Goal: Task Accomplishment & Management: Manage account settings

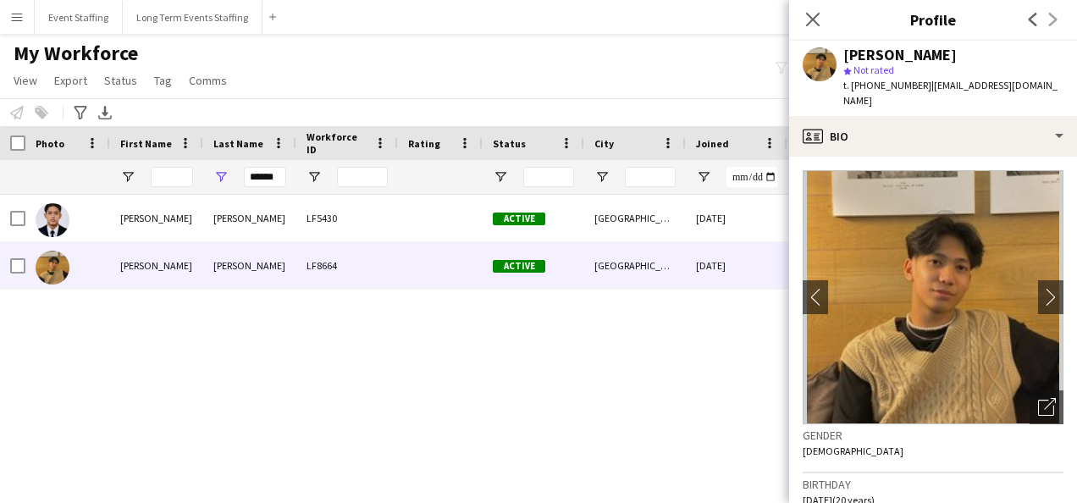
click at [652, 97] on div "My Workforce View Views Default view New view Update view Delete view Edit name…" at bounding box center [538, 70] width 1077 height 58
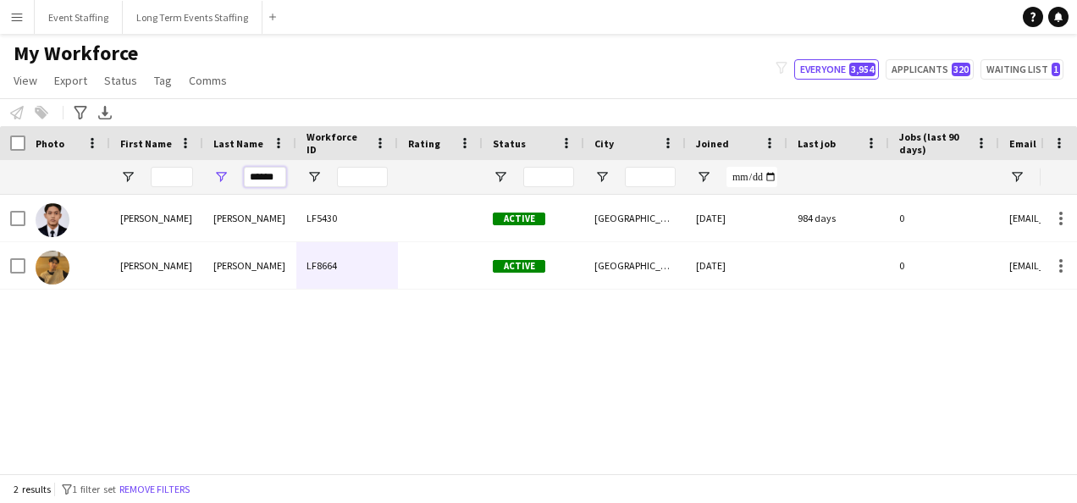
click at [271, 171] on input "******" at bounding box center [265, 177] width 42 height 20
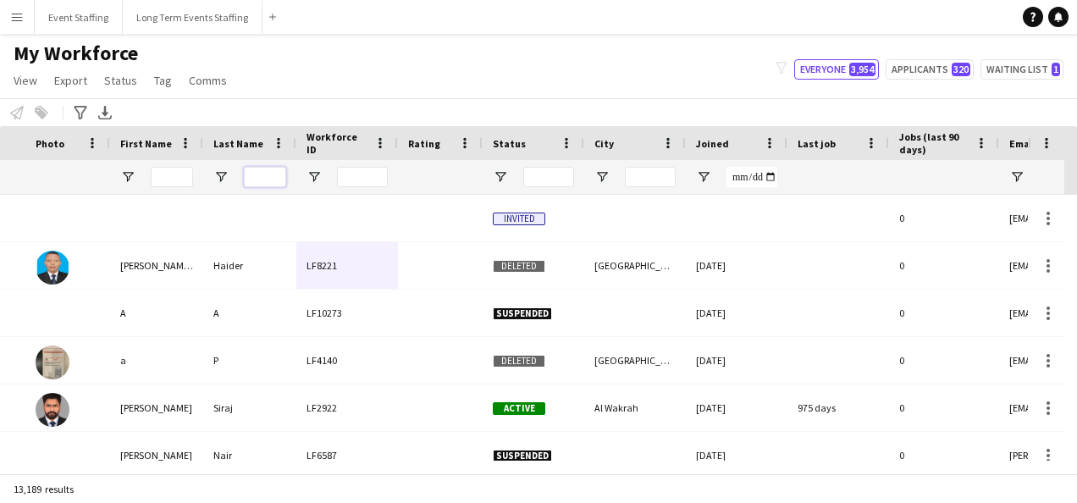
scroll to position [0, 899]
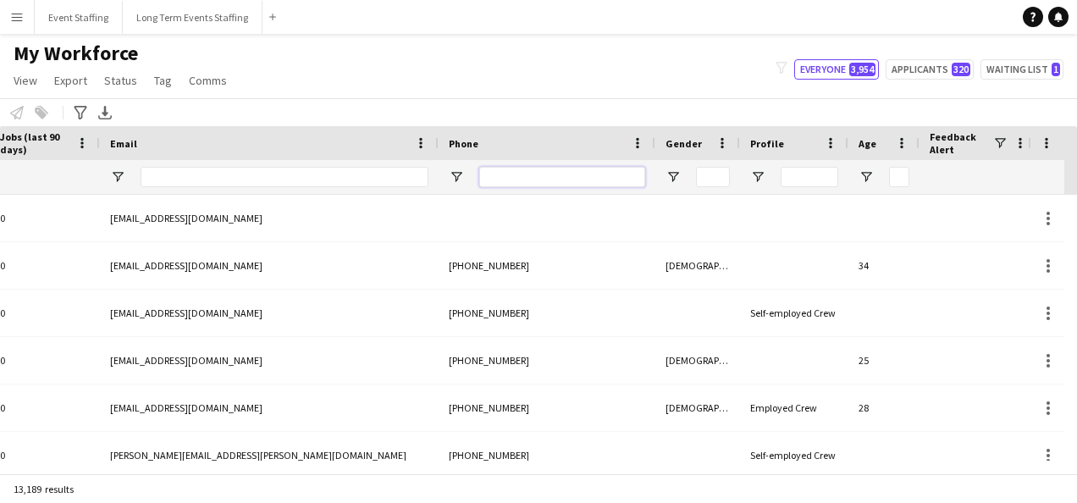
click at [595, 177] on input "Phone Filter Input" at bounding box center [562, 177] width 166 height 20
paste input "**********"
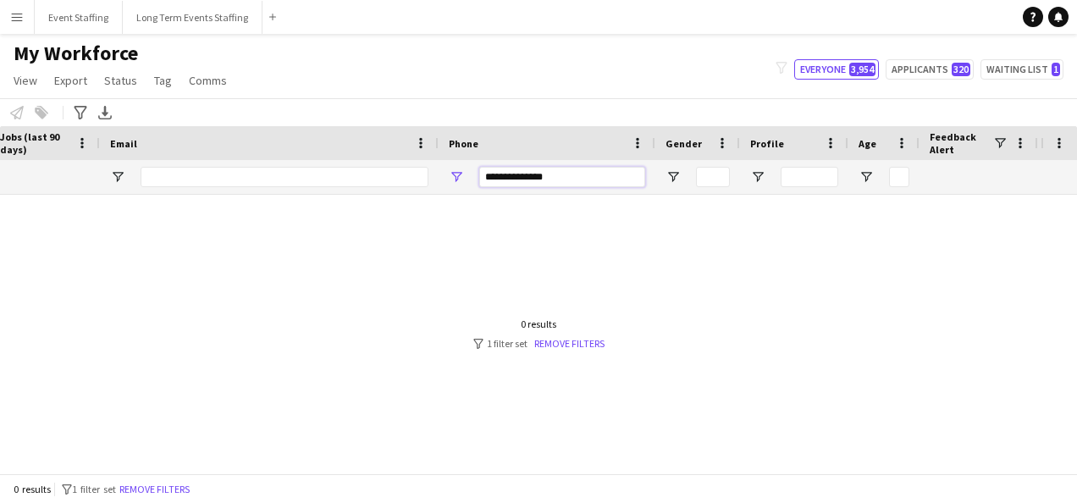
click at [512, 176] on input "**********" at bounding box center [562, 177] width 166 height 20
click at [512, 176] on input "*********" at bounding box center [562, 177] width 166 height 20
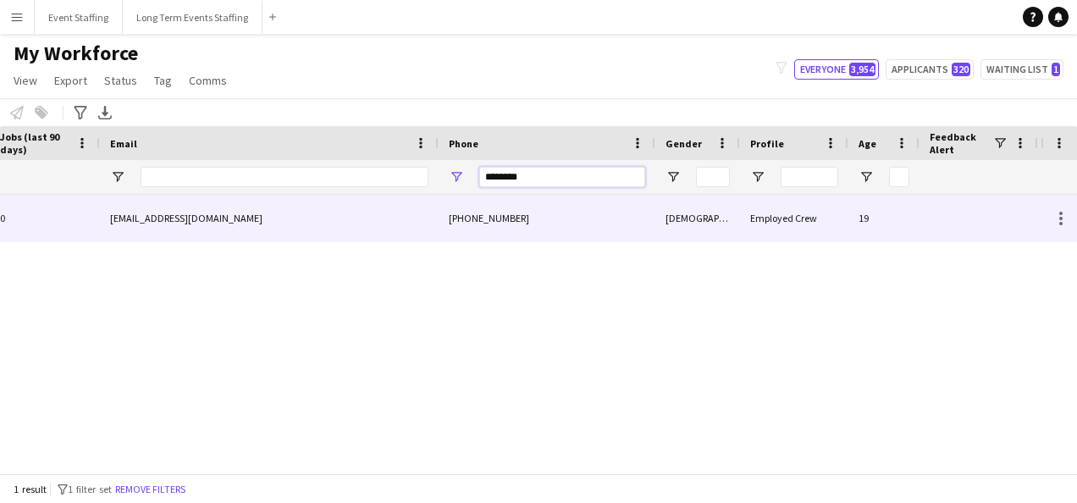
type input "********"
click at [349, 212] on div "[EMAIL_ADDRESS][DOMAIN_NAME]" at bounding box center [269, 218] width 339 height 47
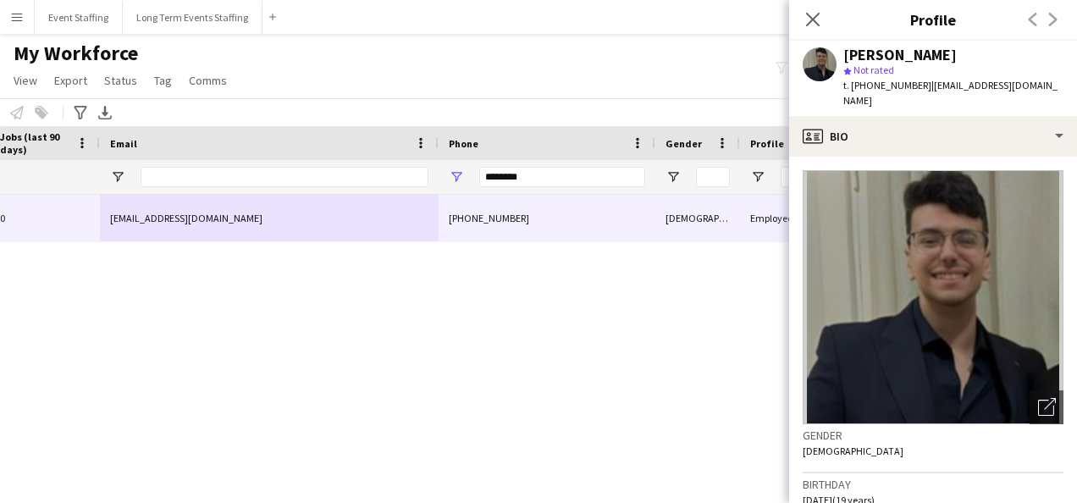
click at [953, 56] on div "[PERSON_NAME]" at bounding box center [900, 54] width 113 height 15
copy div "[PERSON_NAME]"
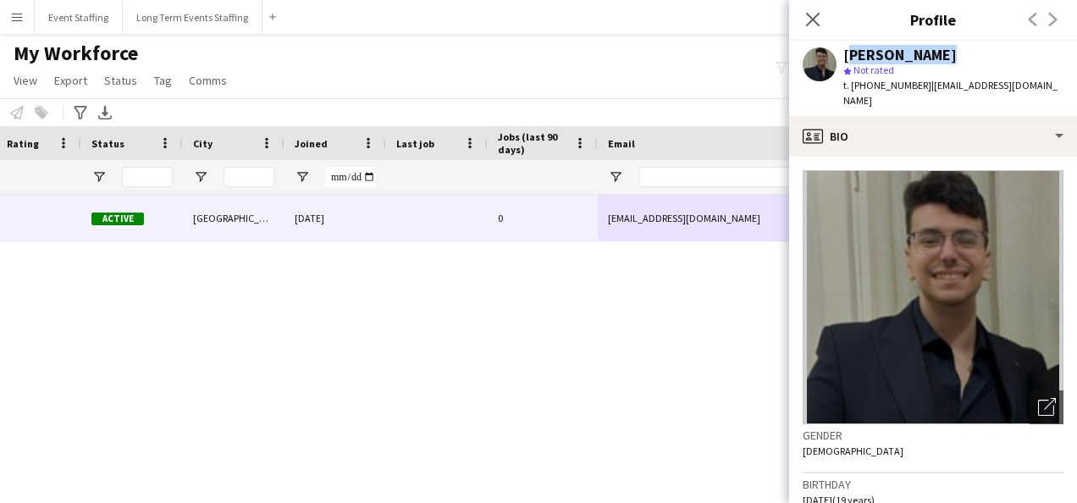
scroll to position [0, 0]
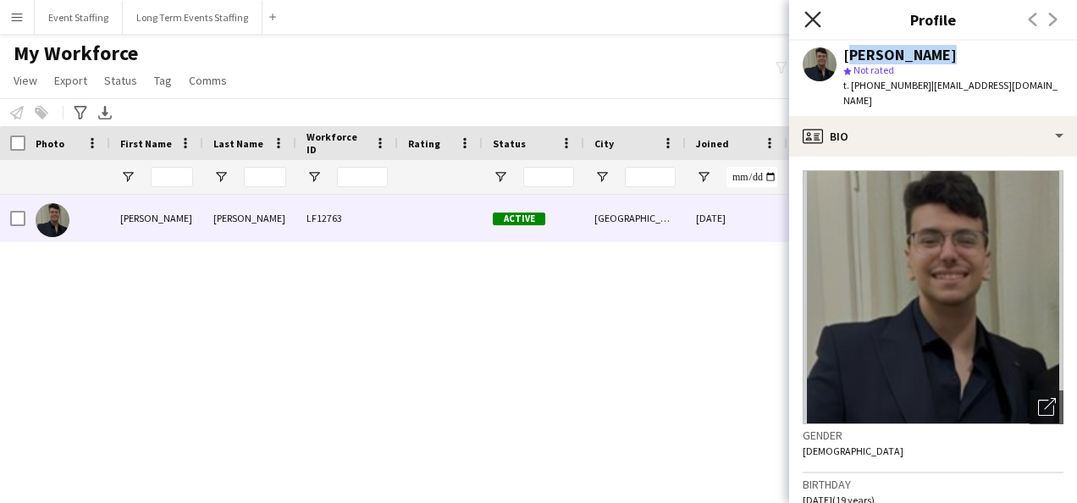
click at [808, 21] on icon "Close pop-in" at bounding box center [813, 19] width 16 height 16
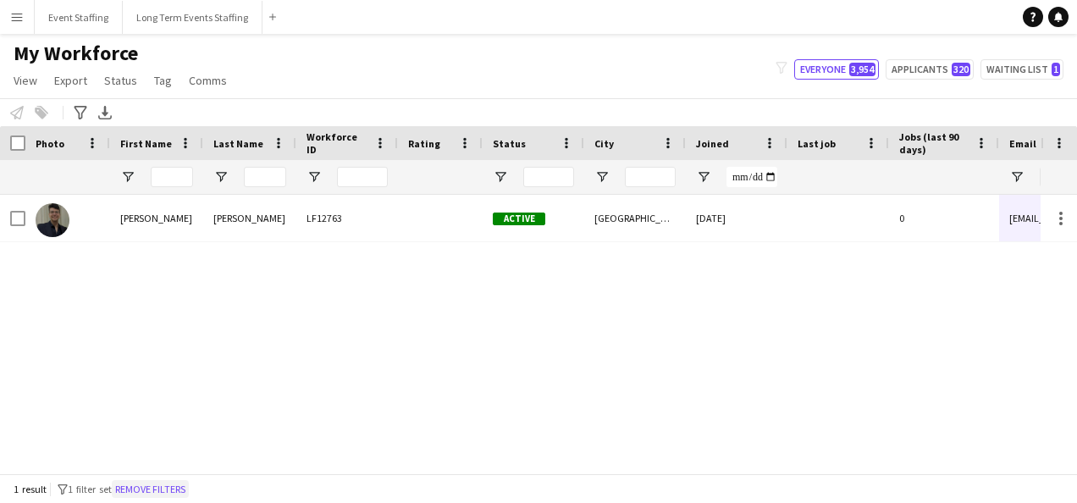
click at [183, 481] on button "Remove filters" at bounding box center [150, 489] width 77 height 19
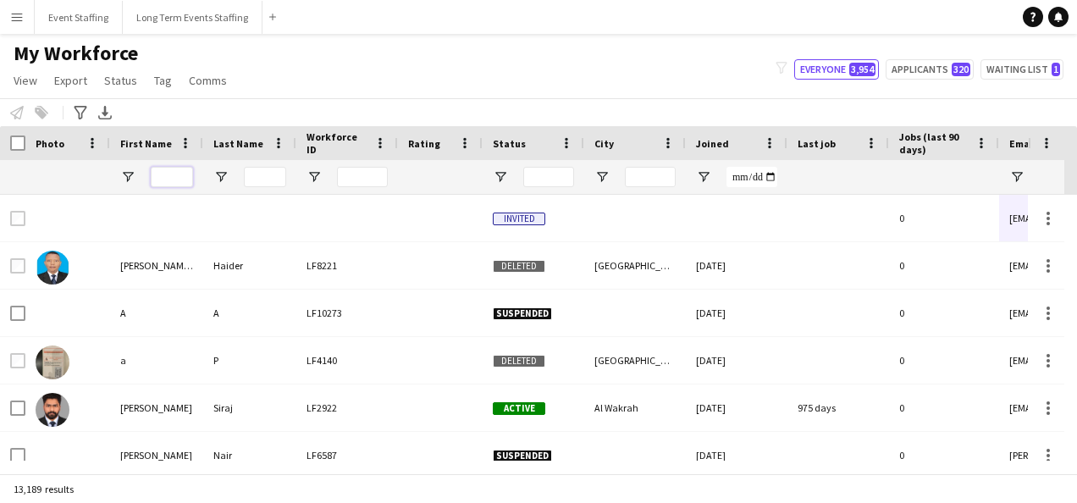
click at [170, 174] on input "First Name Filter Input" at bounding box center [172, 177] width 42 height 20
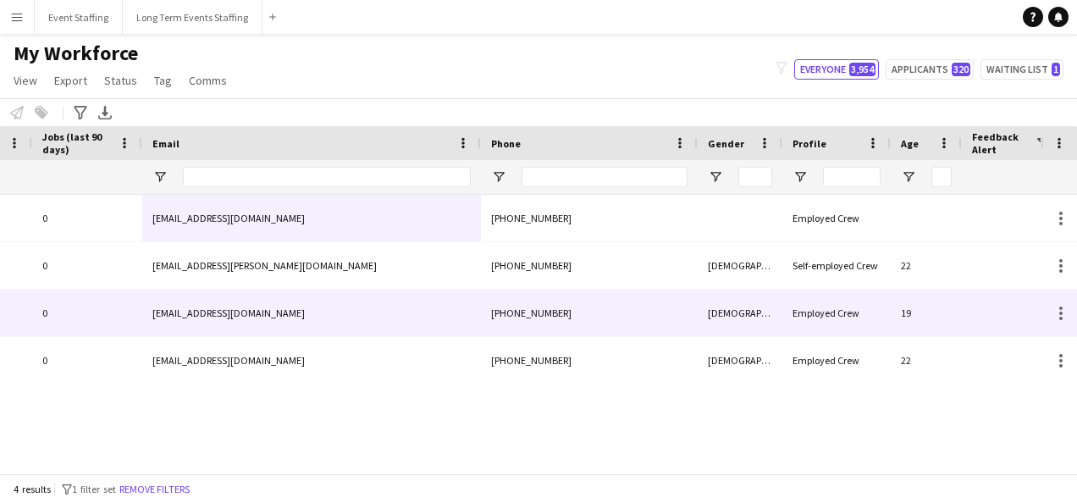
type input "****"
click at [444, 323] on div "[EMAIL_ADDRESS][DOMAIN_NAME]" at bounding box center [311, 313] width 339 height 47
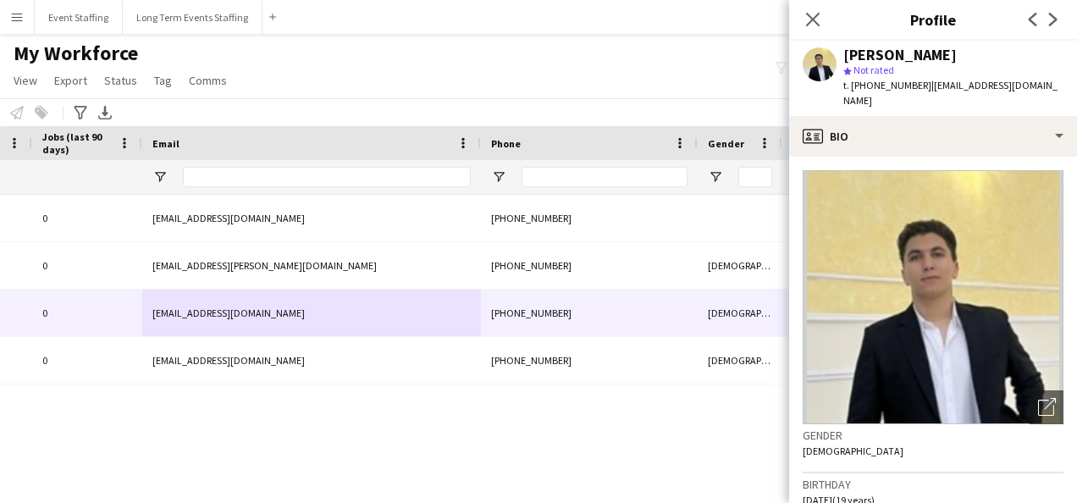
click at [876, 53] on div "[PERSON_NAME]" at bounding box center [900, 54] width 113 height 15
copy div "[PERSON_NAME]"
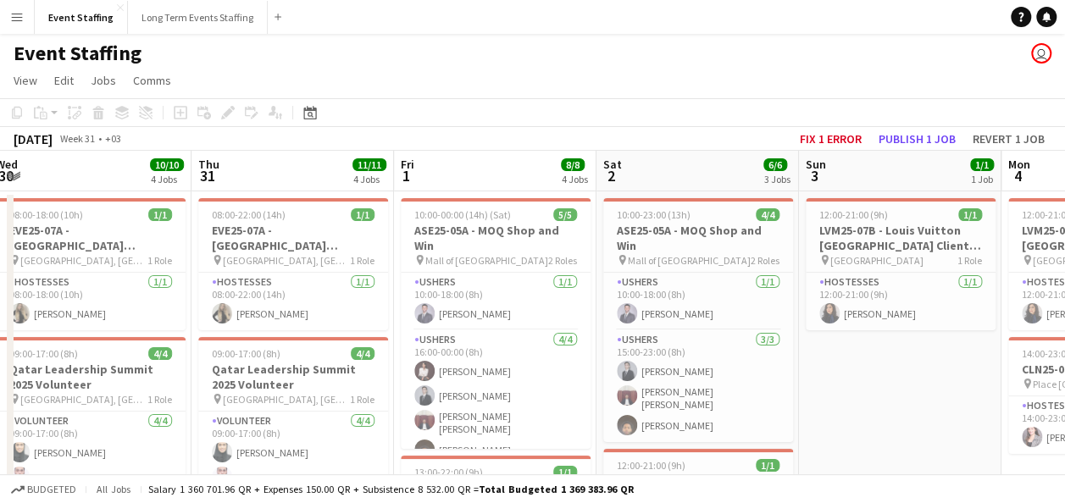
scroll to position [0, 376]
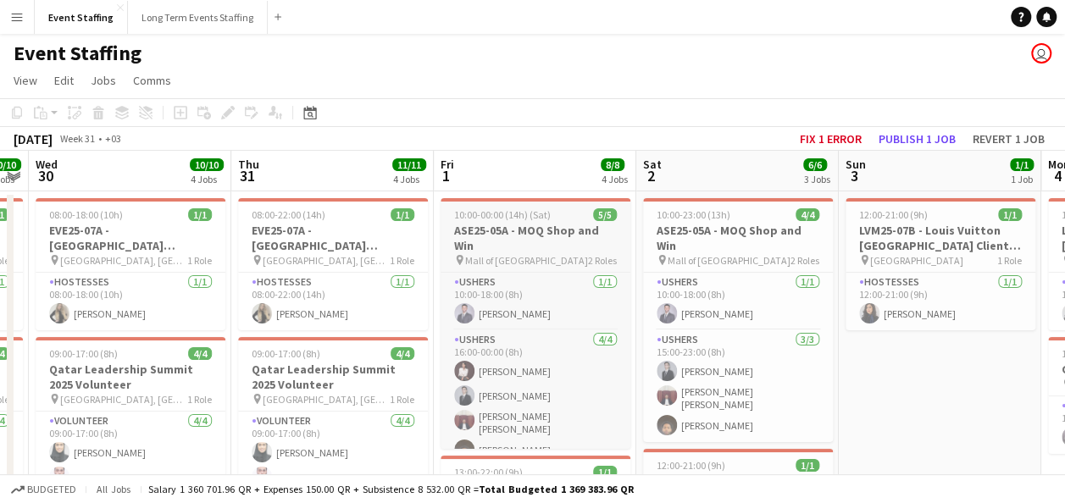
click at [535, 243] on h3 "ASE25-05A - MOQ Shop and Win" at bounding box center [535, 238] width 190 height 30
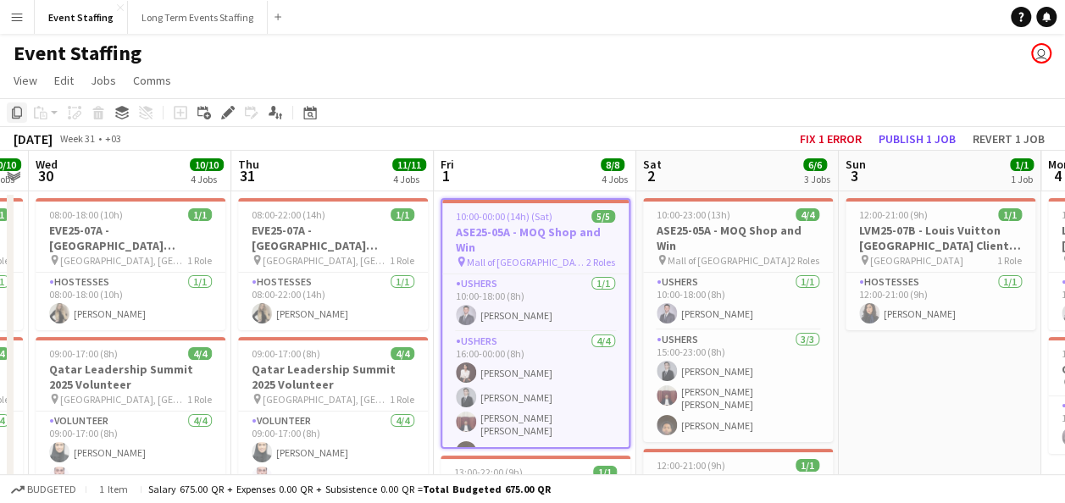
click at [17, 118] on icon at bounding box center [17, 113] width 10 height 12
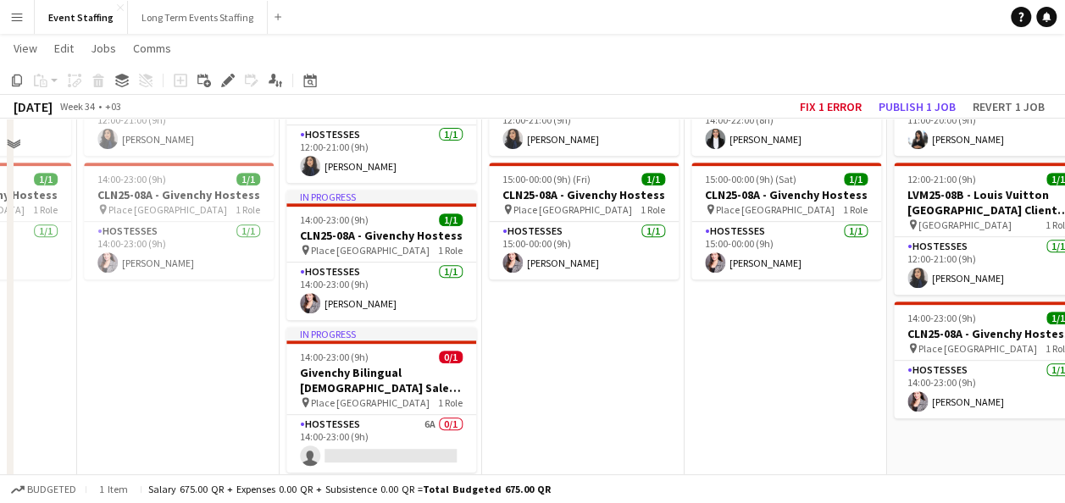
scroll to position [321, 0]
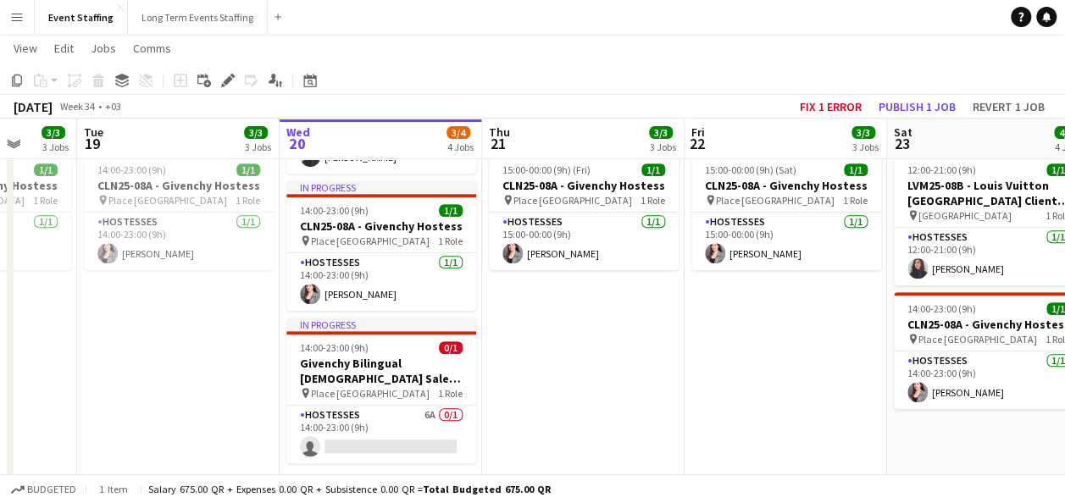
click at [578, 320] on app-date-cell "11:00-20:00 (9h) 1/1 EVE25-08B - Art Gallery Sales Associate pin The Gate Mall …" at bounding box center [583, 262] width 202 height 786
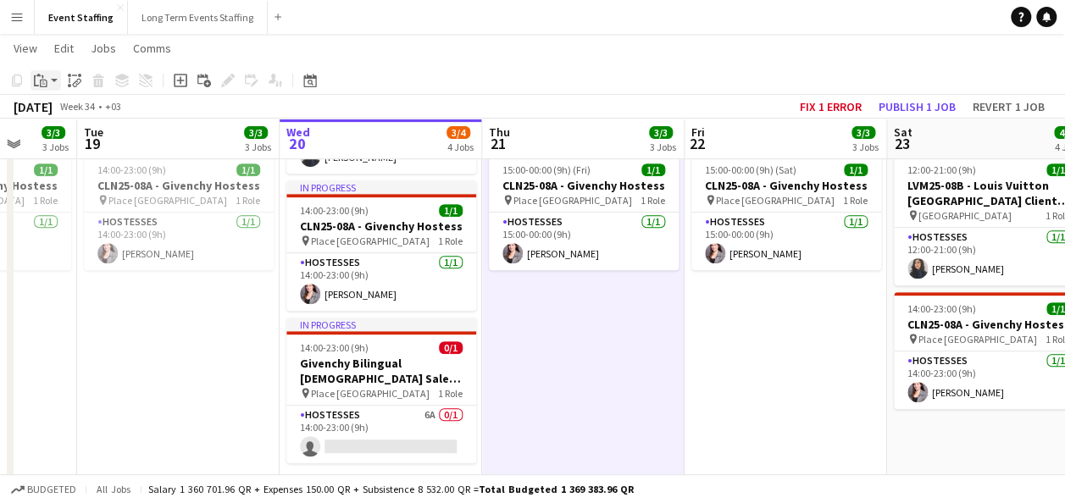
click at [39, 83] on icon "Paste" at bounding box center [41, 81] width 14 height 14
click at [71, 136] on link "Paste with crew Ctrl+Shift+V" at bounding box center [124, 141] width 159 height 15
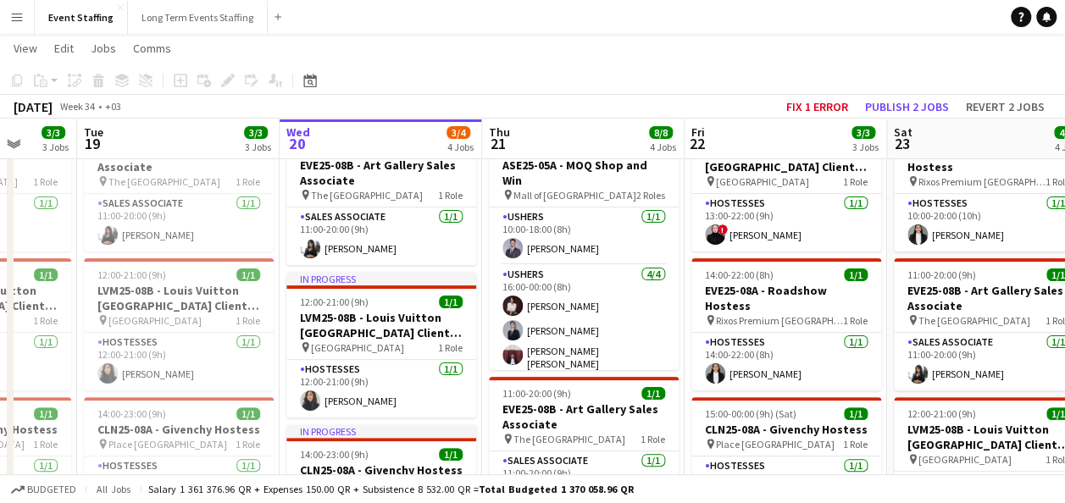
scroll to position [0, 0]
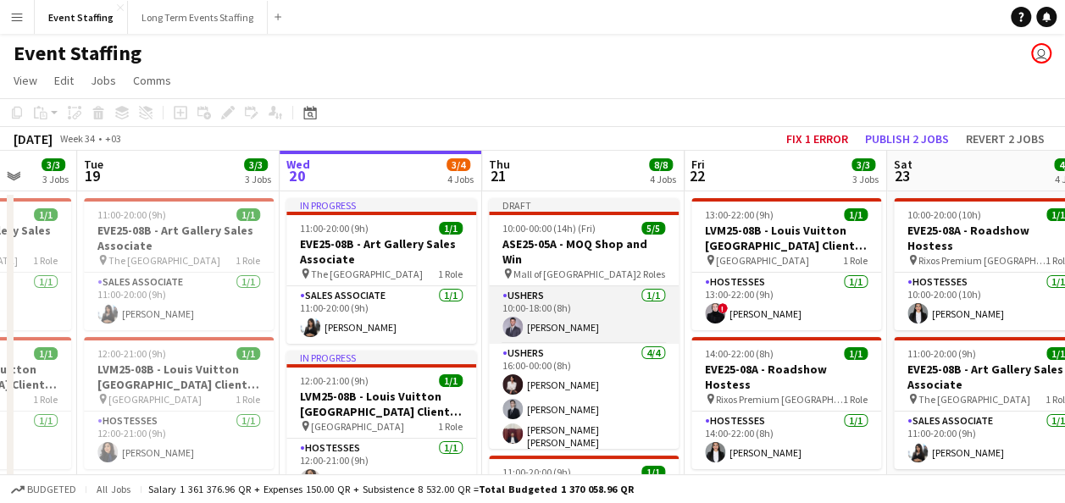
click at [568, 320] on app-card-role "Ushers [DATE] 10:00-18:00 (8h) [PERSON_NAME]" at bounding box center [584, 315] width 190 height 58
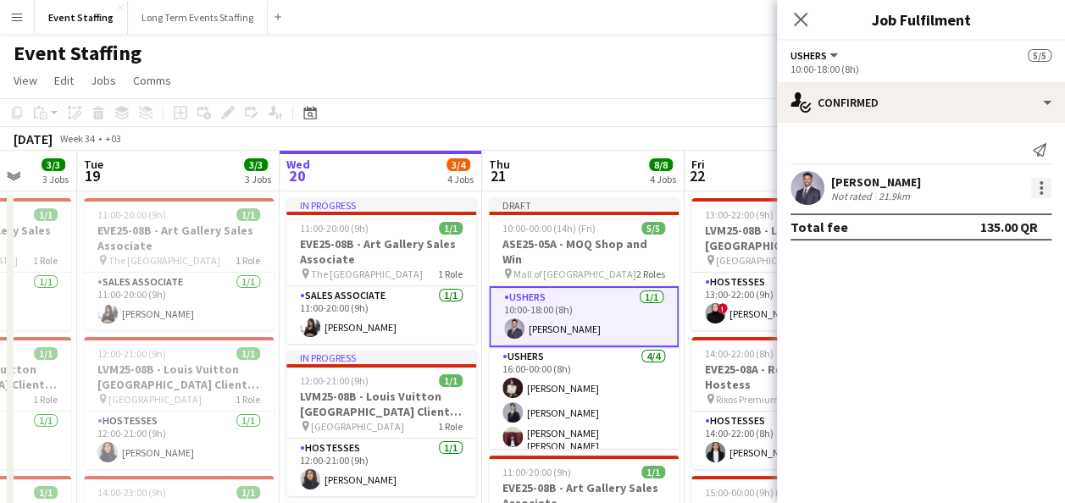
click at [1035, 184] on div at bounding box center [1041, 188] width 20 height 20
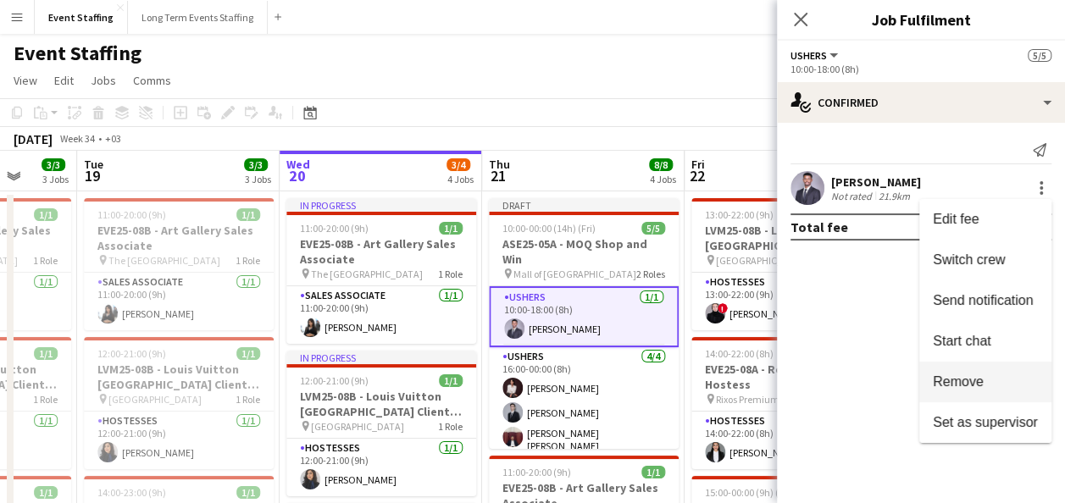
click at [977, 375] on span "Remove" at bounding box center [958, 381] width 51 height 14
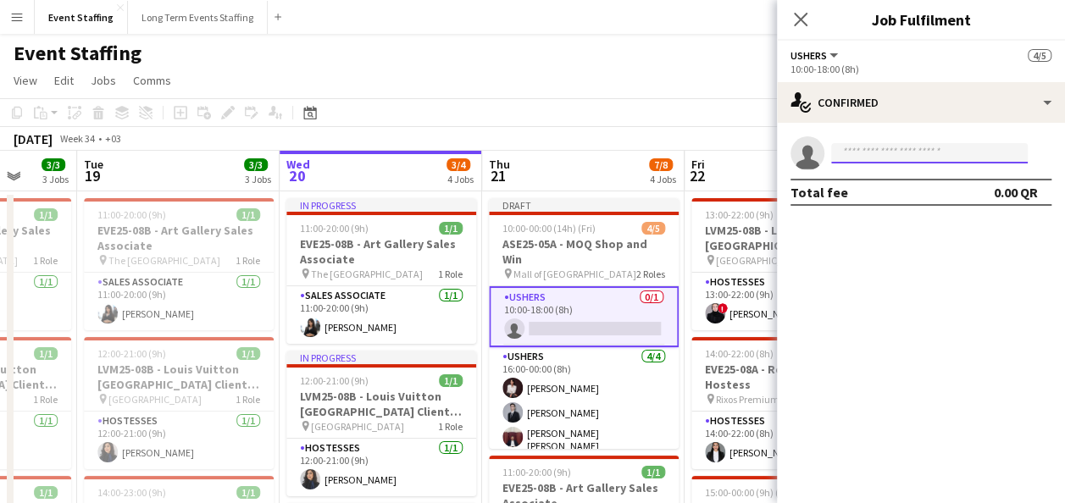
click at [905, 154] on input at bounding box center [929, 153] width 196 height 20
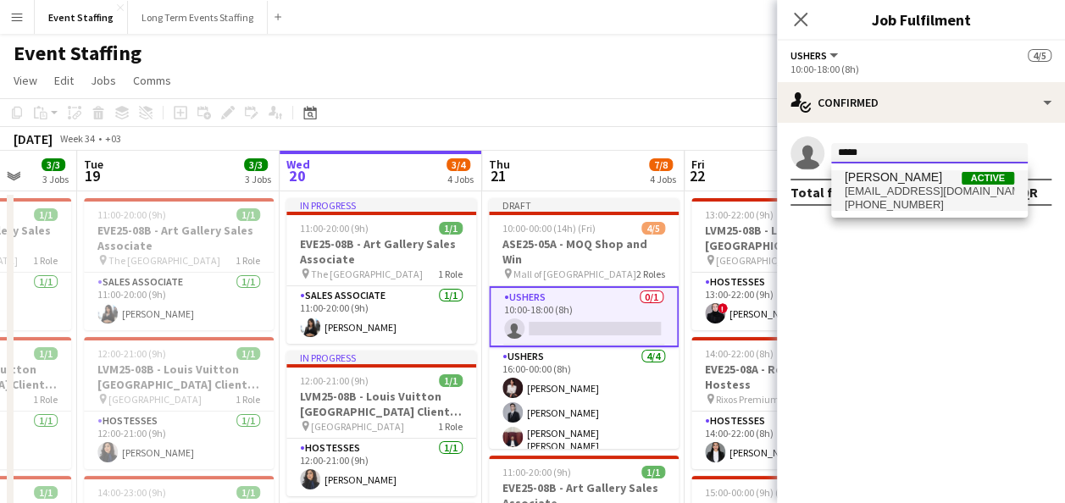
type input "*****"
click at [898, 185] on span "[EMAIL_ADDRESS][DOMAIN_NAME]" at bounding box center [928, 192] width 169 height 14
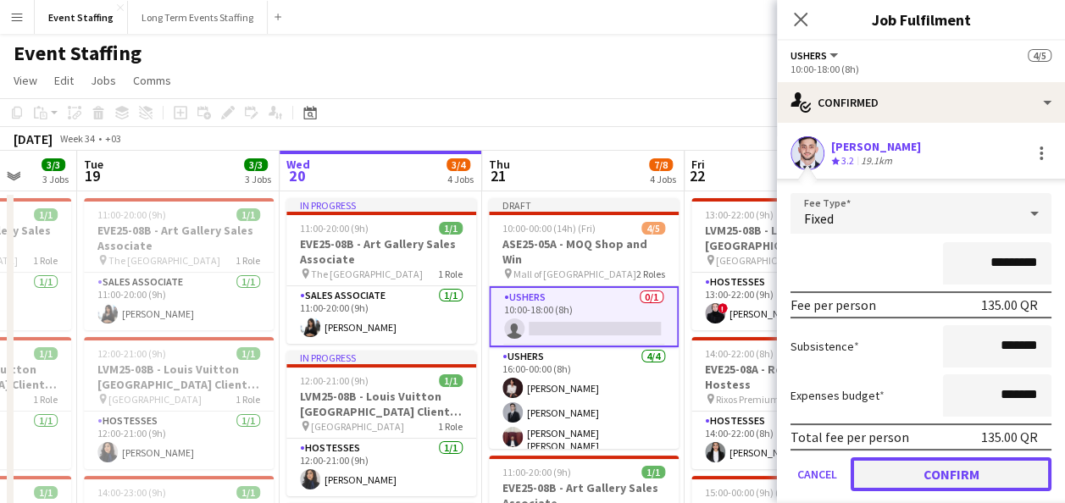
click at [906, 466] on button "Confirm" at bounding box center [950, 474] width 201 height 34
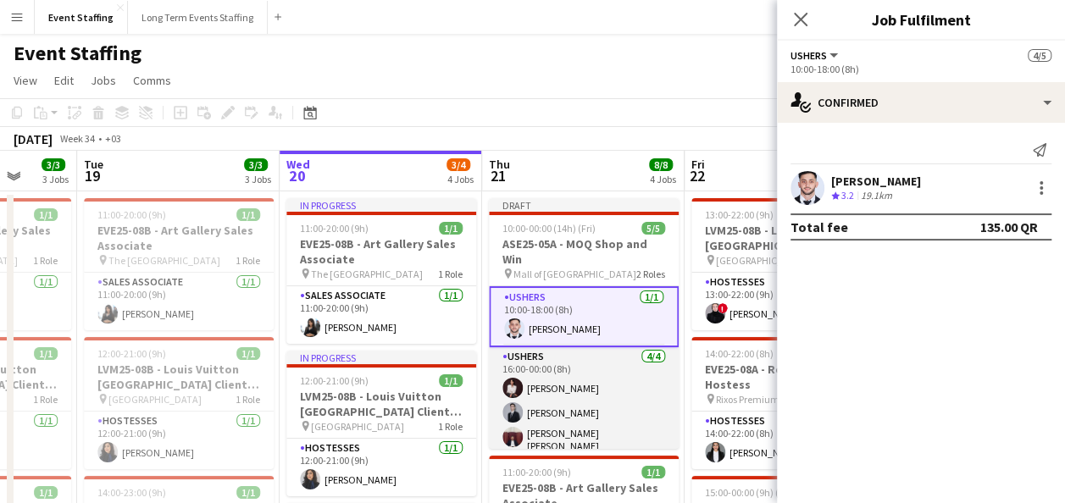
click at [551, 382] on app-card-role "Ushers [DATE] 16:00-00:00 (8h) [PERSON_NAME] Alican Ciplak [PERSON_NAME] [PERSO…" at bounding box center [584, 415] width 190 height 136
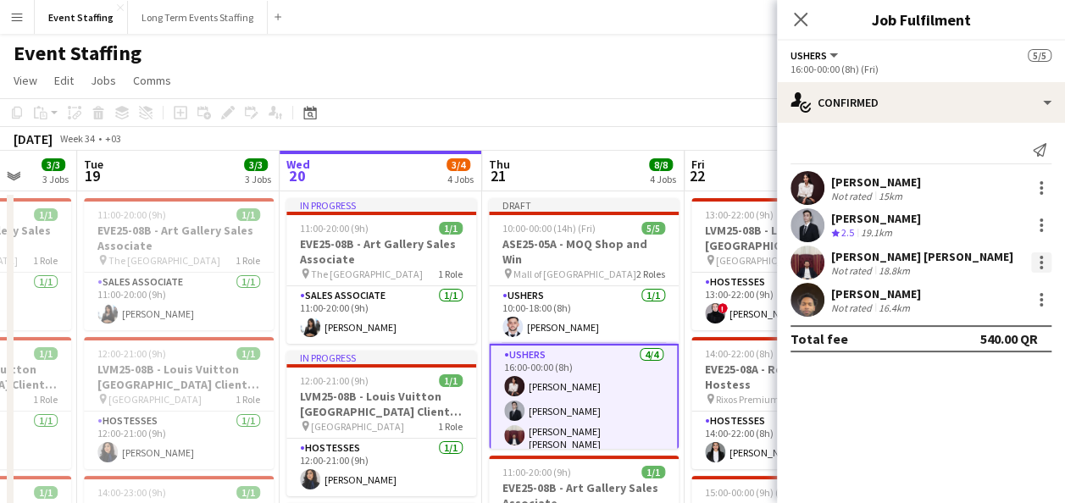
click at [1041, 255] on div at bounding box center [1041, 262] width 20 height 20
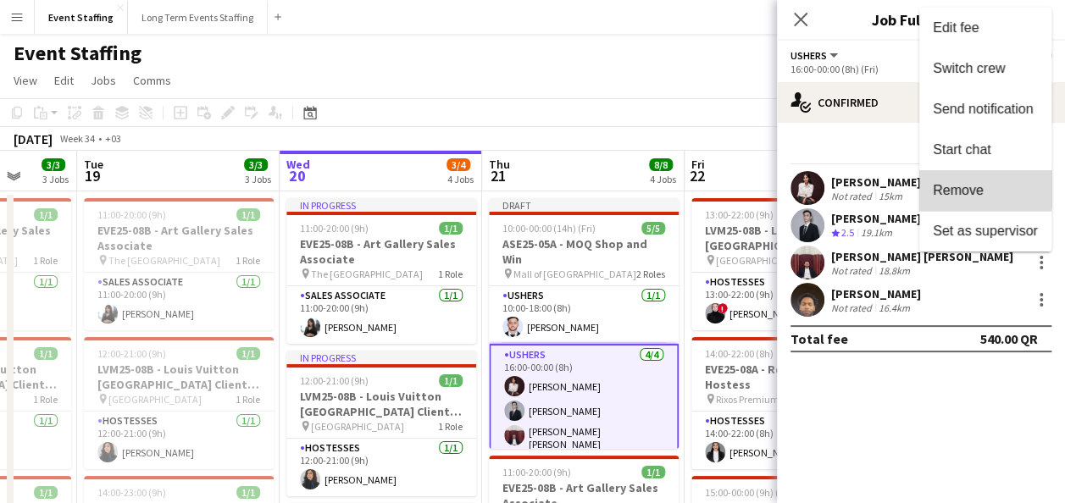
click at [963, 189] on span "Remove" at bounding box center [958, 190] width 51 height 14
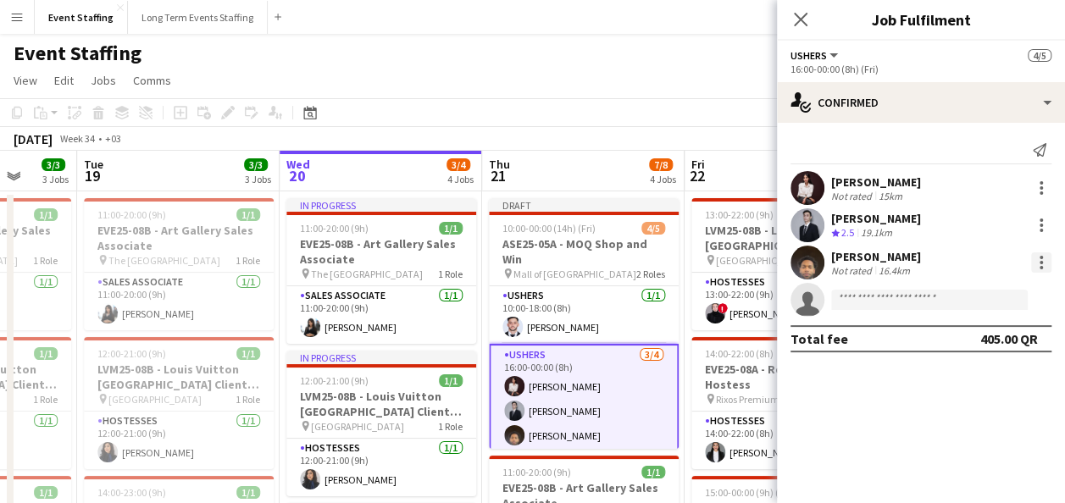
click at [1033, 263] on div at bounding box center [1041, 262] width 20 height 20
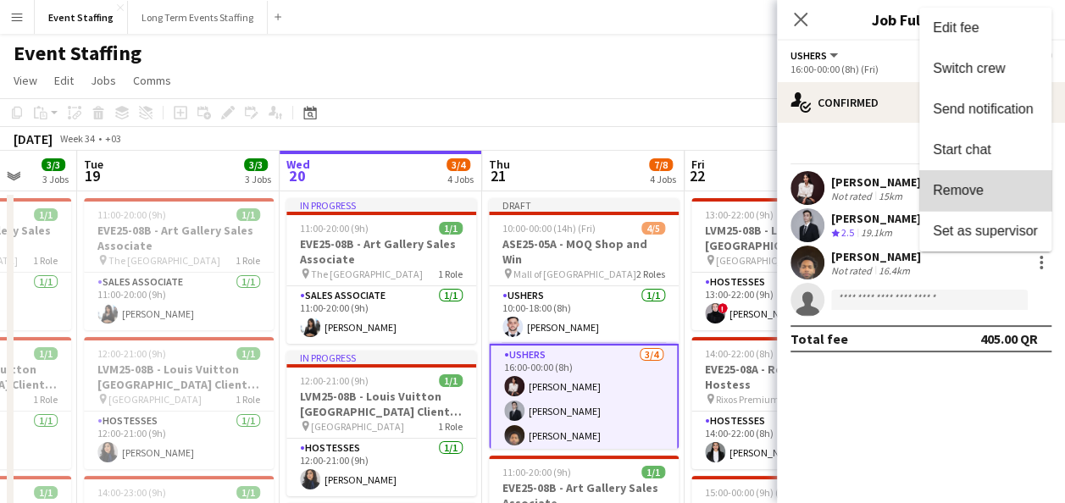
click at [1008, 190] on span "Remove" at bounding box center [985, 190] width 105 height 15
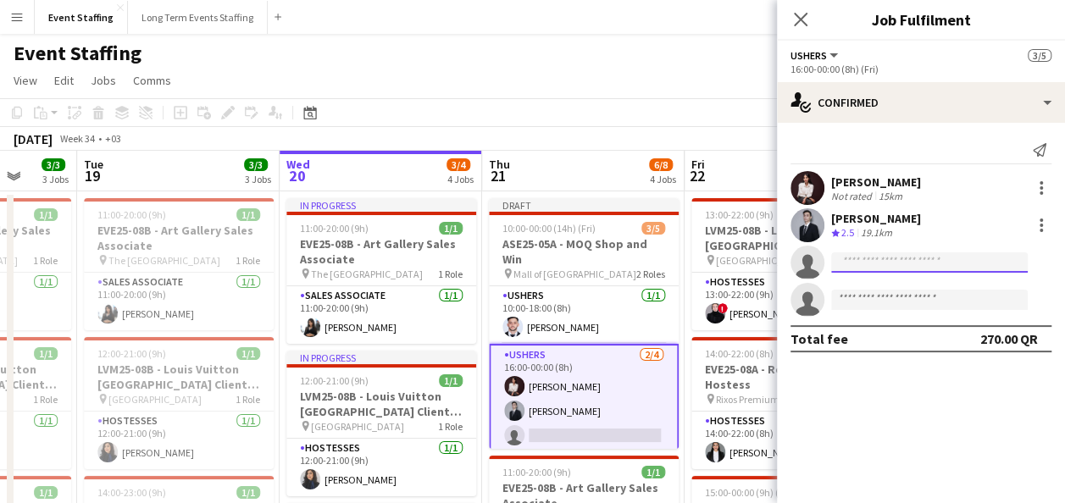
click at [874, 260] on input at bounding box center [929, 262] width 196 height 20
paste input "**********"
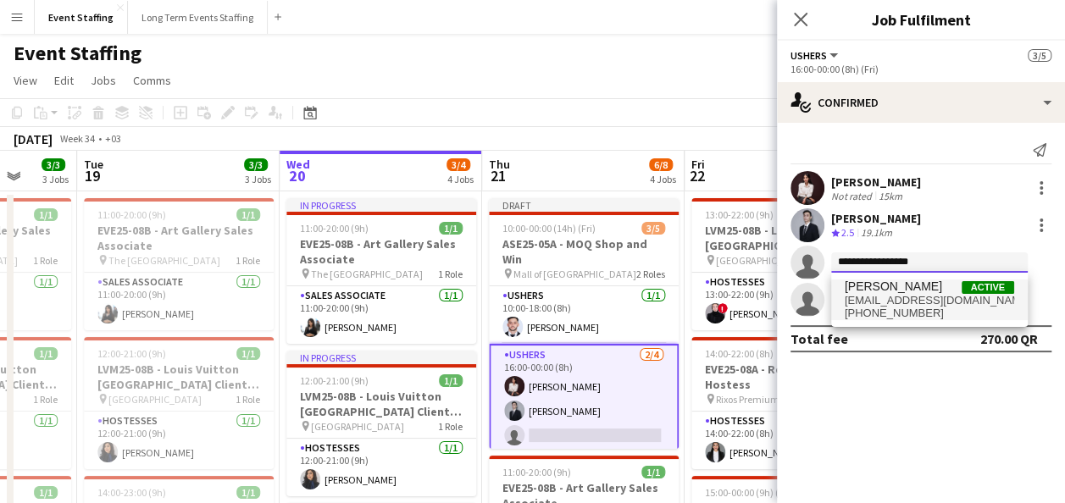
type input "**********"
click at [888, 307] on span "[PHONE_NUMBER]" at bounding box center [928, 314] width 169 height 14
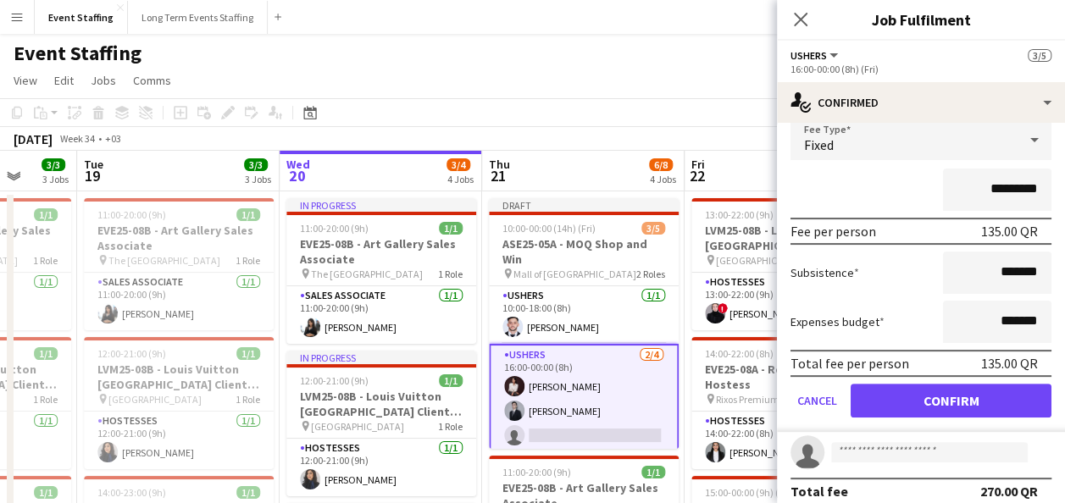
scroll to position [197, 0]
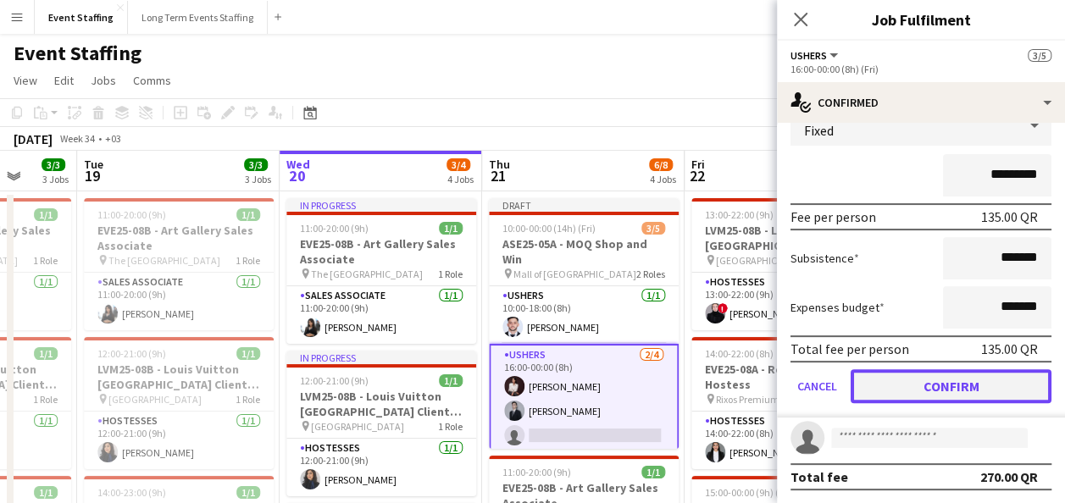
click at [910, 381] on button "Confirm" at bounding box center [950, 386] width 201 height 34
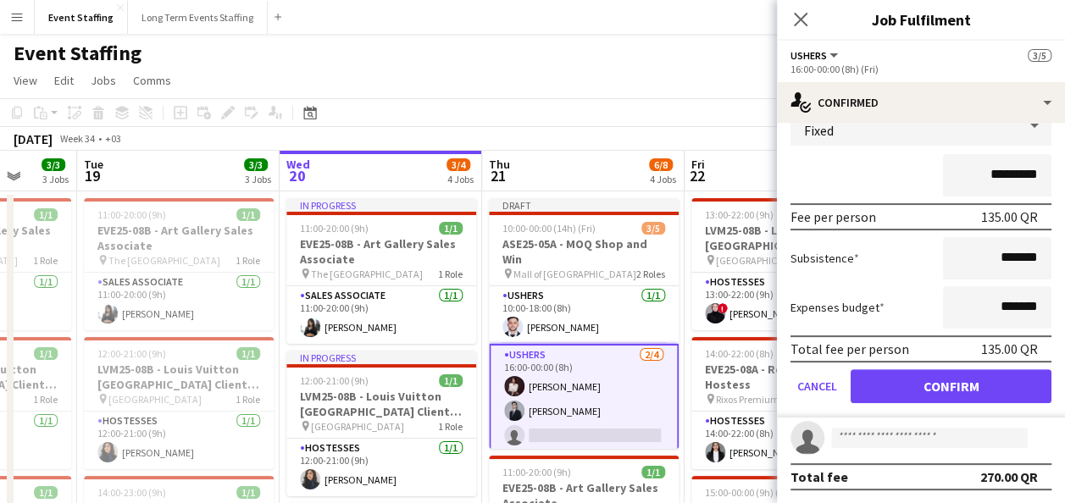
scroll to position [0, 0]
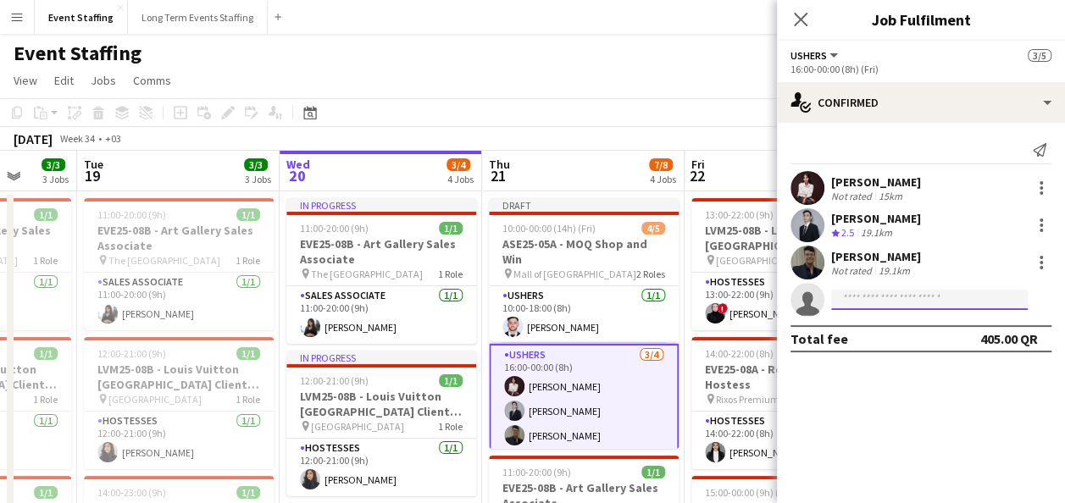
click at [881, 305] on input at bounding box center [929, 300] width 196 height 20
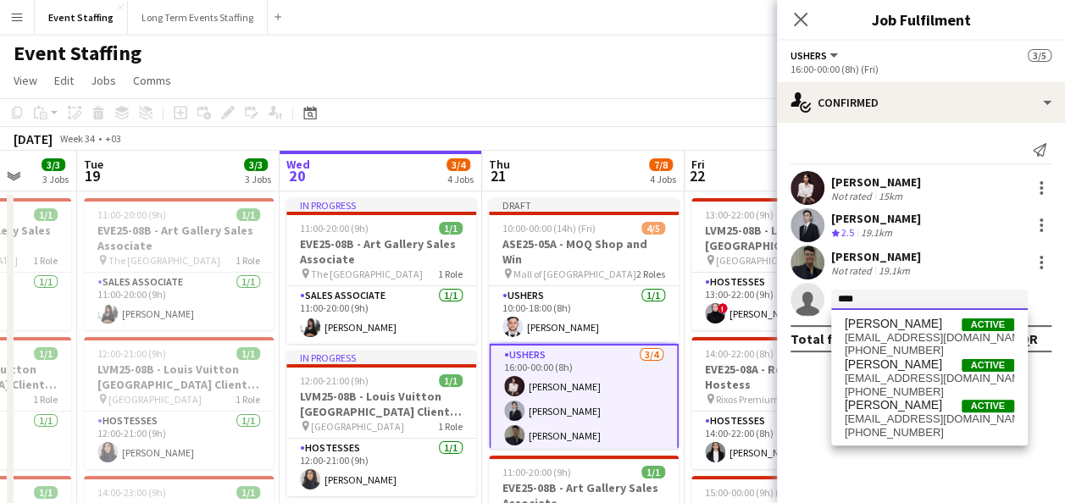
type input "****"
click at [891, 364] on span "[PERSON_NAME]" at bounding box center [892, 364] width 97 height 14
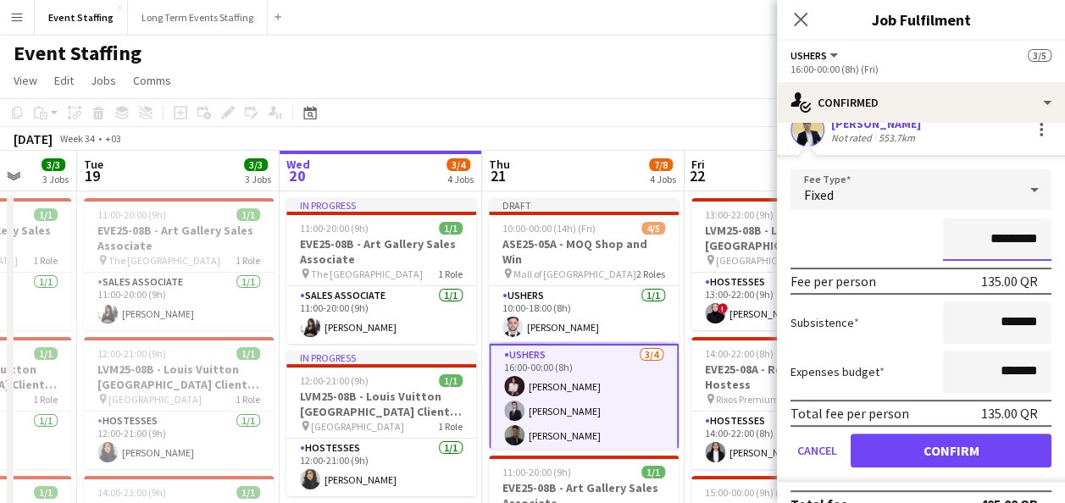
scroll to position [171, 0]
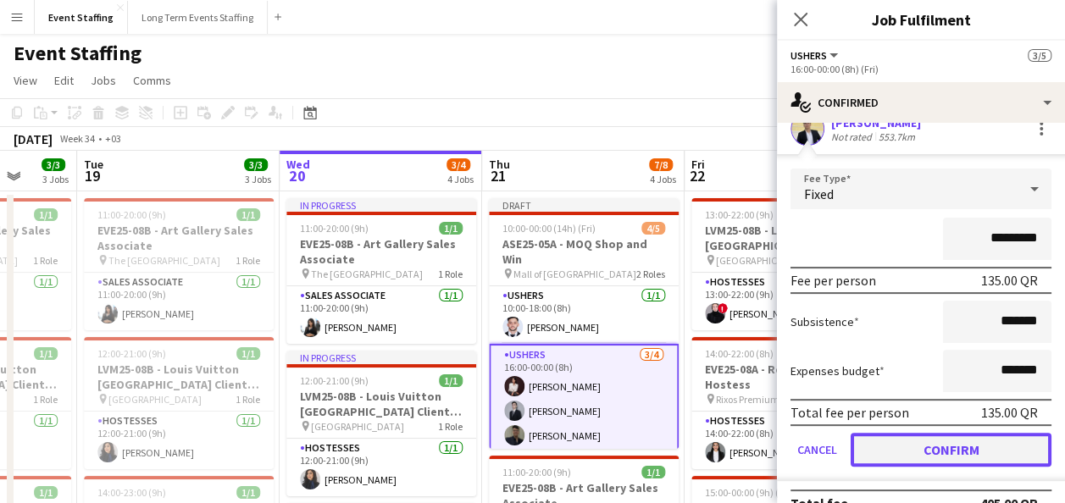
click at [946, 442] on button "Confirm" at bounding box center [950, 450] width 201 height 34
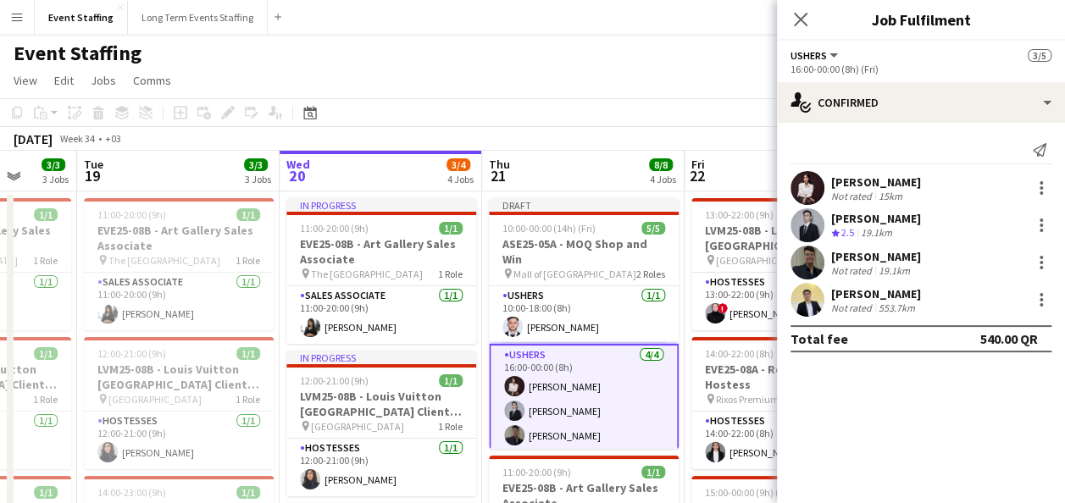
scroll to position [0, 0]
click at [655, 95] on app-page-menu "View Day view expanded Day view collapsed Month view Date picker Jump to [DATE]…" at bounding box center [532, 82] width 1065 height 32
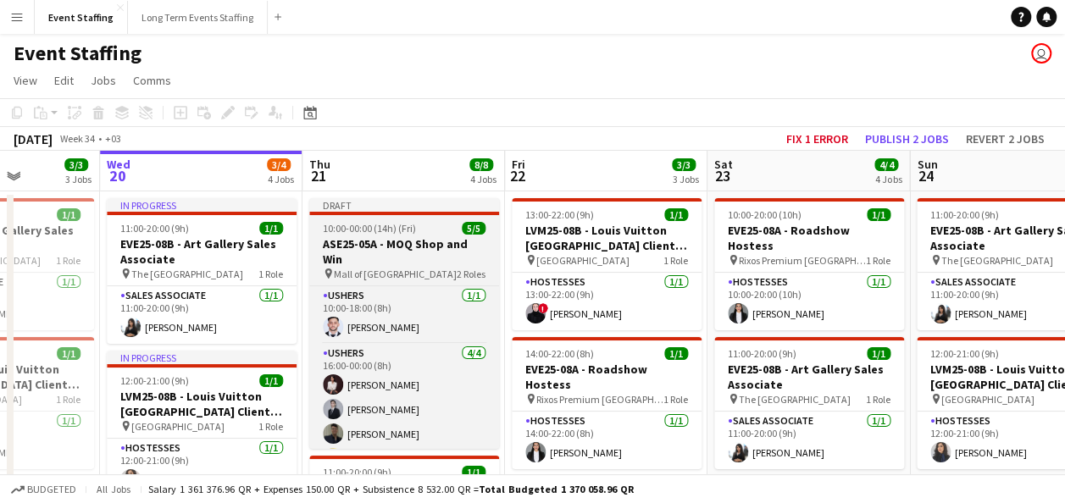
click at [405, 235] on app-job-card "Draft 10:00-00:00 (14h) (Fri) 5/5 ASE25-05A - MOQ Shop and Win pin Mall of Qata…" at bounding box center [404, 323] width 190 height 251
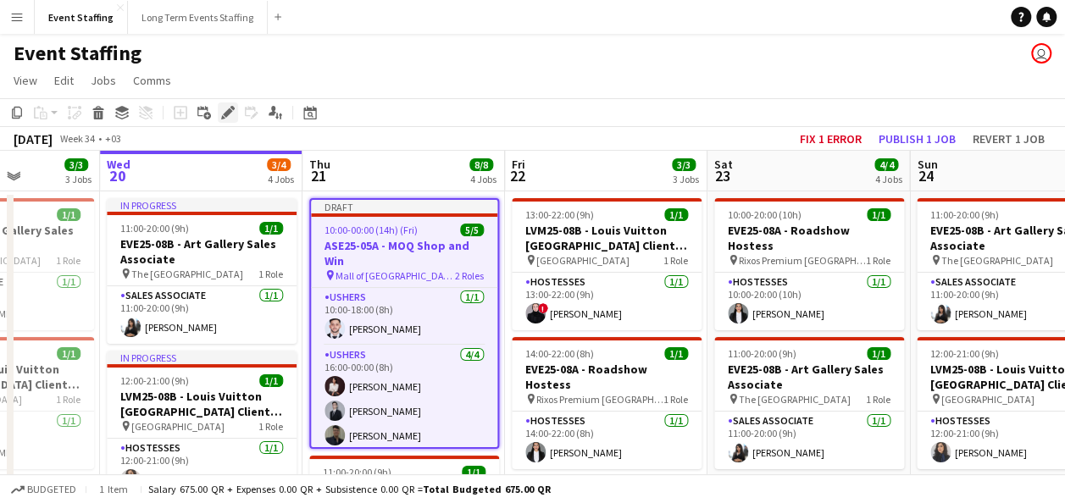
click at [224, 117] on icon at bounding box center [223, 117] width 4 height 4
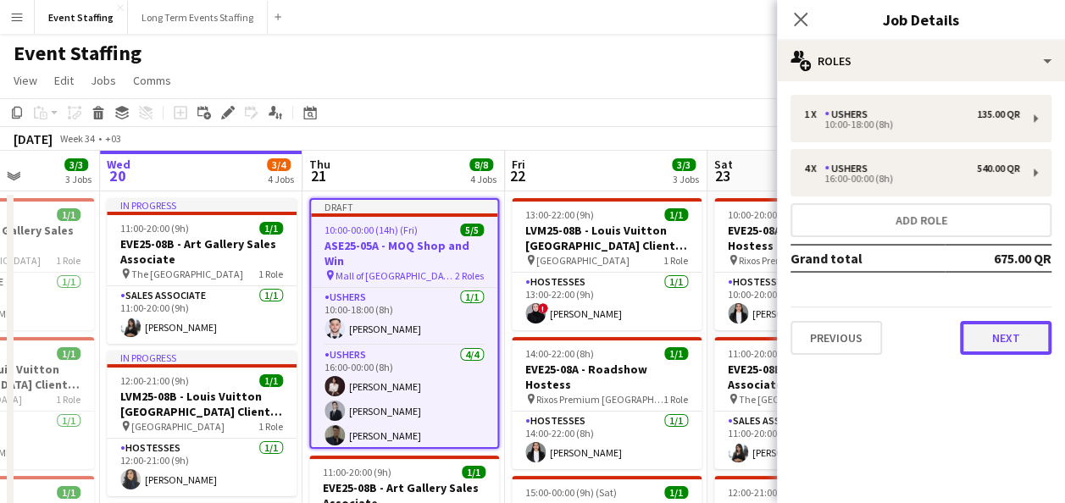
click at [970, 335] on button "Next" at bounding box center [1005, 338] width 91 height 34
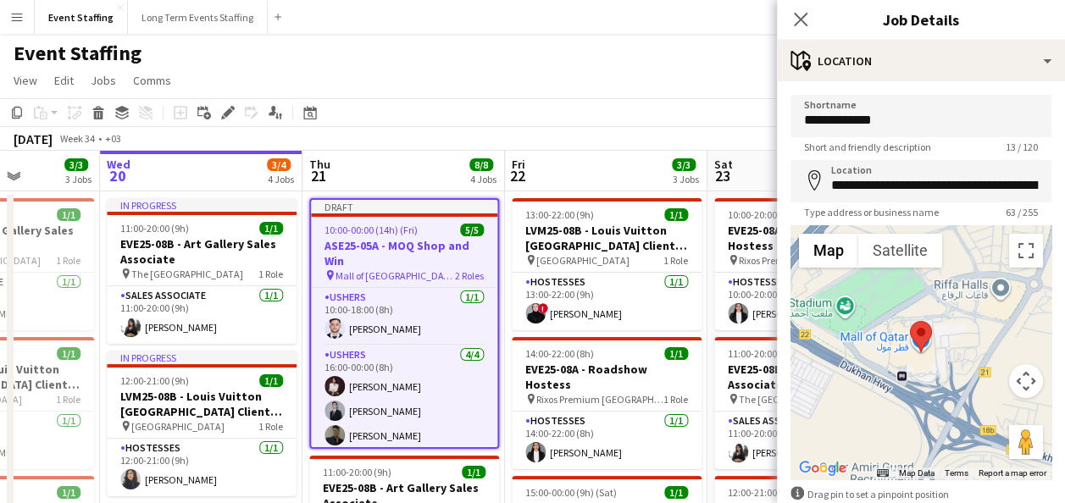
scroll to position [95, 0]
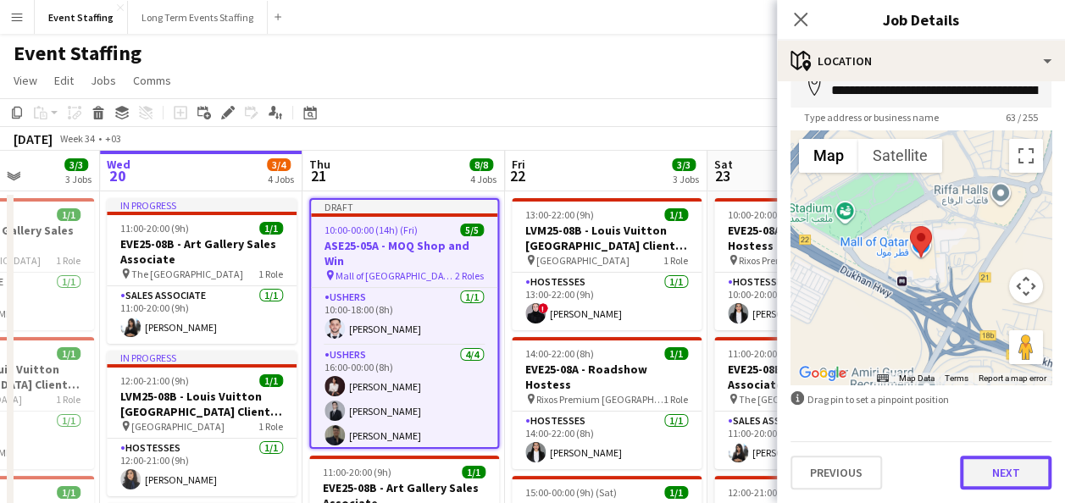
click at [971, 466] on button "Next" at bounding box center [1005, 473] width 91 height 34
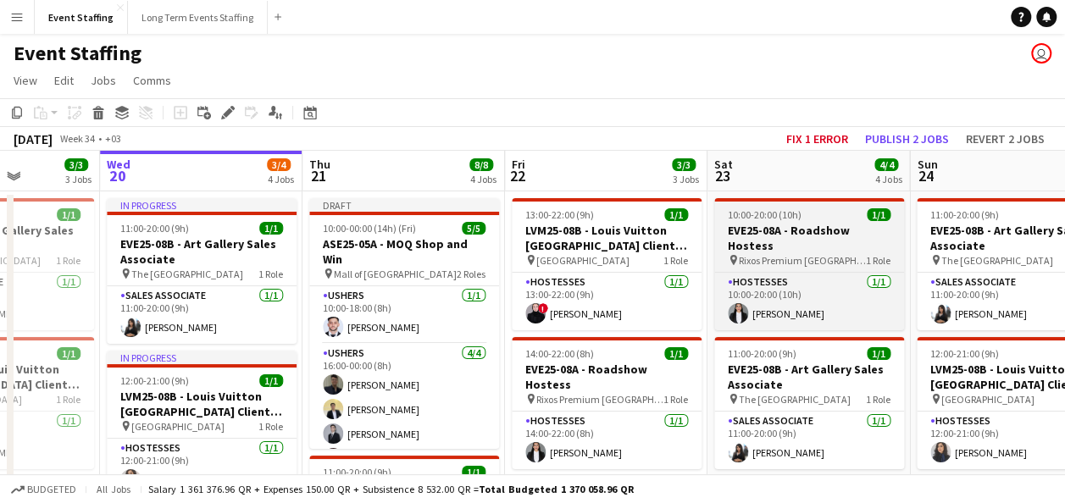
click at [772, 205] on app-job-card "10:00-20:00 (10h) 1/1 EVE25-08A - Roadshow Hostess pin Rixos Premium [GEOGRAPHI…" at bounding box center [809, 264] width 190 height 132
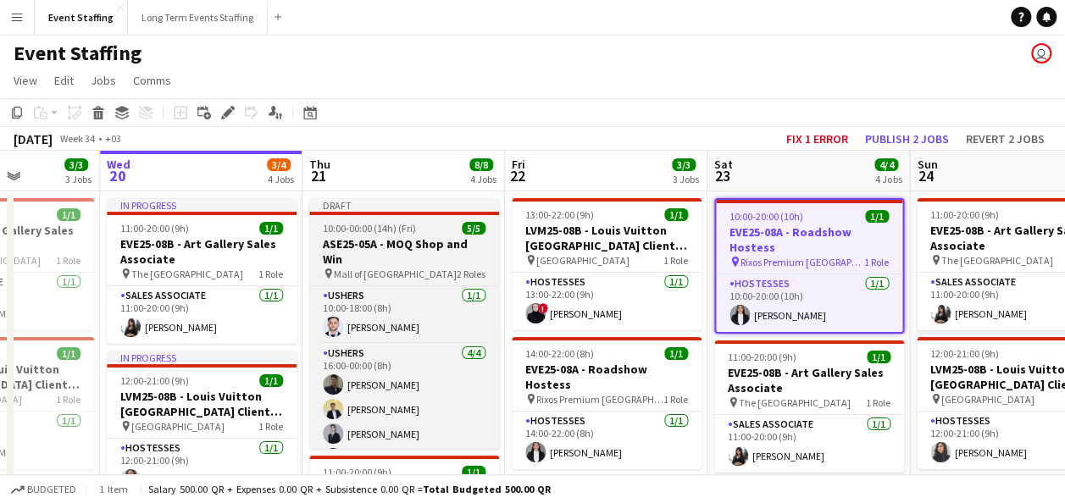
click at [392, 264] on h3 "ASE25-05A - MOQ Shop and Win" at bounding box center [404, 251] width 190 height 30
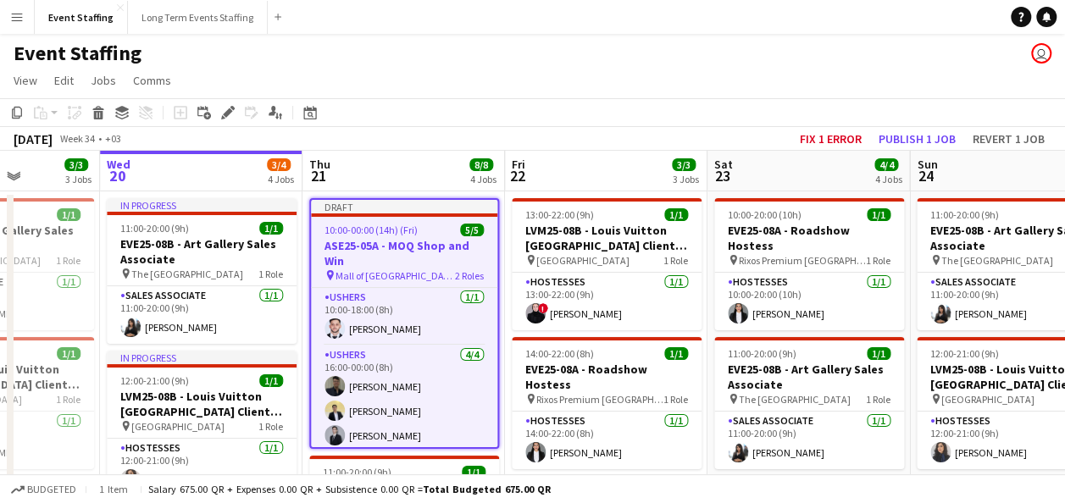
click at [555, 47] on div "Event Staffing user" at bounding box center [532, 50] width 1065 height 32
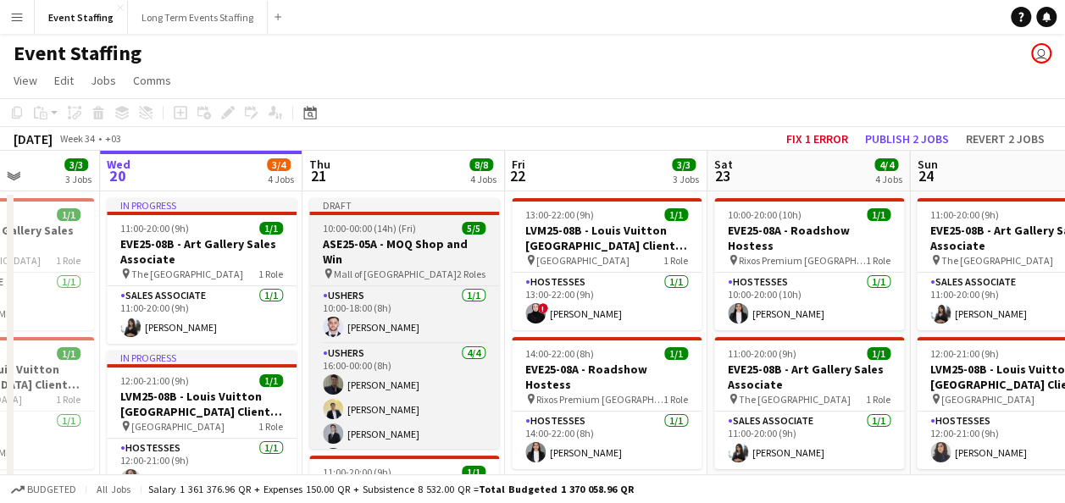
click at [378, 244] on h3 "ASE25-05A - MOQ Shop and Win" at bounding box center [404, 251] width 190 height 30
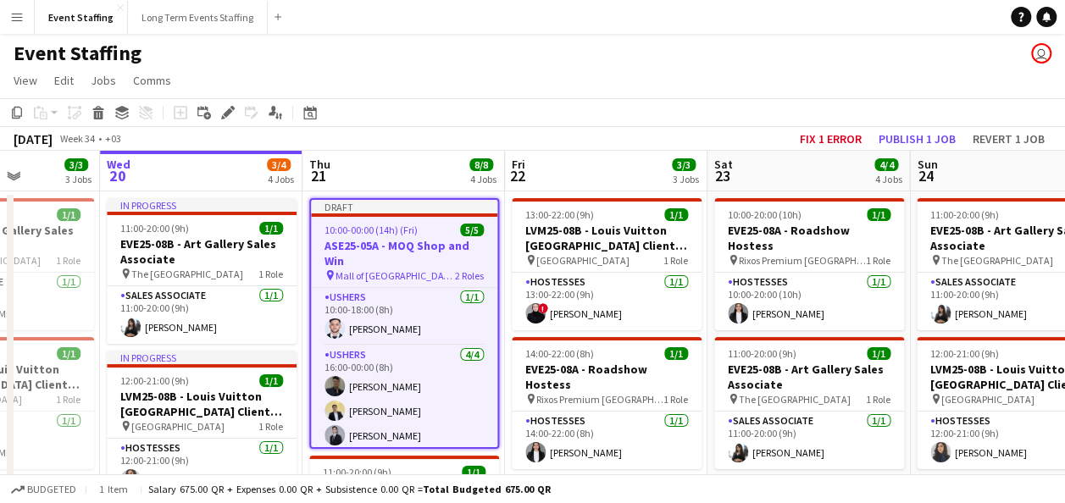
click at [234, 124] on app-toolbar "Copy Paste Paste Ctrl+V Paste with crew Ctrl+Shift+V Paste linked Job [GEOGRAPH…" at bounding box center [532, 112] width 1065 height 29
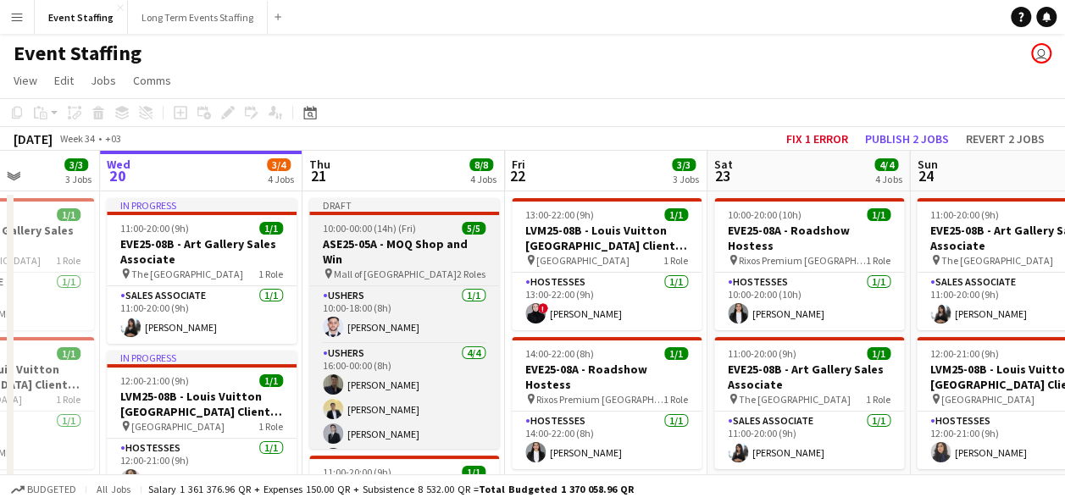
click at [409, 256] on h3 "ASE25-05A - MOQ Shop and Win" at bounding box center [404, 251] width 190 height 30
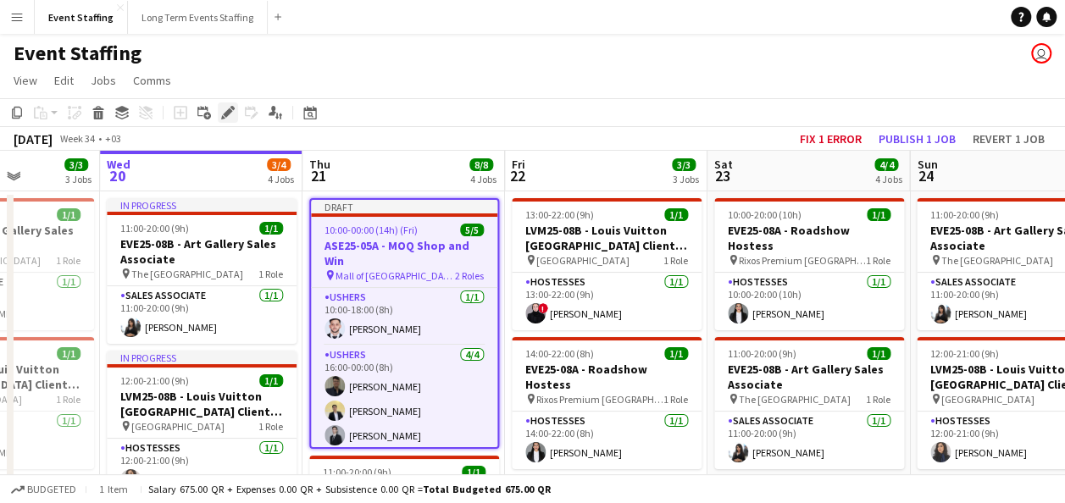
click at [226, 104] on div "Edit" at bounding box center [228, 112] width 20 height 20
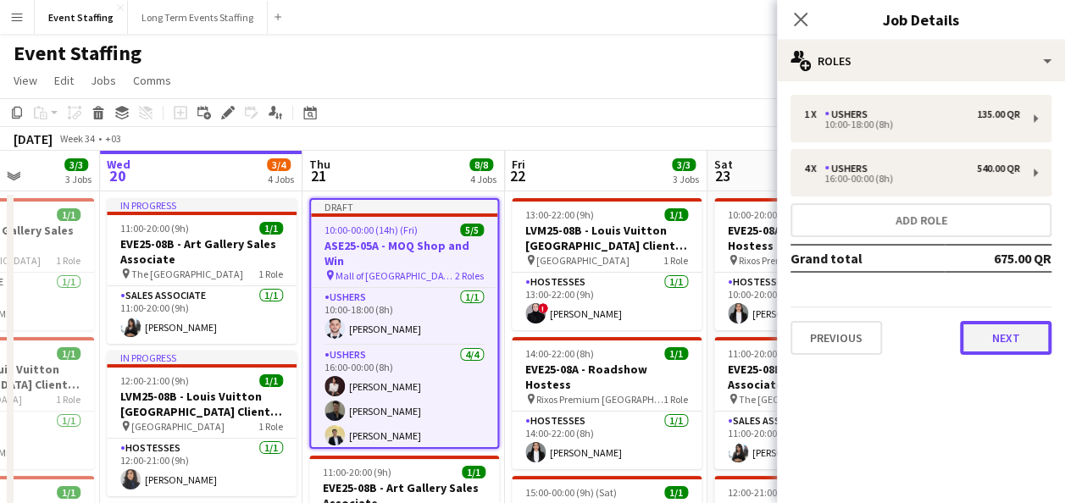
click at [973, 329] on button "Next" at bounding box center [1005, 338] width 91 height 34
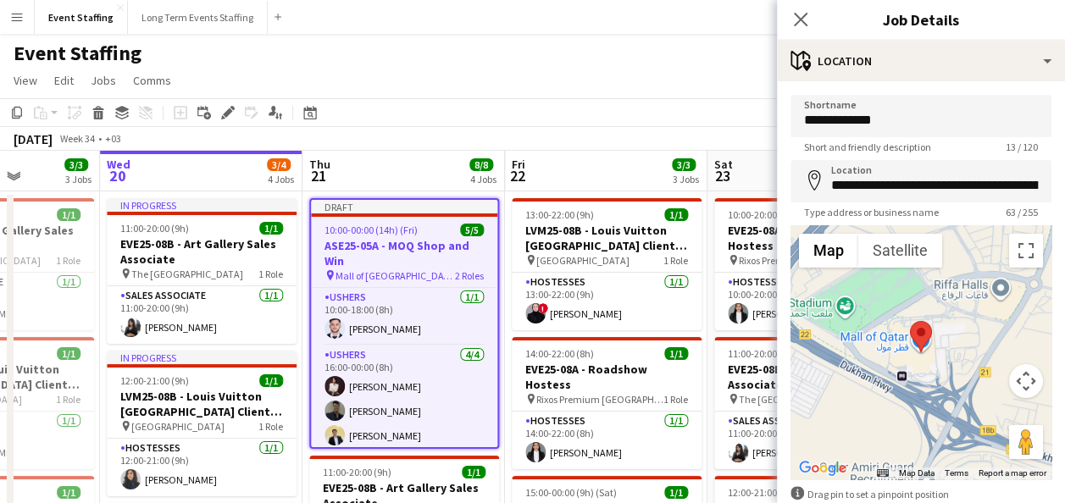
scroll to position [95, 0]
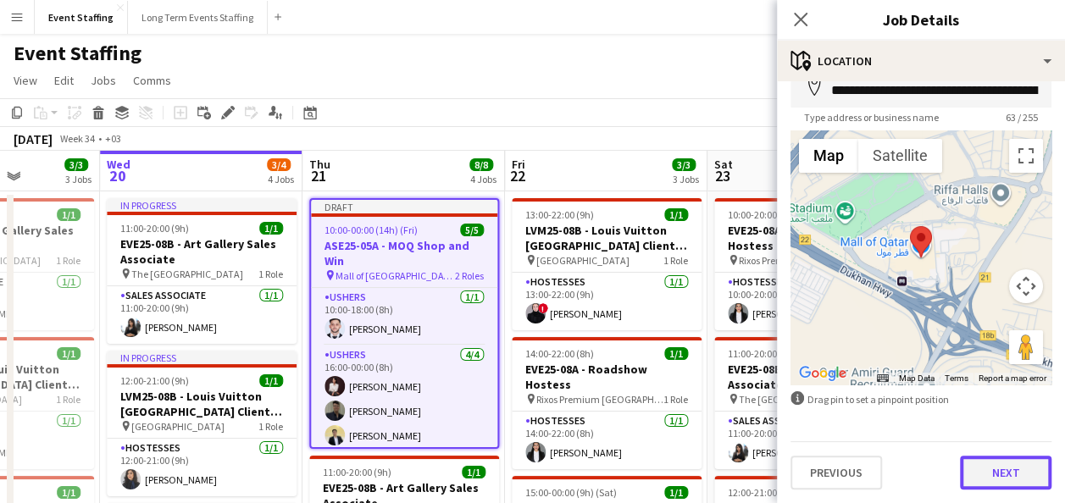
click at [971, 471] on button "Next" at bounding box center [1005, 473] width 91 height 34
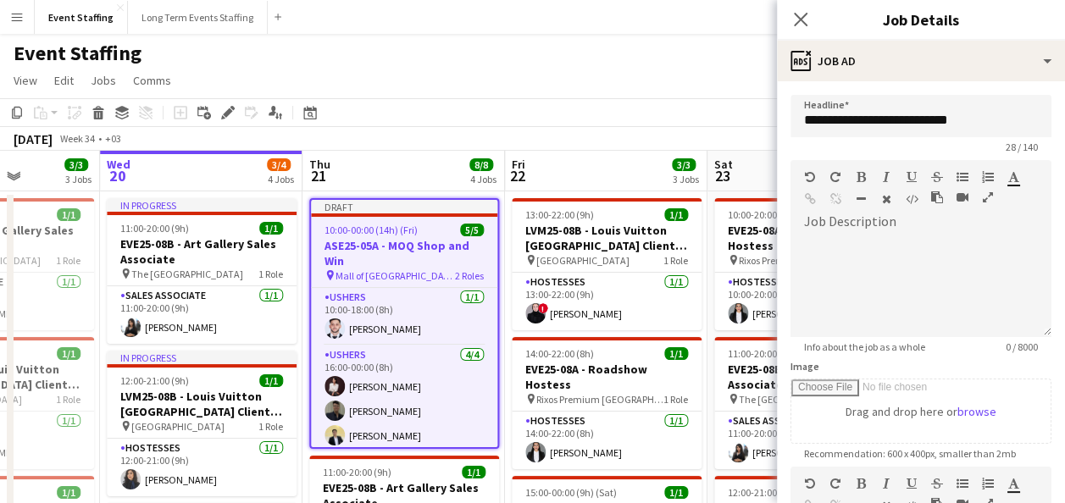
scroll to position [0, 0]
drag, startPoint x: 860, startPoint y: 119, endPoint x: 746, endPoint y: 110, distance: 113.9
click at [746, 110] on body "Menu Boards Boards Boards All jobs Status Workforce Workforce My Workforce Recr…" at bounding box center [532, 505] width 1065 height 1010
paste input "**********"
drag, startPoint x: 906, startPoint y: 118, endPoint x: 1006, endPoint y: 121, distance: 100.0
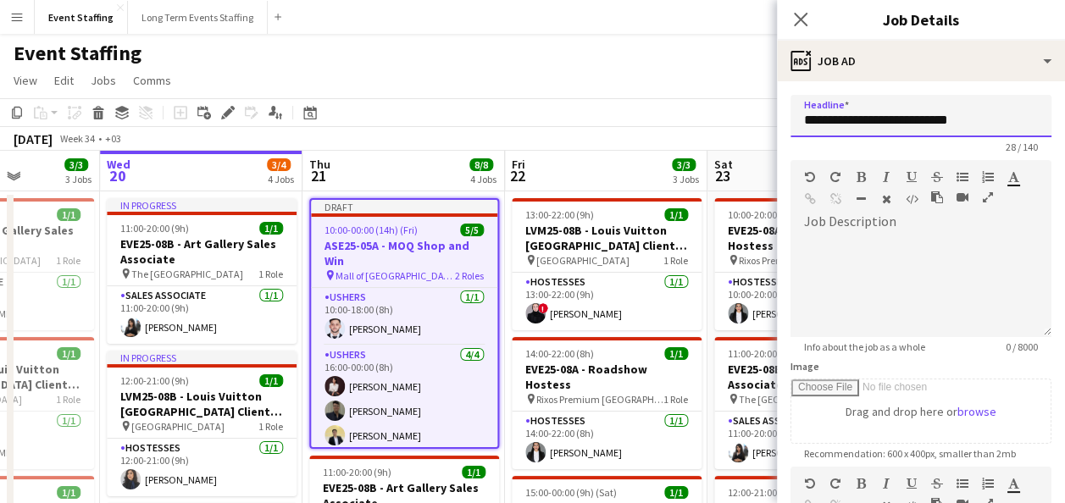
click at [1006, 121] on input "**********" at bounding box center [920, 116] width 261 height 42
type input "**********"
click at [946, 88] on div "**********" at bounding box center [921, 459] width 288 height 756
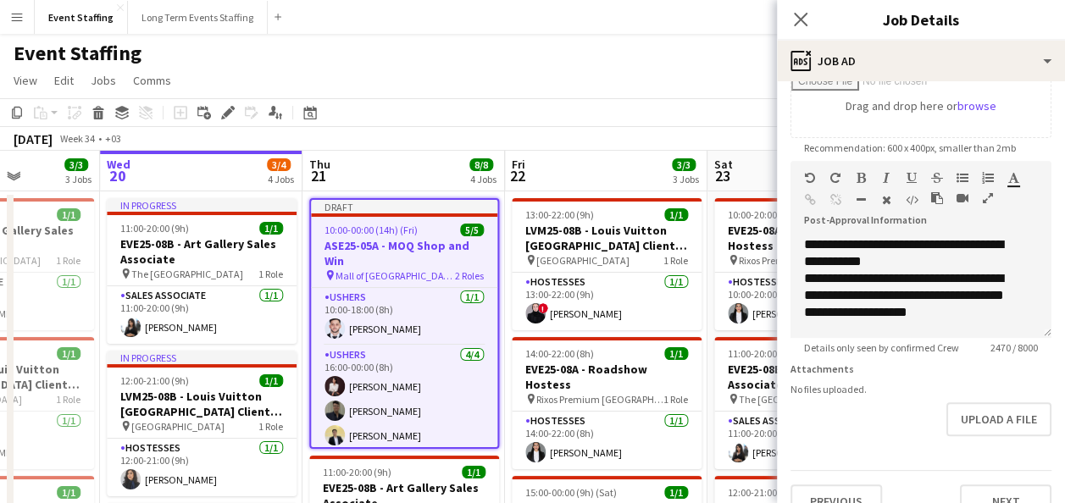
scroll to position [347, 0]
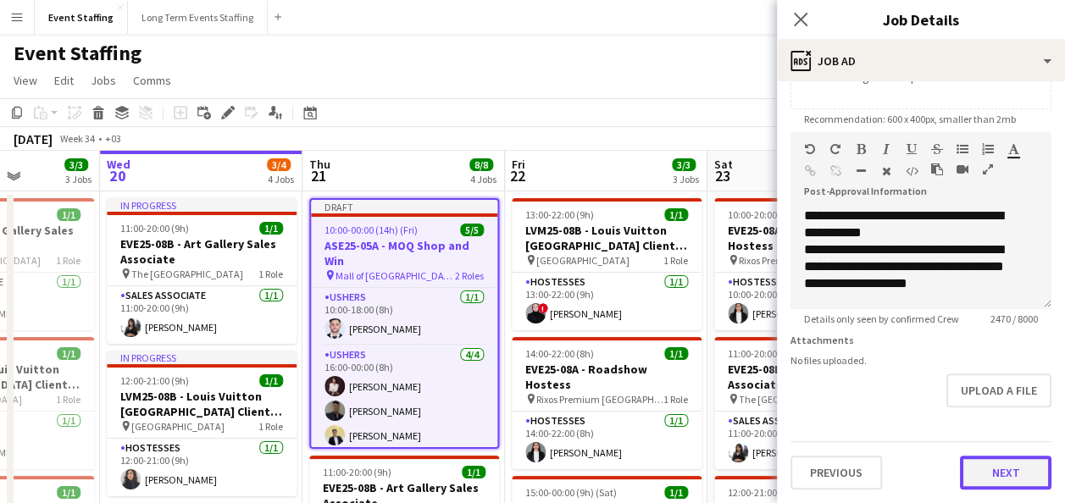
click at [970, 468] on button "Next" at bounding box center [1005, 473] width 91 height 34
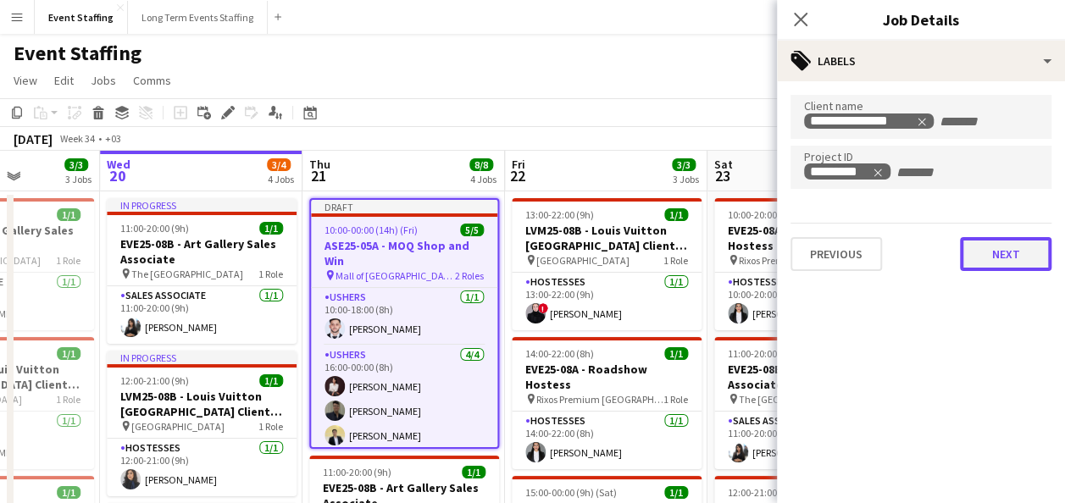
click at [977, 257] on button "Next" at bounding box center [1005, 254] width 91 height 34
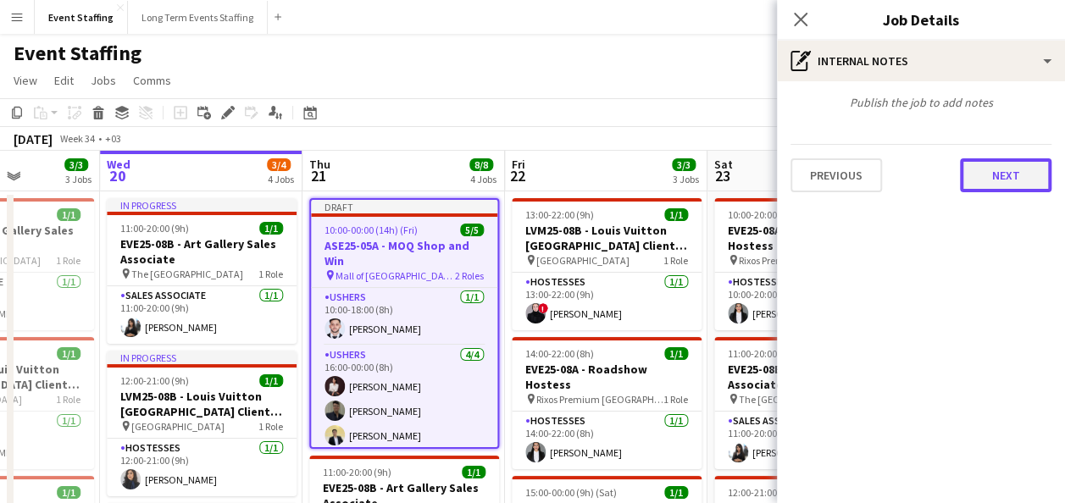
click at [1002, 174] on button "Next" at bounding box center [1005, 175] width 91 height 34
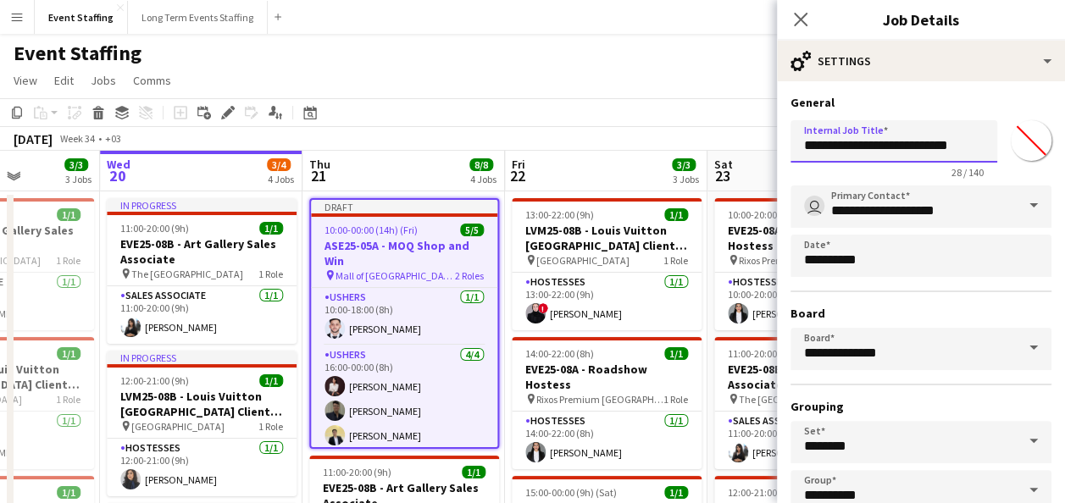
drag, startPoint x: 800, startPoint y: 145, endPoint x: 864, endPoint y: 145, distance: 63.5
click at [864, 145] on input "**********" at bounding box center [893, 141] width 207 height 42
paste input "text"
drag, startPoint x: 906, startPoint y: 145, endPoint x: 1077, endPoint y: 149, distance: 170.3
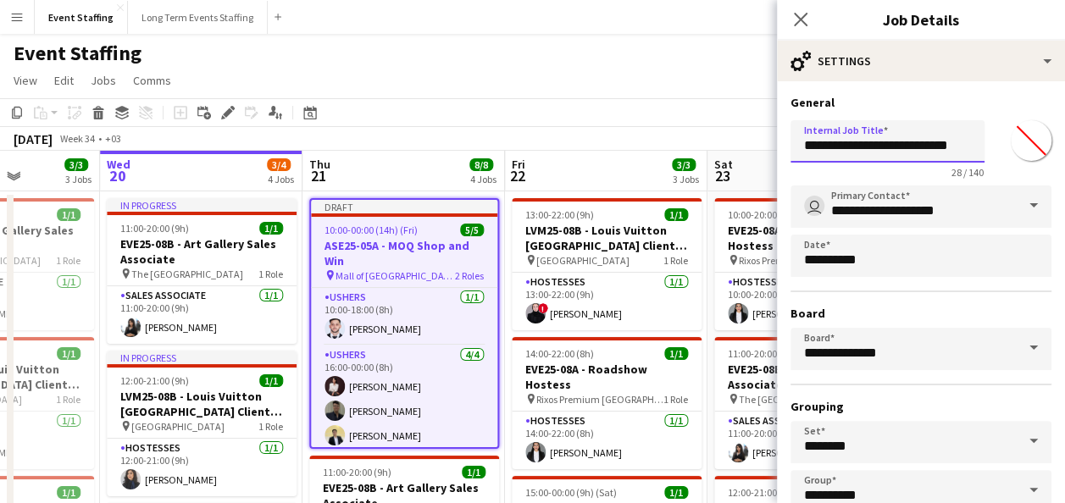
click at [1065, 149] on html "Menu Boards Boards Boards All jobs Status Workforce Workforce My Workforce Recr…" at bounding box center [532, 505] width 1065 height 1010
type input "**********"
click at [918, 107] on h3 "General" at bounding box center [920, 102] width 261 height 15
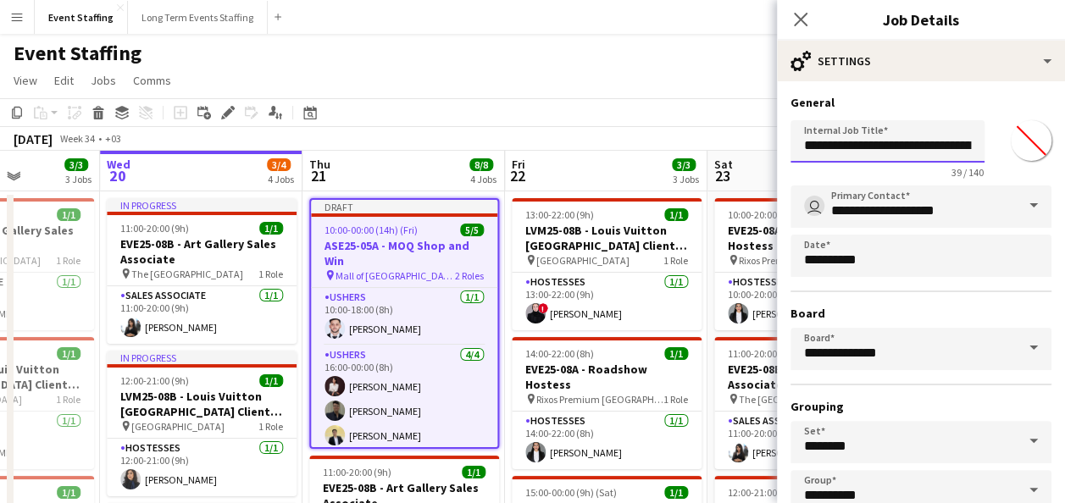
click at [923, 148] on input "**********" at bounding box center [887, 141] width 194 height 42
click at [932, 108] on h3 "General" at bounding box center [920, 102] width 261 height 15
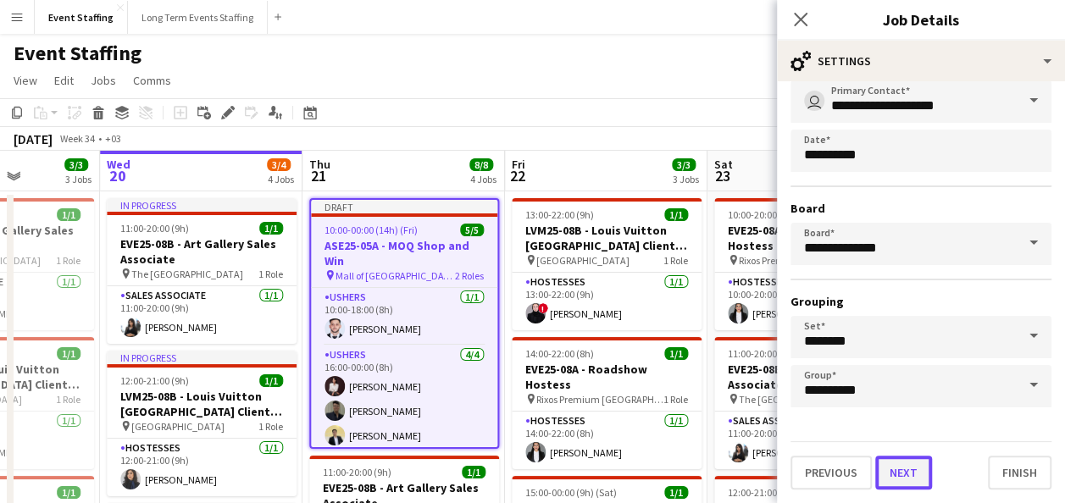
click at [894, 473] on button "Next" at bounding box center [903, 473] width 57 height 34
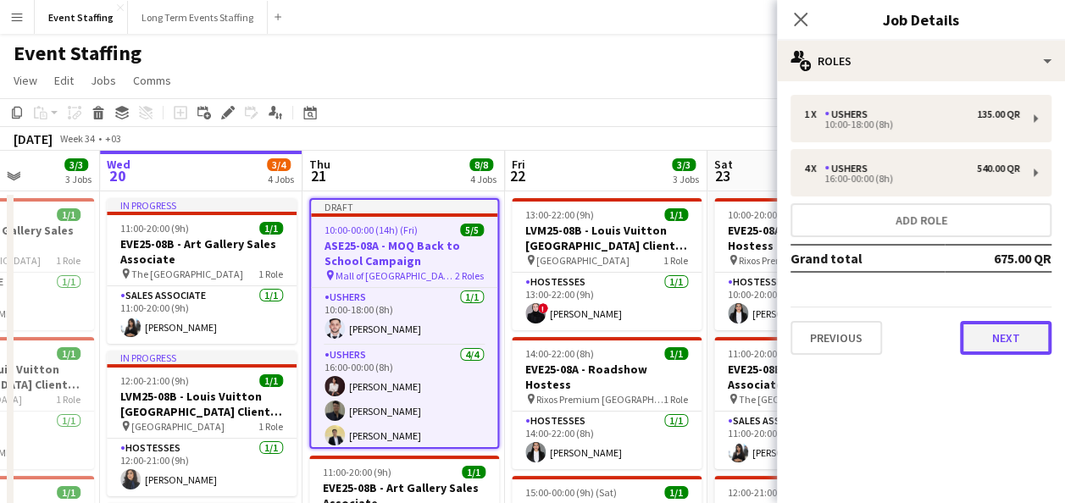
click at [976, 342] on button "Next" at bounding box center [1005, 338] width 91 height 34
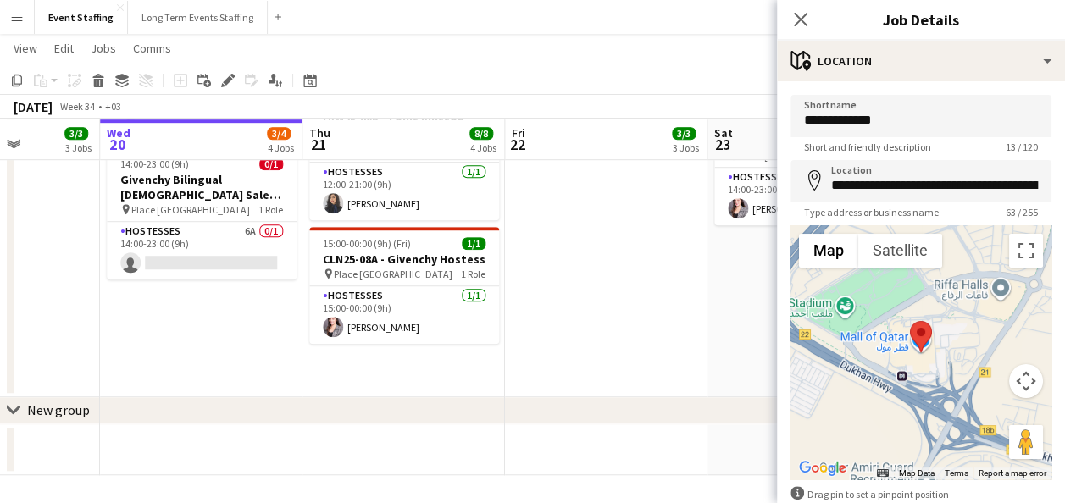
scroll to position [95, 0]
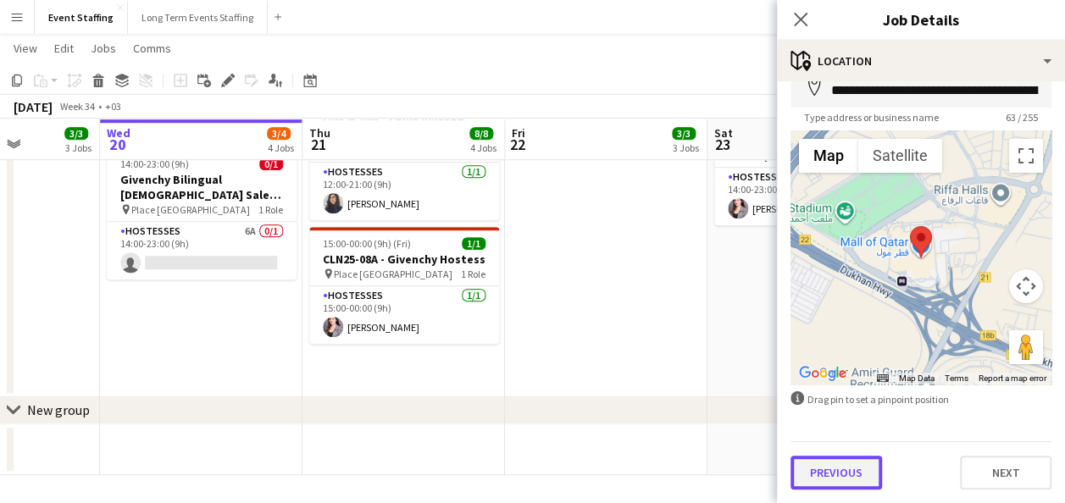
click at [864, 464] on button "Previous" at bounding box center [835, 473] width 91 height 34
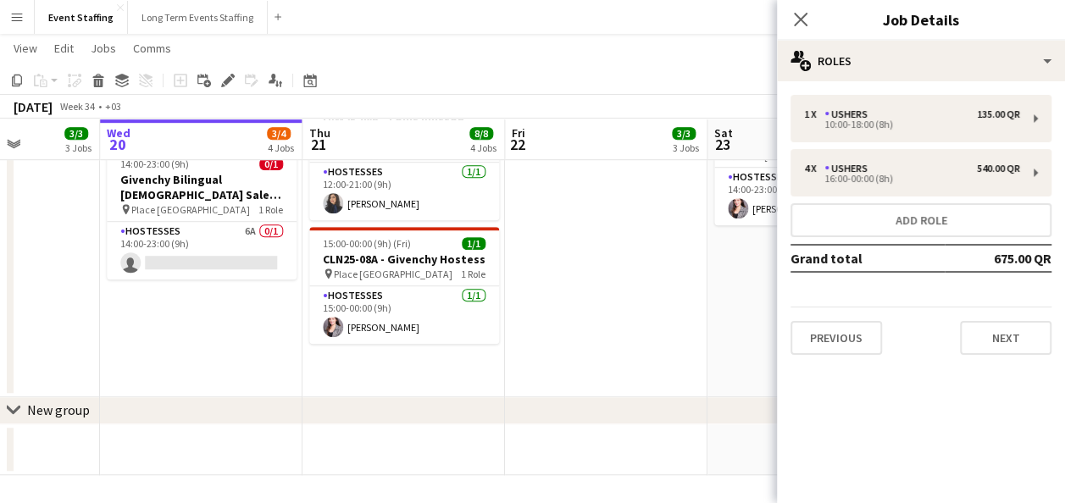
scroll to position [0, 0]
click at [844, 340] on button "Previous" at bounding box center [835, 338] width 91 height 34
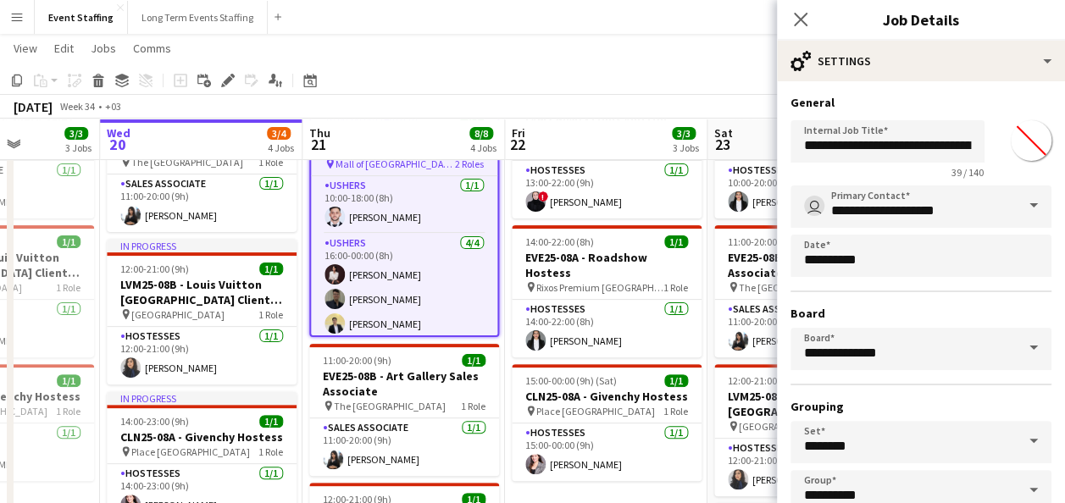
scroll to position [105, 0]
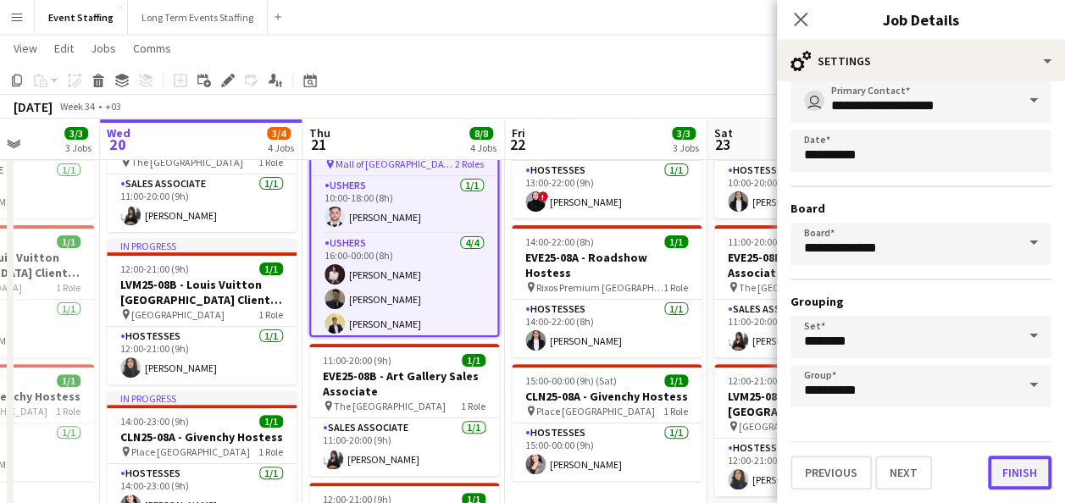
click at [1005, 461] on button "Finish" at bounding box center [1020, 473] width 64 height 34
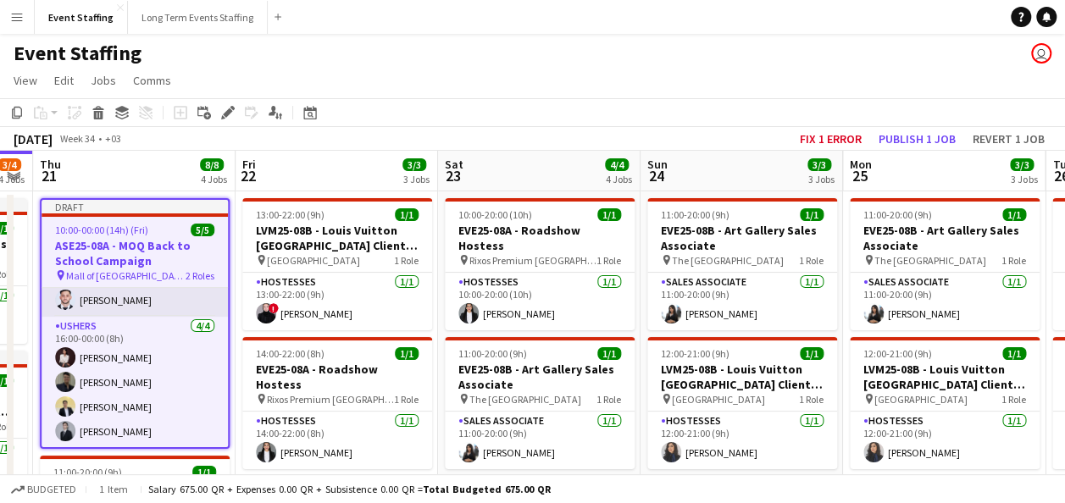
scroll to position [0, 0]
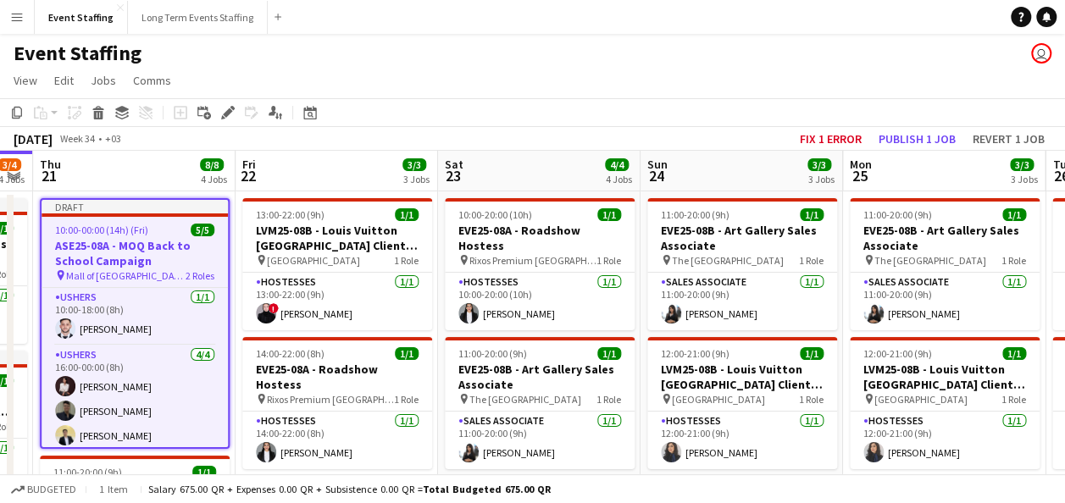
click at [130, 254] on h3 "ASE25-08A - MOQ Back to School Campaign" at bounding box center [135, 253] width 186 height 30
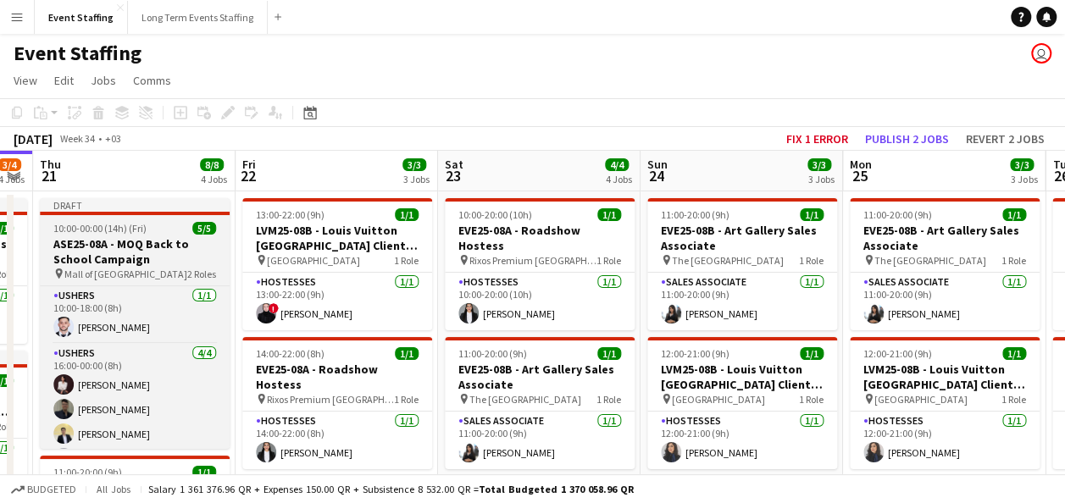
click at [146, 239] on h3 "ASE25-08A - MOQ Back to School Campaign" at bounding box center [135, 251] width 190 height 30
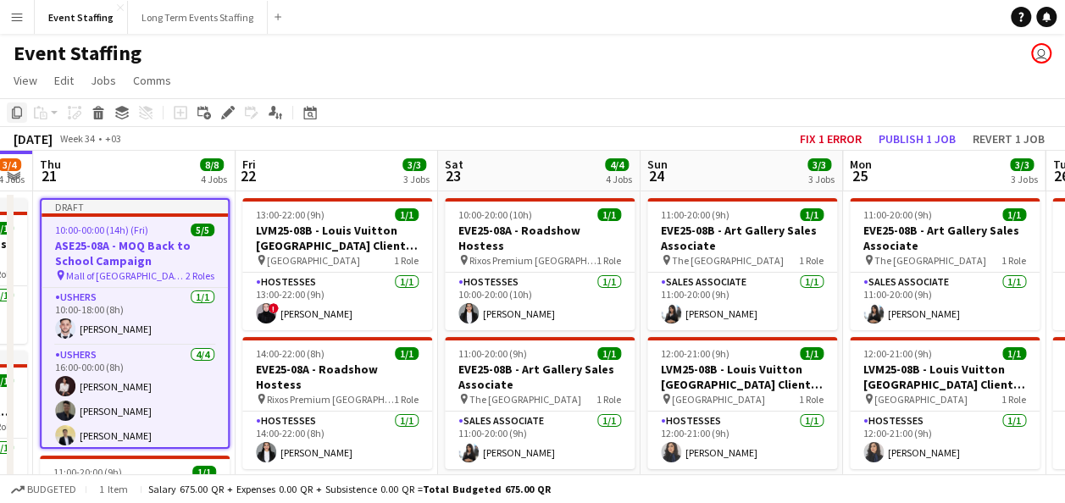
click at [16, 107] on icon at bounding box center [17, 113] width 10 height 12
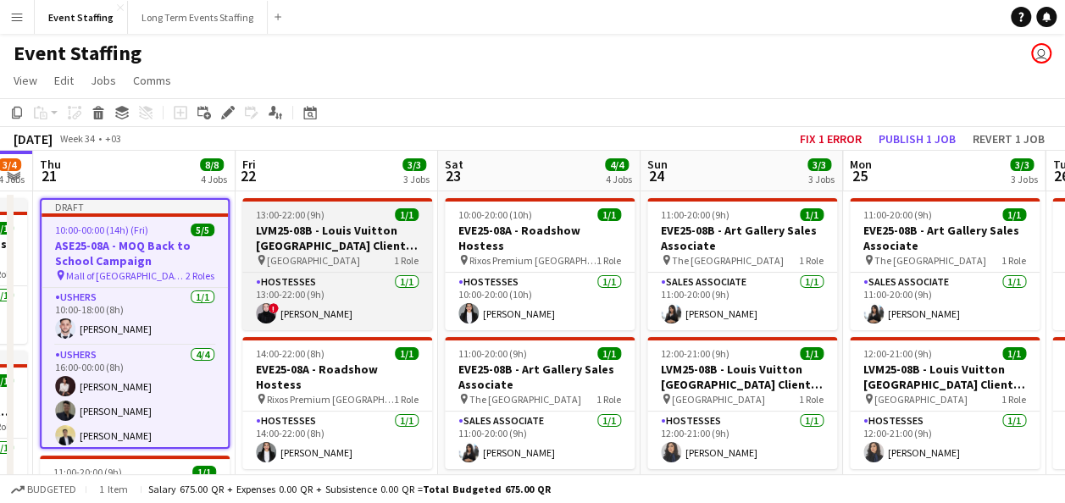
scroll to position [505, 0]
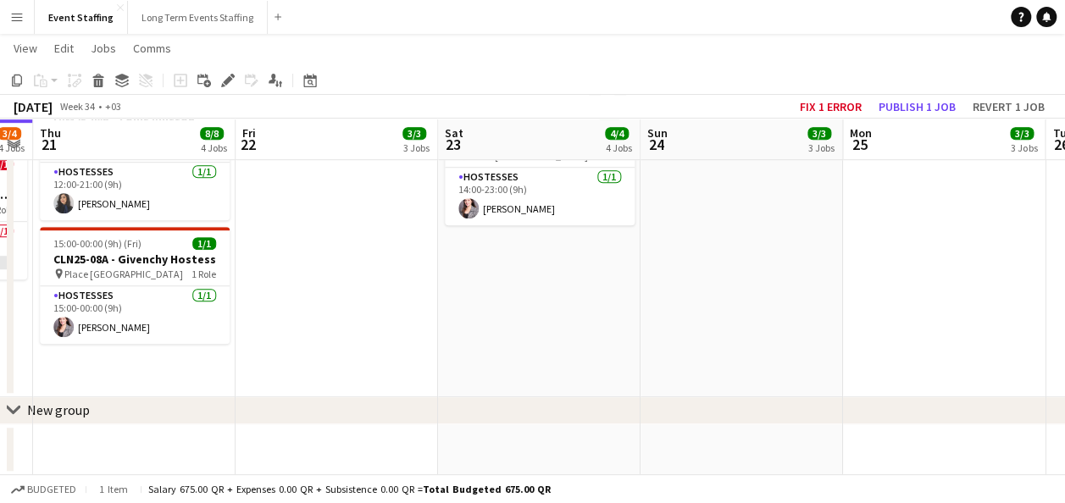
click at [314, 252] on app-date-cell "13:00-22:00 (9h) 1/1 LVM25-08B - Louis Vuitton [GEOGRAPHIC_DATA] Client Advisor…" at bounding box center [336, 41] width 202 height 712
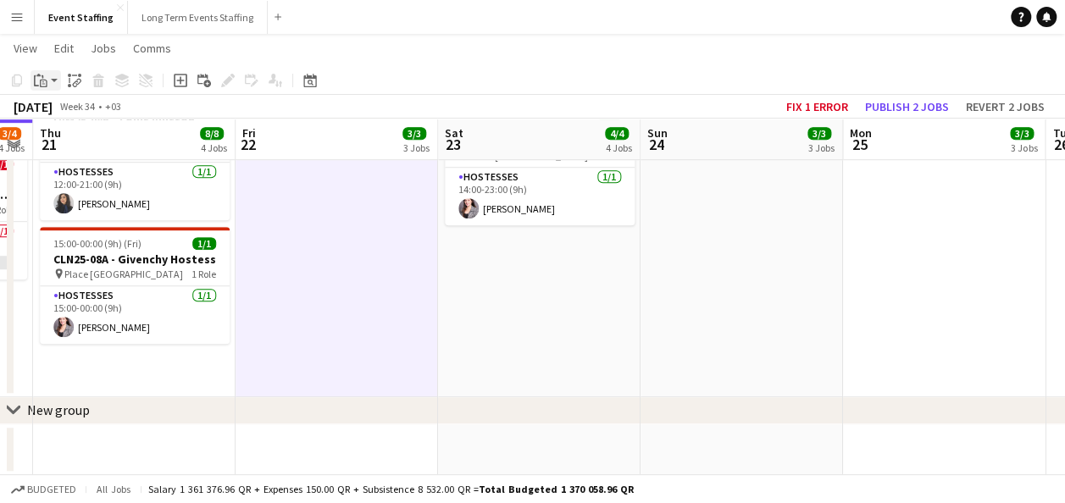
click at [50, 84] on div "Paste" at bounding box center [40, 80] width 20 height 20
click at [83, 138] on link "Paste with crew Ctrl+Shift+V" at bounding box center [124, 141] width 159 height 15
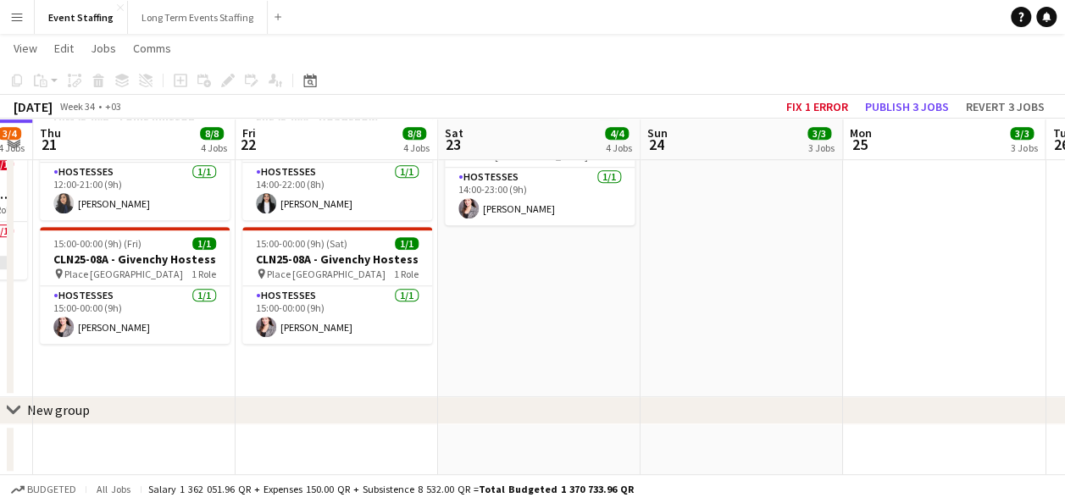
click at [523, 267] on app-date-cell "10:00-20:00 (10h) 1/1 EVE25-08A - Roadshow Hostess pin Rixos Premium [GEOGRAPHI…" at bounding box center [539, 41] width 202 height 712
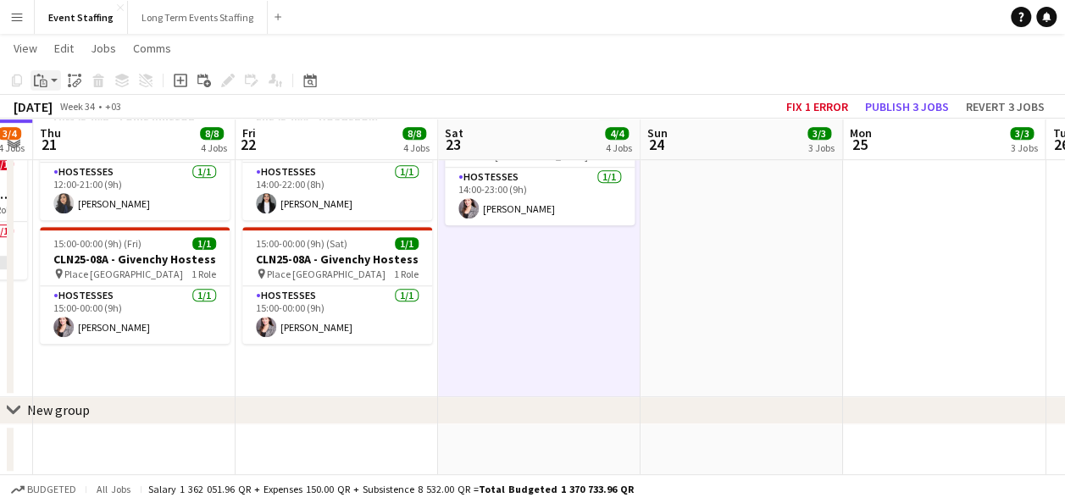
click at [52, 85] on app-action-btn "Paste" at bounding box center [45, 80] width 30 height 20
click at [101, 143] on link "Paste with crew Ctrl+Shift+V" at bounding box center [124, 141] width 159 height 15
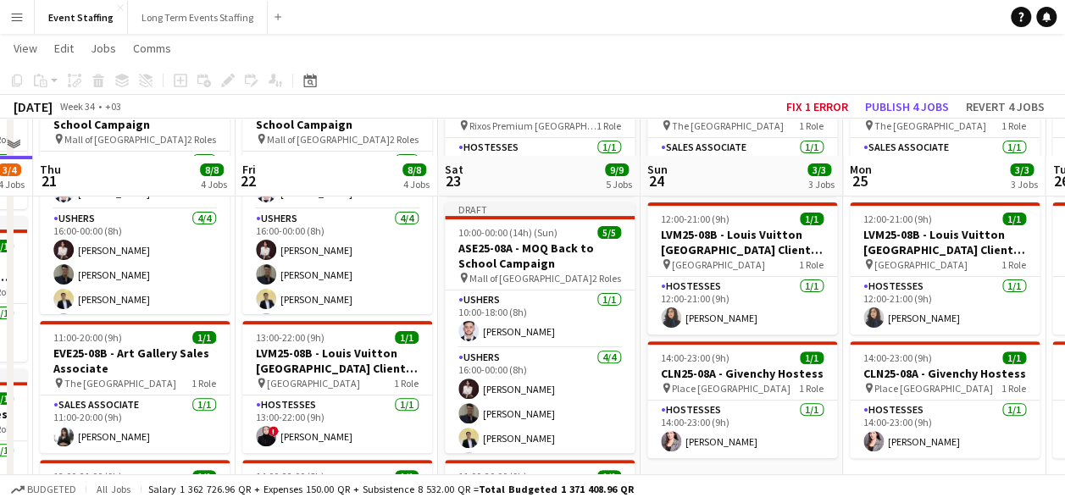
scroll to position [175, 0]
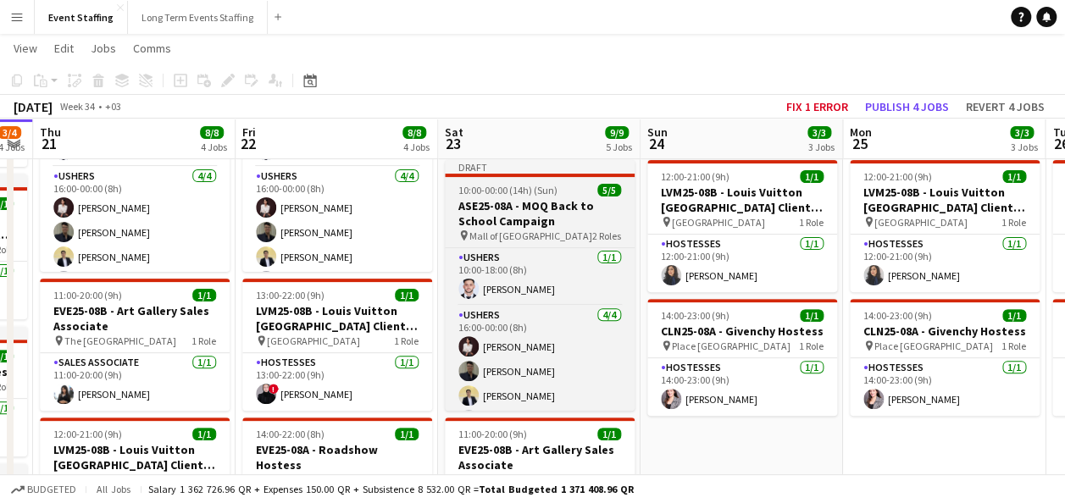
click at [528, 212] on h3 "ASE25-08A - MOQ Back to School Campaign" at bounding box center [540, 213] width 190 height 30
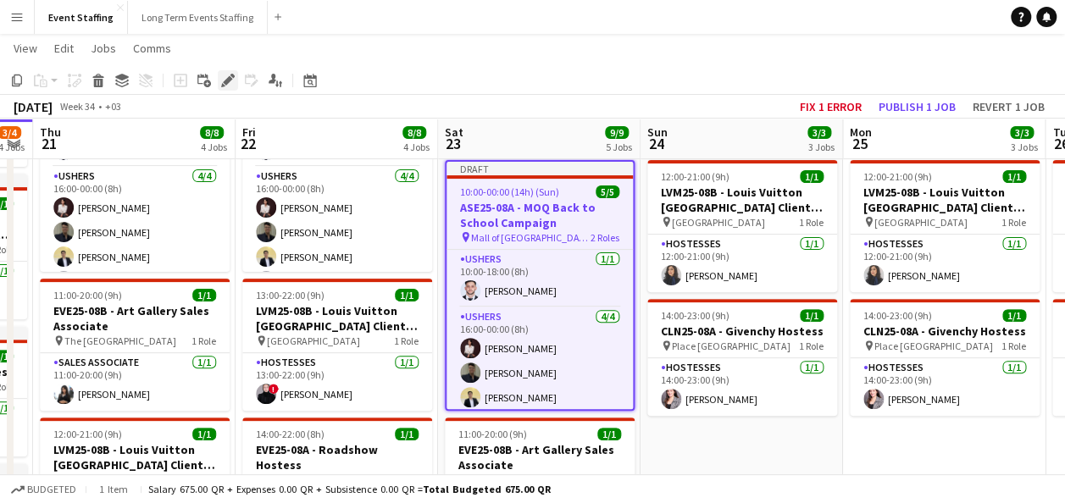
click at [224, 81] on icon at bounding box center [227, 80] width 9 height 9
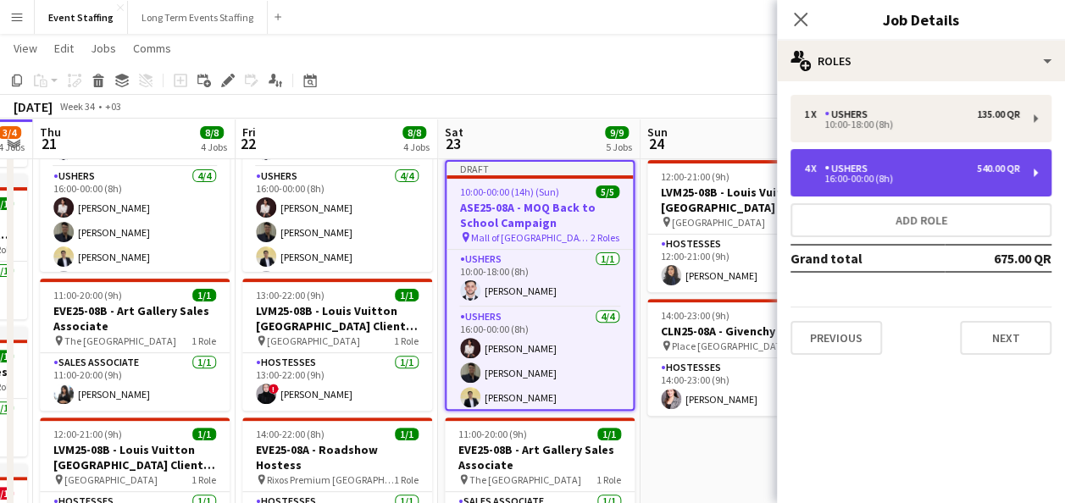
click at [901, 167] on div "4 x Ushers 540.00 QR" at bounding box center [912, 169] width 216 height 12
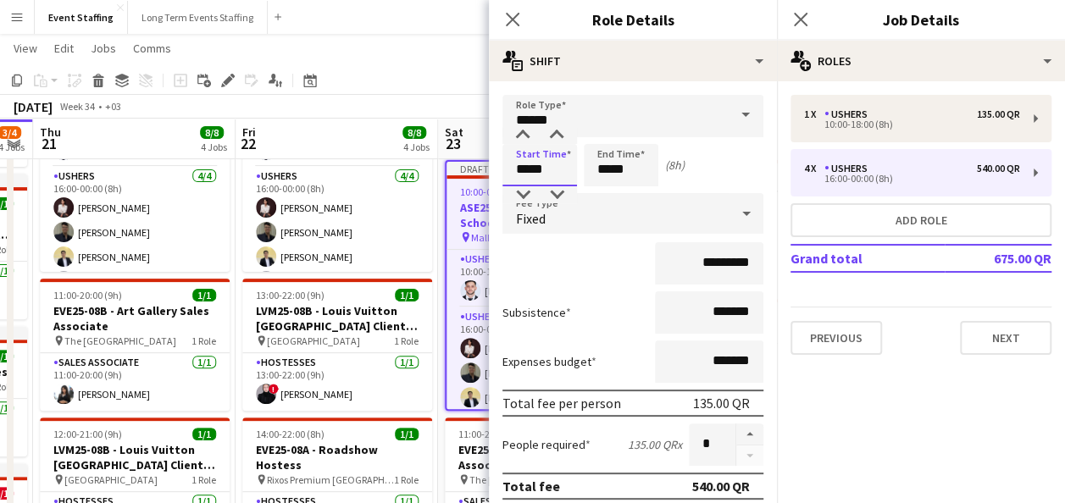
click at [521, 166] on input "*****" at bounding box center [539, 165] width 75 height 42
type input "*****"
click at [524, 188] on div at bounding box center [523, 194] width 34 height 17
click at [603, 165] on input "*****" at bounding box center [621, 165] width 75 height 42
type input "*****"
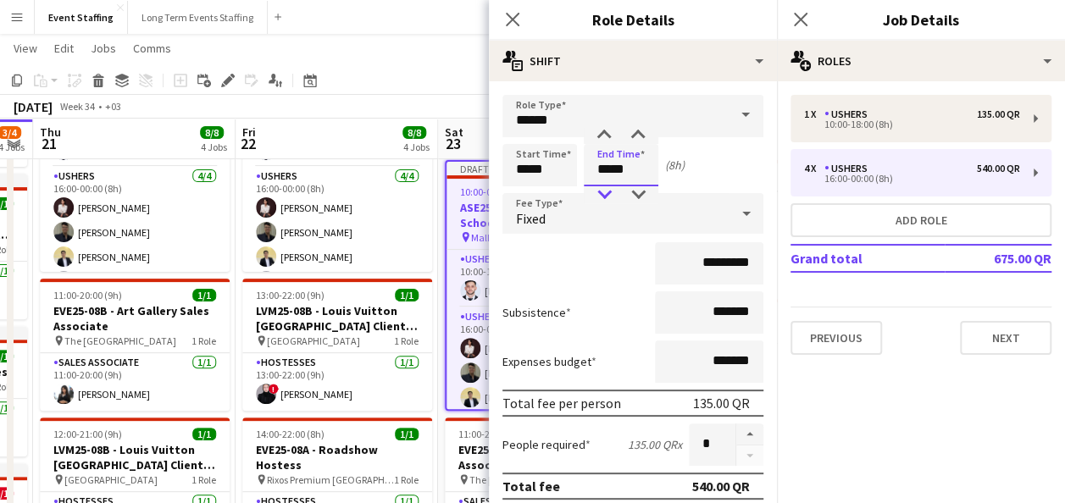
click at [603, 191] on div at bounding box center [604, 194] width 34 height 17
click at [610, 274] on div "*********" at bounding box center [632, 263] width 261 height 42
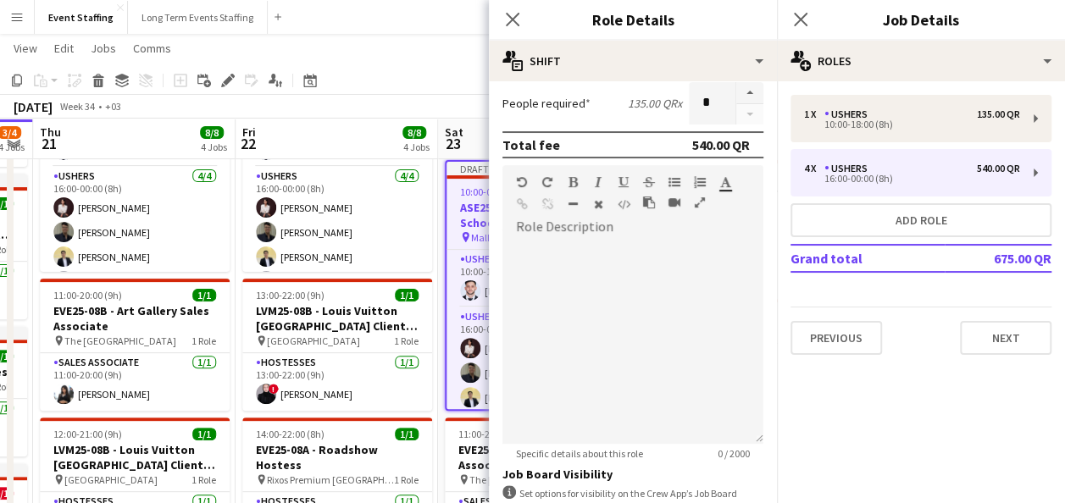
scroll to position [333, 0]
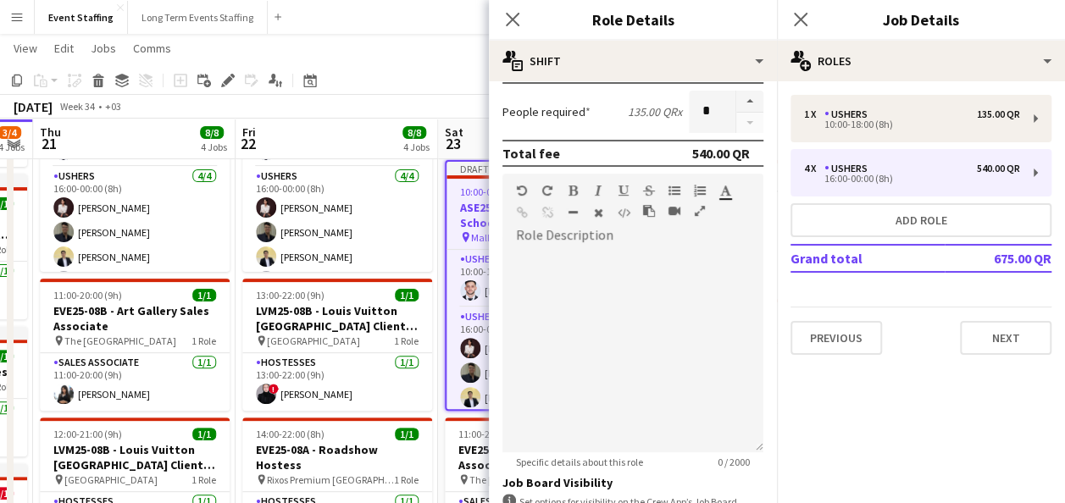
click at [735, 125] on div at bounding box center [749, 112] width 28 height 42
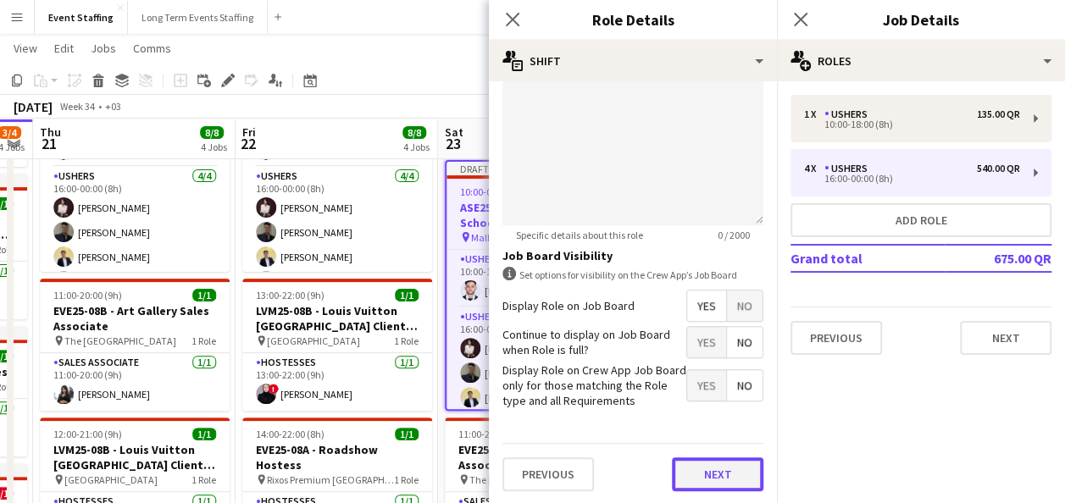
click at [694, 477] on button "Next" at bounding box center [717, 474] width 91 height 34
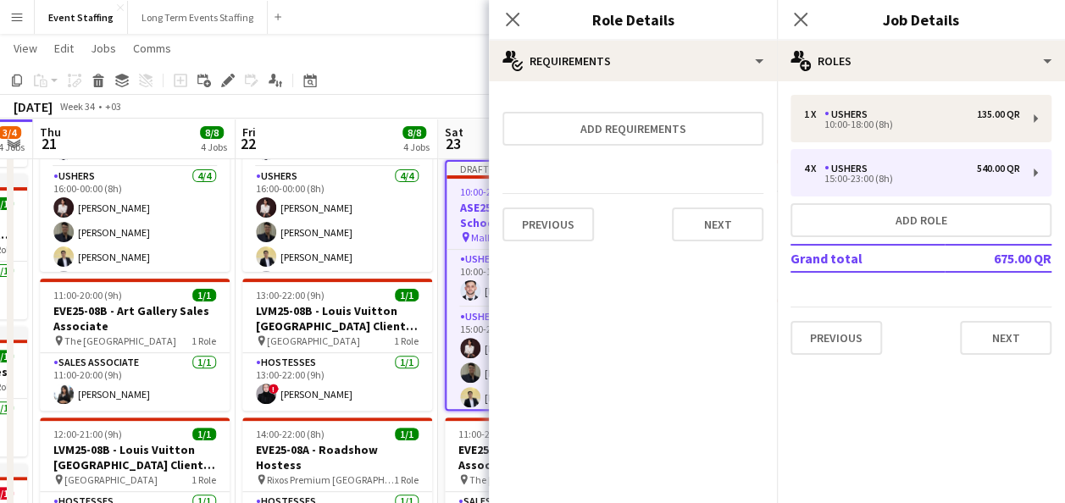
scroll to position [0, 0]
click at [971, 333] on button "Next" at bounding box center [1005, 338] width 91 height 34
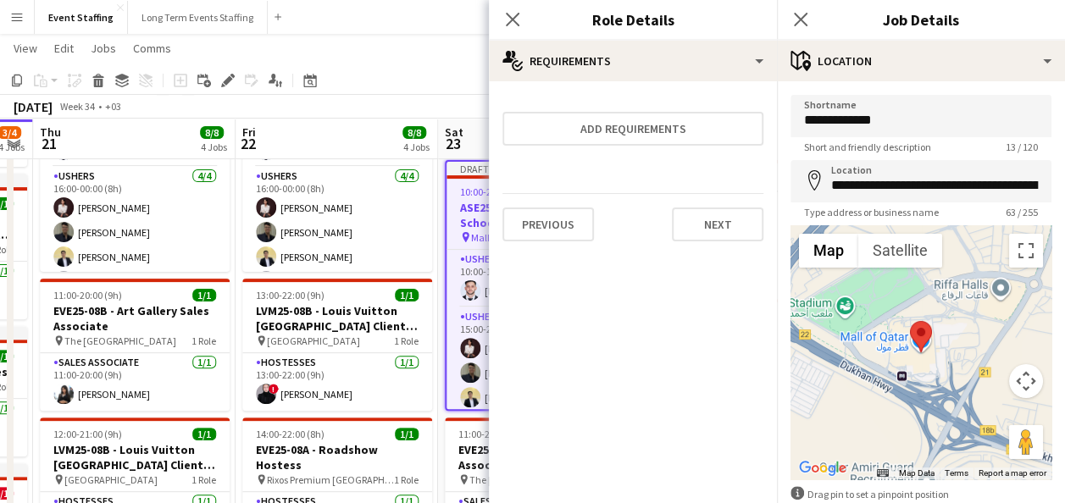
click at [789, 25] on div "Close pop-in" at bounding box center [800, 19] width 47 height 39
click at [801, 17] on icon "Close pop-in" at bounding box center [800, 19] width 16 height 16
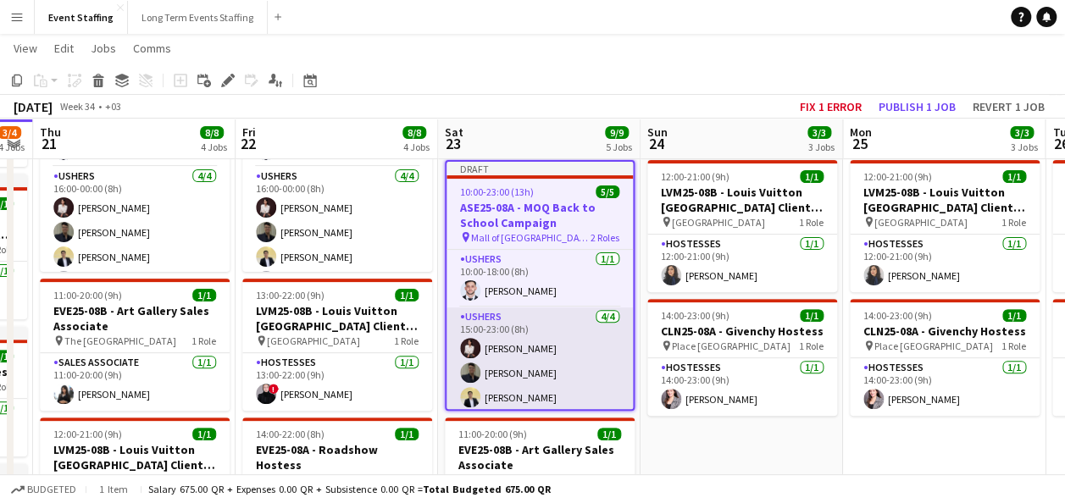
click at [501, 330] on app-card-role "Ushers [DATE] 15:00-23:00 (8h) [PERSON_NAME] [PERSON_NAME] [PERSON_NAME] Alican…" at bounding box center [539, 372] width 186 height 131
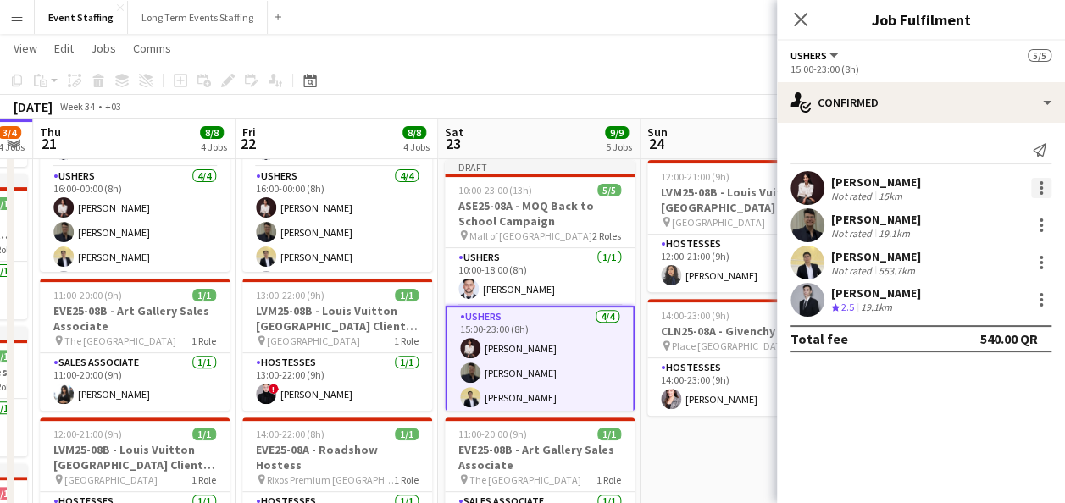
click at [1037, 186] on div at bounding box center [1041, 188] width 20 height 20
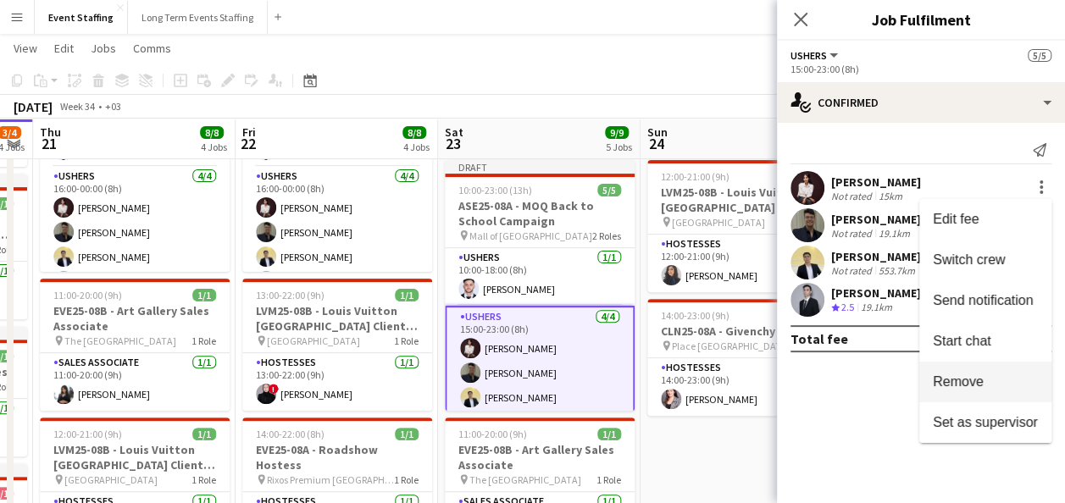
click at [977, 379] on span "Remove" at bounding box center [958, 381] width 51 height 14
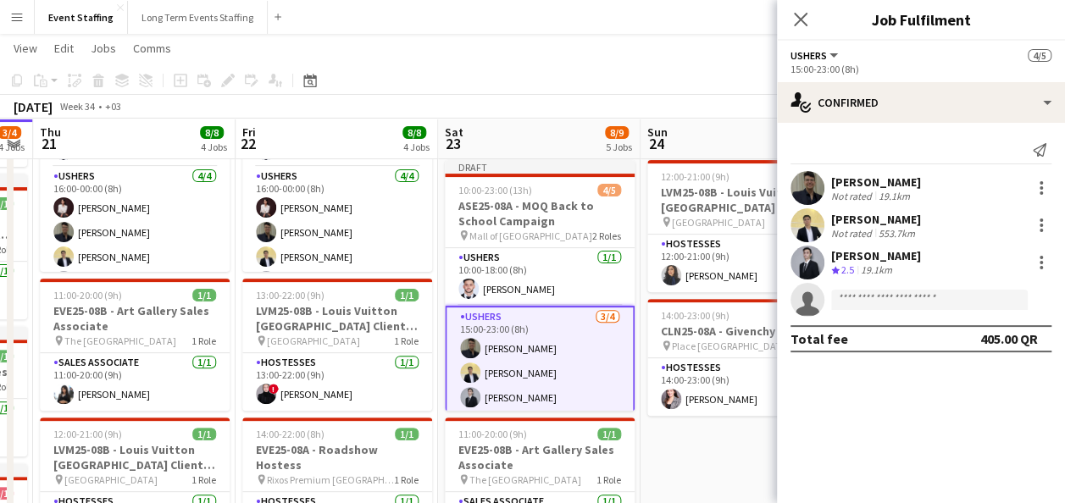
click at [556, 158] on app-board-header-date "Sat 23 8/9 5 Jobs" at bounding box center [539, 139] width 202 height 41
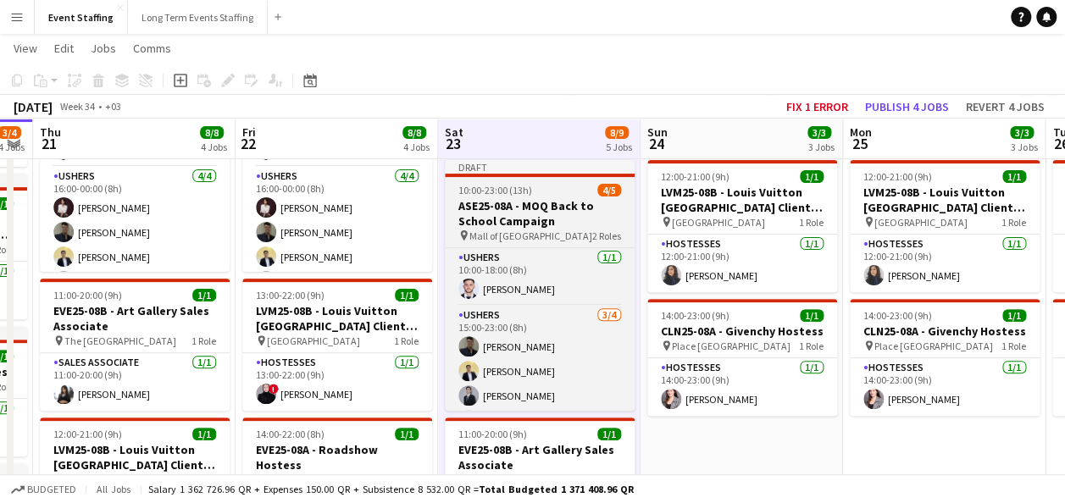
click at [542, 198] on h3 "ASE25-08A - MOQ Back to School Campaign" at bounding box center [540, 213] width 190 height 30
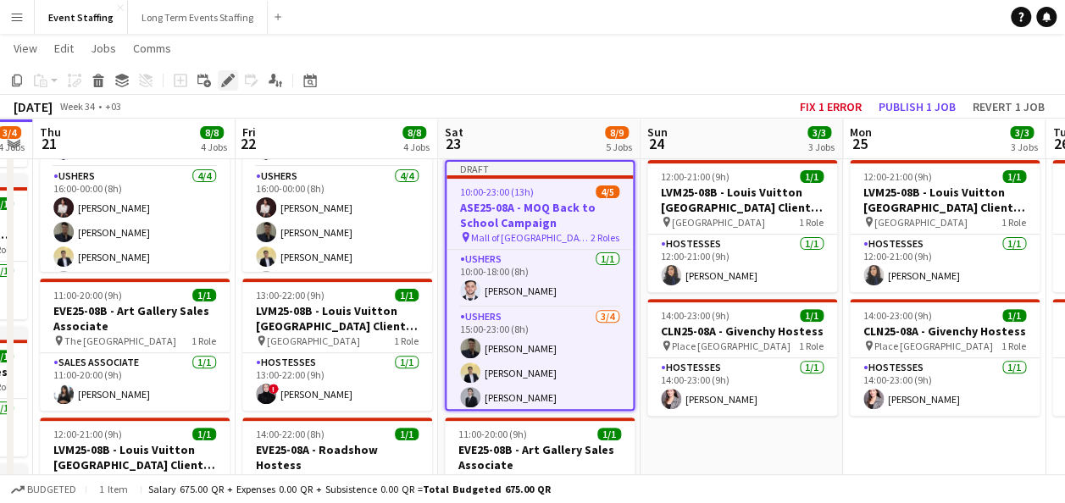
click at [230, 82] on icon "Edit" at bounding box center [228, 81] width 14 height 14
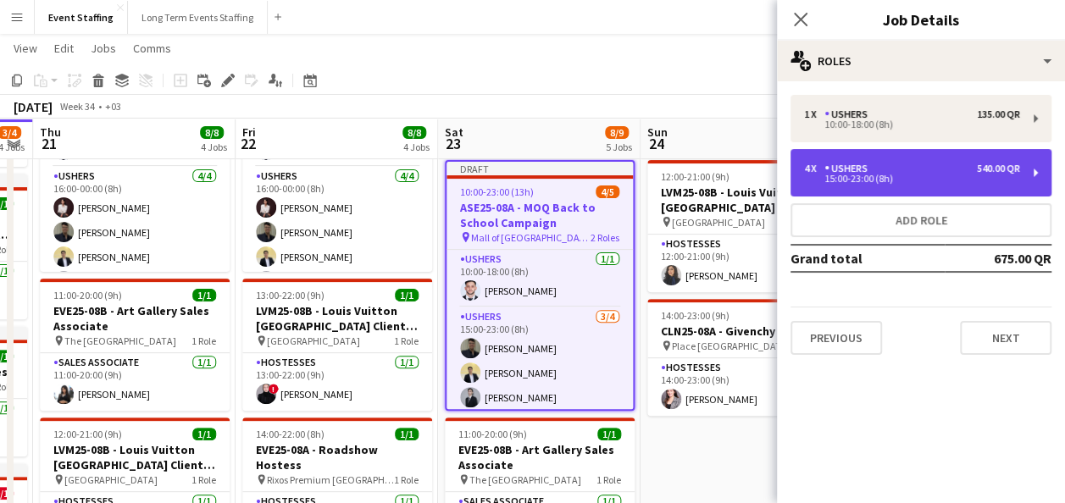
click at [887, 169] on div "4 x Ushers 540.00 QR" at bounding box center [912, 169] width 216 height 12
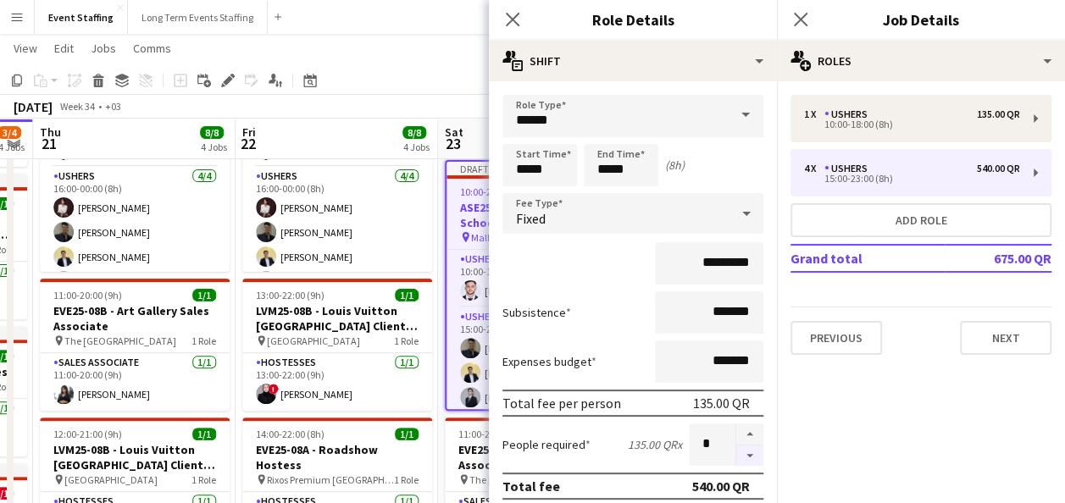
click at [736, 457] on button "button" at bounding box center [749, 456] width 27 height 21
type input "*"
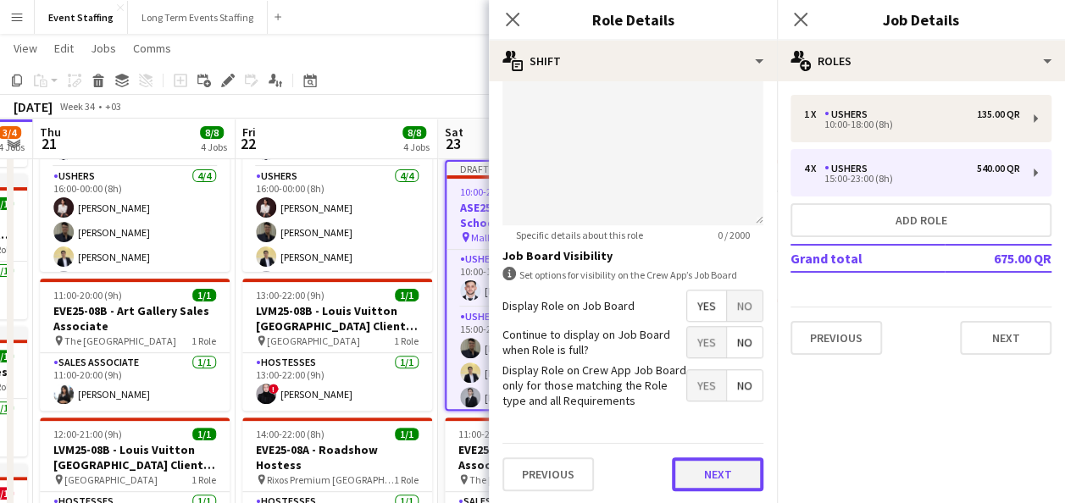
click at [711, 463] on button "Next" at bounding box center [717, 474] width 91 height 34
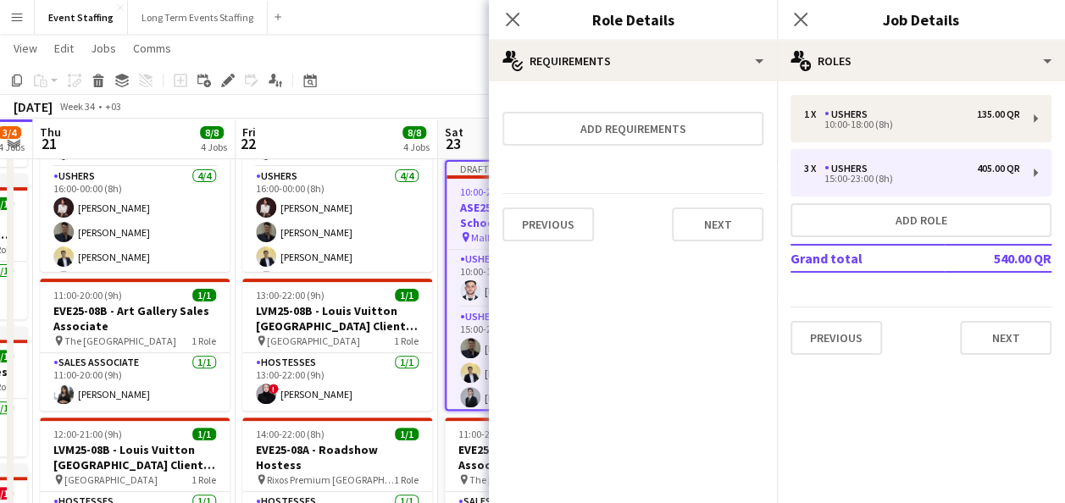
scroll to position [0, 0]
click at [1021, 341] on button "Next" at bounding box center [1005, 338] width 91 height 34
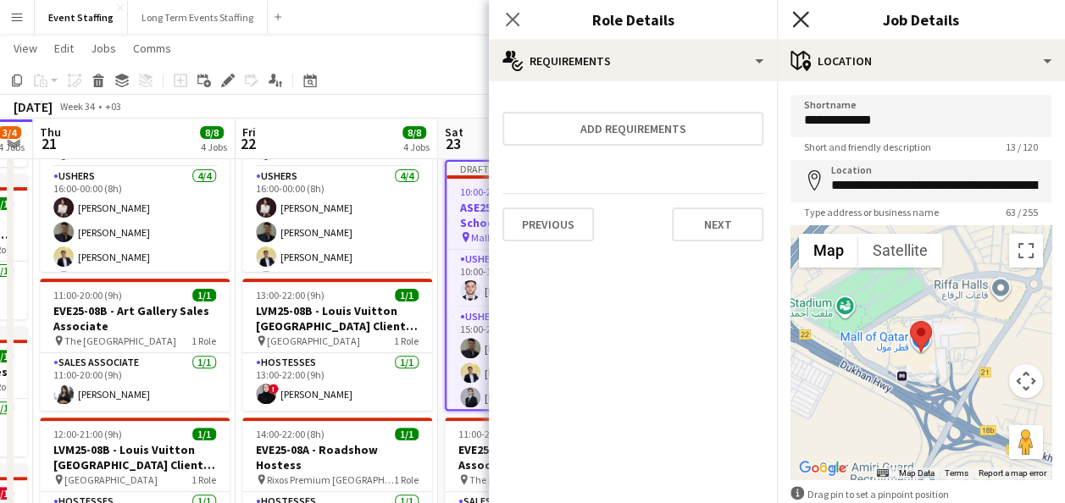
click at [805, 23] on icon at bounding box center [800, 19] width 16 height 16
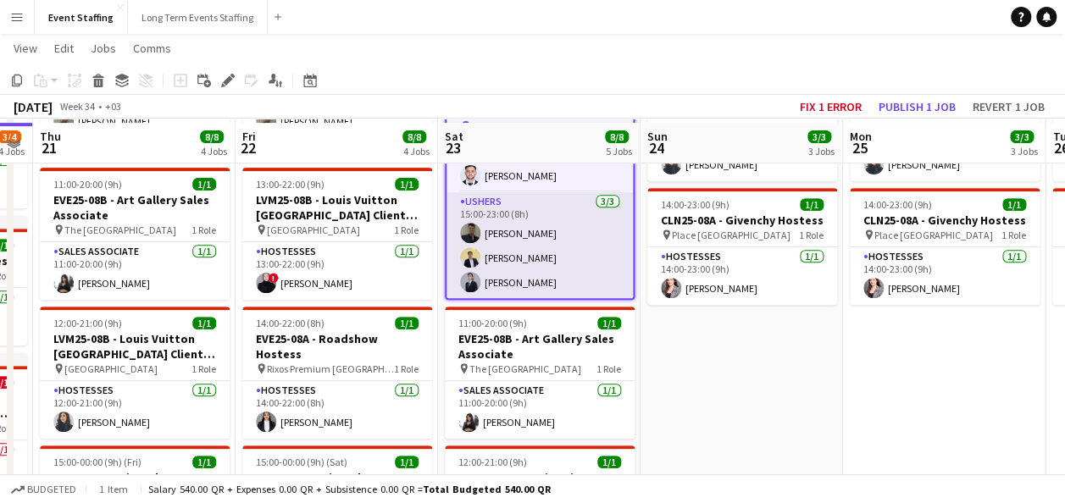
scroll to position [291, 0]
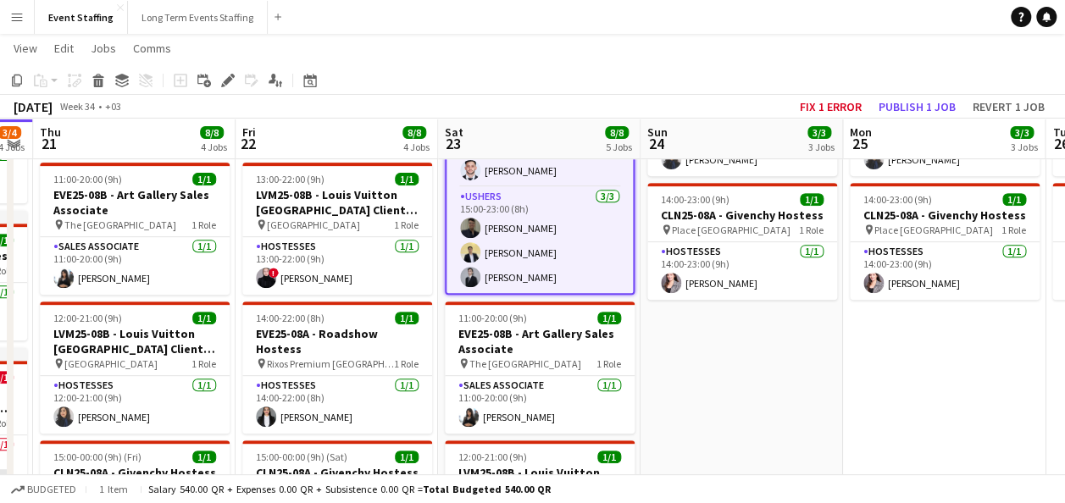
click at [710, 346] on app-date-cell "11:00-20:00 (9h) 1/1 EVE25-08B - Art Gallery Sales Associate pin The Gate Mall …" at bounding box center [741, 324] width 202 height 852
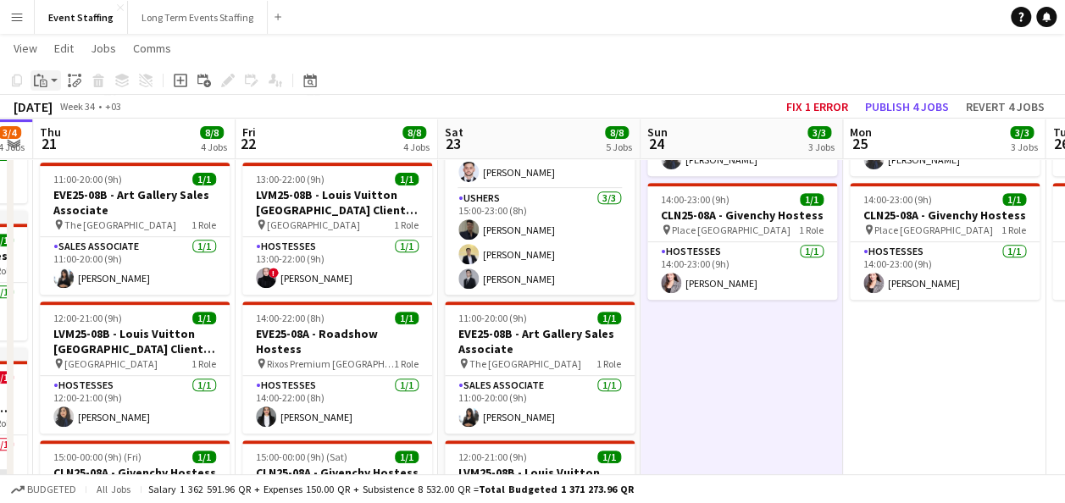
click at [48, 80] on div "Paste" at bounding box center [40, 80] width 20 height 20
click at [91, 138] on link "Paste with crew Ctrl+Shift+V" at bounding box center [124, 141] width 159 height 15
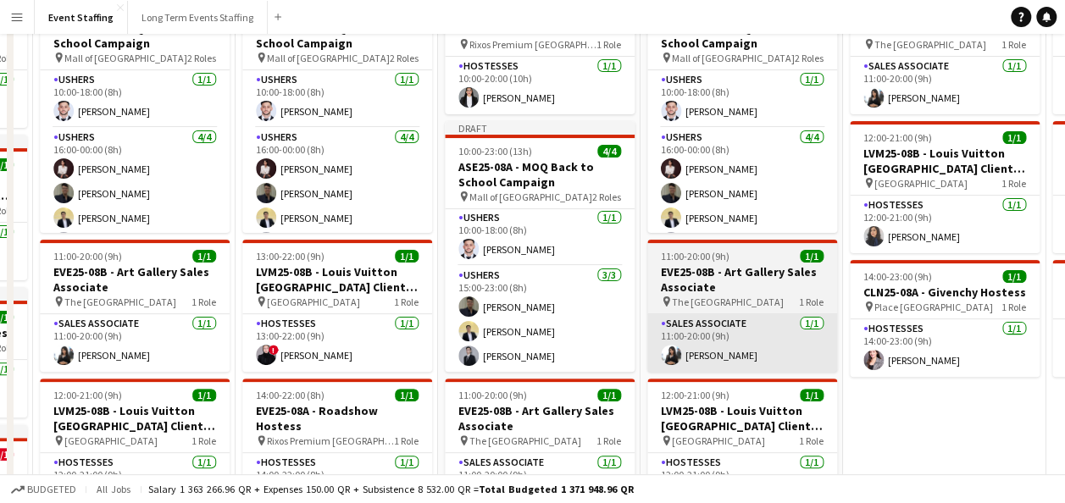
scroll to position [0, 0]
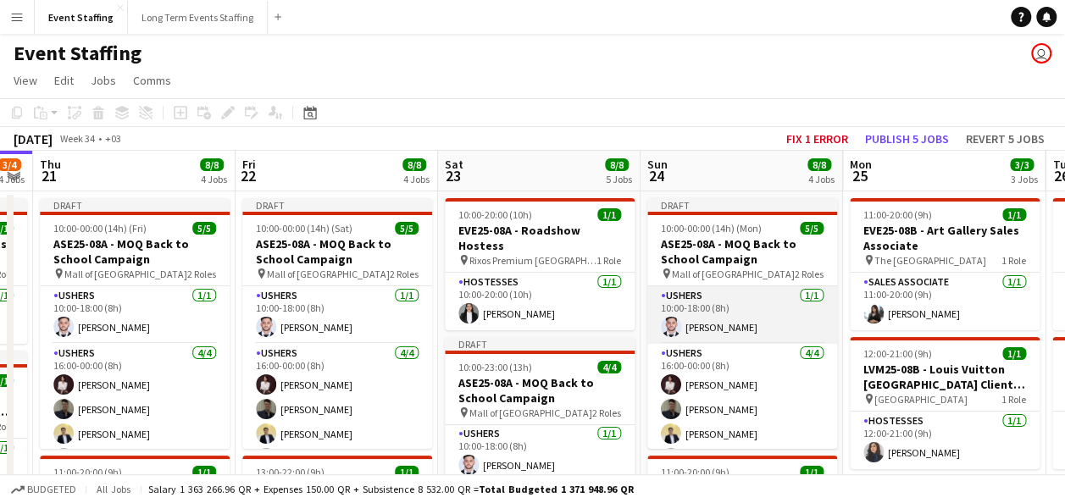
click at [724, 319] on app-card-role "Ushers [DATE] 10:00-18:00 (8h) [PERSON_NAME]" at bounding box center [742, 315] width 190 height 58
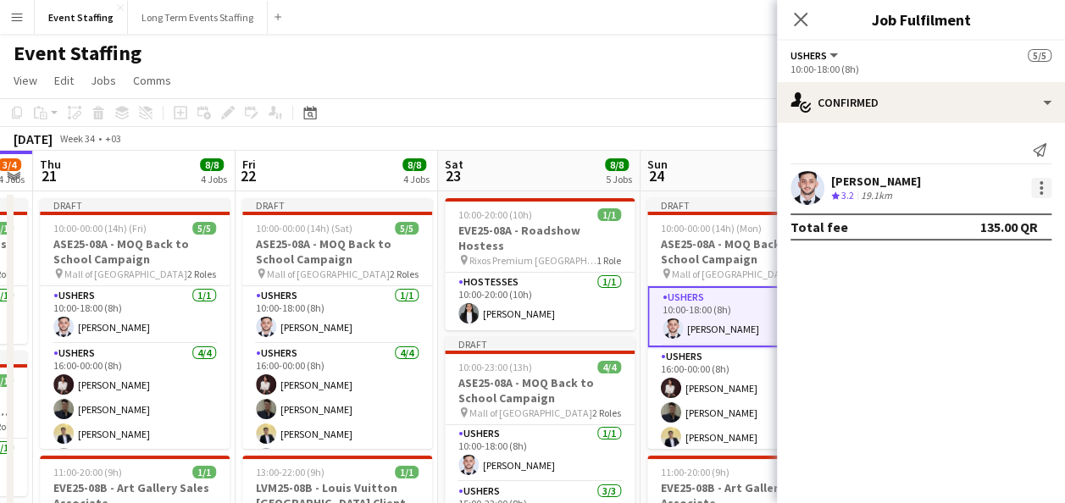
click at [1039, 188] on div at bounding box center [1040, 187] width 3 height 3
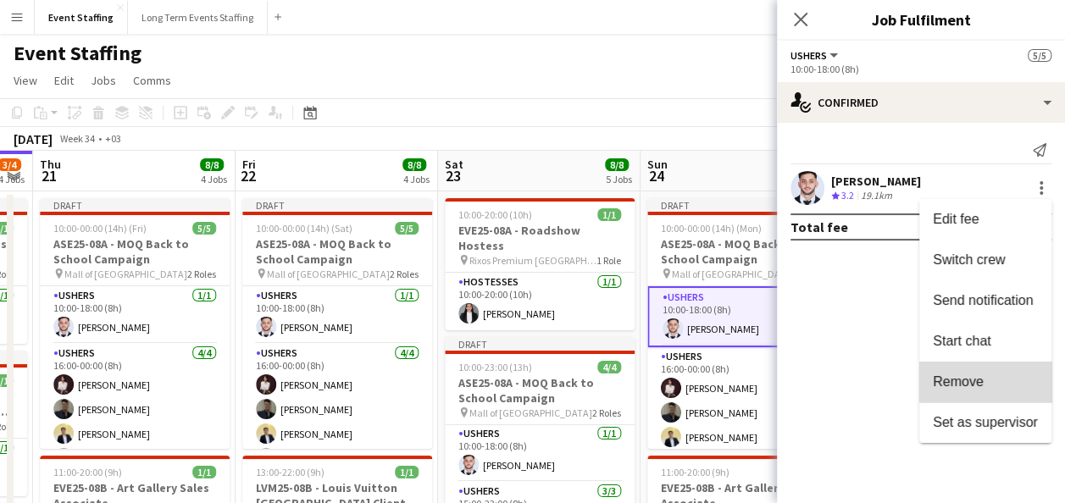
click at [997, 373] on button "Remove" at bounding box center [985, 382] width 132 height 41
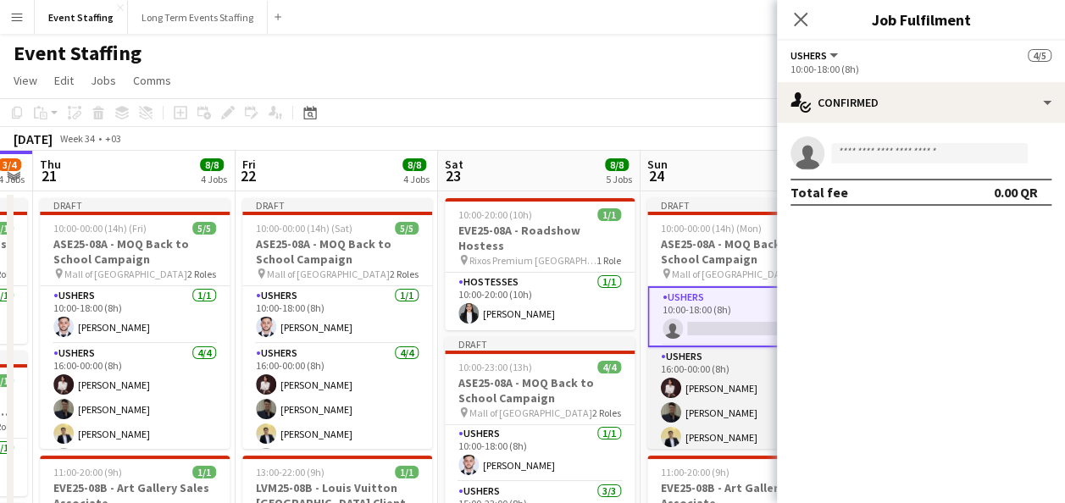
click at [708, 385] on app-card-role "Ushers [DATE] 16:00-00:00 (8h) [PERSON_NAME] [PERSON_NAME] [PERSON_NAME] Alican…" at bounding box center [742, 412] width 190 height 131
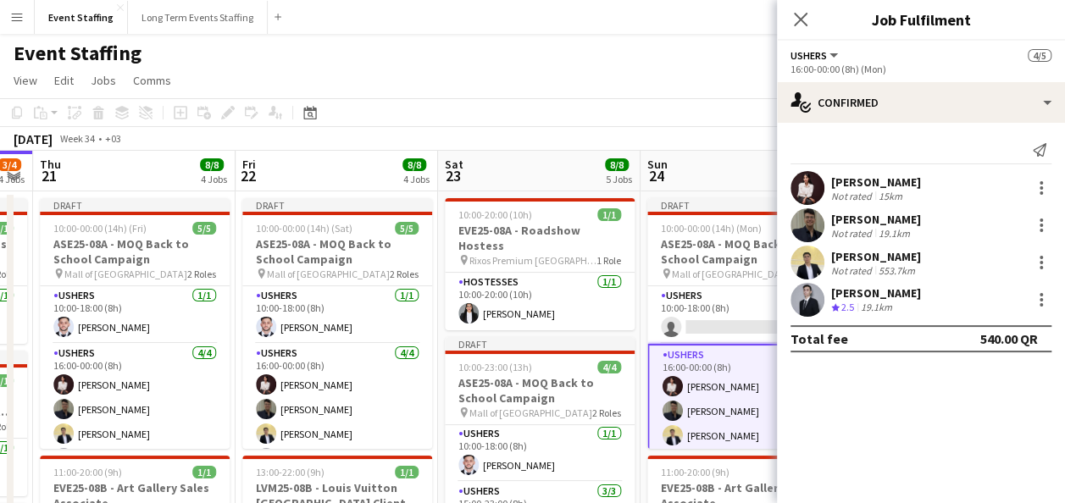
click at [703, 97] on app-page-menu "View Day view expanded Day view collapsed Month view Date picker Jump to [DATE]…" at bounding box center [532, 82] width 1065 height 32
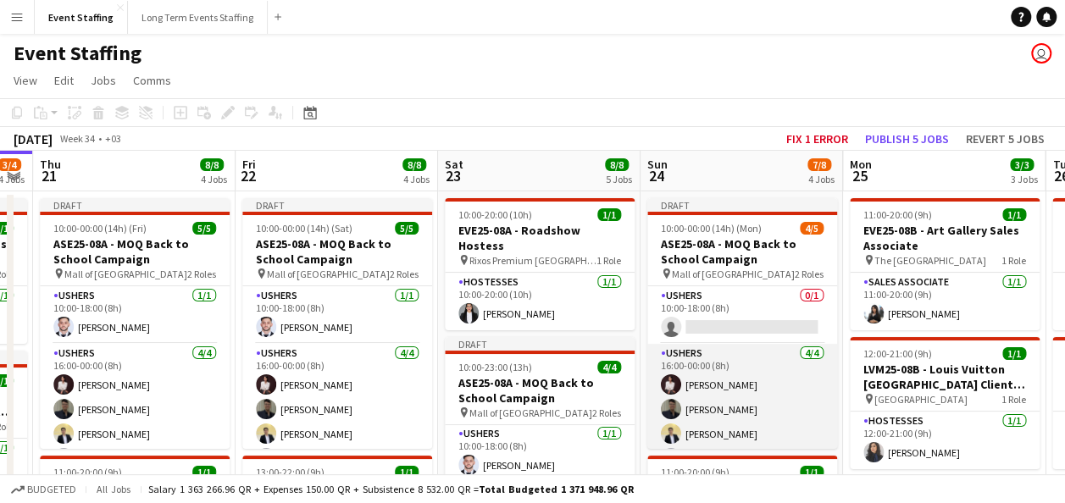
click at [744, 386] on app-card-role "Ushers [DATE] 16:00-00:00 (8h) [PERSON_NAME] [PERSON_NAME] [PERSON_NAME] Alican…" at bounding box center [742, 409] width 190 height 131
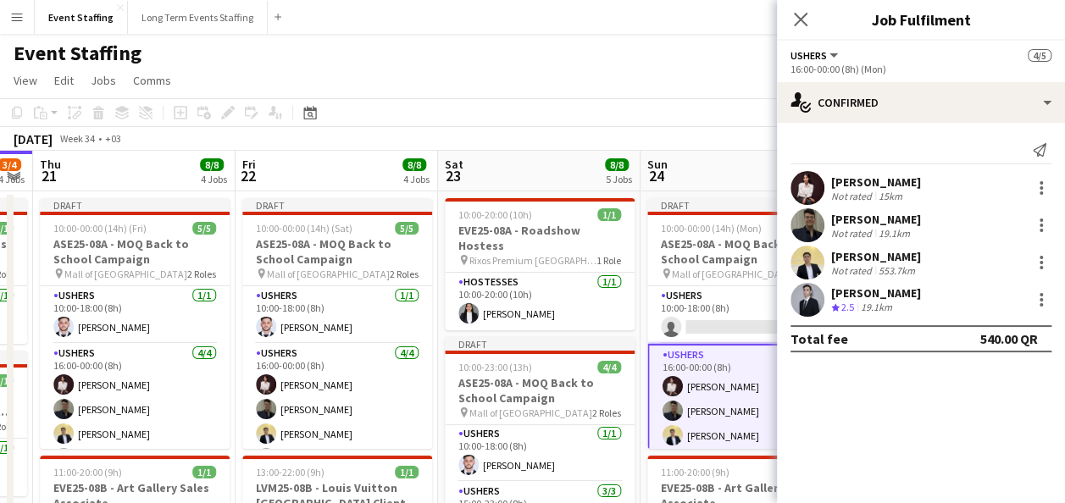
scroll to position [50, 0]
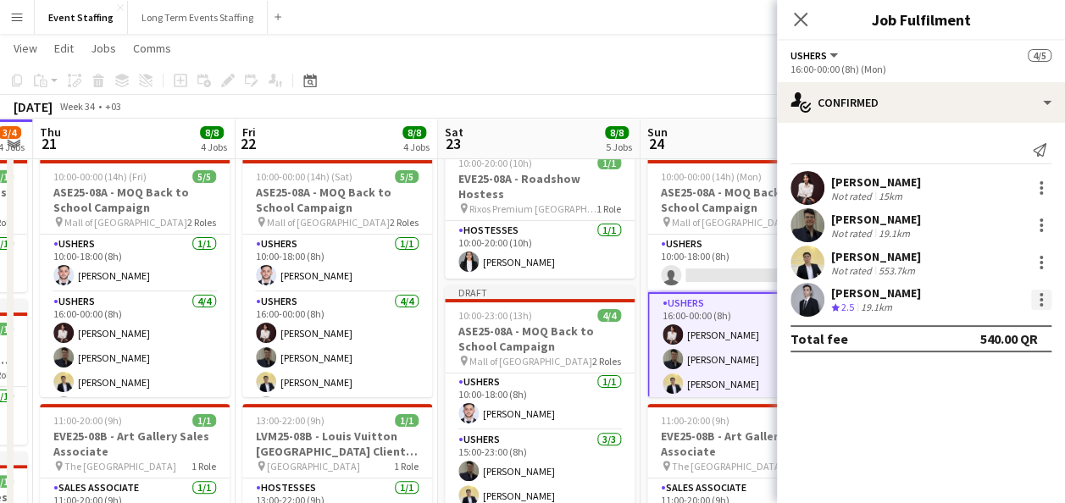
click at [1039, 305] on div at bounding box center [1040, 304] width 3 height 3
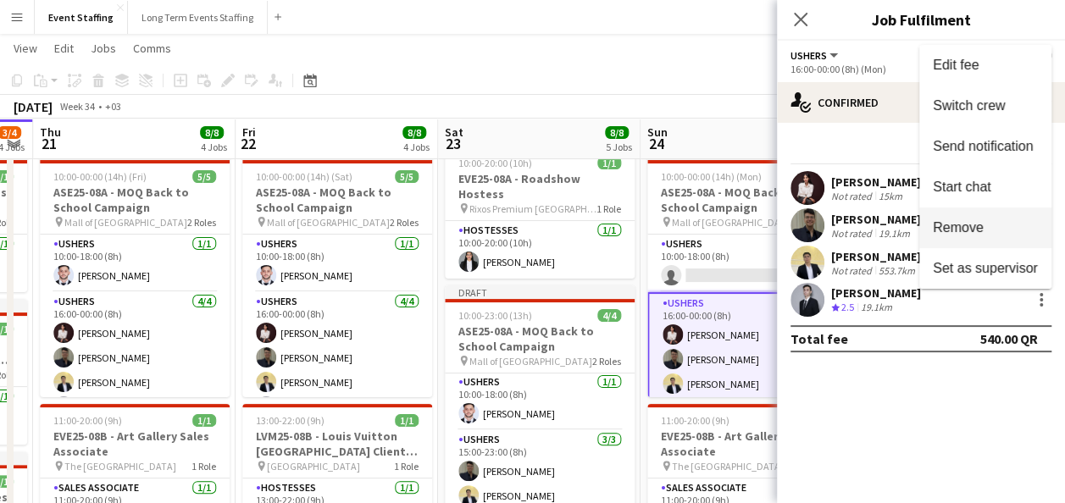
click at [993, 241] on button "Remove" at bounding box center [985, 228] width 132 height 41
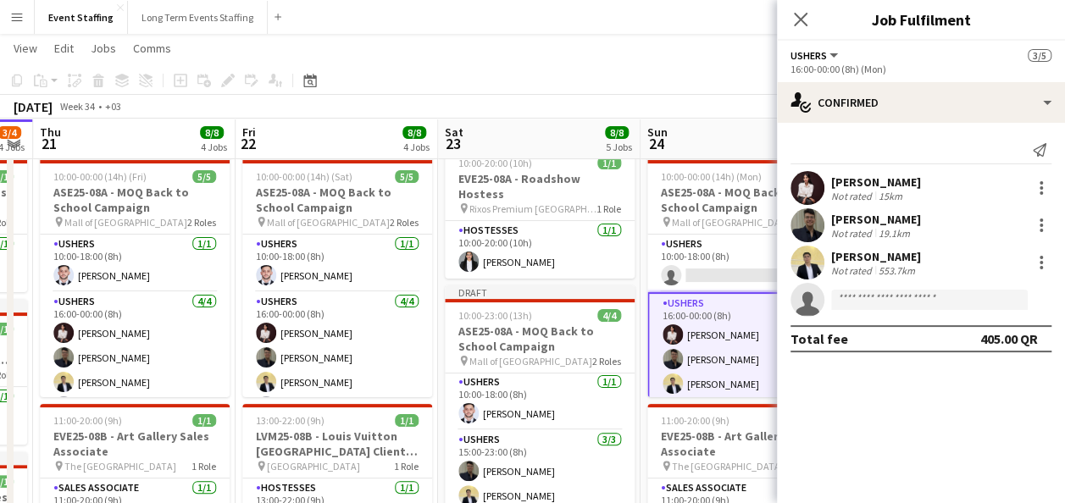
click at [683, 97] on div "[DATE] Week 34 • +03 Fix 1 error Publish 1 job Revert 1 job" at bounding box center [532, 107] width 1065 height 24
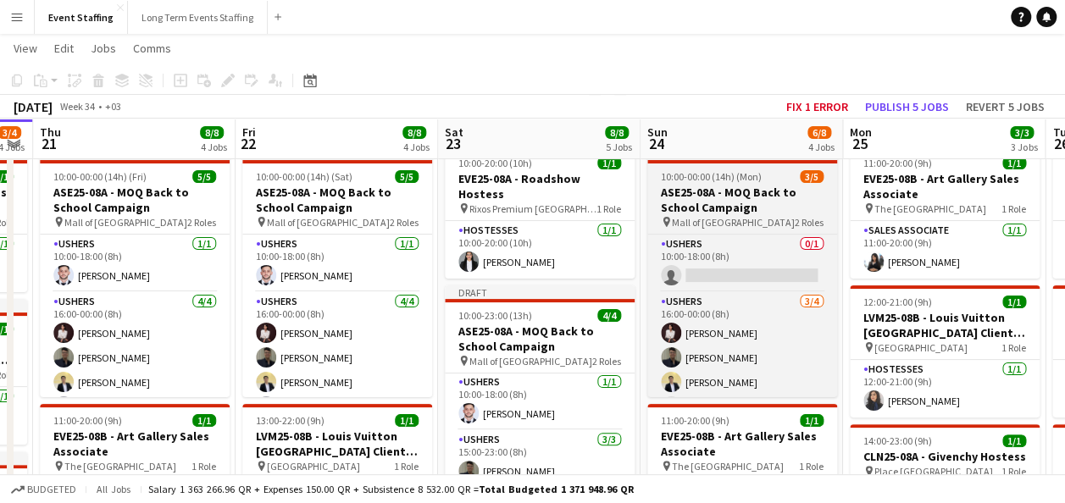
click at [701, 169] on app-job-card "Draft 10:00-00:00 (14h) (Mon) 3/5 ASE25-08A - MOQ Back to School Campaign pin M…" at bounding box center [742, 272] width 190 height 251
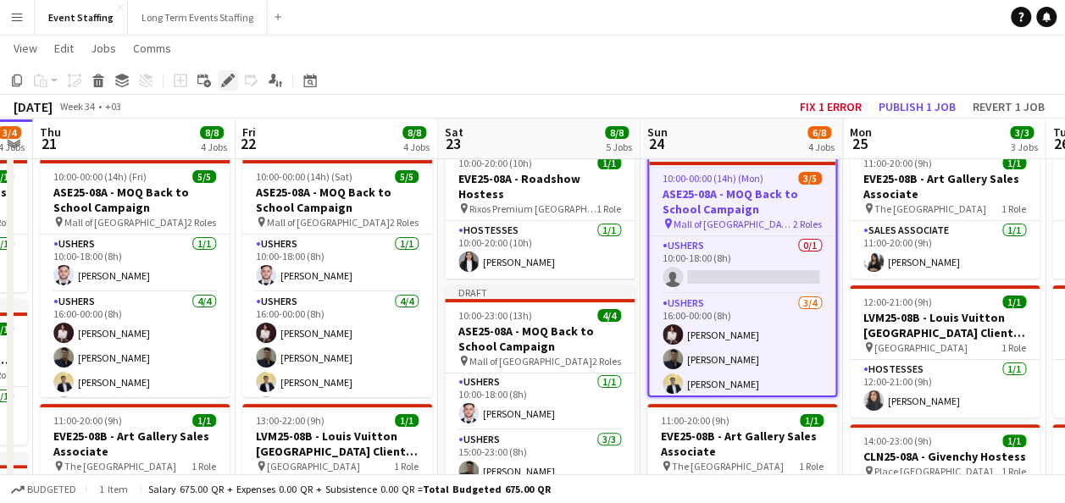
click at [231, 74] on icon "Edit" at bounding box center [228, 81] width 14 height 14
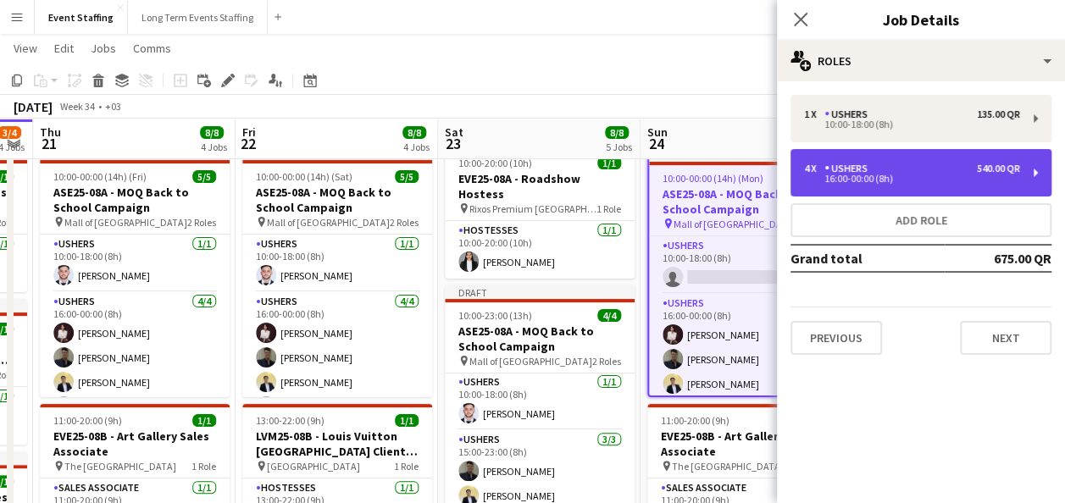
click at [840, 183] on div "16:00-00:00 (8h)" at bounding box center [912, 178] width 216 height 8
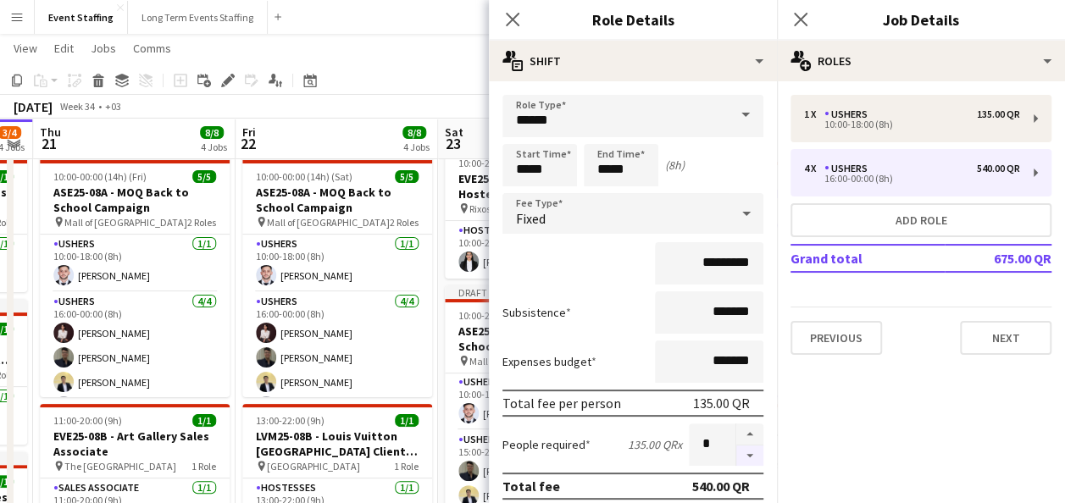
click at [737, 455] on button "button" at bounding box center [749, 456] width 27 height 21
type input "*"
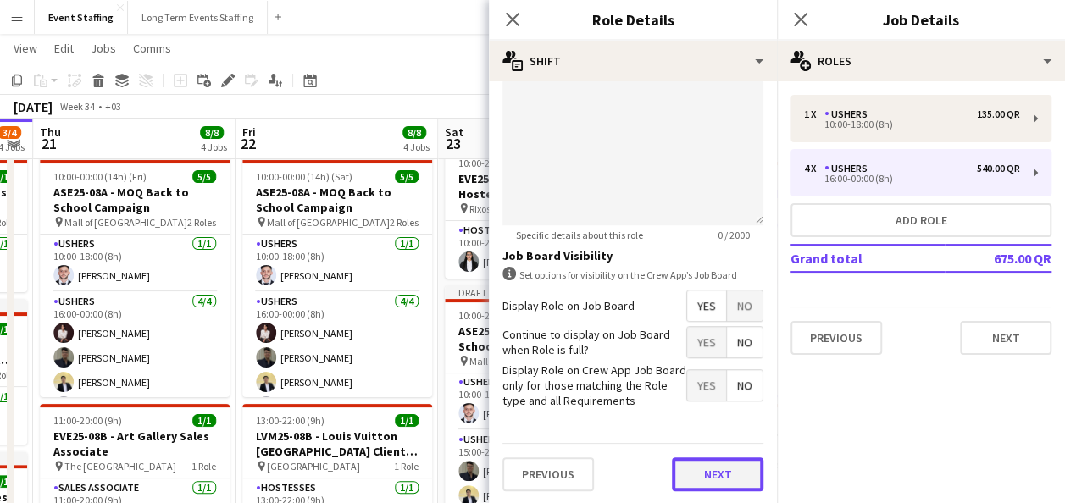
click at [695, 465] on button "Next" at bounding box center [717, 474] width 91 height 34
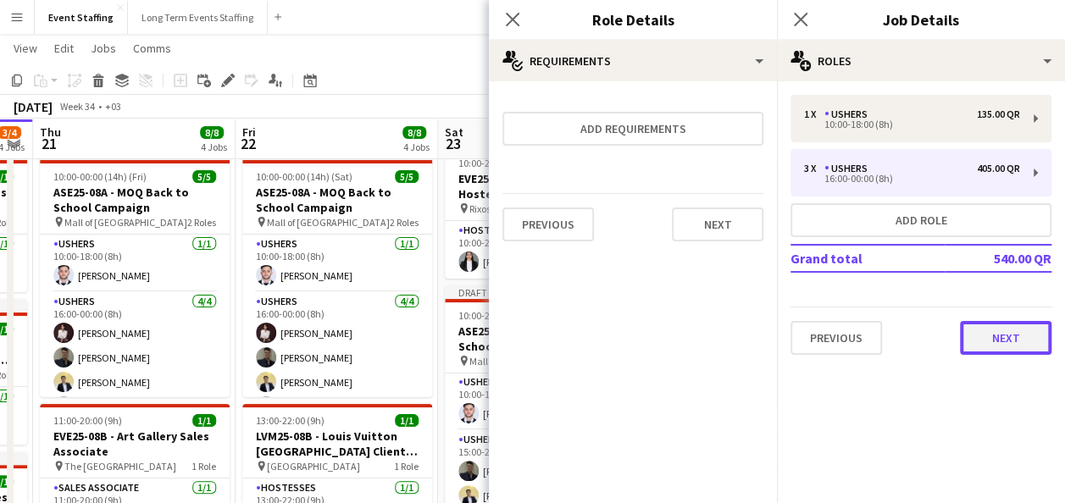
click at [1015, 327] on button "Next" at bounding box center [1005, 338] width 91 height 34
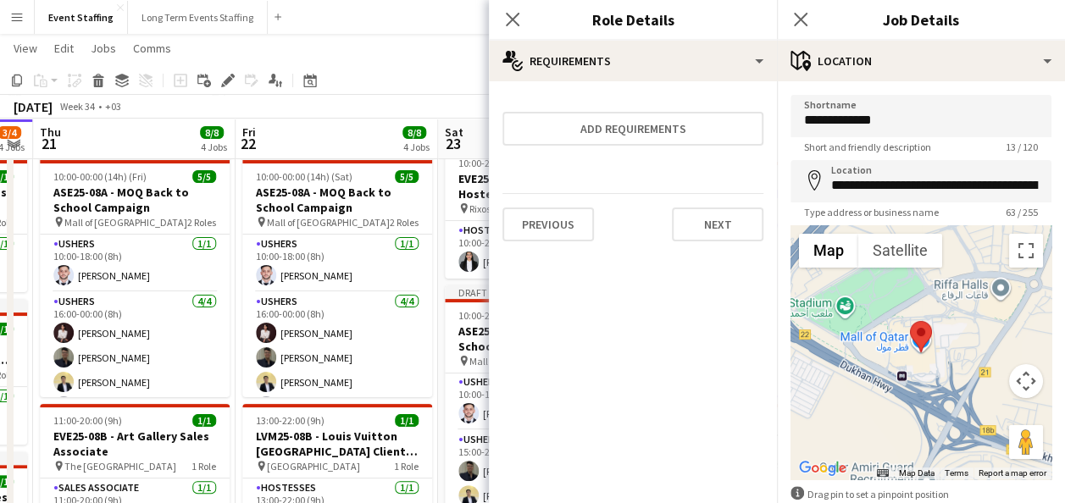
click at [811, 18] on div "Close pop-in" at bounding box center [800, 19] width 47 height 39
click at [794, 20] on icon "Close pop-in" at bounding box center [800, 19] width 16 height 16
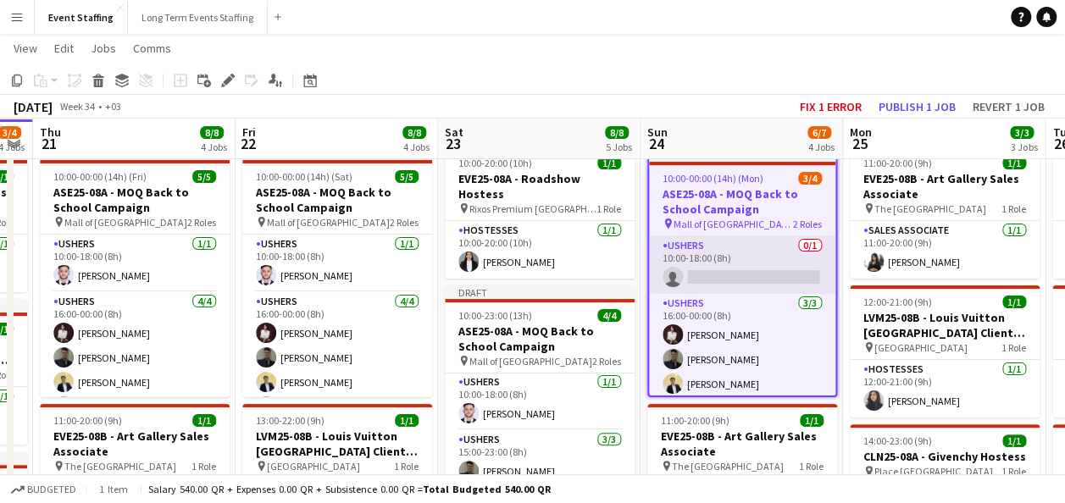
click at [757, 257] on app-card-role "Ushers 0/1 10:00-18:00 (8h) single-neutral-actions" at bounding box center [742, 265] width 186 height 58
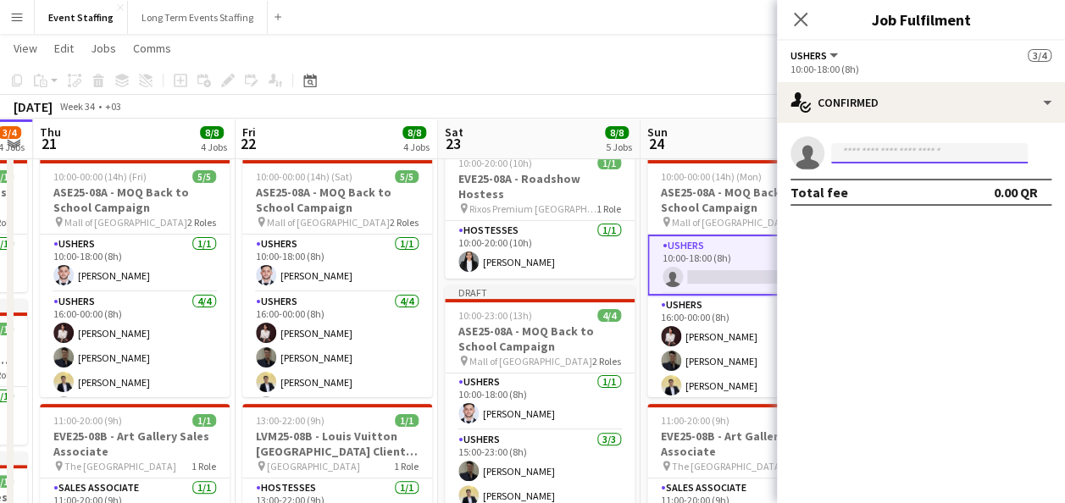
click at [926, 152] on input at bounding box center [929, 153] width 196 height 20
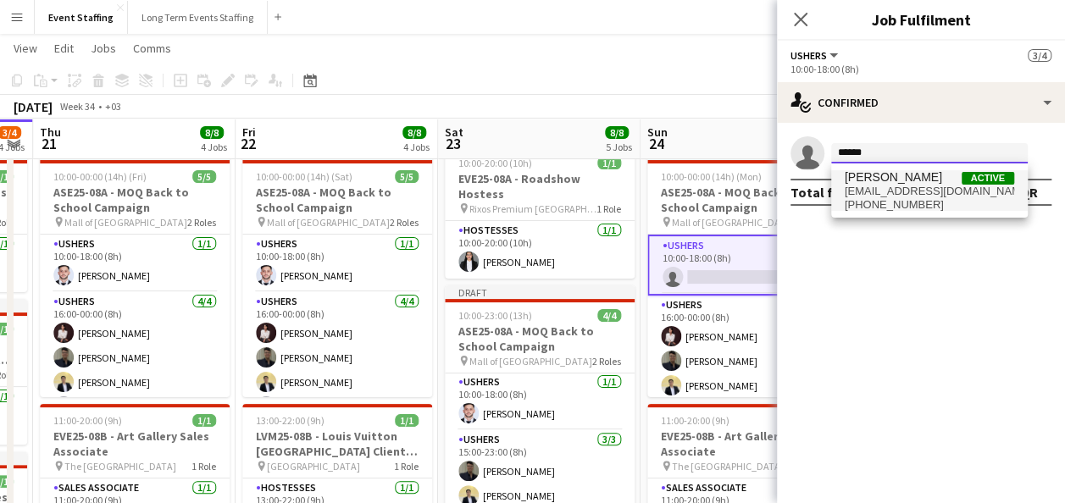
type input "******"
click at [892, 200] on span "[PHONE_NUMBER]" at bounding box center [928, 205] width 169 height 14
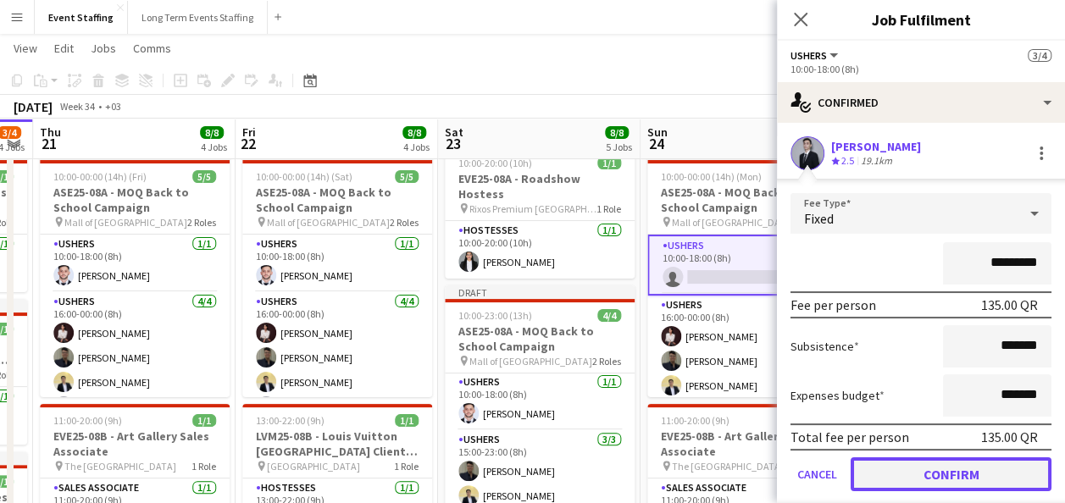
click at [928, 466] on button "Confirm" at bounding box center [950, 474] width 201 height 34
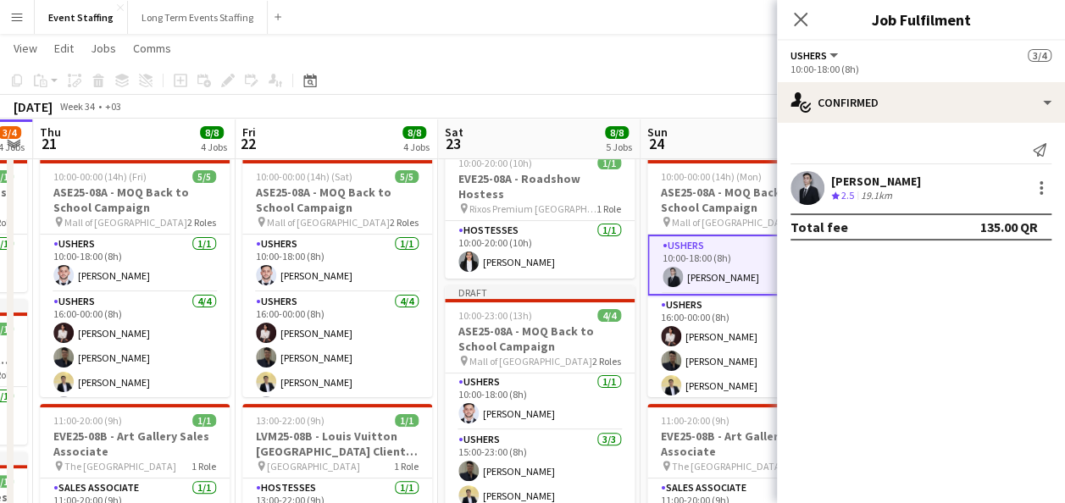
click at [623, 61] on app-page-menu "View Day view expanded Day view collapsed Month view Date picker Jump to [DATE]…" at bounding box center [532, 50] width 1065 height 32
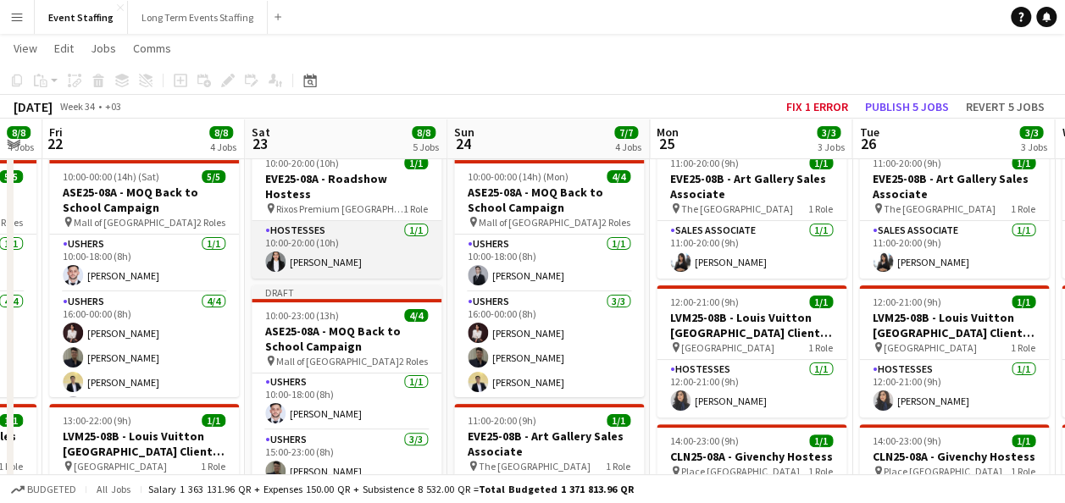
scroll to position [0, 769]
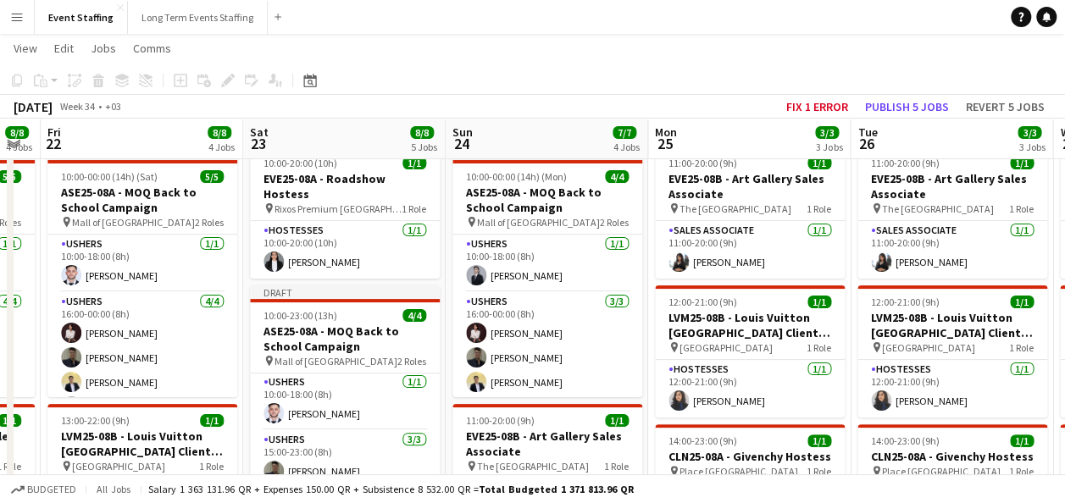
click at [661, 69] on app-toolbar "Copy Paste Paste Ctrl+V Paste with crew Ctrl+Shift+V Paste linked Job [GEOGRAPH…" at bounding box center [532, 80] width 1065 height 29
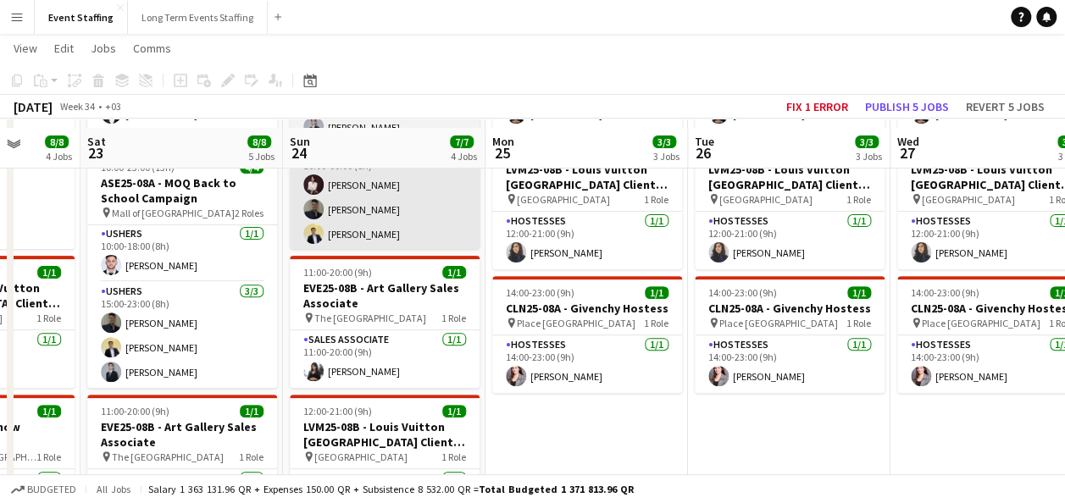
scroll to position [208, 0]
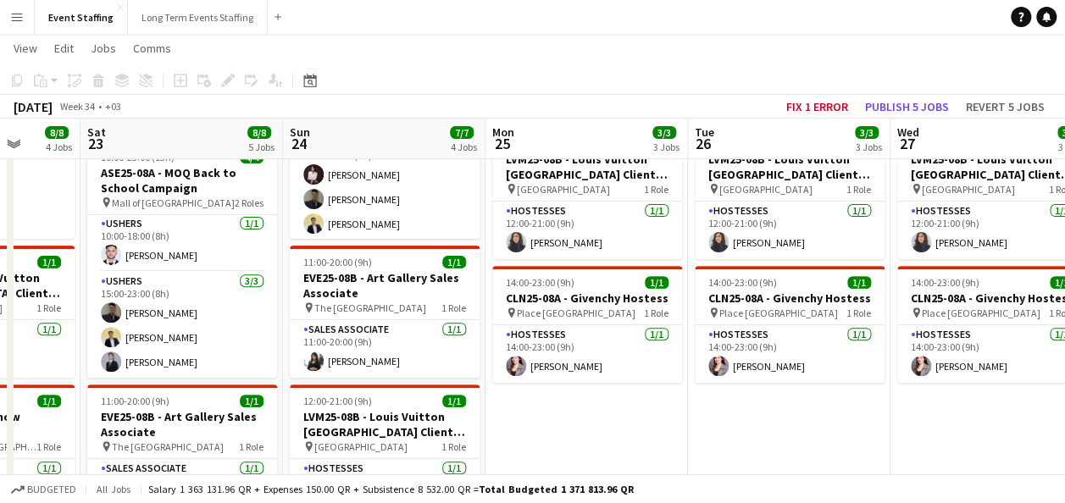
click at [552, 423] on app-date-cell "11:00-20:00 (9h) 1/1 EVE25-08B - Art Gallery Sales Associate pin The Gate Mall …" at bounding box center [586, 407] width 202 height 852
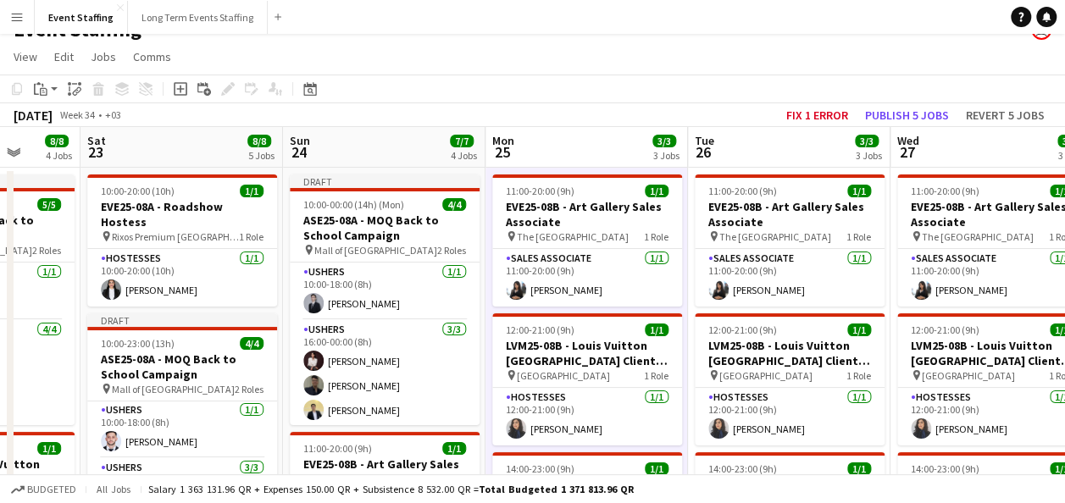
scroll to position [23, 0]
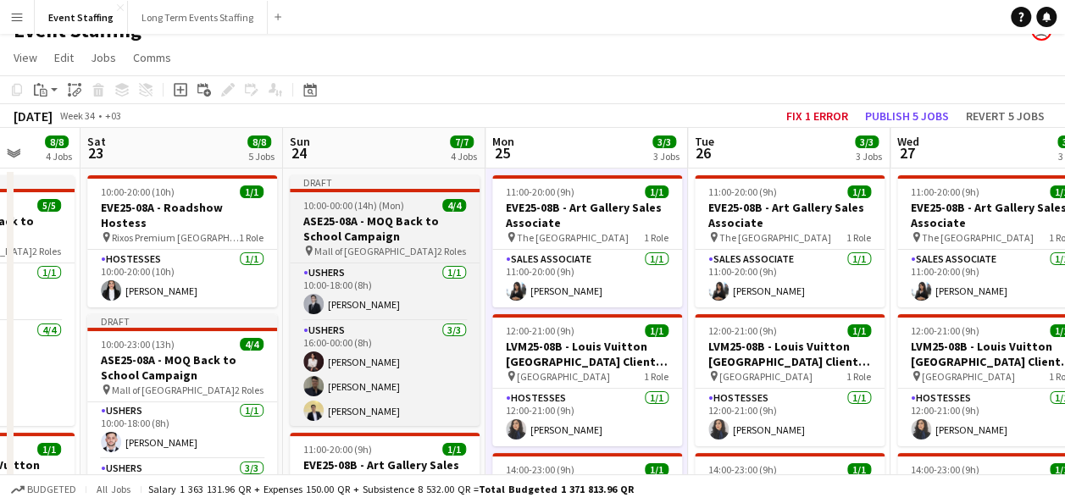
click at [335, 237] on h3 "ASE25-08A - MOQ Back to School Campaign" at bounding box center [385, 228] width 190 height 30
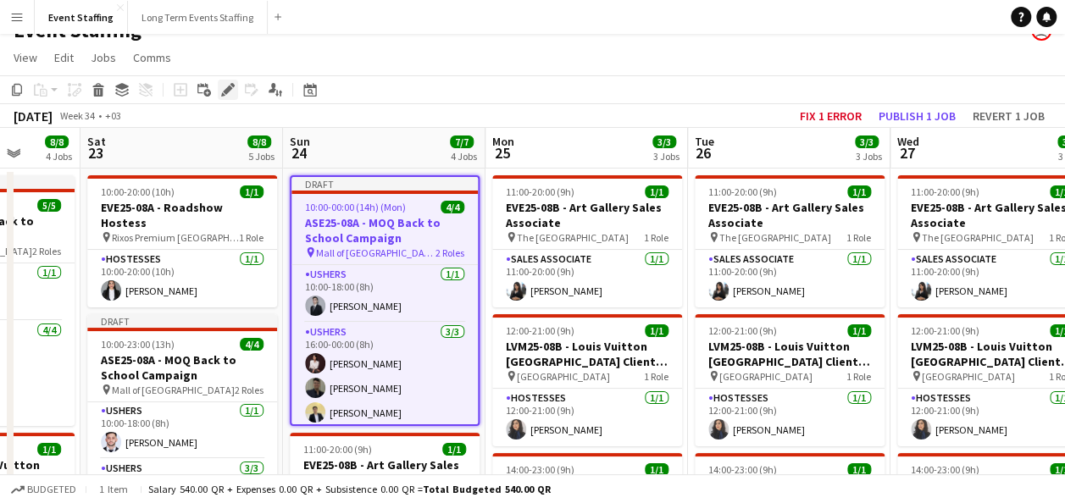
click at [226, 90] on icon at bounding box center [227, 90] width 9 height 9
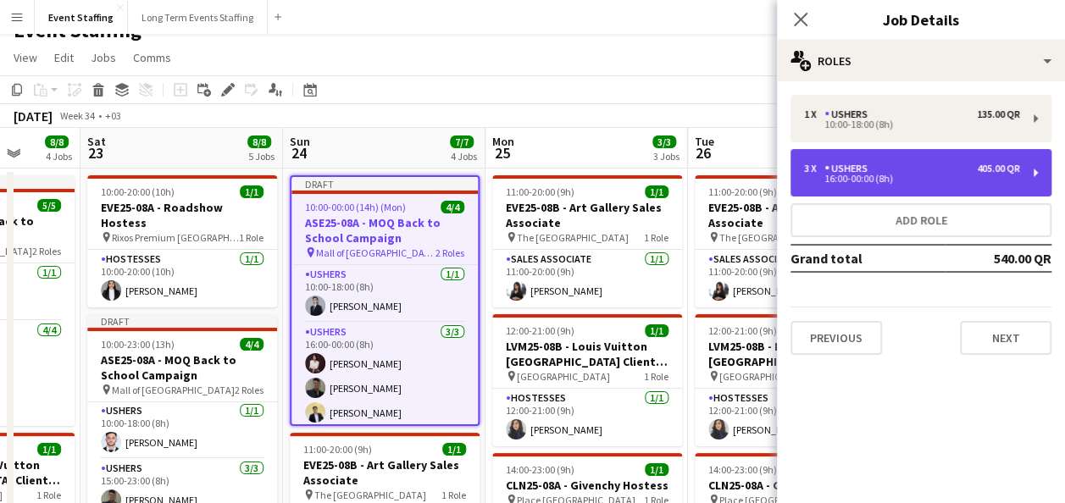
click at [909, 163] on div "3 x Ushers 405.00 QR" at bounding box center [912, 169] width 216 height 12
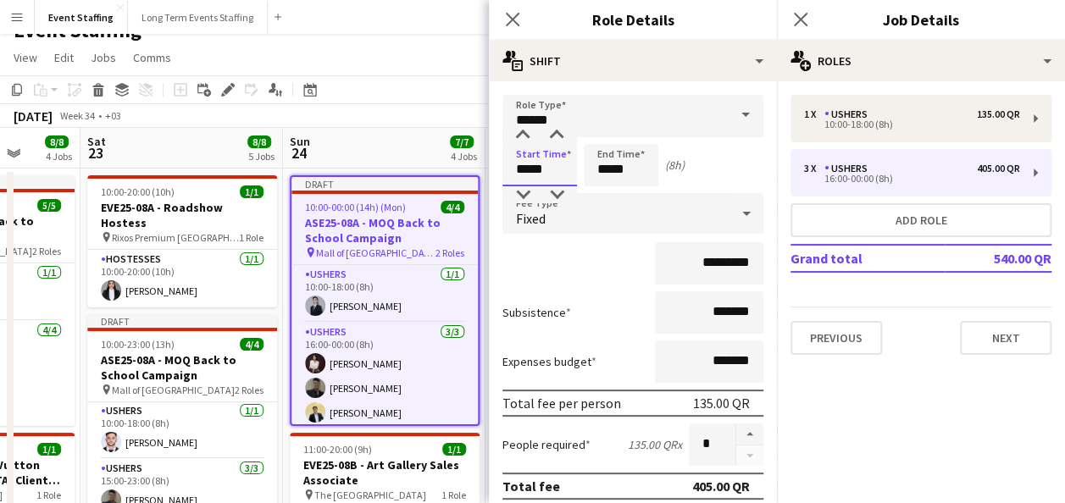
click at [539, 174] on input "*****" at bounding box center [539, 165] width 75 height 42
click at [526, 187] on div at bounding box center [523, 194] width 34 height 17
type input "*****"
click at [526, 187] on div at bounding box center [523, 194] width 34 height 17
click at [601, 164] on input "*****" at bounding box center [621, 165] width 75 height 42
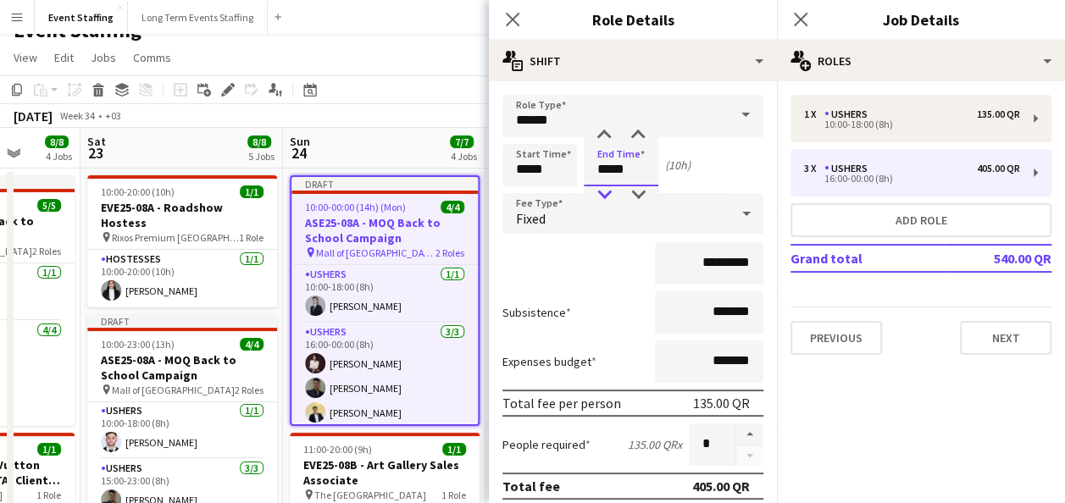
click at [601, 191] on div at bounding box center [604, 194] width 34 height 17
type input "*****"
click at [601, 191] on div at bounding box center [604, 194] width 34 height 17
click at [600, 257] on div "*********" at bounding box center [632, 263] width 261 height 42
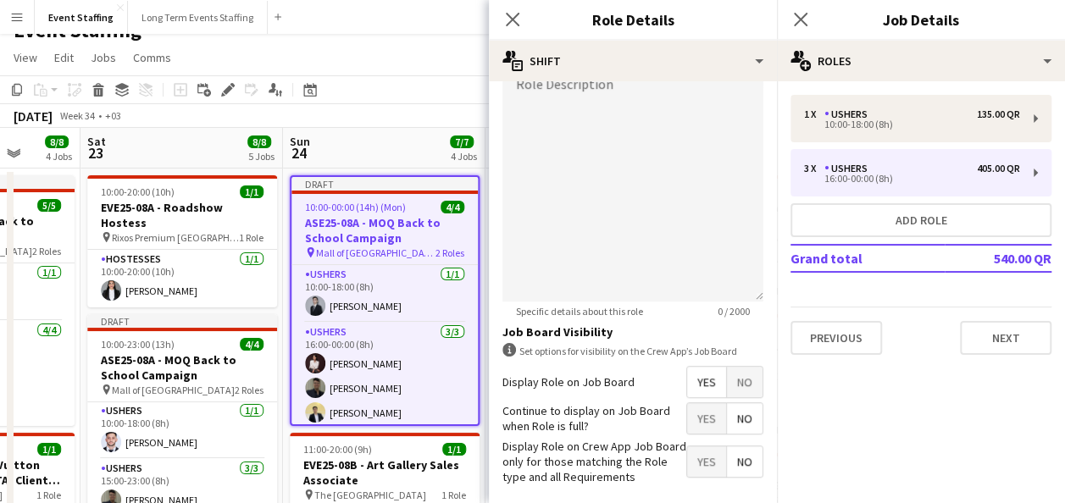
scroll to position [537, 0]
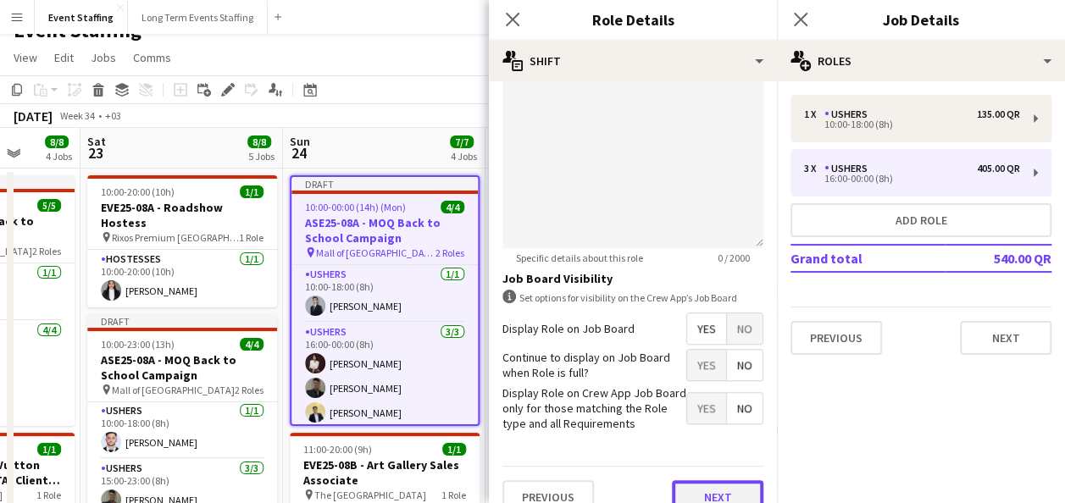
click at [689, 488] on button "Next" at bounding box center [717, 497] width 91 height 34
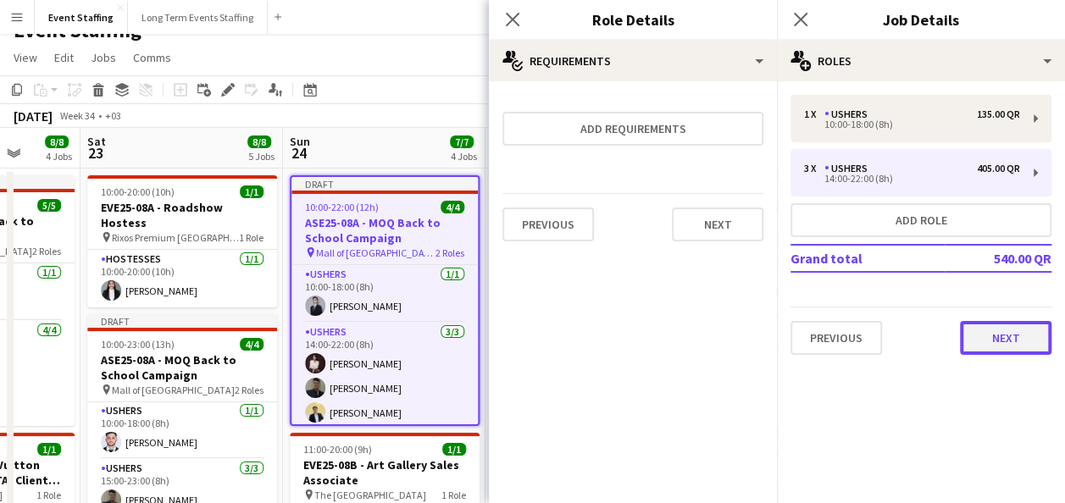
click at [976, 335] on button "Next" at bounding box center [1005, 338] width 91 height 34
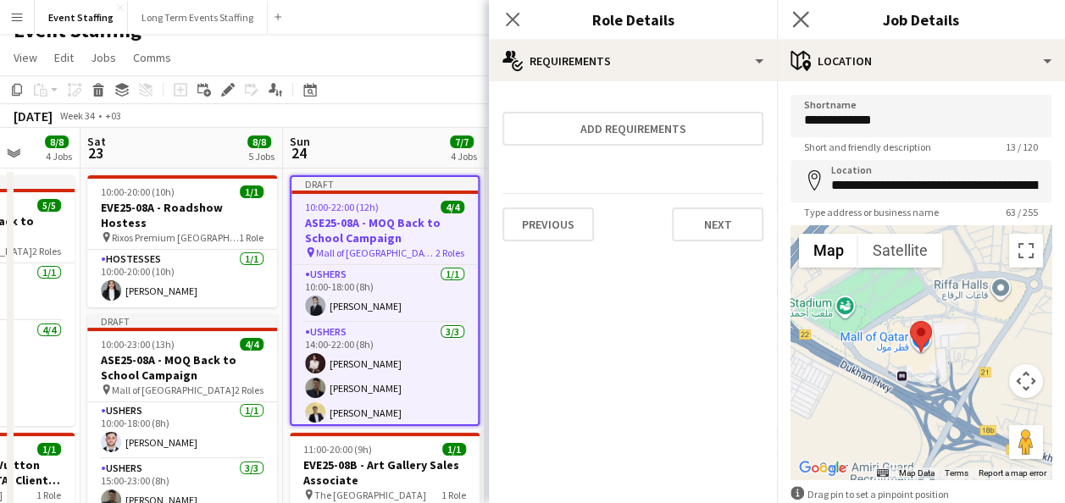
click at [806, 8] on app-icon "Close pop-in" at bounding box center [801, 20] width 25 height 25
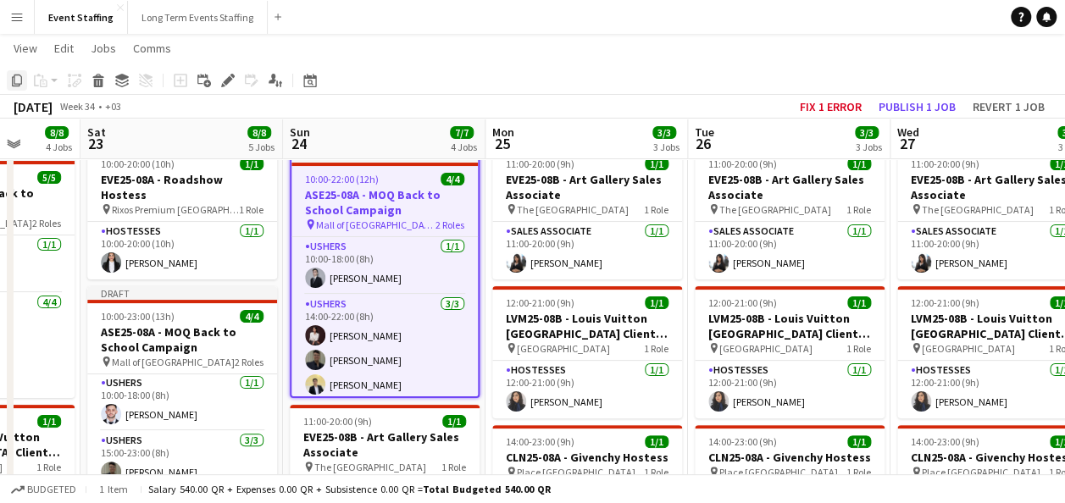
click at [13, 82] on icon at bounding box center [17, 81] width 10 height 12
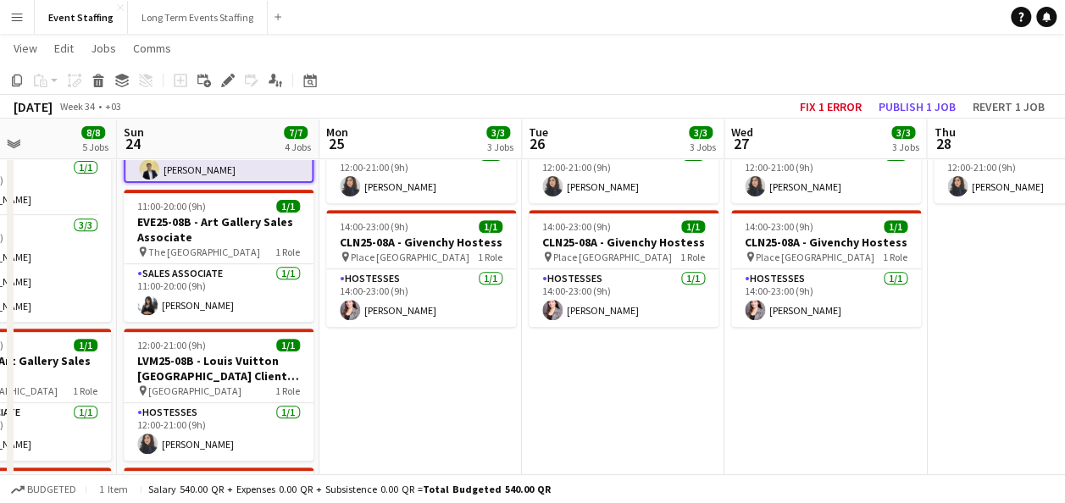
scroll to position [273, 0]
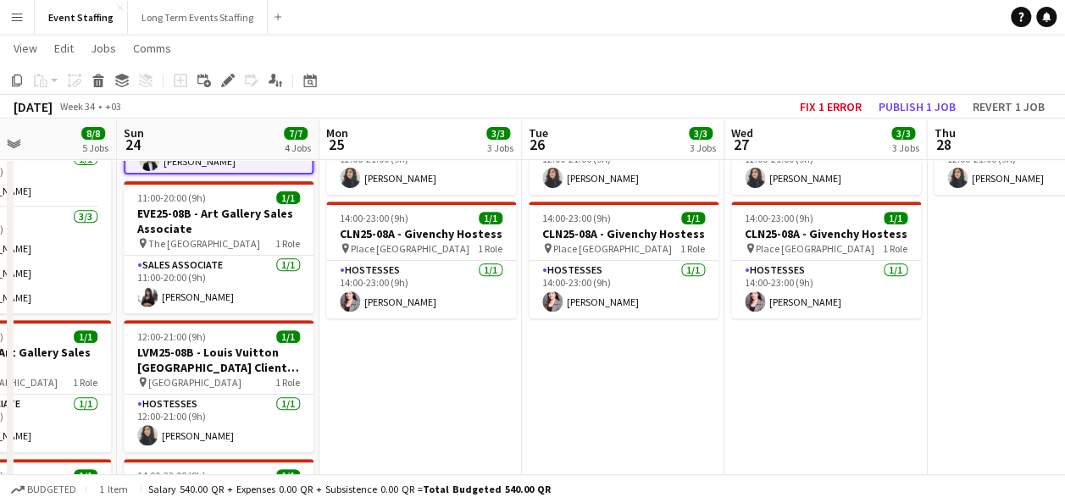
click at [425, 374] on app-date-cell "11:00-20:00 (9h) 1/1 EVE25-08B - Art Gallery Sales Associate pin The Gate Mall …" at bounding box center [420, 343] width 202 height 852
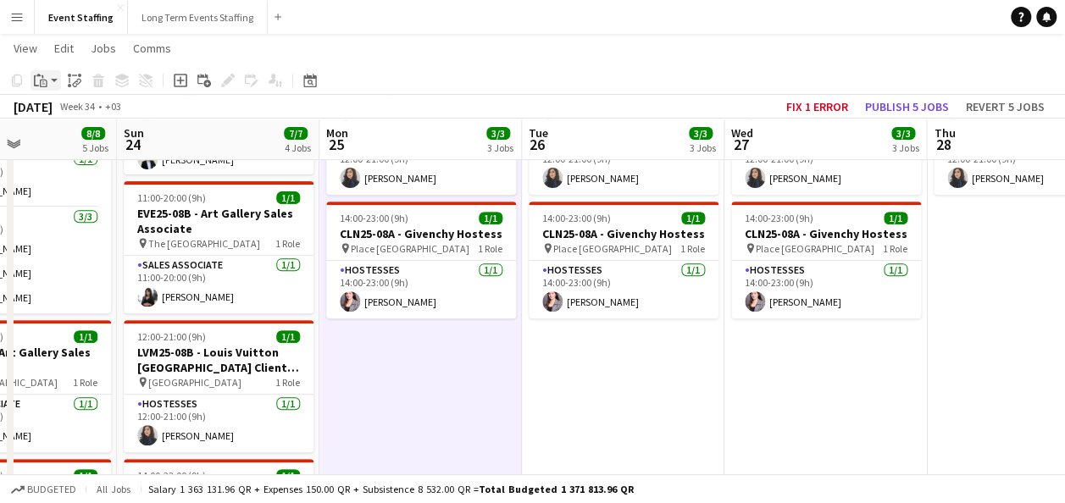
click at [43, 90] on div "Paste" at bounding box center [40, 80] width 20 height 20
click at [77, 135] on link "Paste with crew Ctrl+Shift+V" at bounding box center [124, 141] width 159 height 15
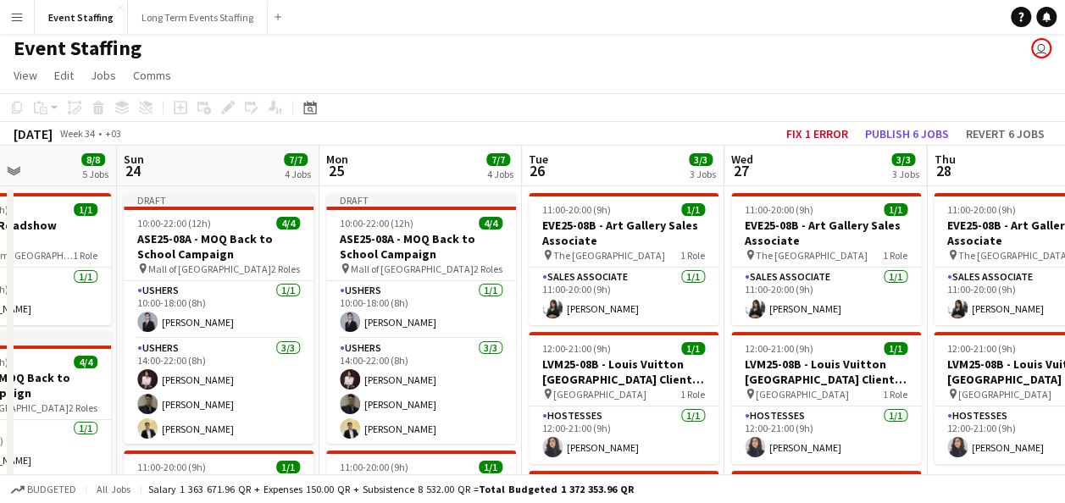
scroll to position [0, 0]
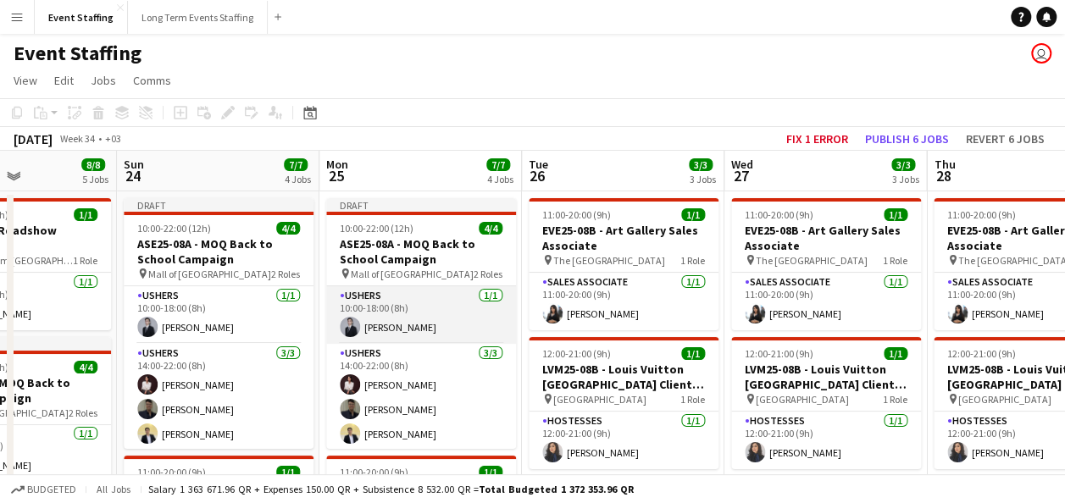
click at [418, 331] on app-card-role "Ushers [DATE] 10:00-18:00 (8h) [PERSON_NAME]" at bounding box center [421, 315] width 190 height 58
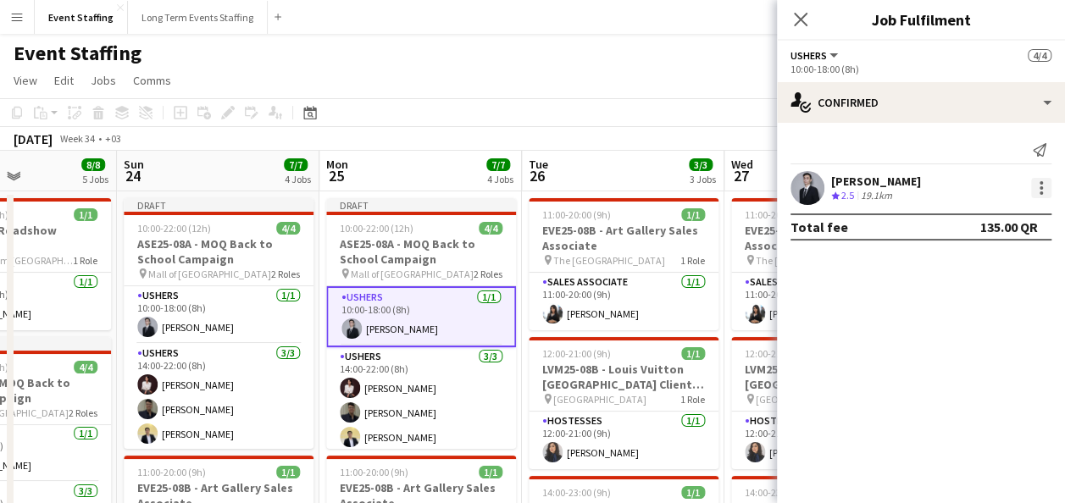
click at [1044, 190] on div at bounding box center [1041, 188] width 20 height 20
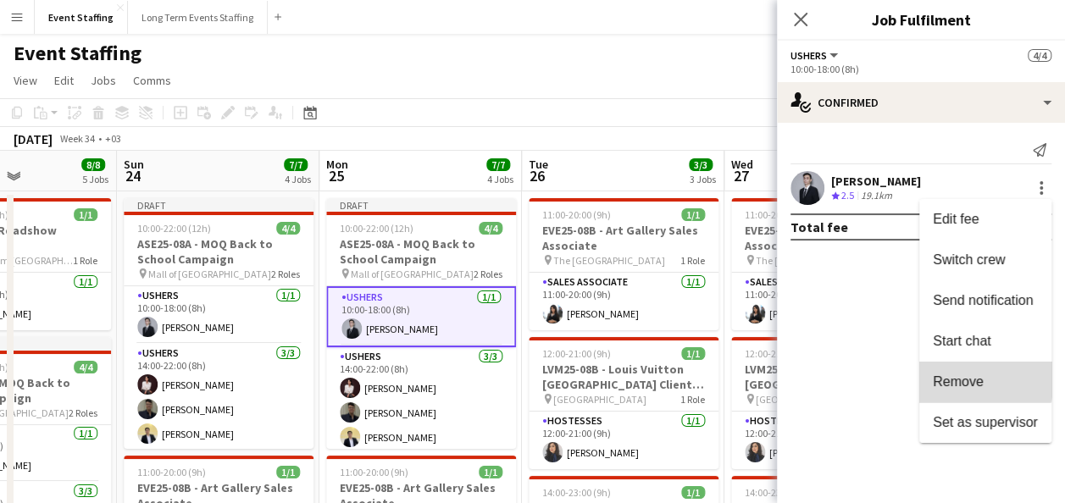
click at [962, 376] on span "Remove" at bounding box center [958, 381] width 51 height 14
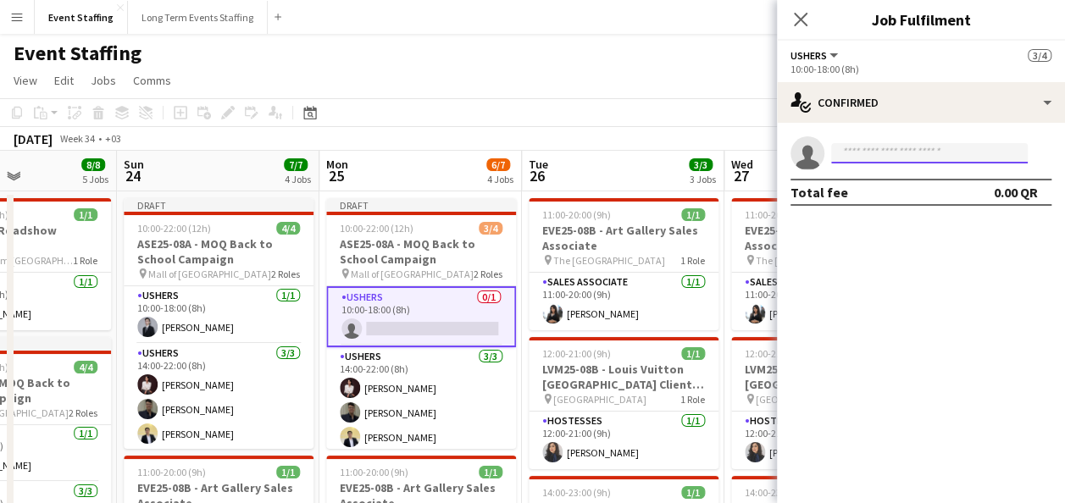
click at [871, 151] on input at bounding box center [929, 153] width 196 height 20
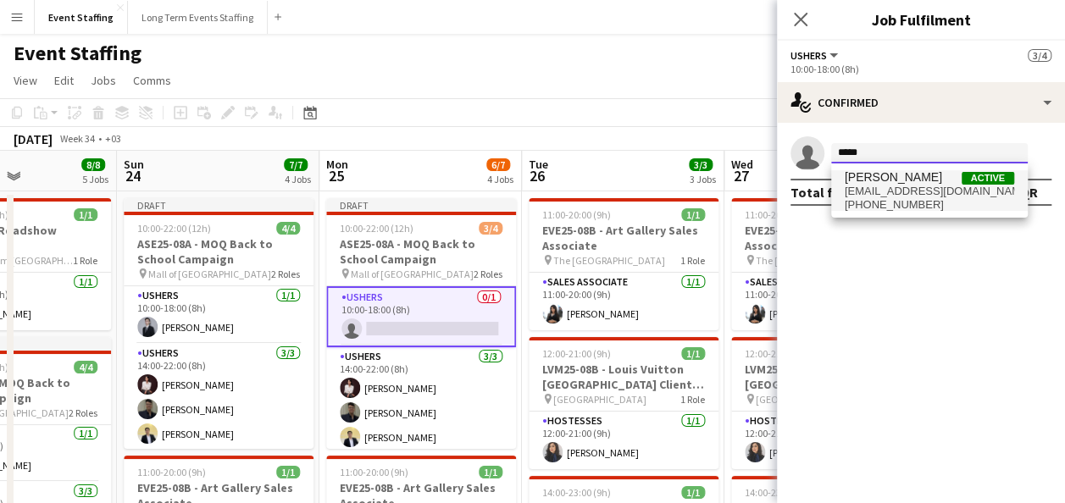
type input "*****"
click at [877, 181] on span "[PERSON_NAME]" at bounding box center [892, 177] width 97 height 14
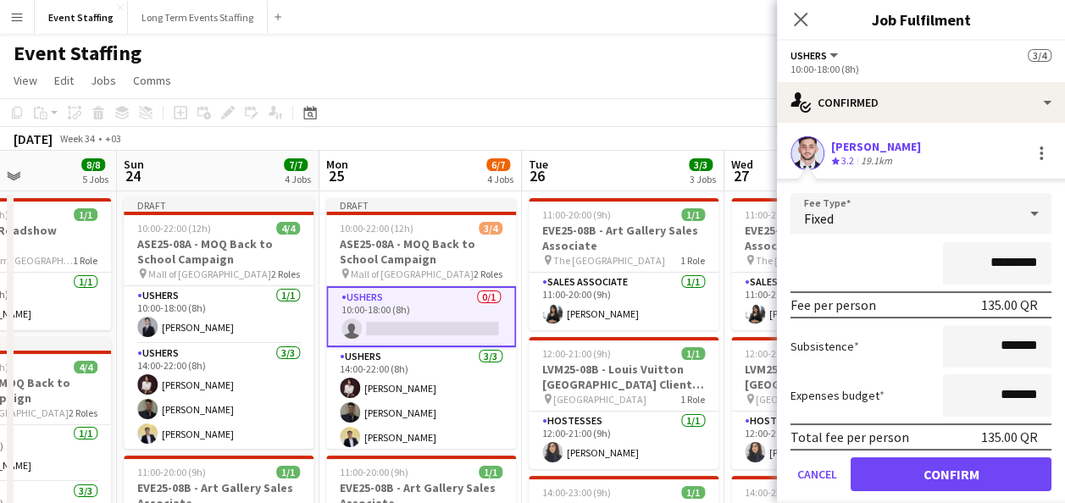
scroll to position [51, 0]
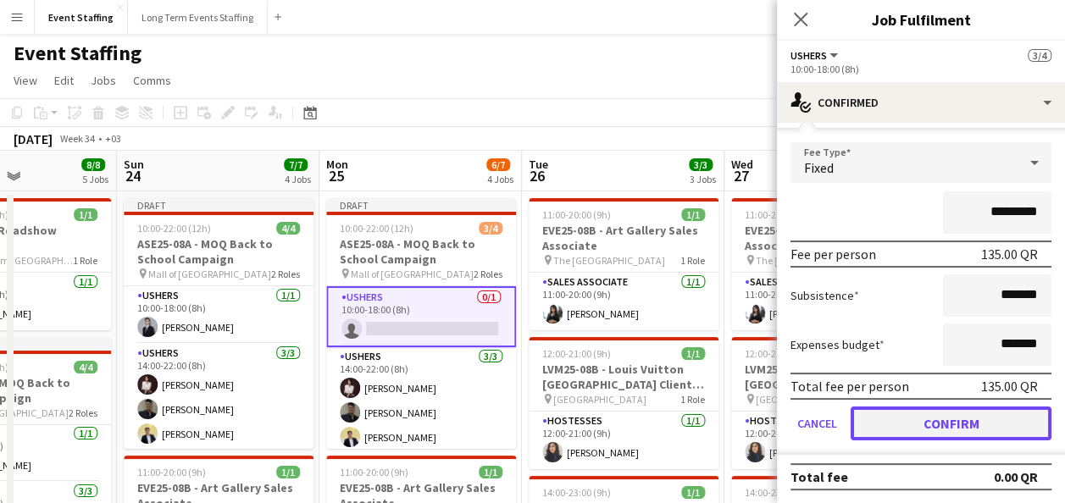
click at [915, 414] on button "Confirm" at bounding box center [950, 424] width 201 height 34
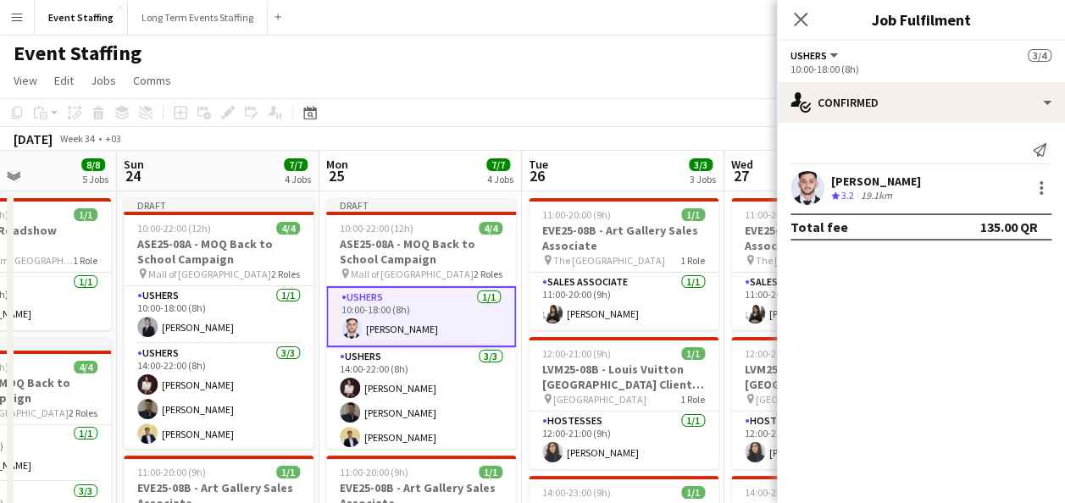
scroll to position [0, 0]
click at [650, 120] on app-toolbar "Copy Paste Paste Ctrl+V Paste with crew Ctrl+Shift+V Paste linked Job [GEOGRAPH…" at bounding box center [532, 112] width 1065 height 29
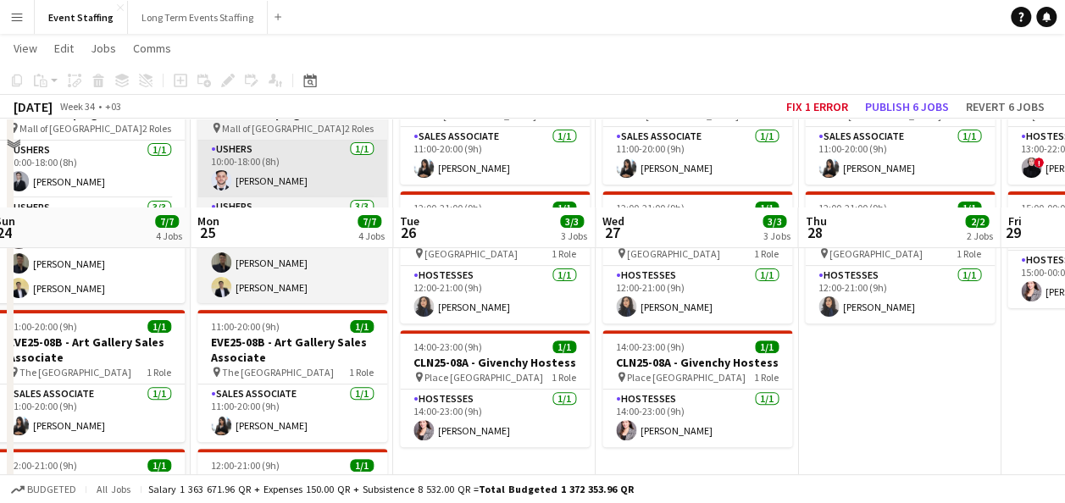
scroll to position [256, 0]
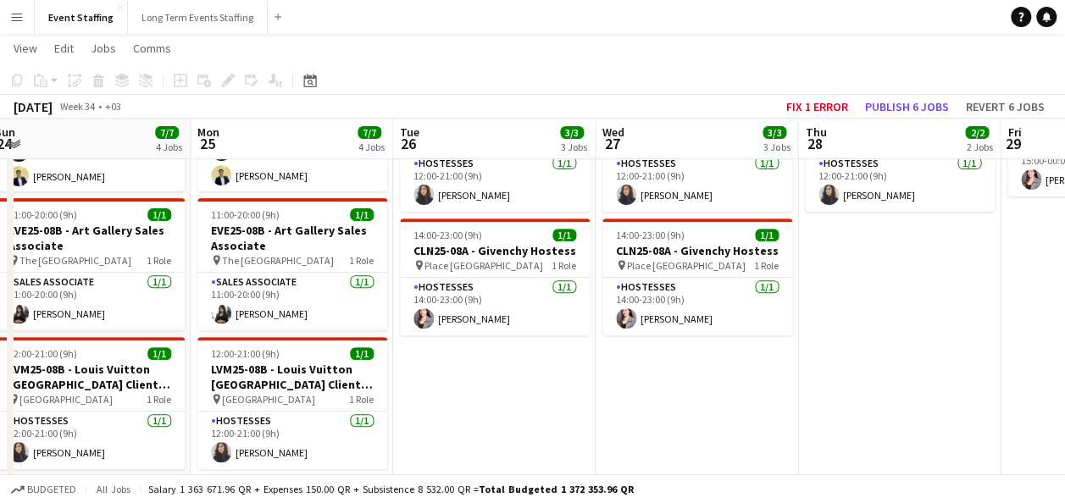
click at [468, 366] on app-date-cell "11:00-20:00 (9h) 1/1 EVE25-08B - Art Gallery Sales Associate pin The Gate Mall …" at bounding box center [494, 360] width 202 height 852
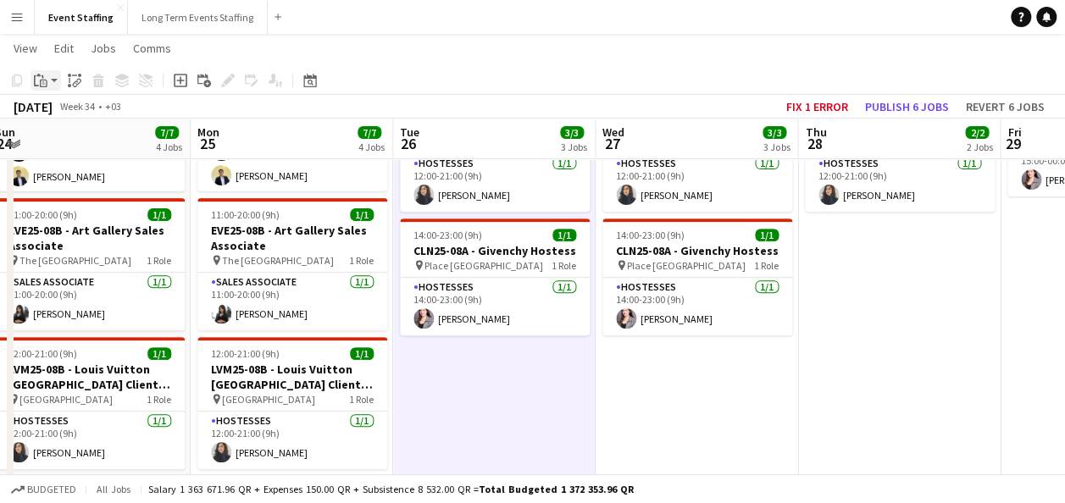
click at [36, 80] on icon "Paste" at bounding box center [41, 81] width 14 height 14
click at [93, 145] on link "Paste with crew Ctrl+Shift+V" at bounding box center [124, 141] width 159 height 15
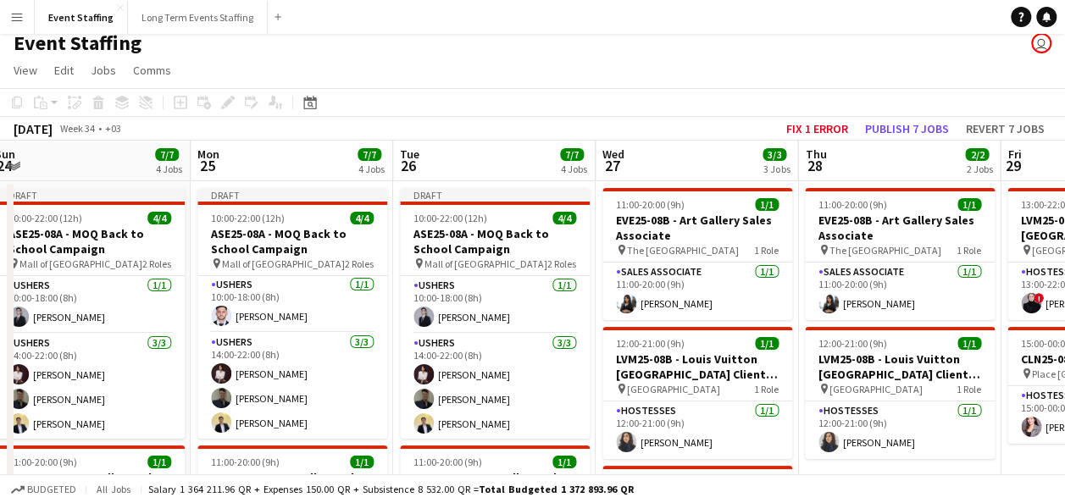
scroll to position [8, 0]
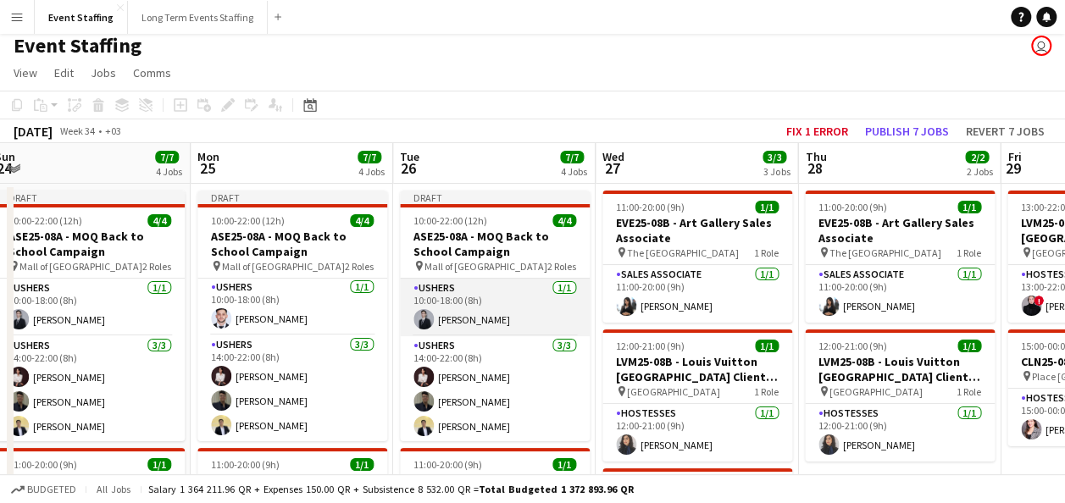
click at [486, 302] on app-card-role "Ushers [DATE] 10:00-18:00 (8h) [PERSON_NAME]" at bounding box center [495, 308] width 190 height 58
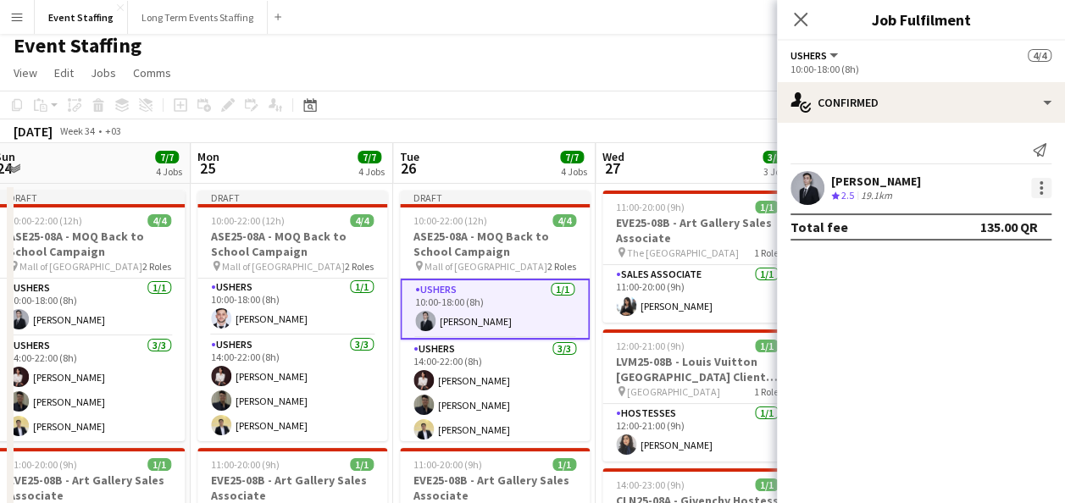
click at [1040, 187] on div at bounding box center [1040, 187] width 3 height 3
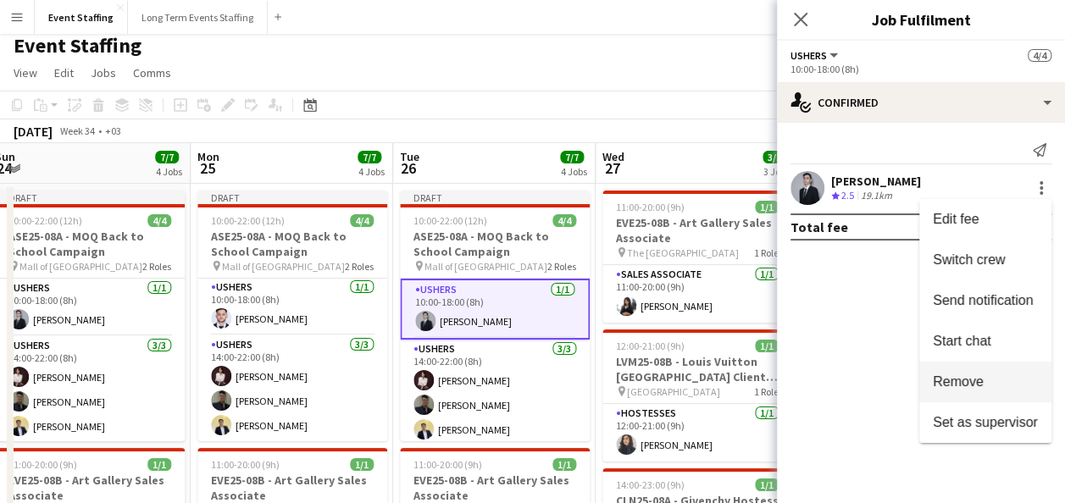
click at [975, 368] on button "Remove" at bounding box center [985, 382] width 132 height 41
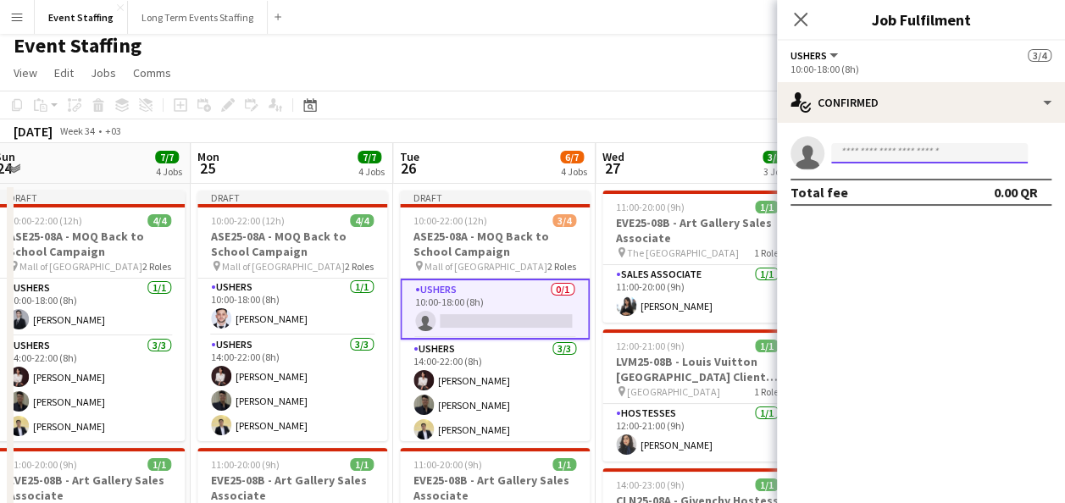
click at [910, 152] on input at bounding box center [929, 153] width 196 height 20
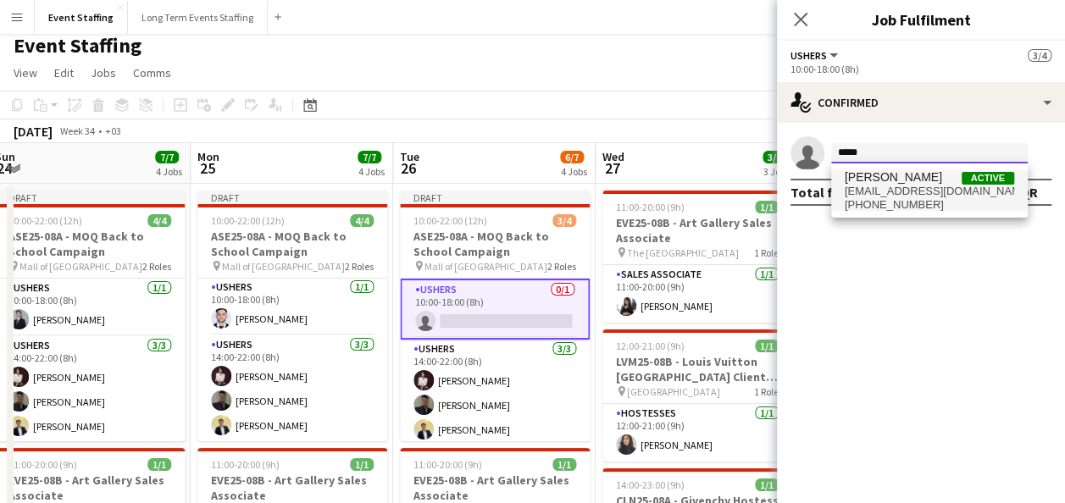
type input "*****"
click at [899, 185] on span "[EMAIL_ADDRESS][DOMAIN_NAME]" at bounding box center [928, 192] width 169 height 14
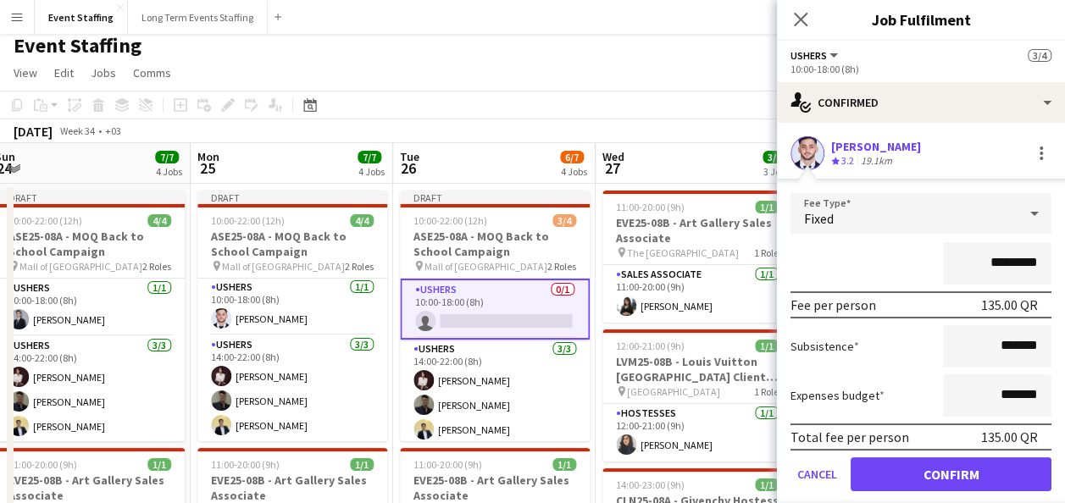
scroll to position [51, 0]
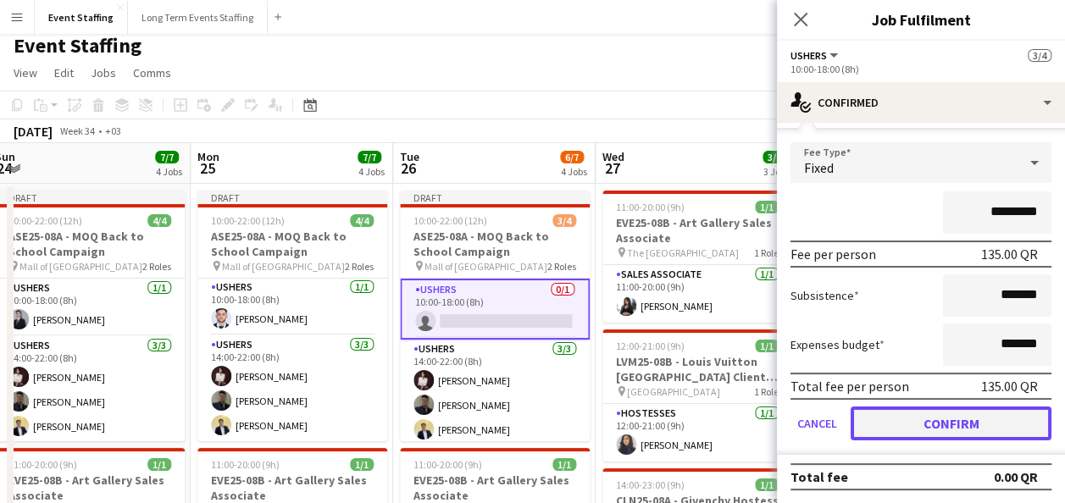
click at [919, 413] on button "Confirm" at bounding box center [950, 424] width 201 height 34
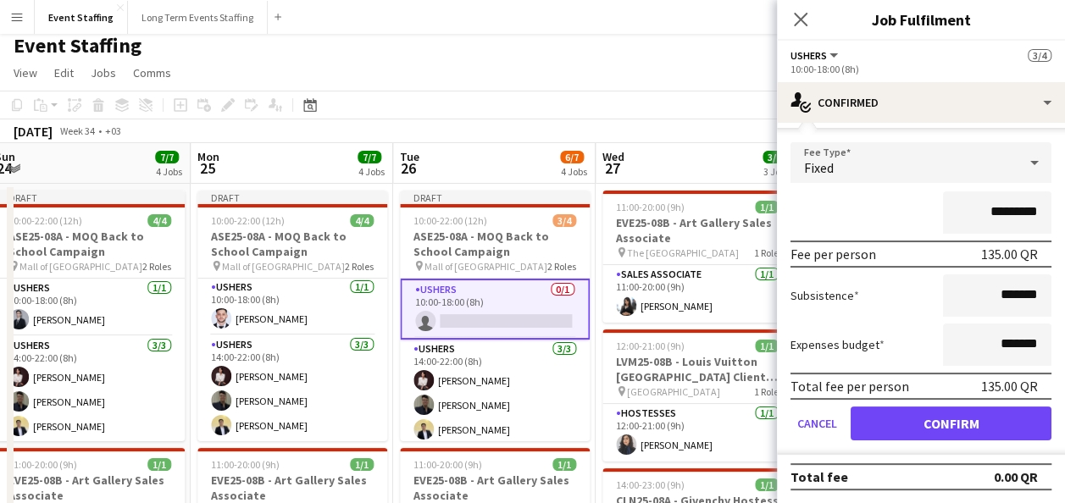
scroll to position [0, 0]
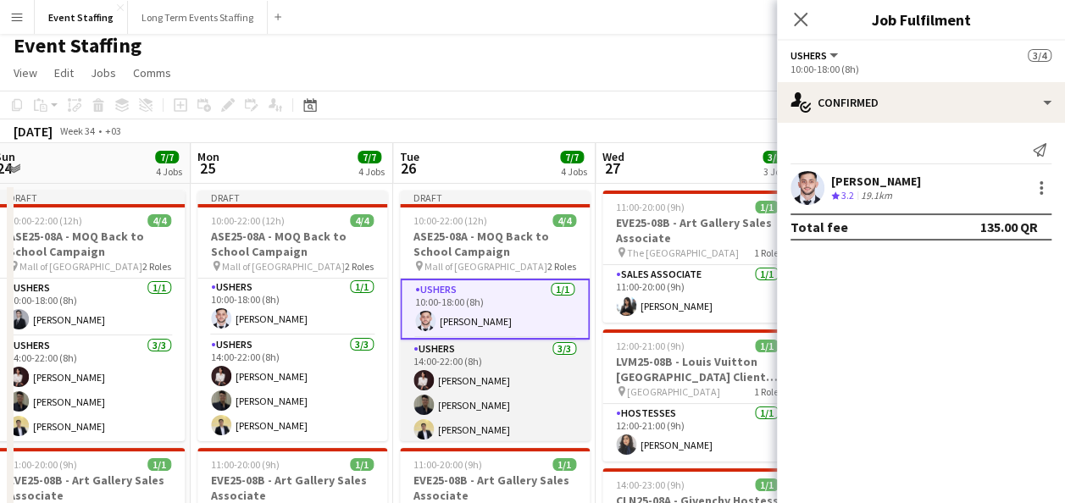
click at [503, 391] on app-card-role "Ushers [DATE] 14:00-22:00 (8h) [PERSON_NAME] [PERSON_NAME] [PERSON_NAME]" at bounding box center [495, 393] width 190 height 107
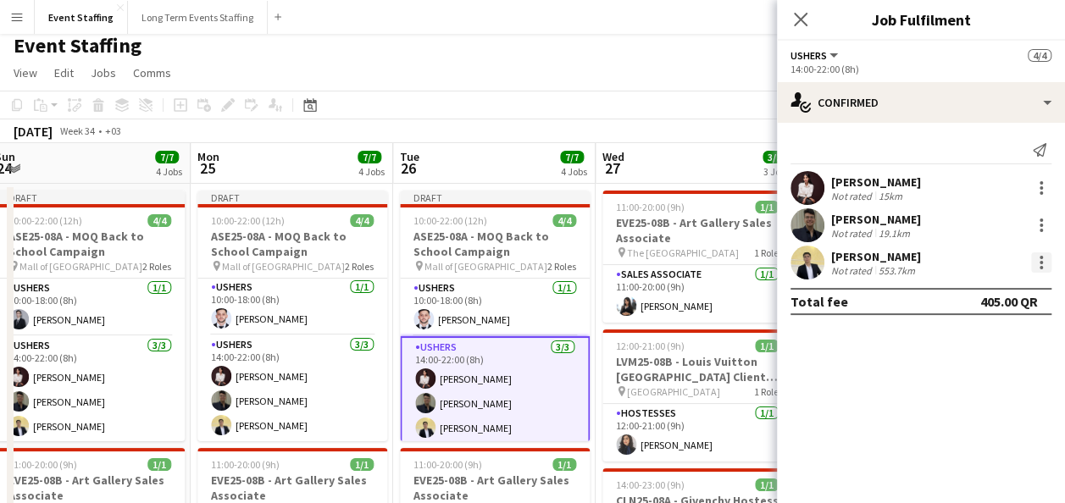
click at [1032, 261] on div at bounding box center [1041, 262] width 20 height 20
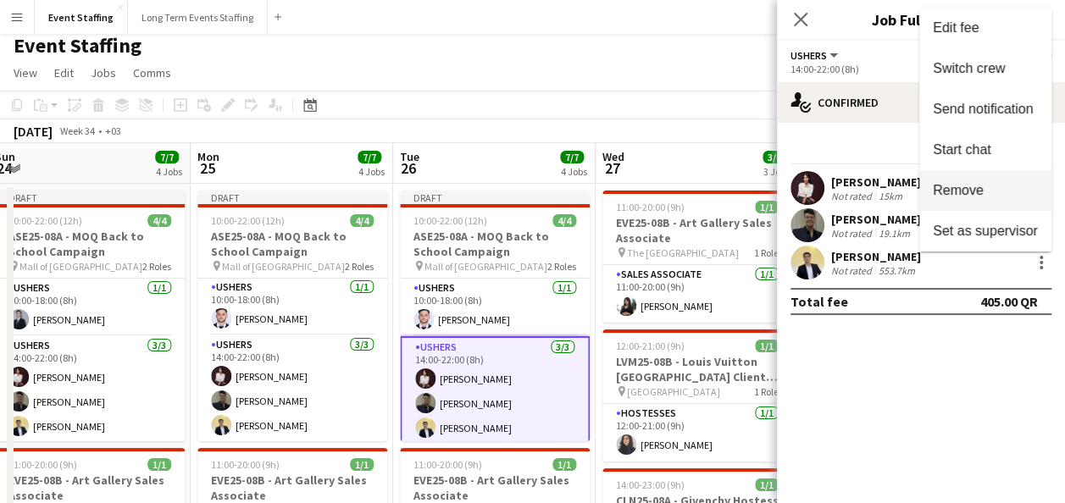
click at [957, 186] on span "Remove" at bounding box center [958, 190] width 51 height 14
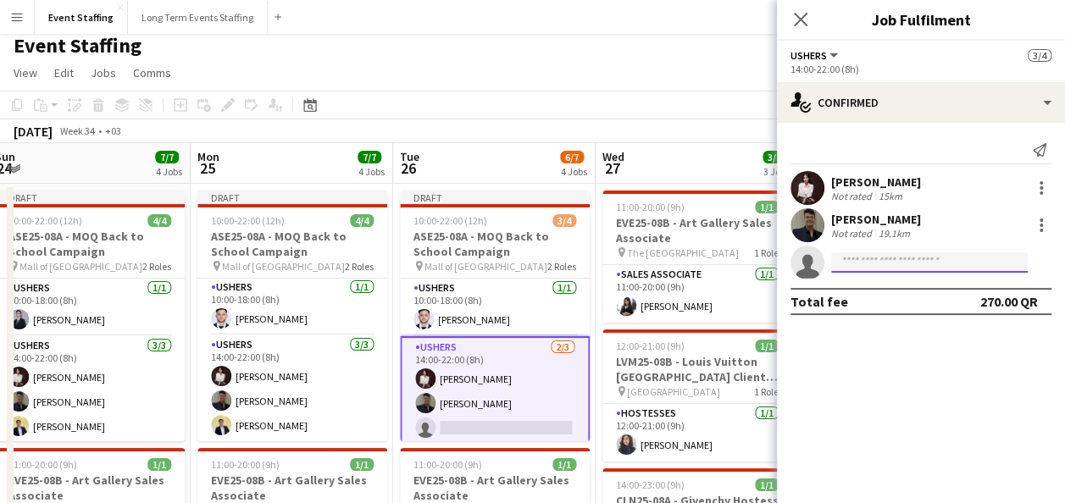
click at [928, 260] on input at bounding box center [929, 262] width 196 height 20
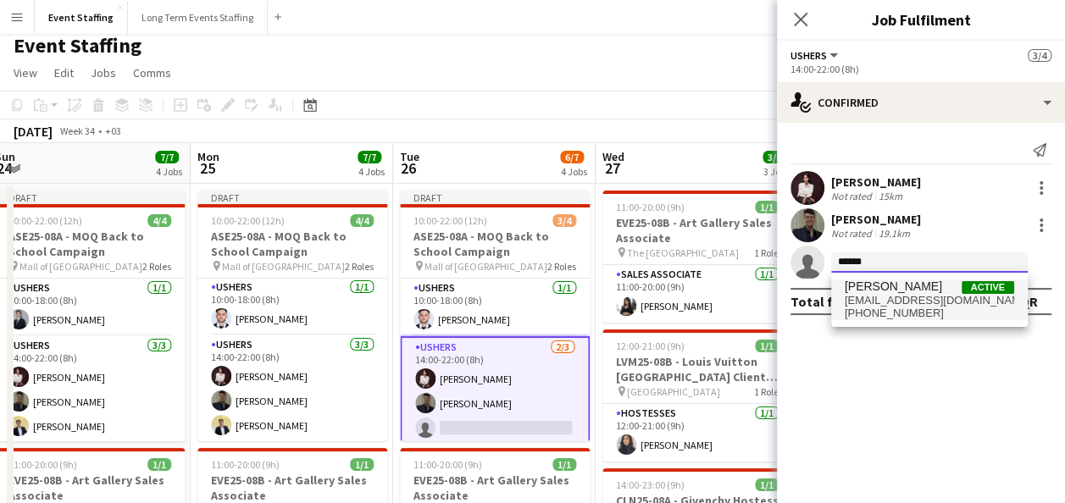
type input "******"
click at [917, 295] on span "[EMAIL_ADDRESS][DOMAIN_NAME]" at bounding box center [928, 301] width 169 height 14
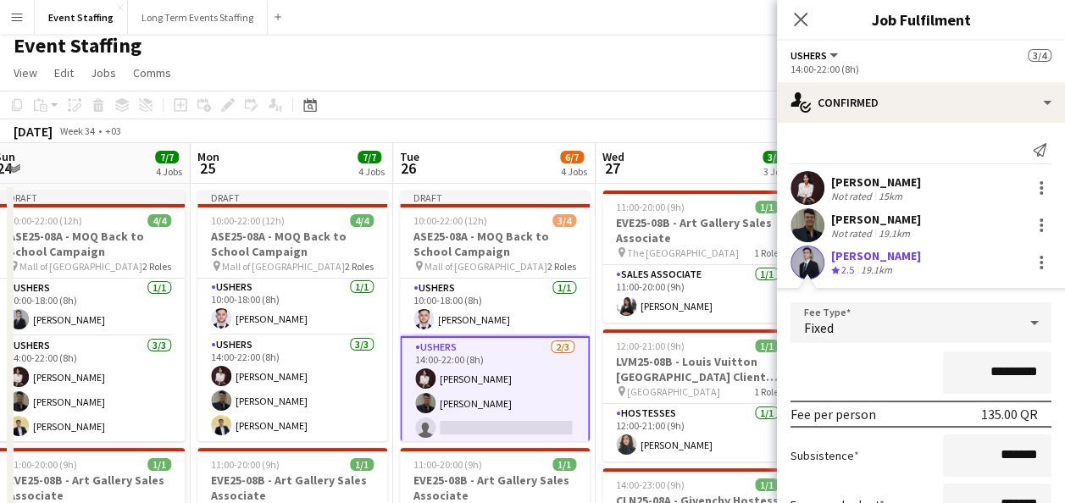
scroll to position [97, 0]
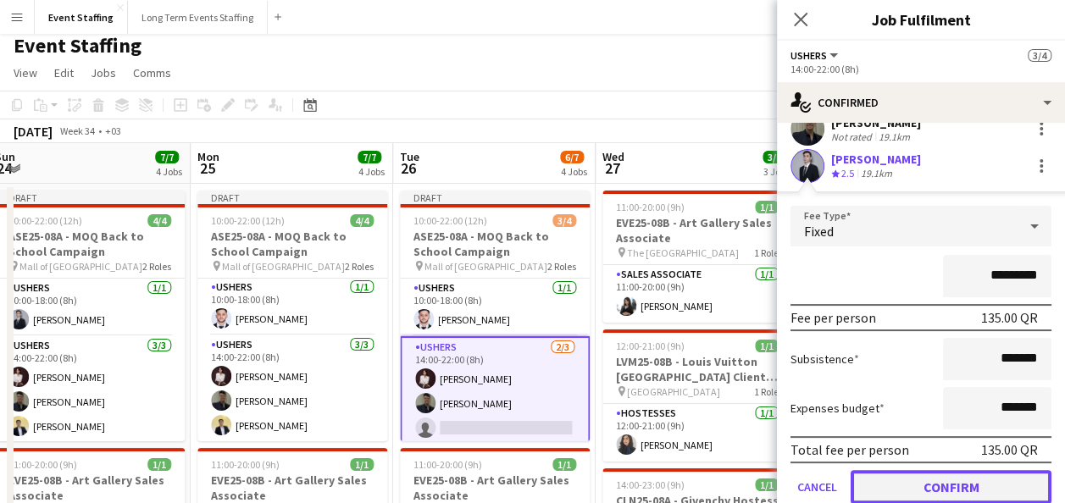
click at [928, 479] on button "Confirm" at bounding box center [950, 487] width 201 height 34
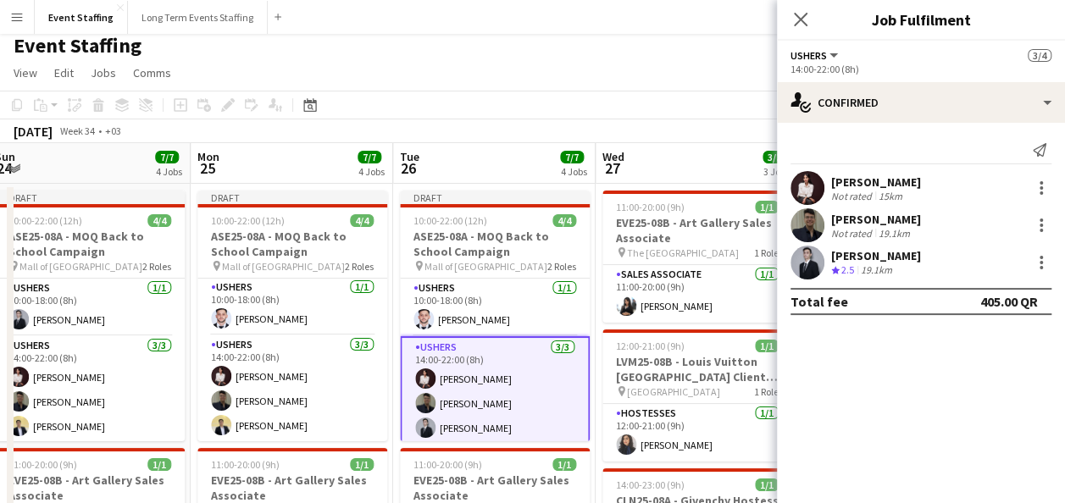
click at [671, 86] on app-page-menu "View Day view expanded Day view collapsed Month view Date picker Jump to [DATE]…" at bounding box center [532, 74] width 1065 height 32
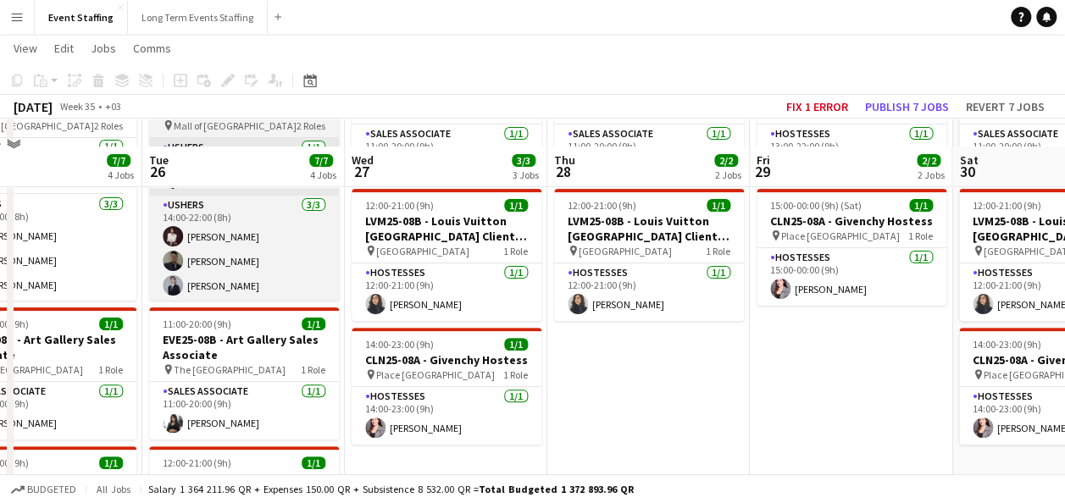
scroll to position [203, 0]
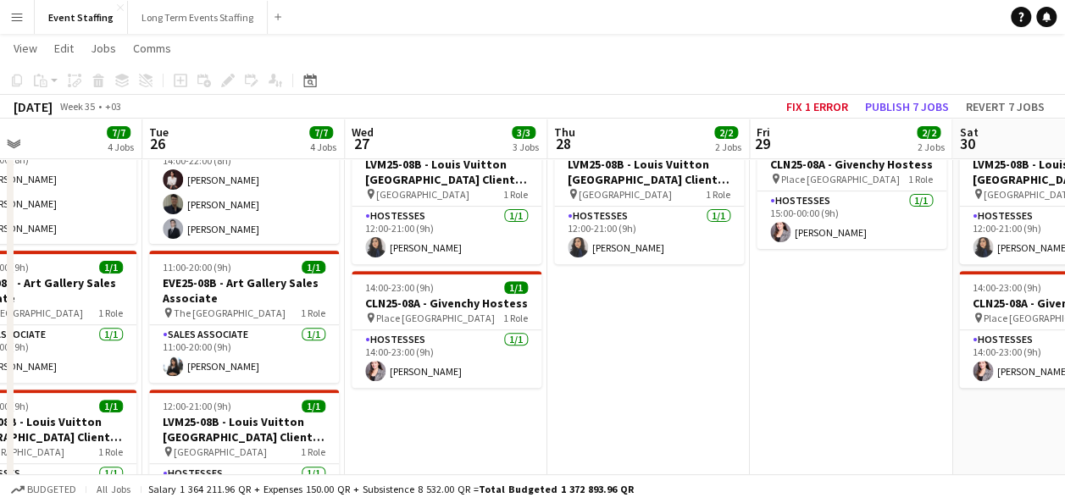
click at [455, 426] on app-date-cell "11:00-20:00 (9h) 1/1 EVE25-08B - Art Gallery Sales Associate pin The Gate Mall …" at bounding box center [446, 412] width 202 height 852
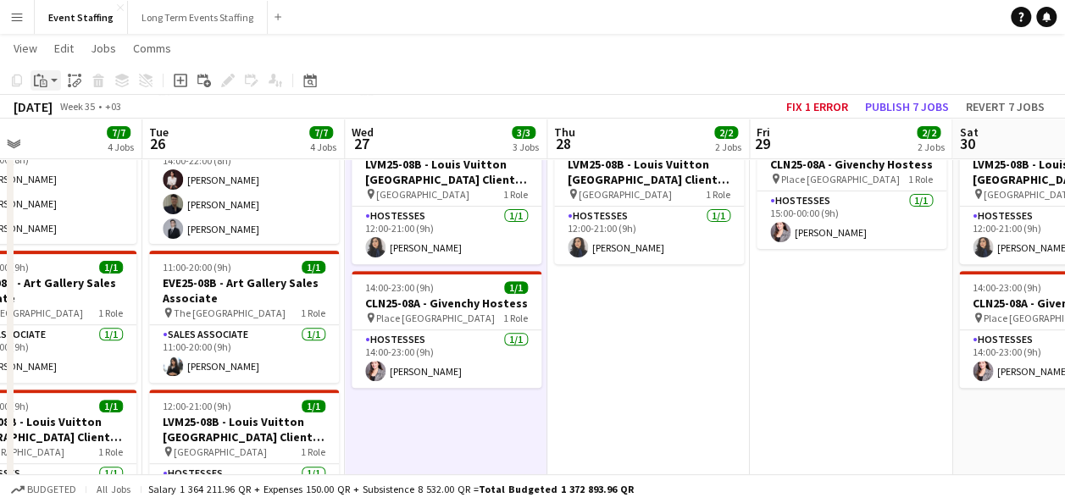
click at [40, 81] on icon at bounding box center [44, 84] width 8 height 8
click at [98, 136] on link "Paste with crew Ctrl+Shift+V" at bounding box center [124, 141] width 159 height 15
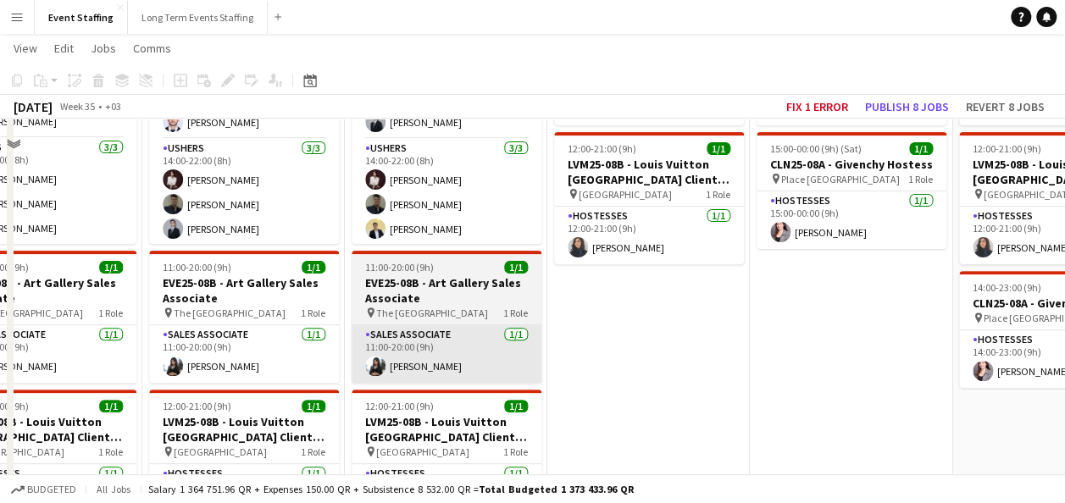
scroll to position [0, 0]
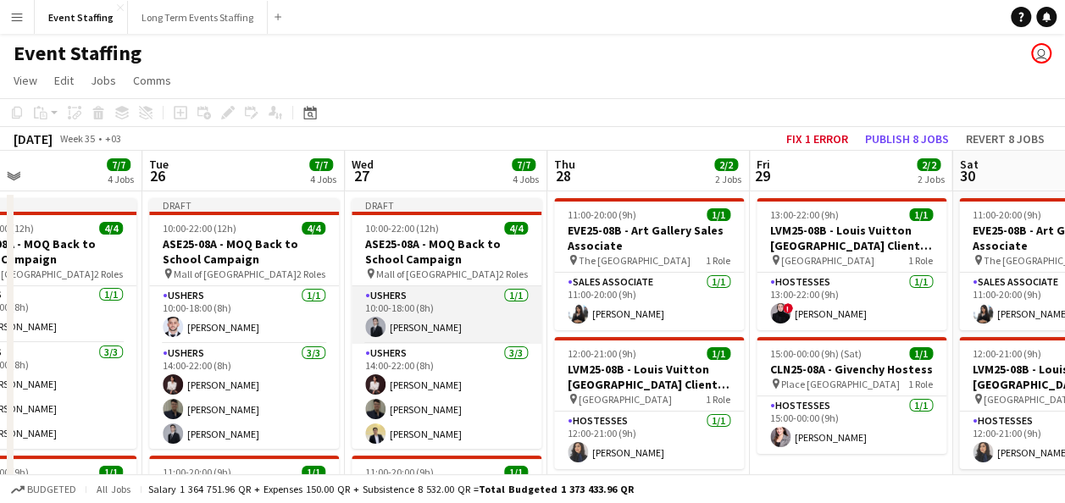
click at [439, 309] on app-card-role "Ushers [DATE] 10:00-18:00 (8h) [PERSON_NAME]" at bounding box center [446, 315] width 190 height 58
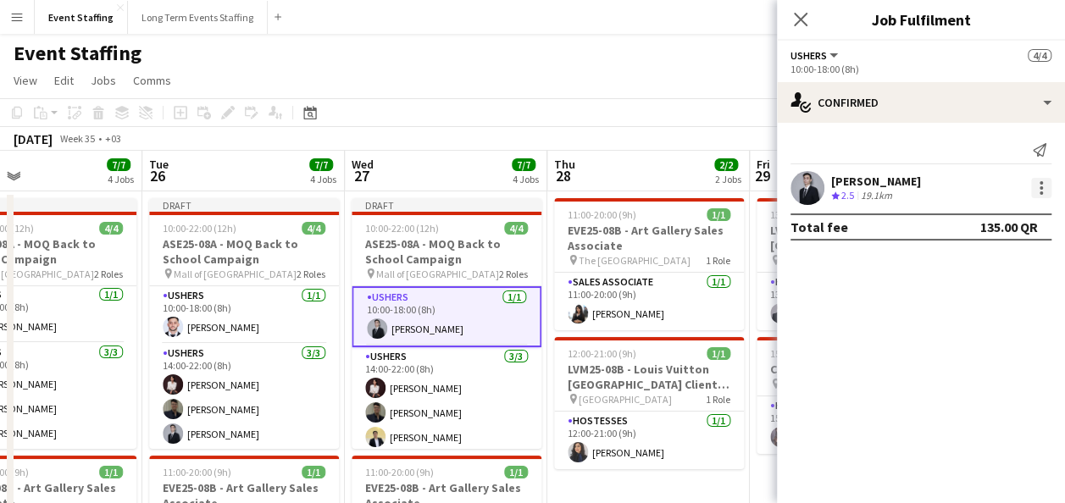
click at [1035, 186] on div at bounding box center [1041, 188] width 20 height 20
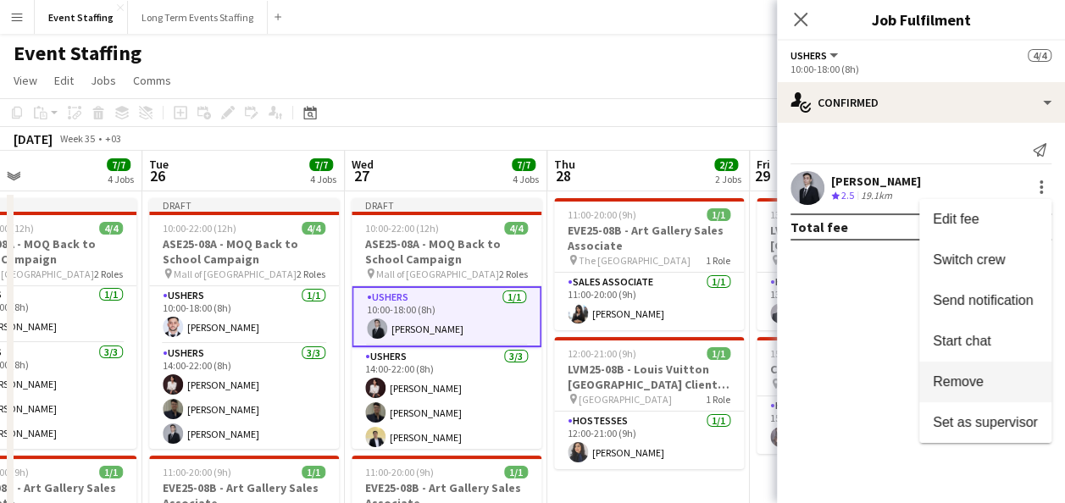
click at [954, 378] on span "Remove" at bounding box center [958, 381] width 51 height 14
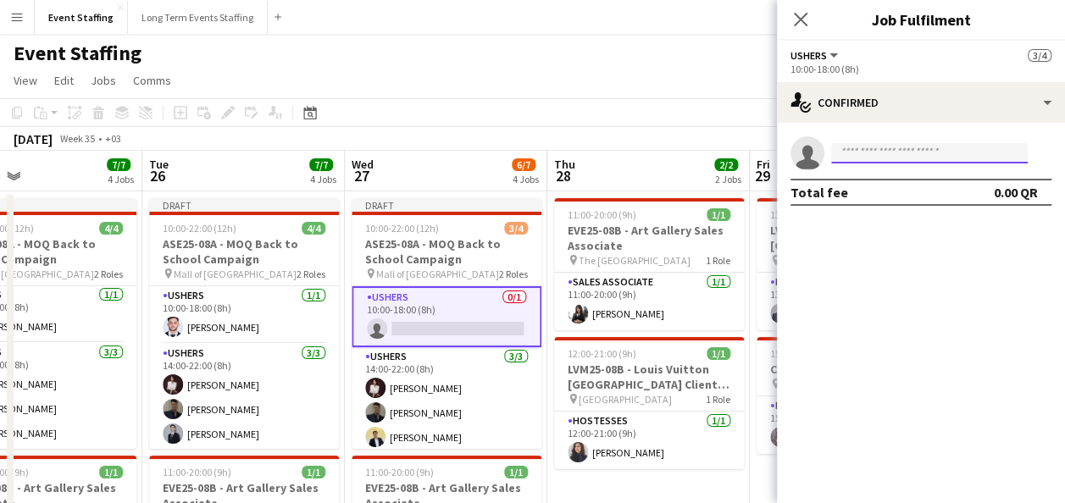
click at [906, 152] on input at bounding box center [929, 153] width 196 height 20
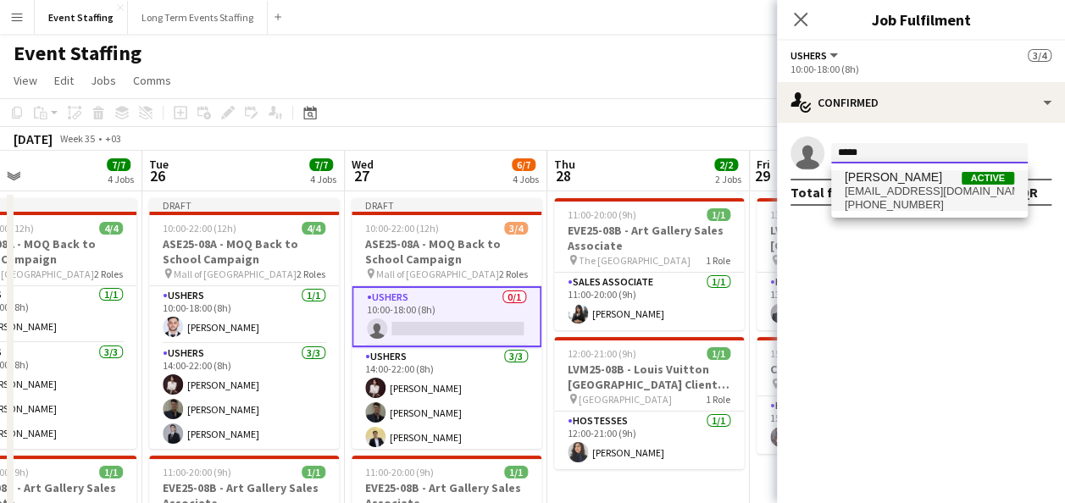
type input "*****"
click at [987, 181] on span "Active" at bounding box center [987, 178] width 53 height 13
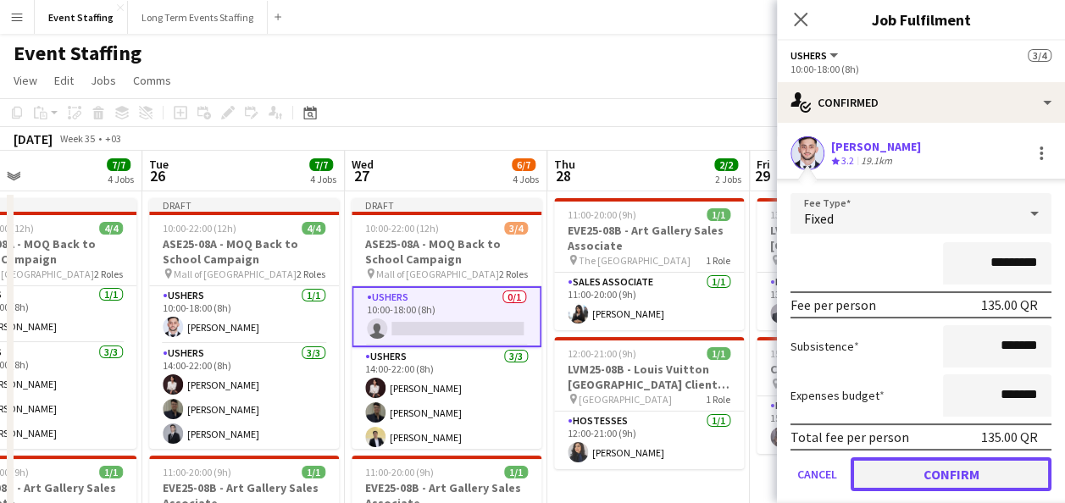
click at [941, 472] on button "Confirm" at bounding box center [950, 474] width 201 height 34
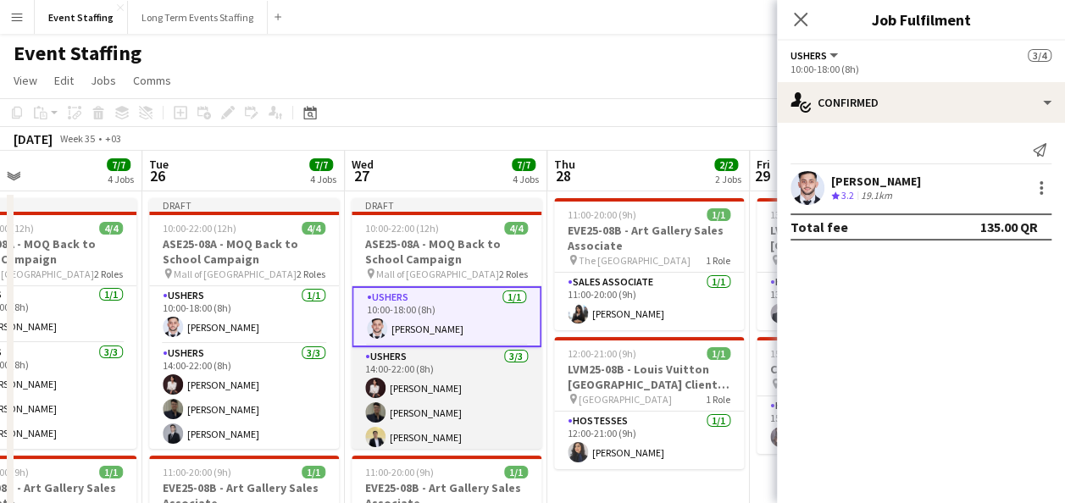
click at [491, 399] on app-card-role "Ushers [DATE] 14:00-22:00 (8h) [PERSON_NAME] [PERSON_NAME] [PERSON_NAME]" at bounding box center [446, 400] width 190 height 107
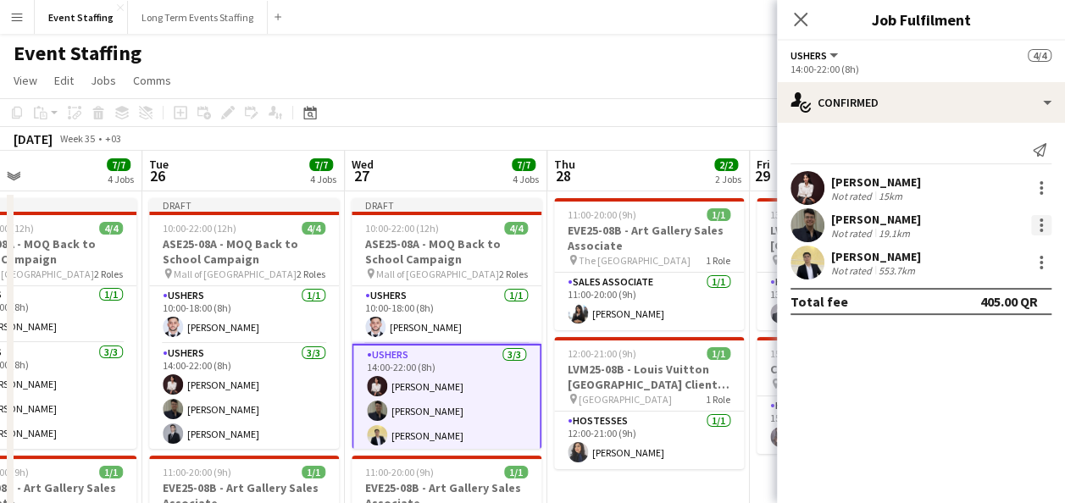
click at [1040, 224] on div at bounding box center [1040, 225] width 3 height 3
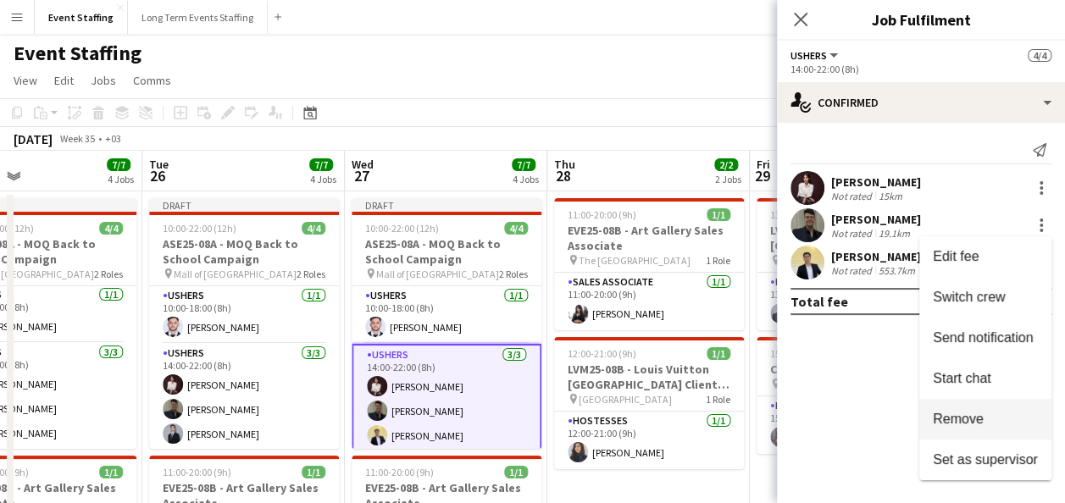
click at [936, 417] on span "Remove" at bounding box center [958, 419] width 51 height 14
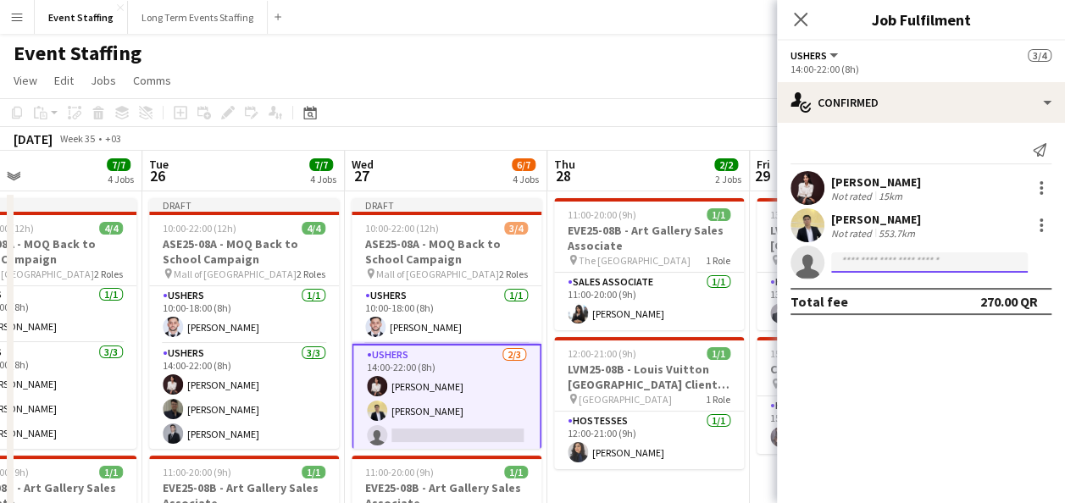
click at [881, 269] on input at bounding box center [929, 262] width 196 height 20
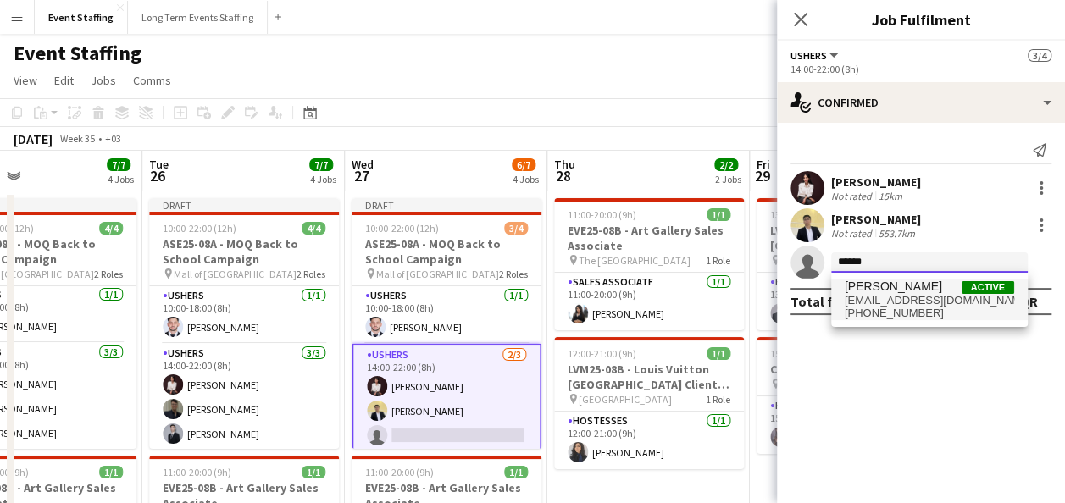
type input "******"
click at [897, 310] on span "[PHONE_NUMBER]" at bounding box center [928, 314] width 169 height 14
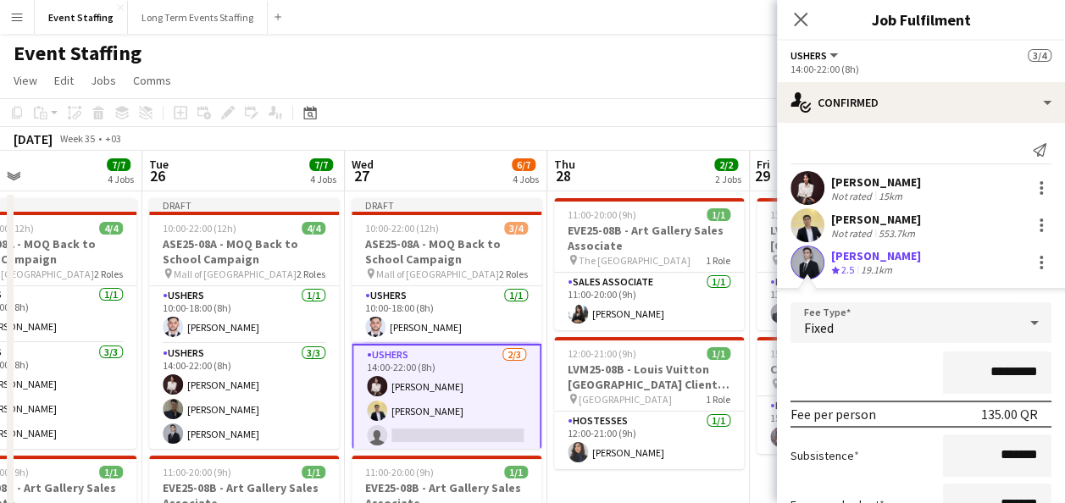
scroll to position [141, 0]
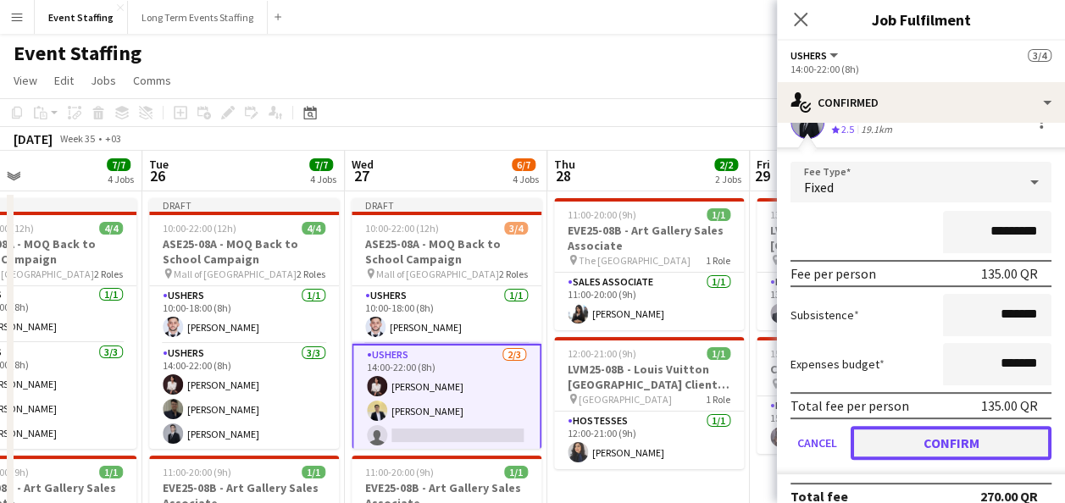
click at [916, 439] on button "Confirm" at bounding box center [950, 443] width 201 height 34
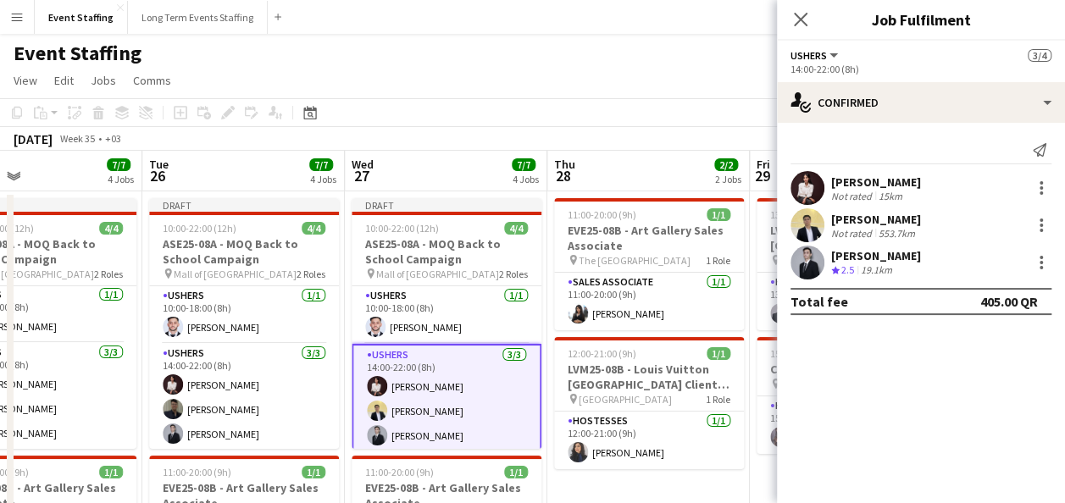
scroll to position [0, 0]
click at [650, 90] on app-page-menu "View Day view expanded Day view collapsed Month view Date picker Jump to [DATE]…" at bounding box center [532, 82] width 1065 height 32
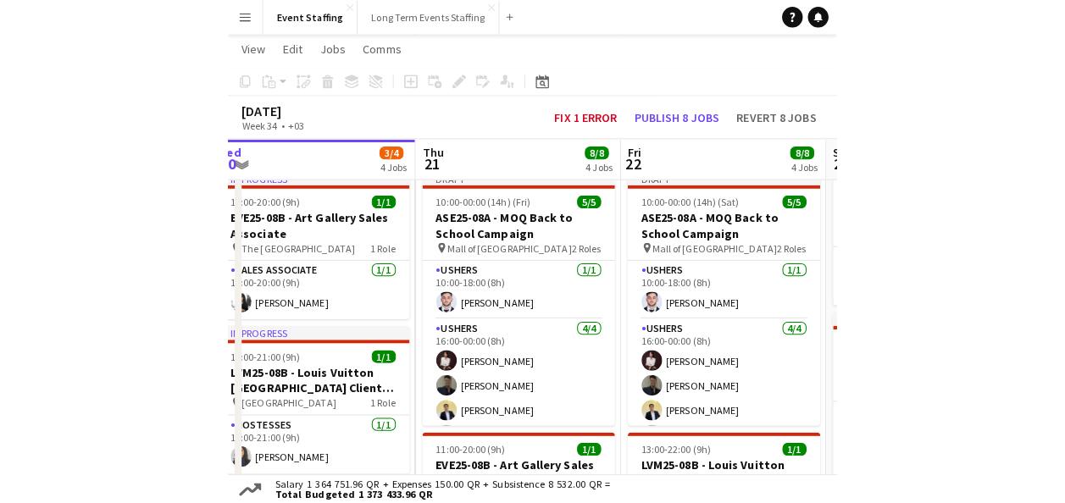
scroll to position [0, 655]
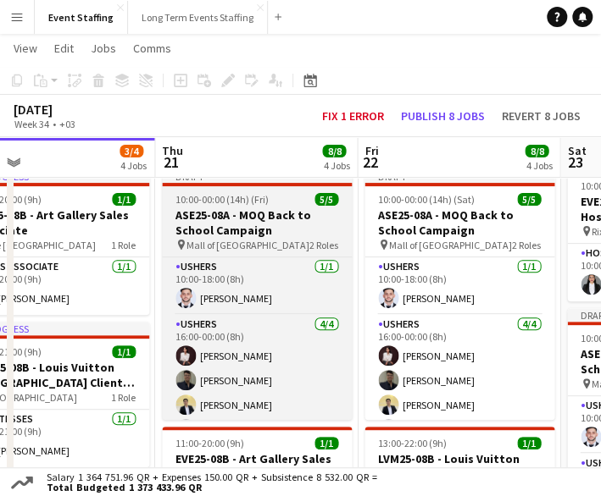
click at [248, 221] on h3 "ASE25-08A - MOQ Back to School Campaign" at bounding box center [257, 223] width 190 height 30
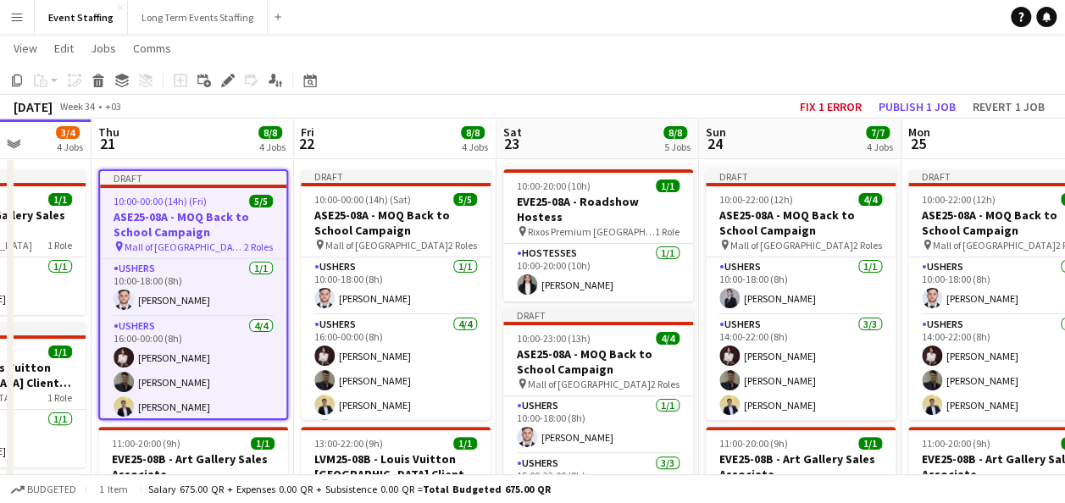
scroll to position [0, 514]
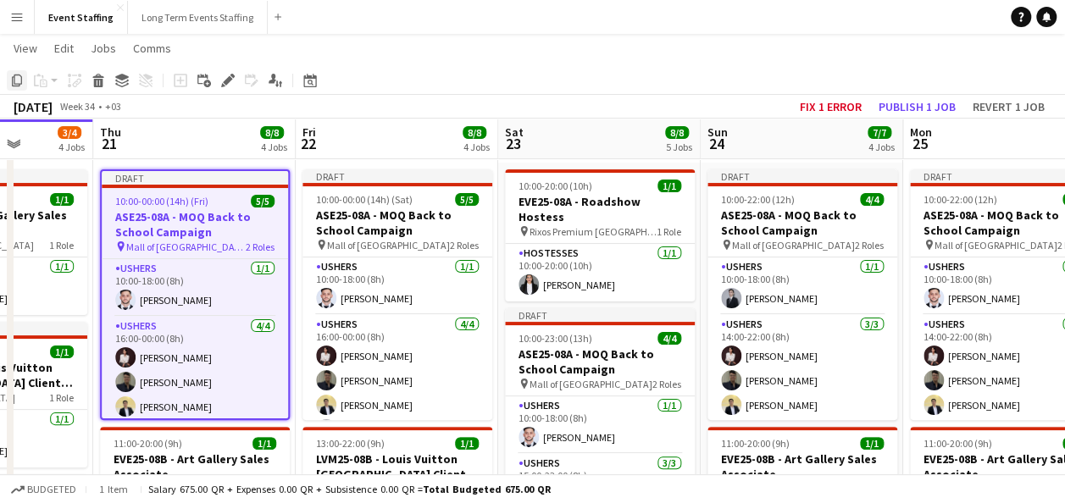
click at [17, 75] on icon "Copy" at bounding box center [17, 81] width 14 height 14
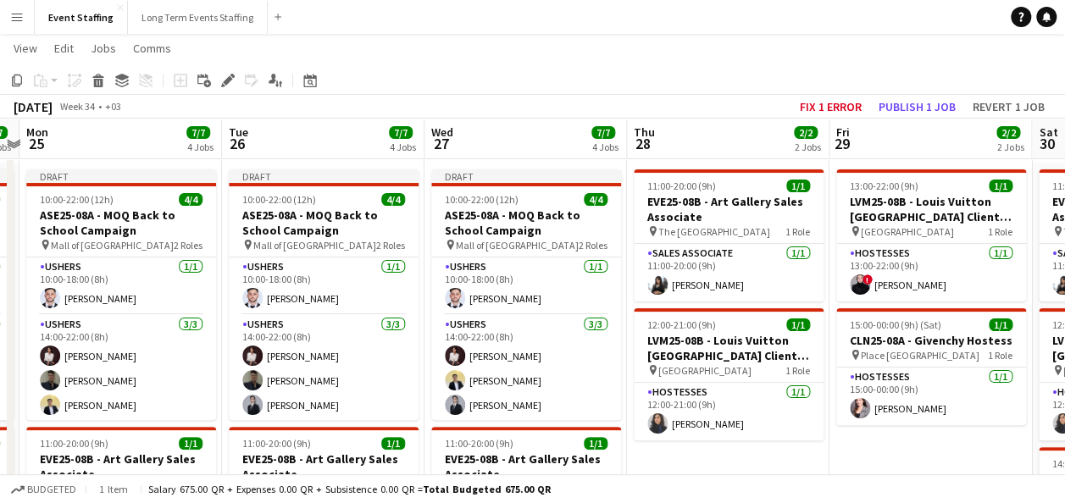
scroll to position [0, 591]
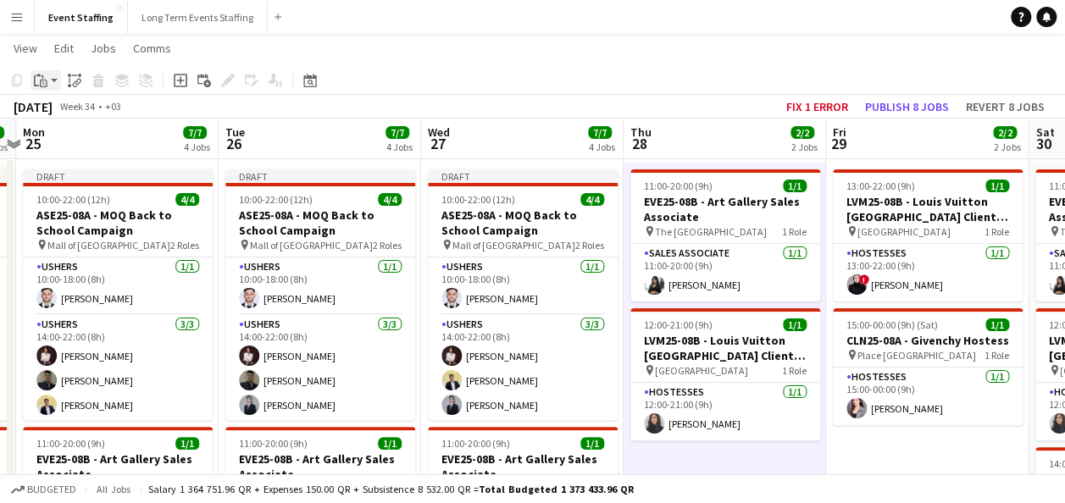
click at [45, 86] on icon "Paste" at bounding box center [41, 81] width 14 height 14
click at [95, 140] on link "Paste with crew Ctrl+Shift+V" at bounding box center [124, 141] width 159 height 15
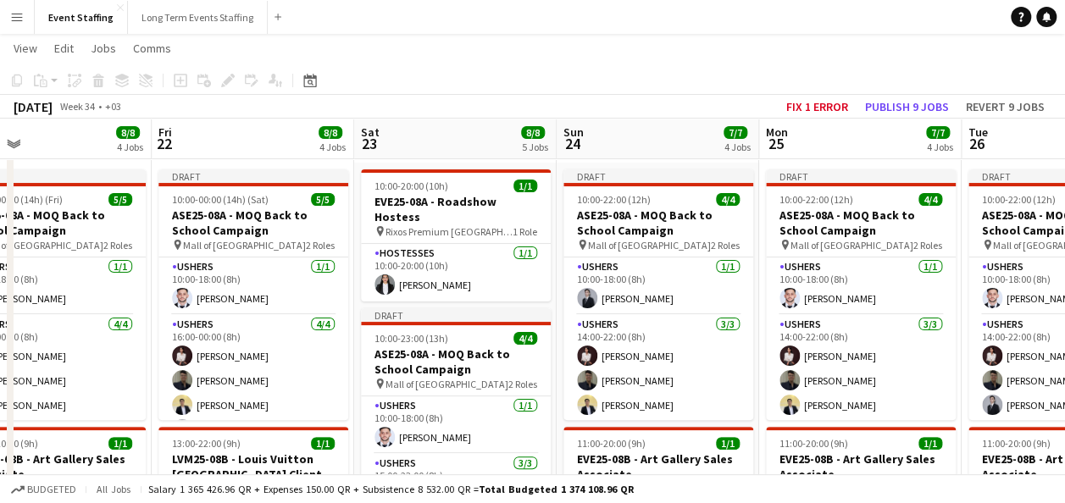
scroll to position [0, 425]
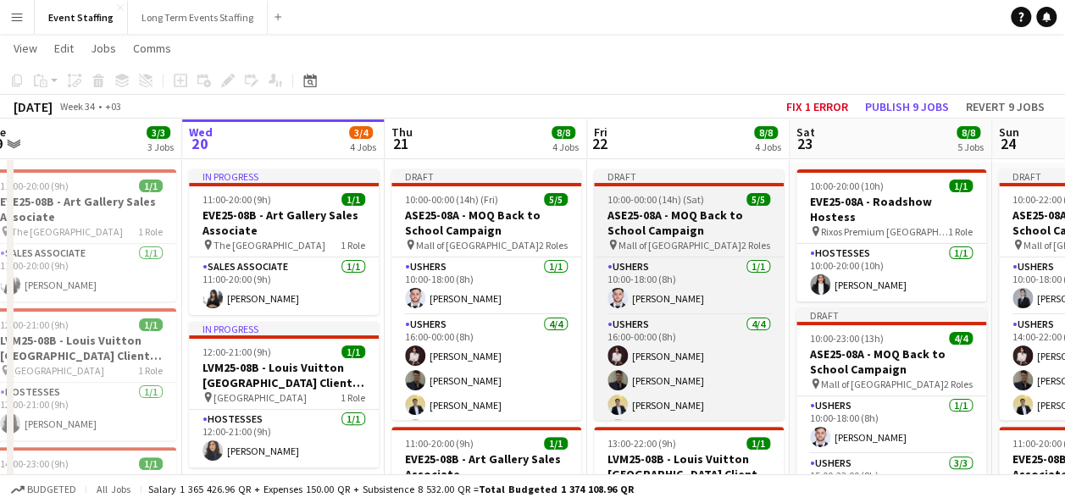
click at [659, 208] on h3 "ASE25-08A - MOQ Back to School Campaign" at bounding box center [689, 223] width 190 height 30
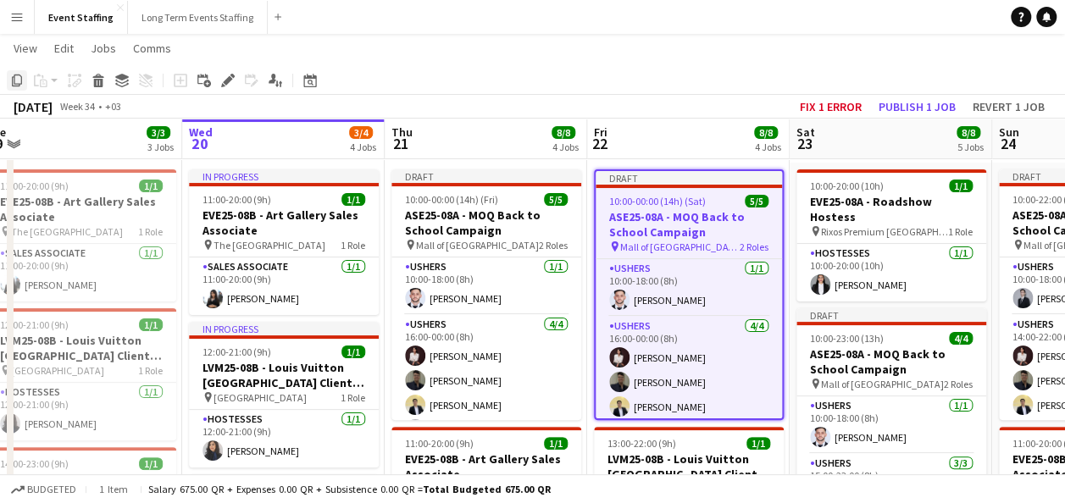
click at [20, 81] on icon "Copy" at bounding box center [17, 81] width 14 height 14
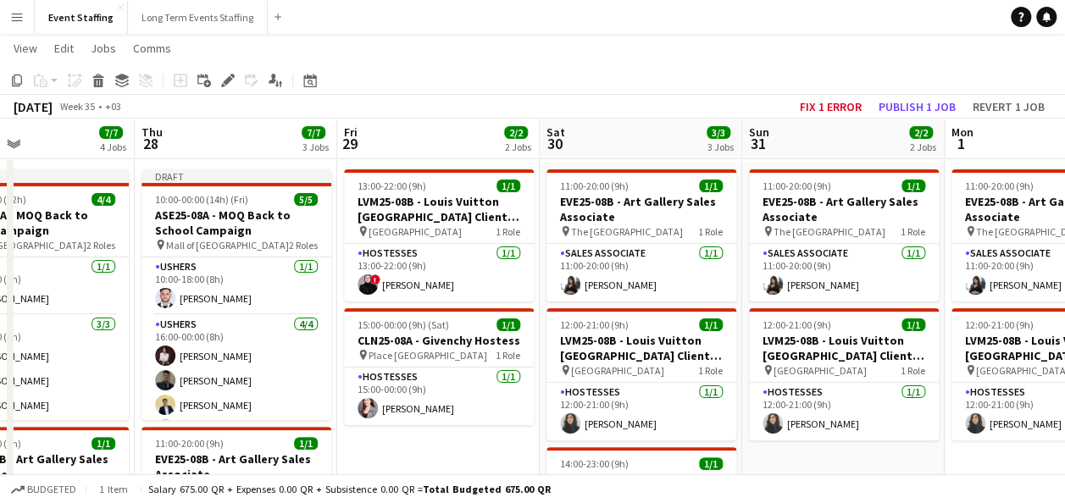
scroll to position [0, 473]
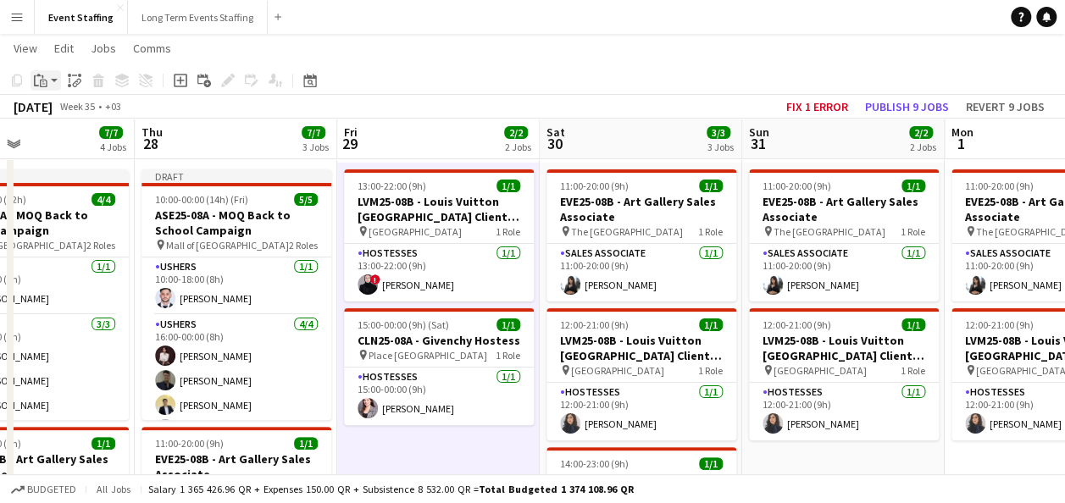
click at [38, 78] on icon "Paste" at bounding box center [41, 81] width 14 height 14
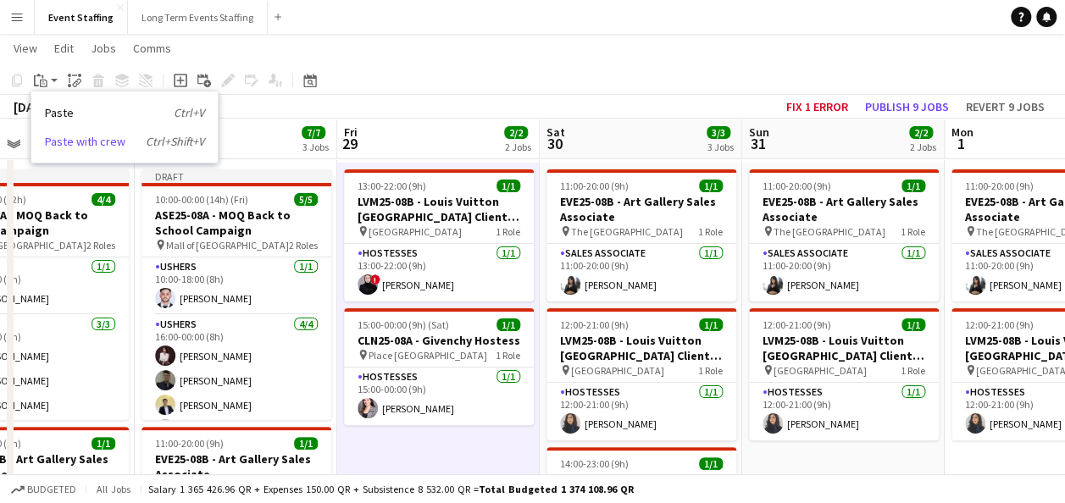
click at [86, 141] on link "Paste with crew Ctrl+Shift+V" at bounding box center [124, 141] width 159 height 15
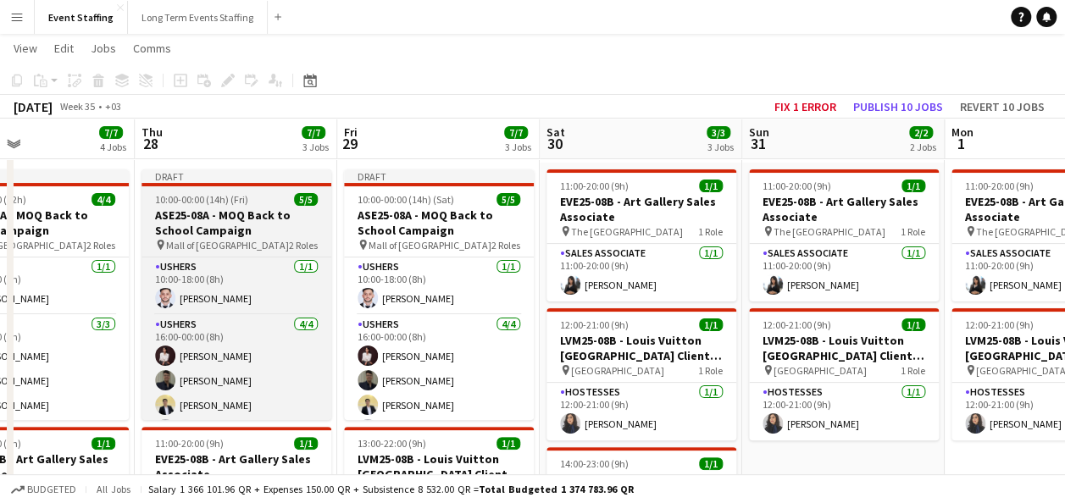
click at [223, 206] on app-job-card "Draft 10:00-00:00 (14h) (Fri) 5/5 ASE25-08A - MOQ Back to School Campaign pin M…" at bounding box center [236, 294] width 190 height 251
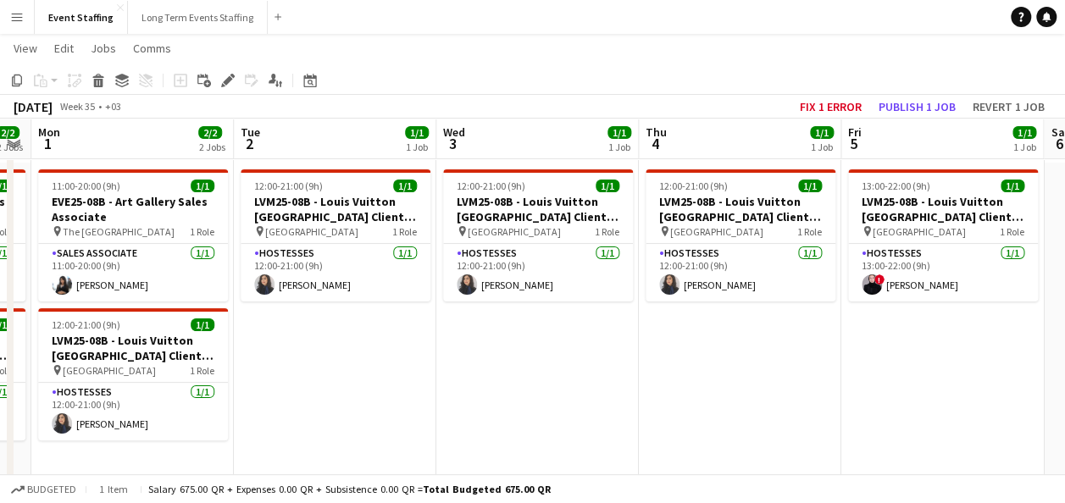
scroll to position [0, 578]
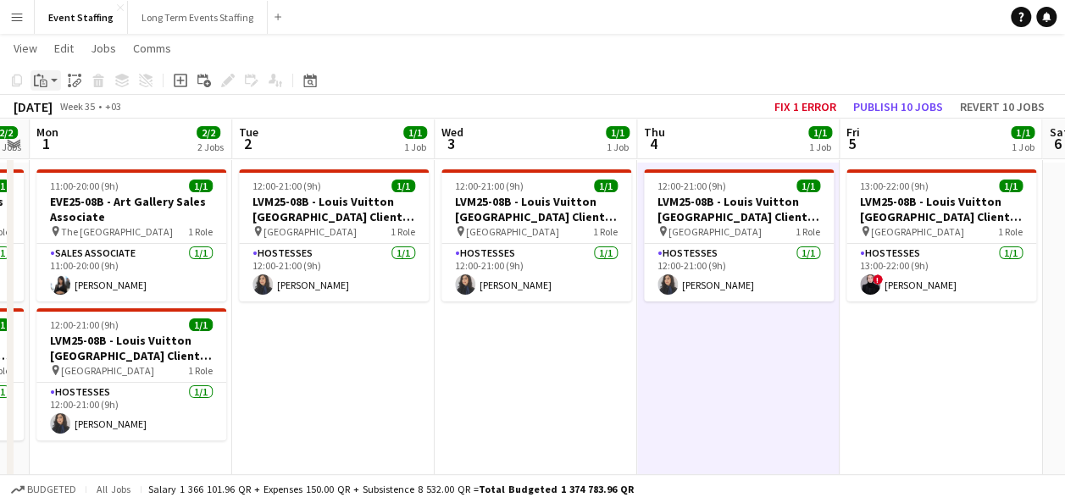
click at [40, 81] on icon at bounding box center [44, 84] width 8 height 8
click at [67, 136] on link "Paste with crew Ctrl+Shift+V" at bounding box center [124, 141] width 159 height 15
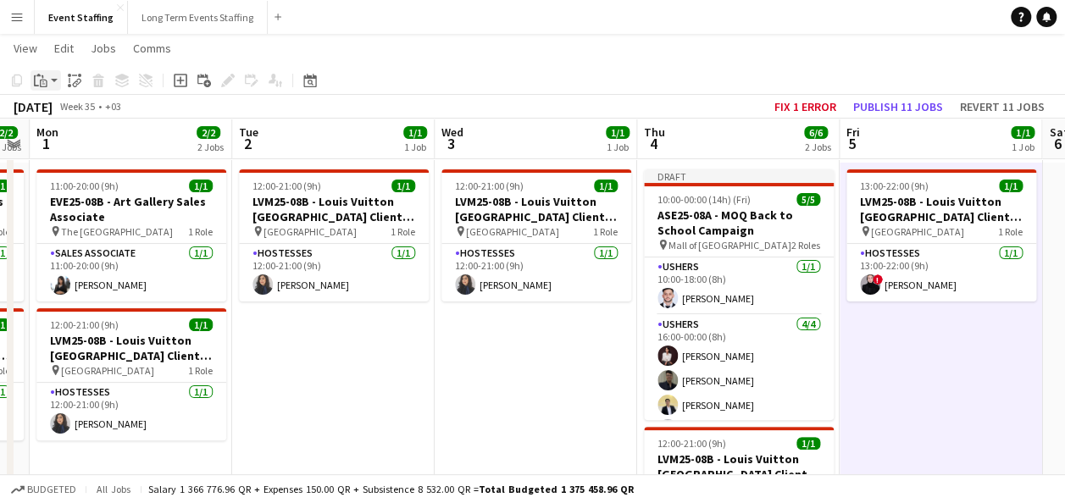
click at [39, 81] on icon "Paste" at bounding box center [41, 81] width 14 height 14
click at [81, 148] on link "Paste with crew Ctrl+Shift+V" at bounding box center [124, 141] width 159 height 15
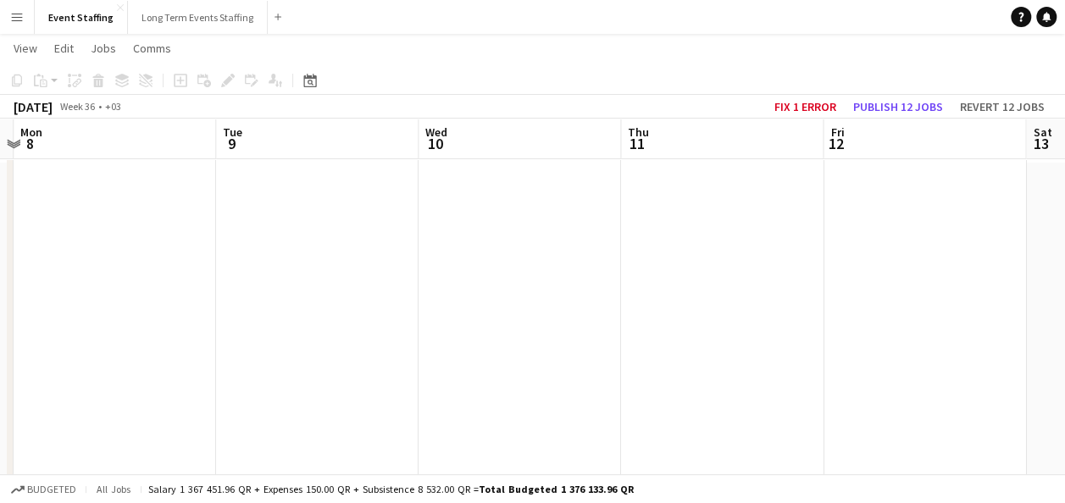
scroll to position [0, 796]
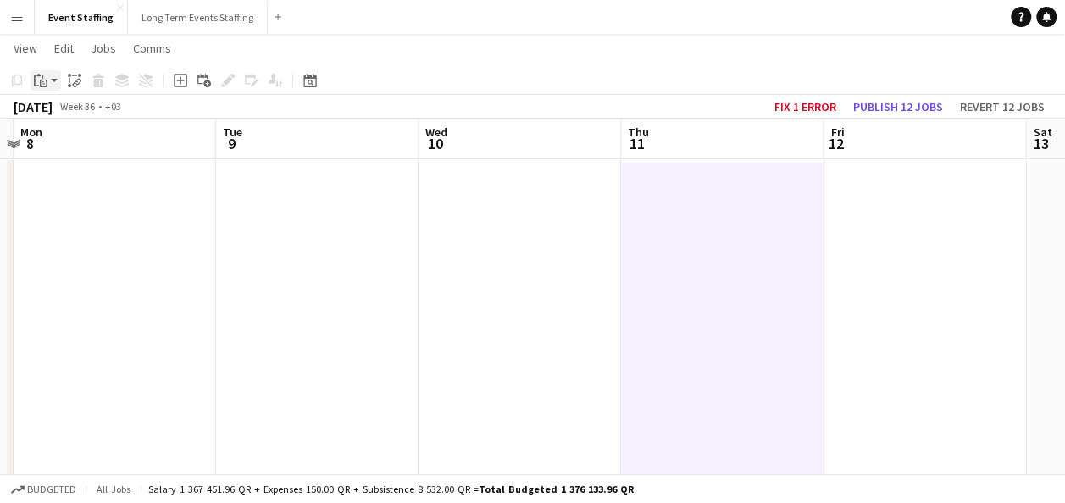
click at [44, 85] on icon "Paste" at bounding box center [41, 81] width 14 height 14
click at [80, 136] on link "Paste with crew Ctrl+Shift+V" at bounding box center [124, 141] width 159 height 15
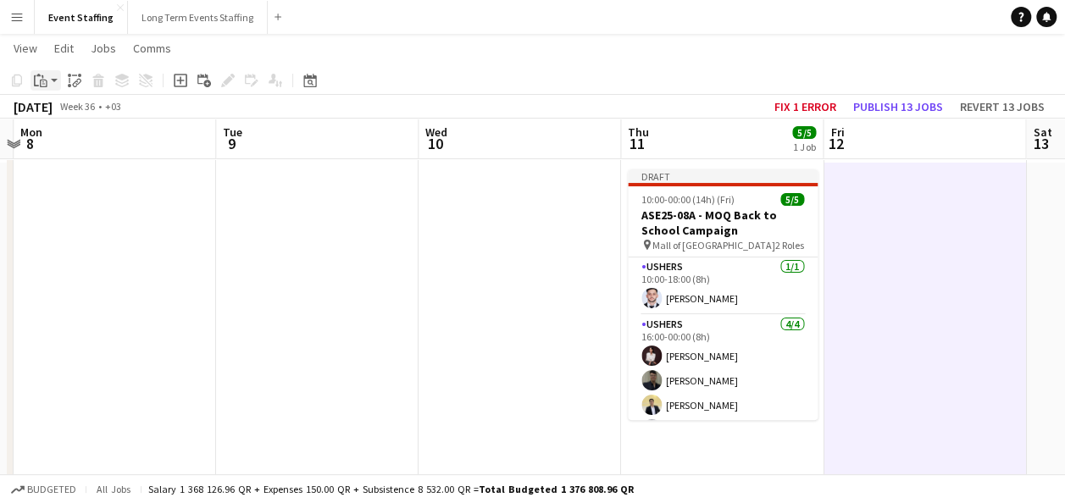
click at [42, 81] on icon at bounding box center [43, 81] width 3 height 1
click at [75, 142] on link "Paste with crew Ctrl+Shift+V" at bounding box center [124, 141] width 159 height 15
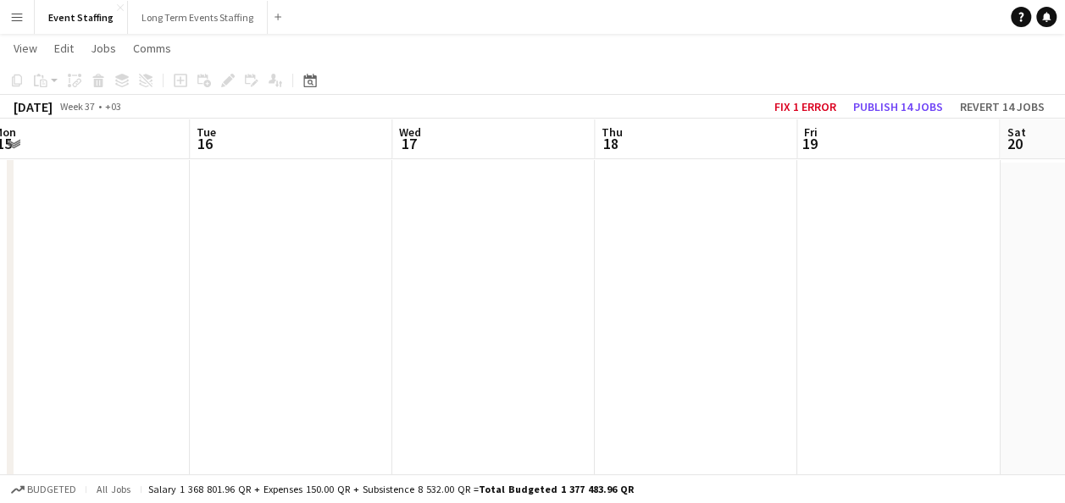
scroll to position [0, 622]
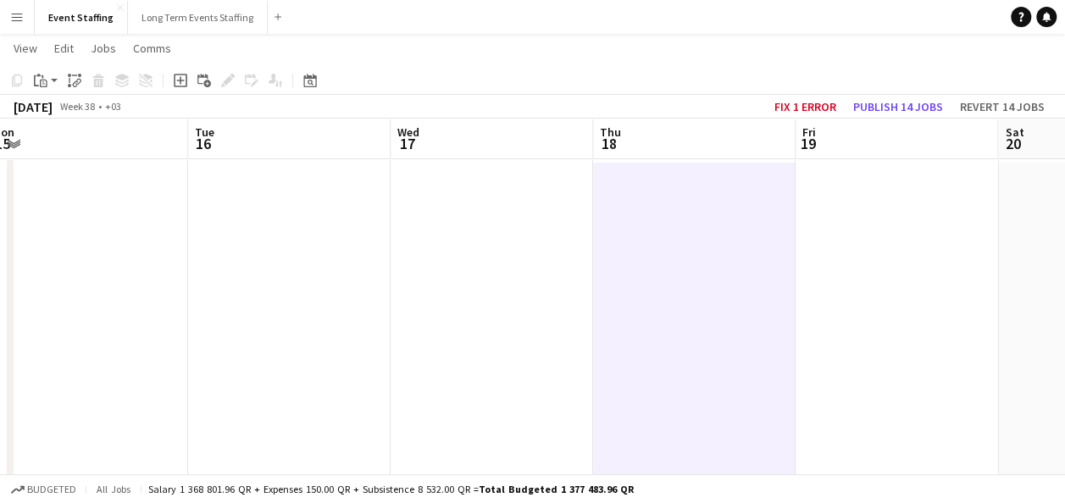
click at [52, 91] on app-toolbar "Copy Paste Paste Ctrl+V Paste with crew Ctrl+Shift+V Paste linked Job [GEOGRAPH…" at bounding box center [532, 80] width 1065 height 29
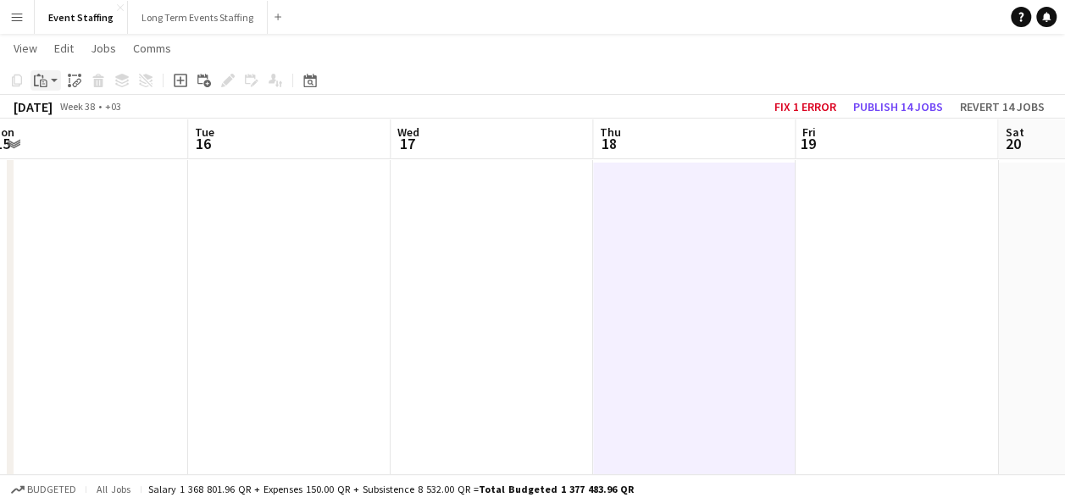
click at [47, 79] on icon "Paste" at bounding box center [41, 81] width 14 height 14
click at [75, 143] on link "Paste with crew Ctrl+Shift+V" at bounding box center [124, 141] width 159 height 15
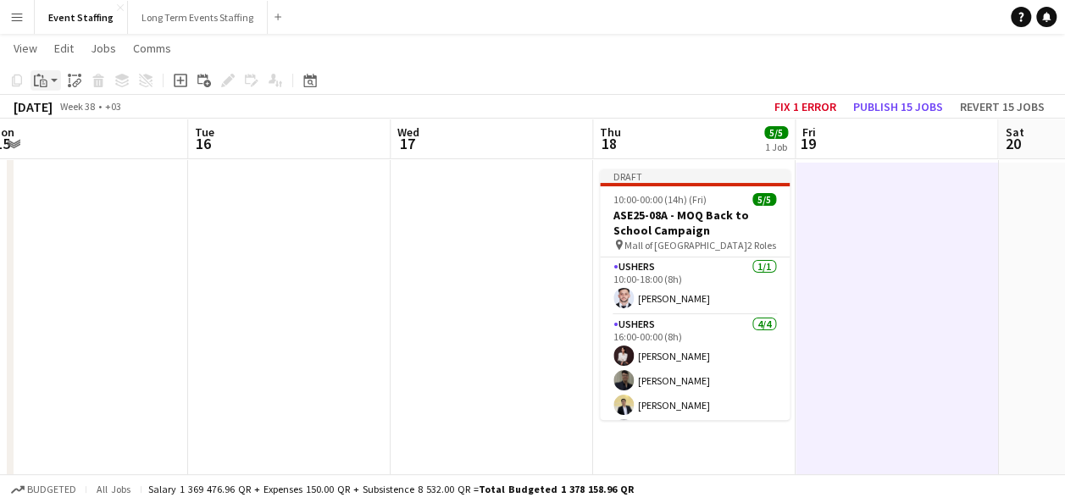
click at [47, 87] on div "Paste" at bounding box center [40, 80] width 20 height 20
click at [59, 136] on link "Paste with crew Ctrl+Shift+V" at bounding box center [124, 141] width 159 height 15
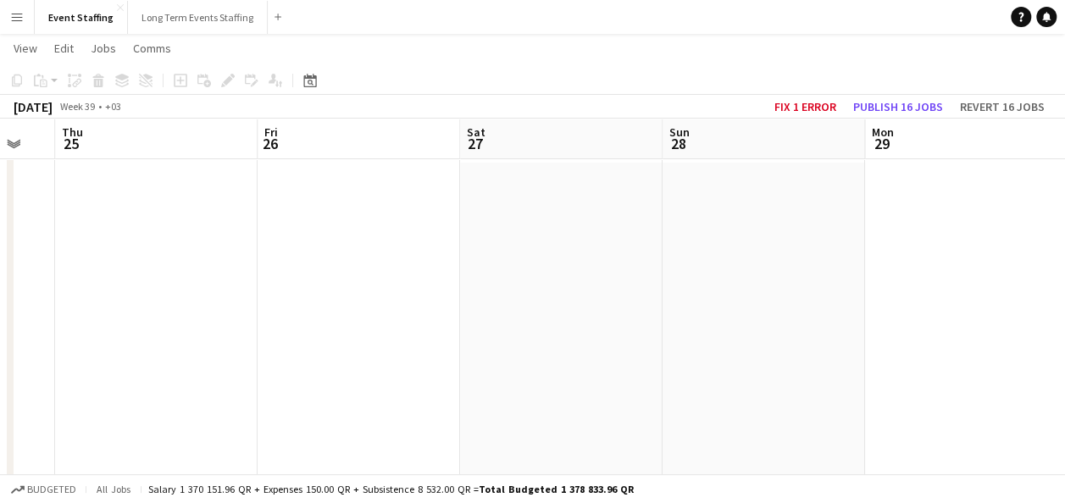
scroll to position [0, 552]
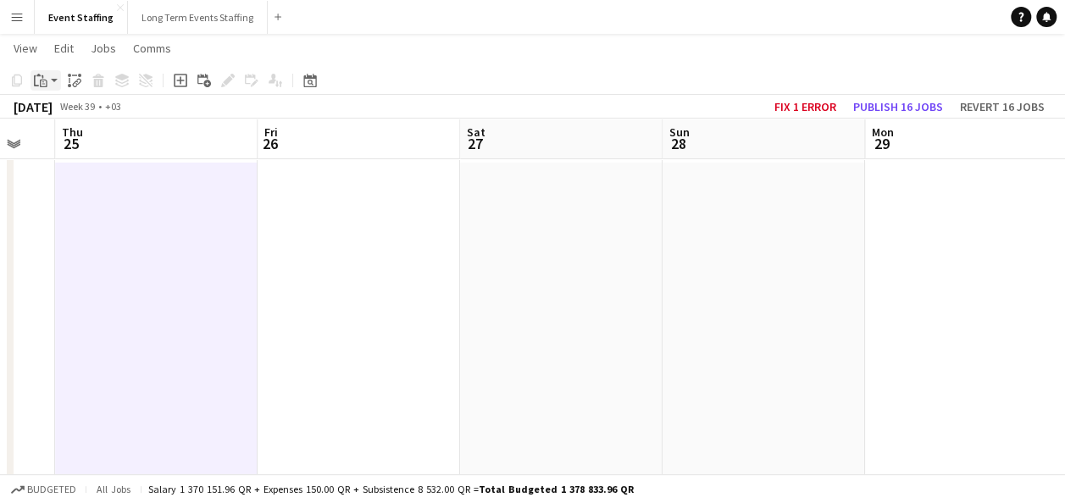
click at [37, 83] on icon "Paste" at bounding box center [41, 81] width 14 height 14
click at [90, 139] on link "Paste with crew Ctrl+Shift+V" at bounding box center [124, 141] width 159 height 15
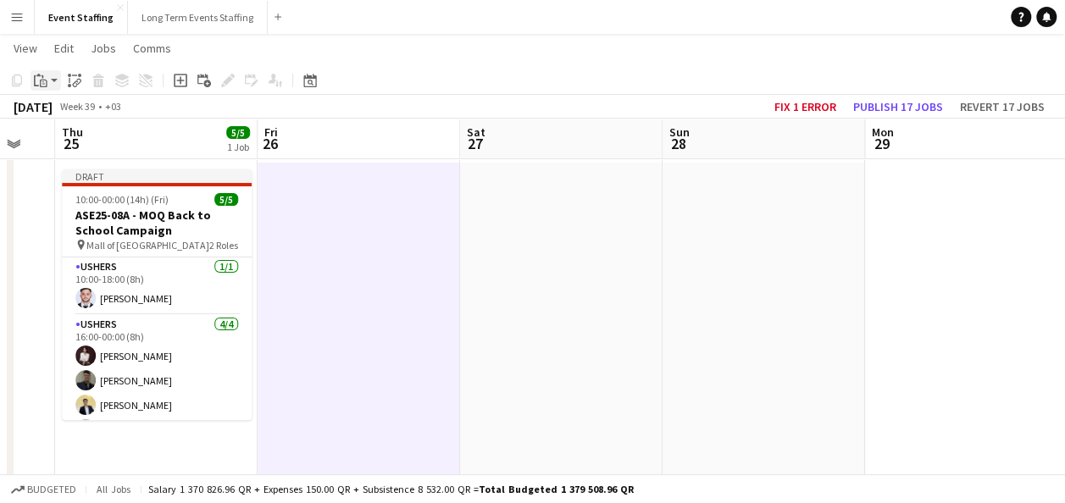
click at [39, 81] on icon "Paste" at bounding box center [41, 81] width 14 height 14
click at [97, 141] on link "Paste with crew Ctrl+Shift+V" at bounding box center [124, 141] width 159 height 15
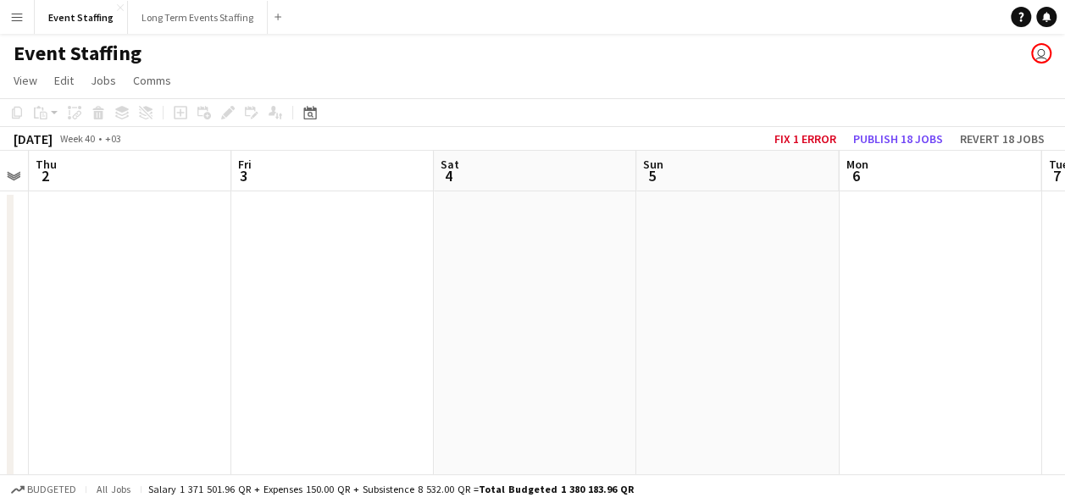
scroll to position [0, 779]
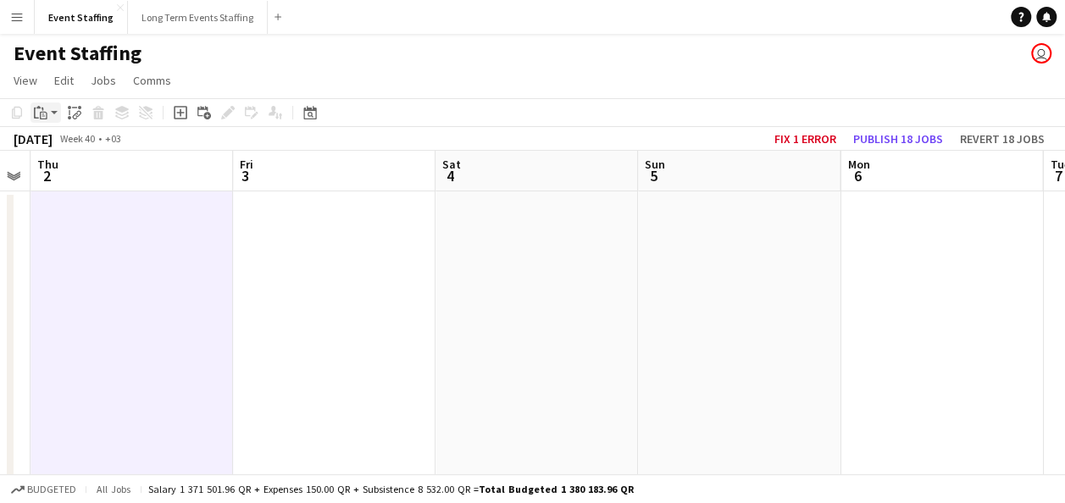
click at [42, 117] on icon "Paste" at bounding box center [41, 113] width 14 height 14
click at [69, 171] on link "Paste with crew Ctrl+Shift+V" at bounding box center [124, 173] width 159 height 15
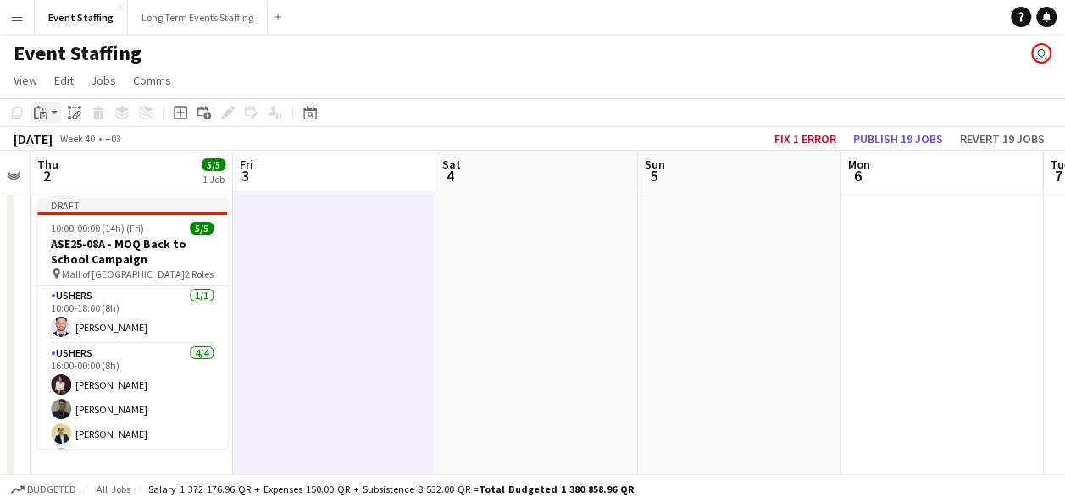
click at [49, 110] on div "Paste" at bounding box center [40, 112] width 20 height 20
click at [81, 177] on link "Paste with crew Ctrl+Shift+V" at bounding box center [124, 173] width 159 height 15
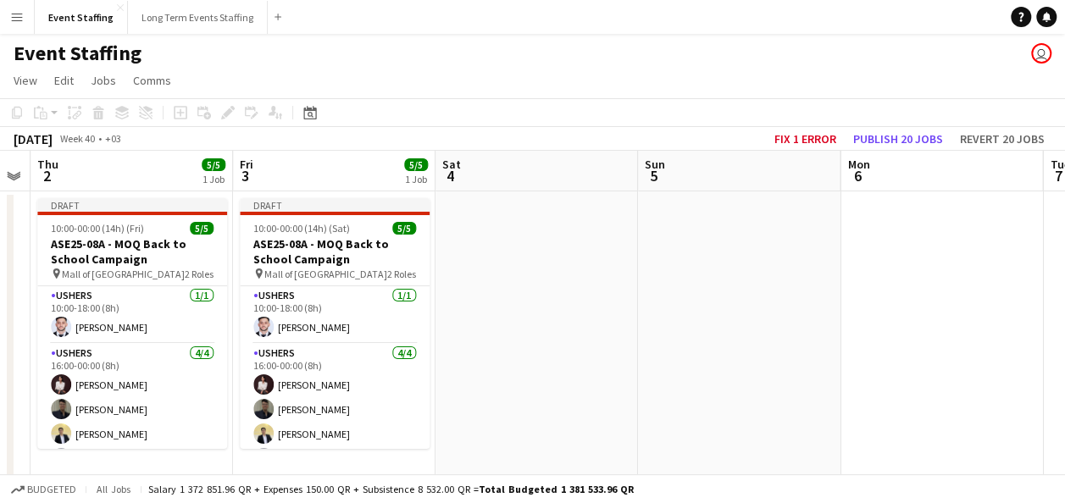
click at [577, 112] on app-toolbar "Copy Paste Paste Ctrl+V Paste with crew Ctrl+Shift+V Paste linked Job [GEOGRAPH…" at bounding box center [532, 112] width 1065 height 29
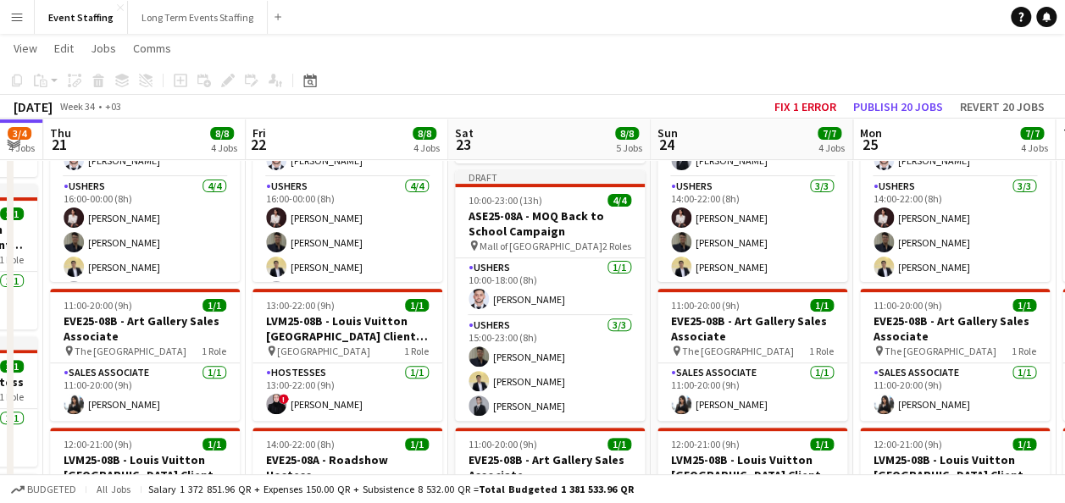
scroll to position [166, 0]
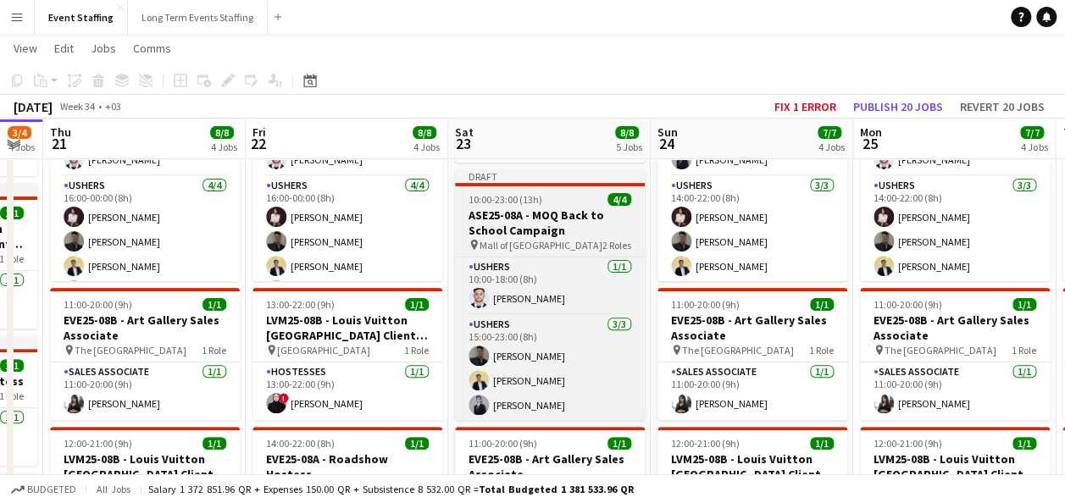
click at [527, 193] on span "10:00-23:00 (13h)" at bounding box center [505, 199] width 74 height 13
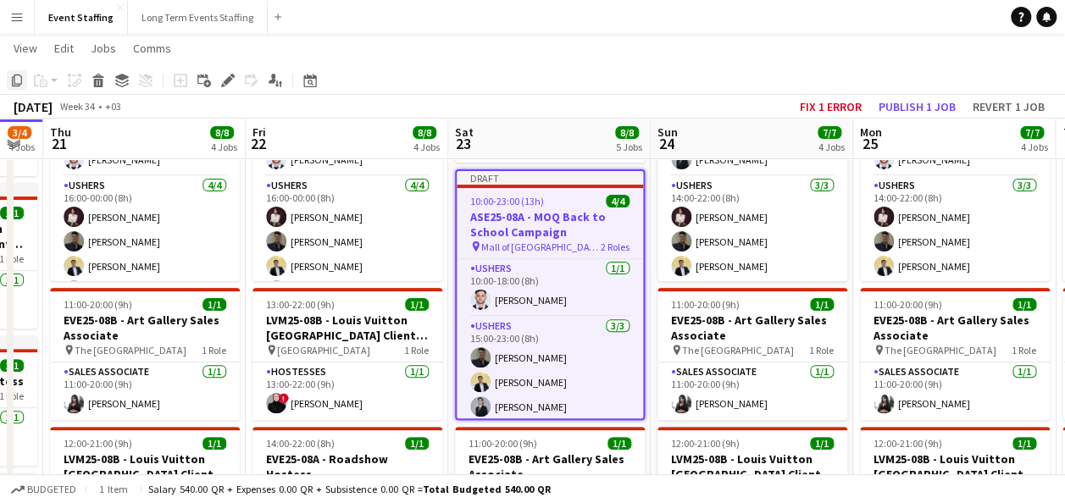
click at [15, 80] on icon "Copy" at bounding box center [17, 81] width 14 height 14
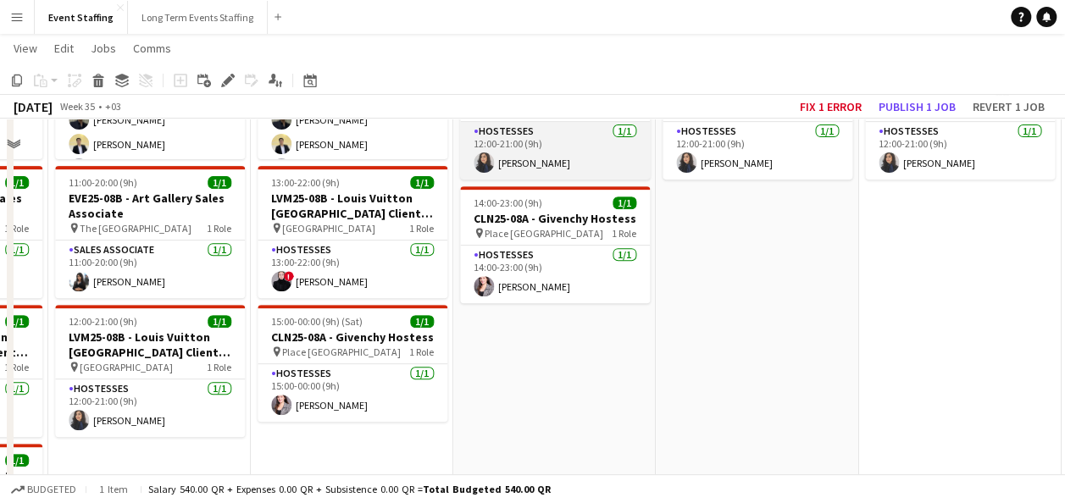
scroll to position [329, 0]
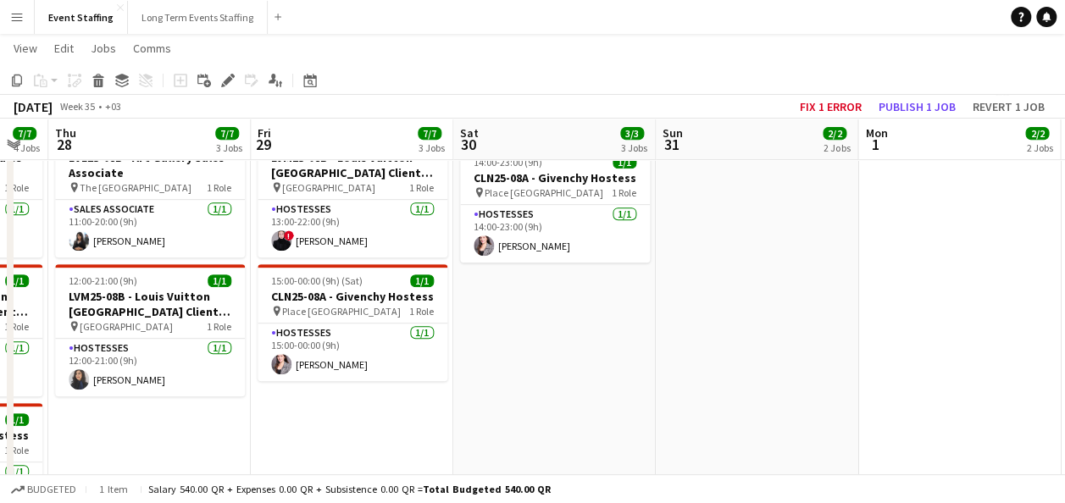
click at [549, 303] on app-date-cell "11:00-20:00 (9h) 1/1 EVE25-08B - Art Gallery Sales Associate pin The Gate Mall …" at bounding box center [554, 287] width 202 height 852
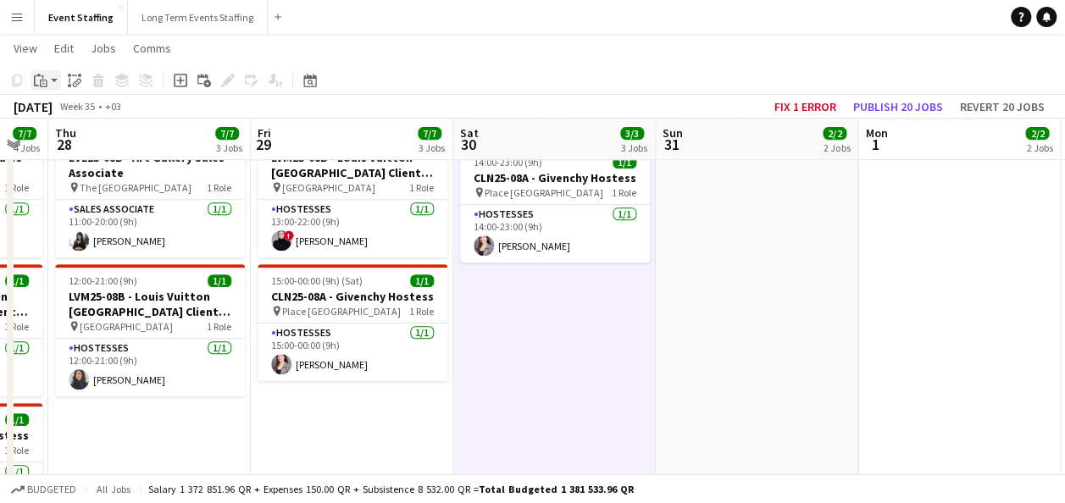
click at [47, 80] on icon at bounding box center [44, 84] width 8 height 8
click at [75, 139] on link "Paste with crew Ctrl+Shift+V" at bounding box center [124, 141] width 159 height 15
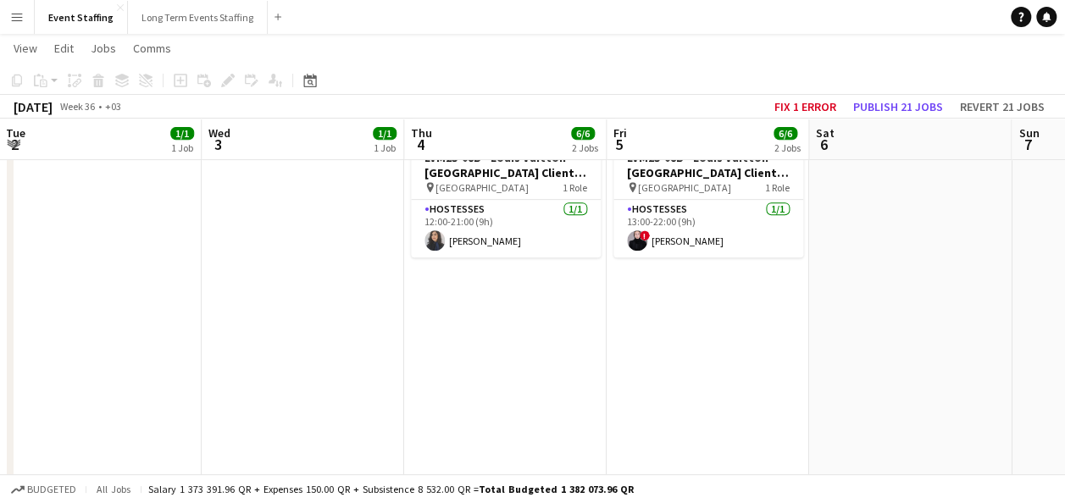
scroll to position [0, 782]
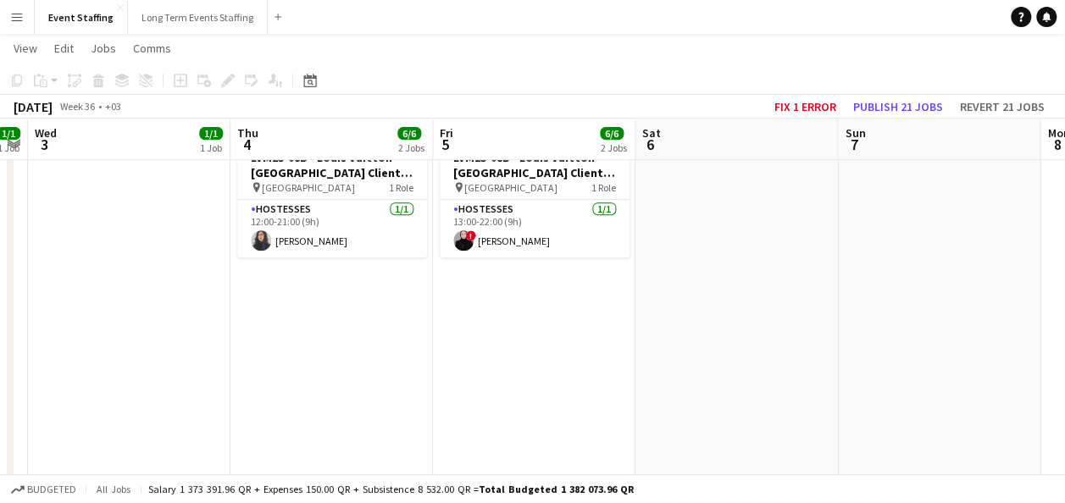
click at [742, 290] on app-date-cell at bounding box center [736, 287] width 202 height 852
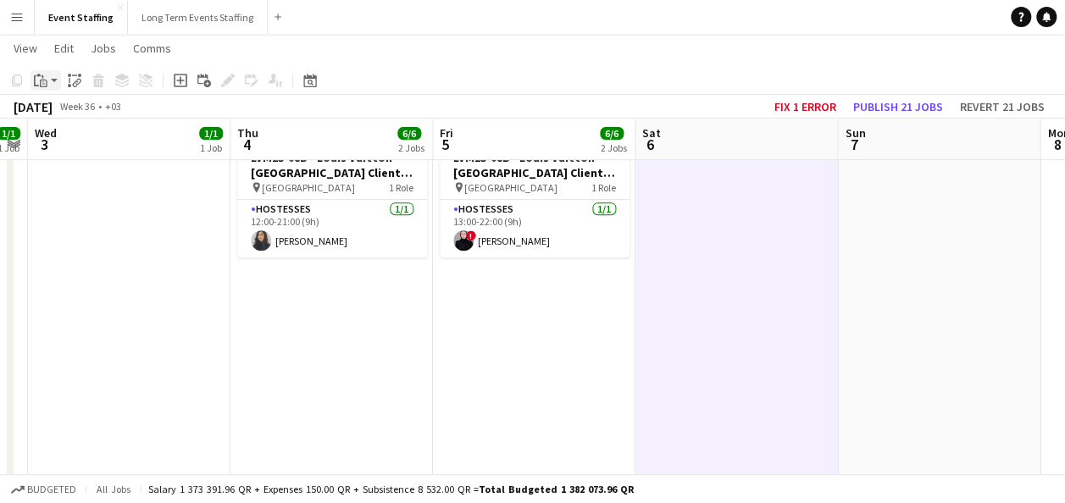
click at [44, 82] on icon "Paste" at bounding box center [41, 81] width 14 height 14
click at [81, 141] on link "Paste with crew Ctrl+Shift+V" at bounding box center [124, 141] width 159 height 15
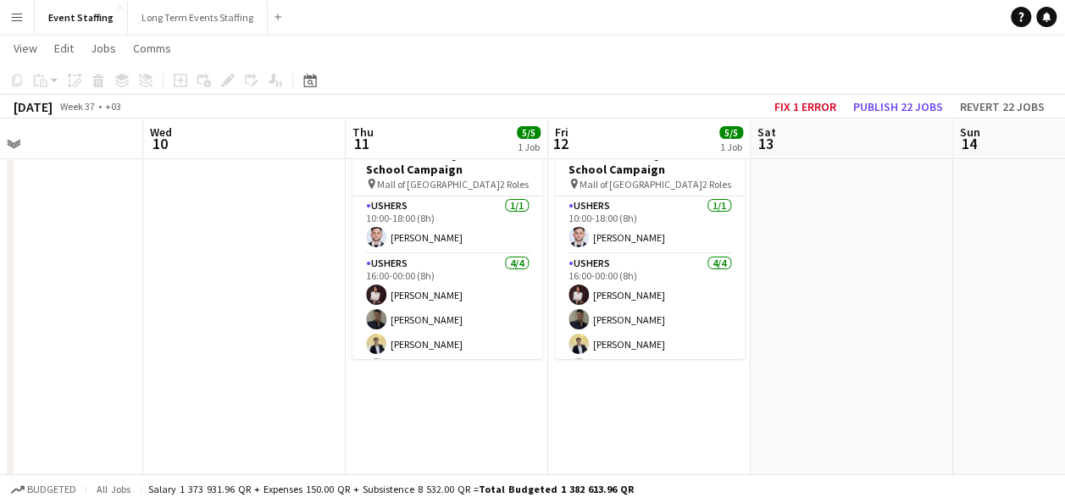
scroll to position [0, 466]
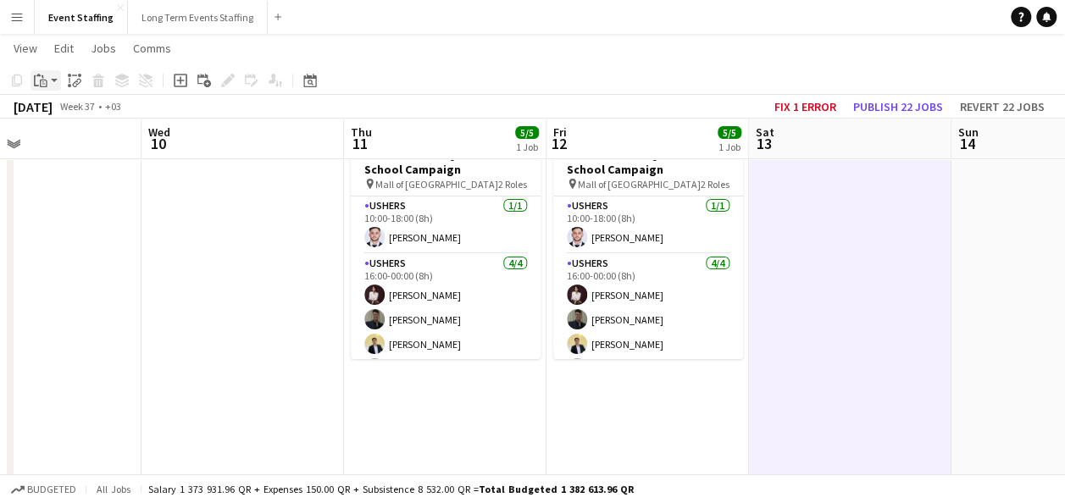
click at [37, 80] on icon "Paste" at bounding box center [41, 81] width 14 height 14
click at [75, 142] on link "Paste with crew Ctrl+Shift+V" at bounding box center [124, 141] width 159 height 15
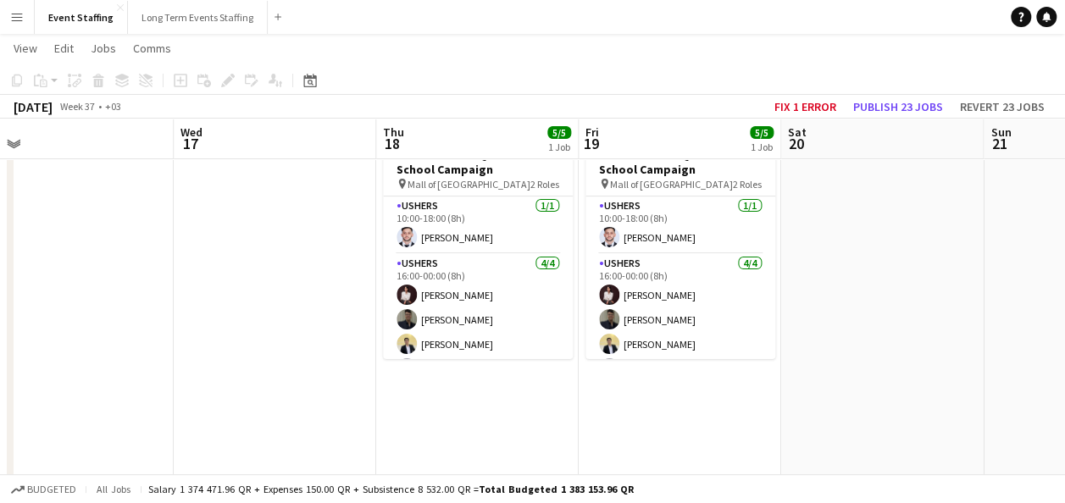
scroll to position [0, 641]
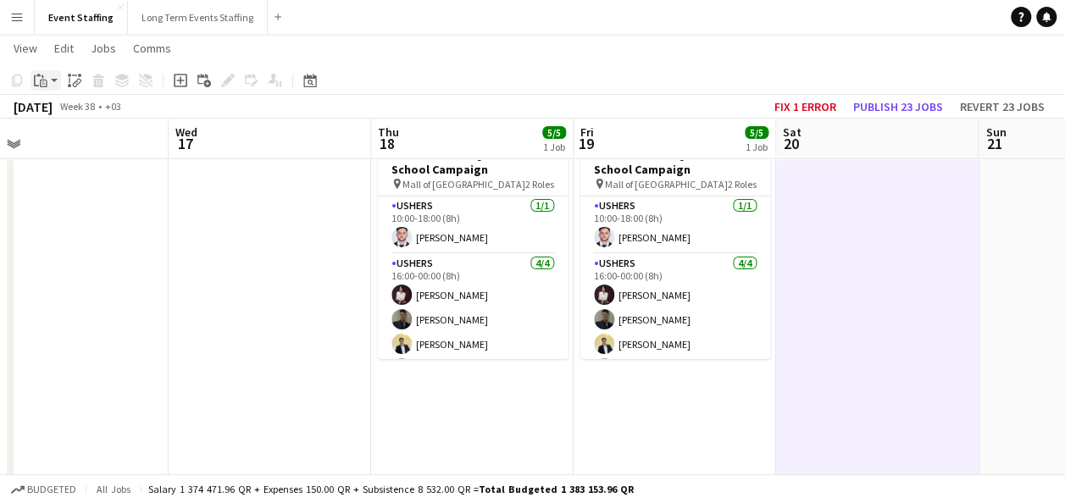
click at [44, 88] on div "Paste" at bounding box center [40, 80] width 20 height 20
click at [73, 140] on link "Paste with crew Ctrl+Shift+V" at bounding box center [124, 141] width 159 height 15
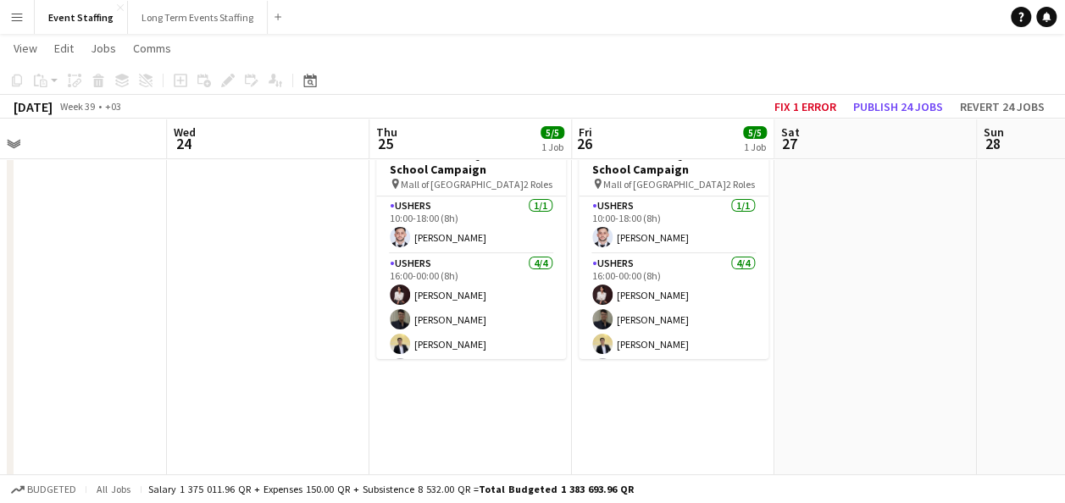
scroll to position [0, 443]
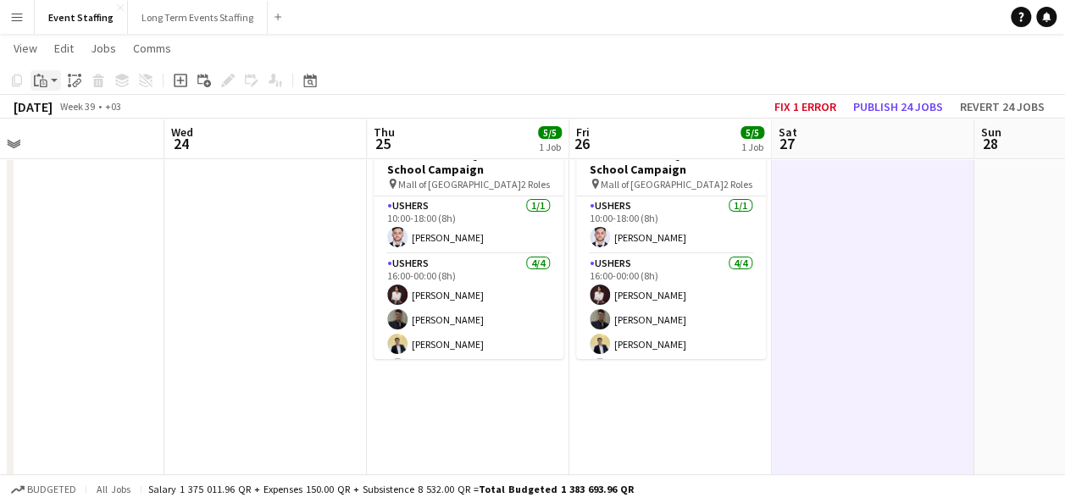
click at [47, 78] on div "Paste" at bounding box center [40, 80] width 20 height 20
click at [71, 142] on link "Paste with crew Ctrl+Shift+V" at bounding box center [124, 141] width 159 height 15
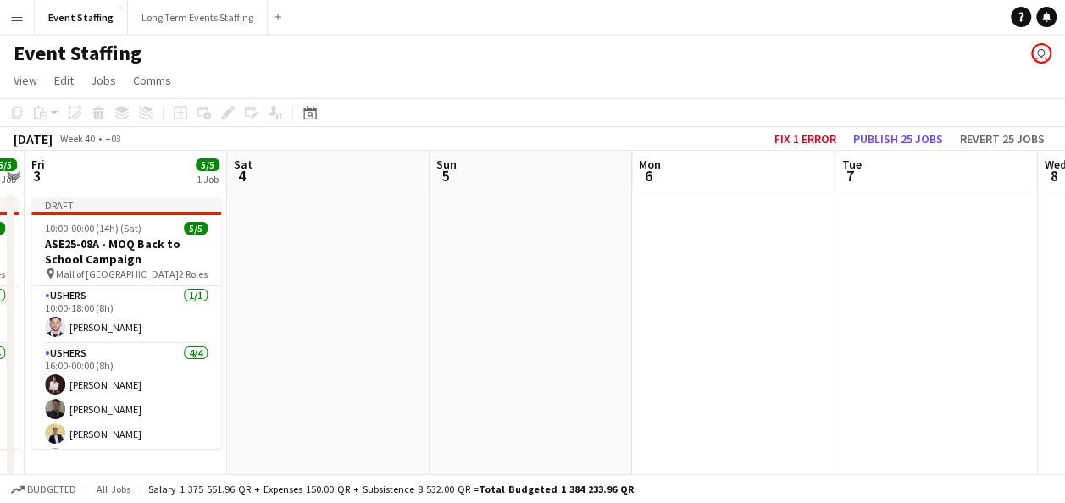
scroll to position [0, 594]
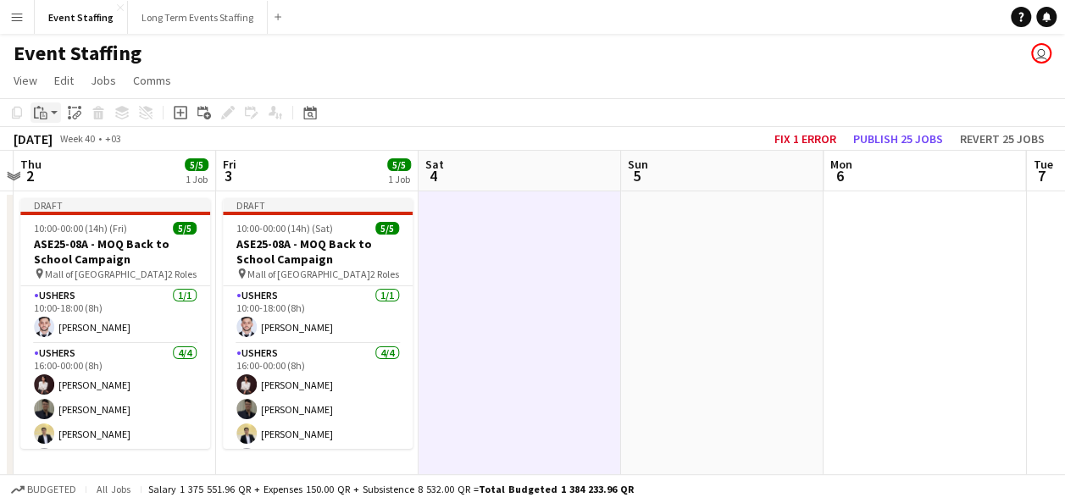
click at [53, 112] on app-action-btn "Paste" at bounding box center [45, 112] width 30 height 20
click at [62, 174] on link "Paste with crew Ctrl+Shift+V" at bounding box center [124, 173] width 159 height 15
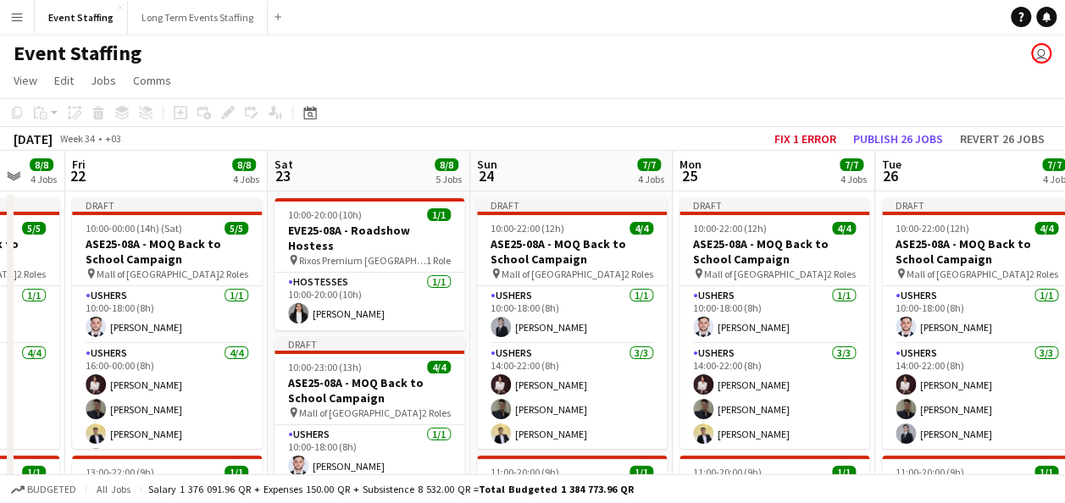
scroll to position [0, 551]
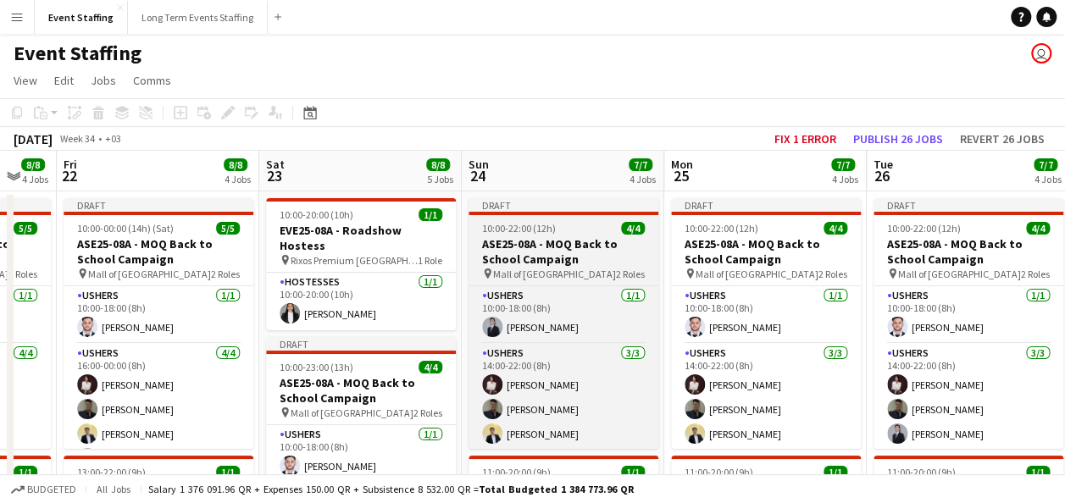
click at [565, 248] on h3 "ASE25-08A - MOQ Back to School Campaign" at bounding box center [563, 251] width 190 height 30
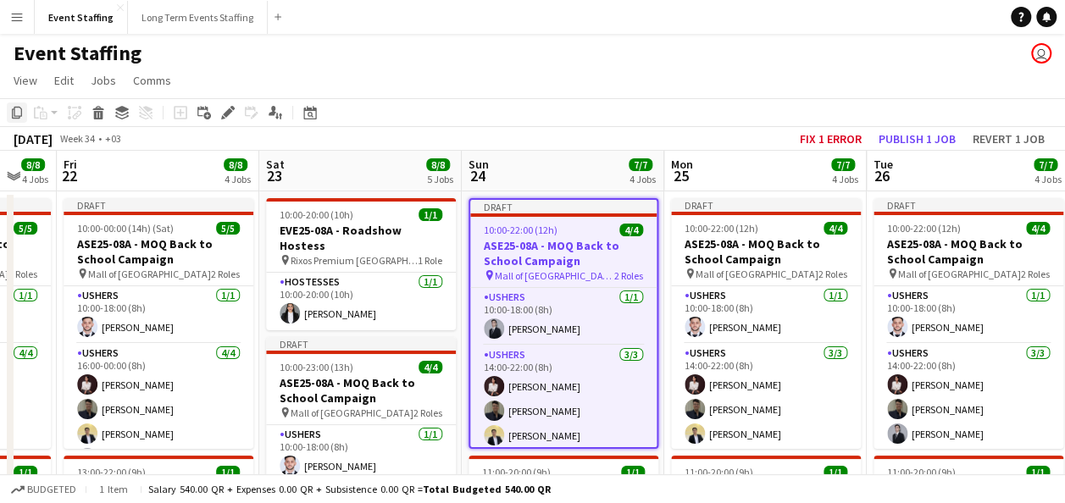
click at [14, 111] on icon at bounding box center [17, 113] width 10 height 12
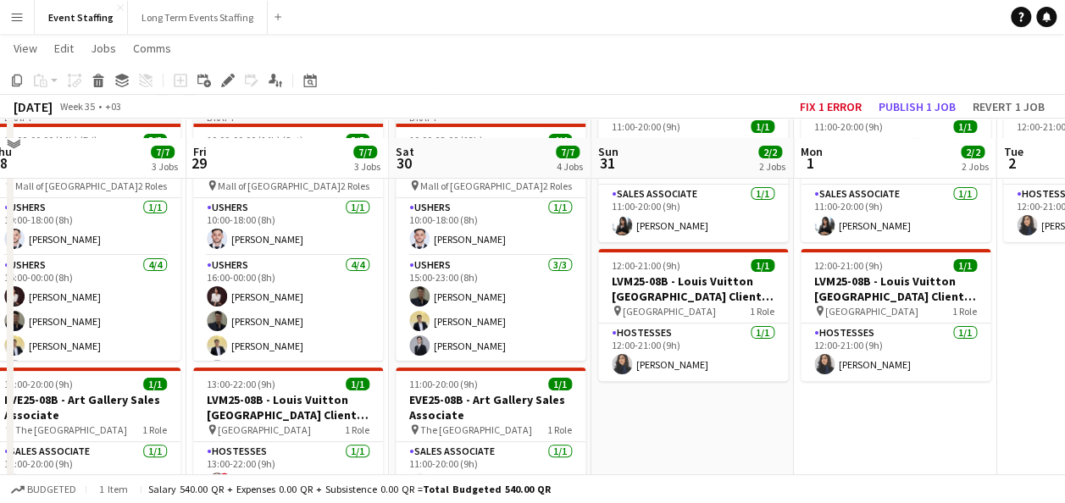
scroll to position [113, 0]
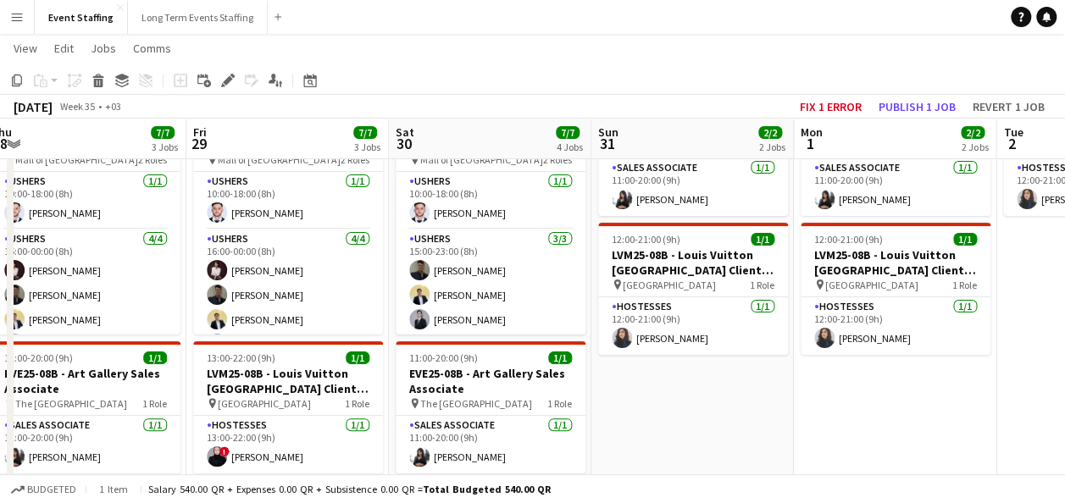
click at [683, 379] on app-date-cell "11:00-20:00 (9h) 1/1 EVE25-08B - Art Gallery Sales Associate pin The Gate Mall …" at bounding box center [692, 503] width 202 height 852
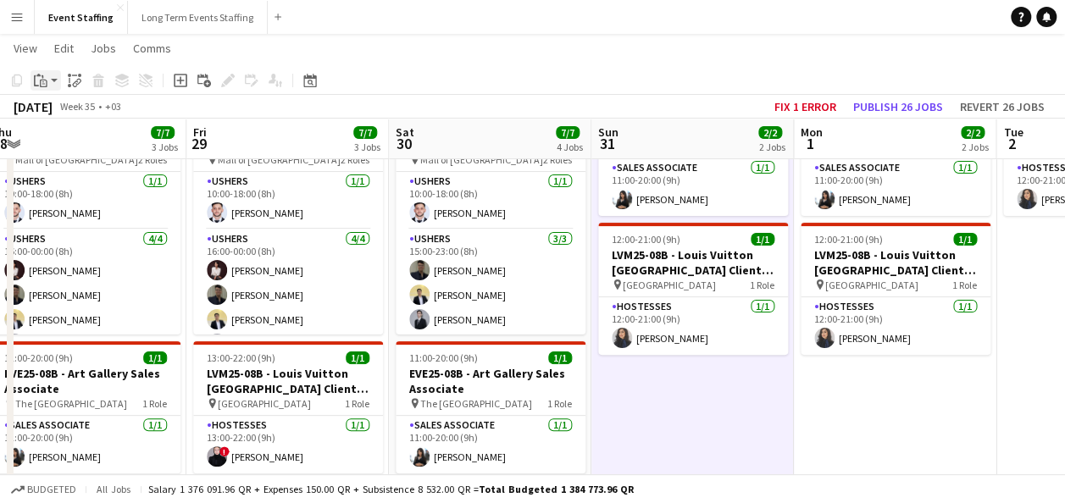
click at [46, 83] on icon "Paste" at bounding box center [41, 81] width 14 height 14
click at [85, 141] on link "Paste with crew Ctrl+Shift+V" at bounding box center [124, 141] width 159 height 15
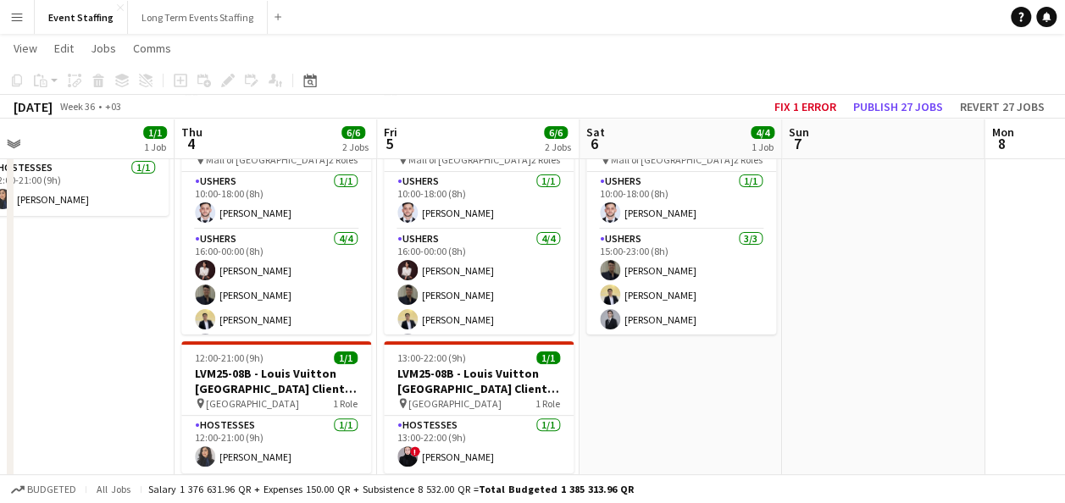
scroll to position [0, 637]
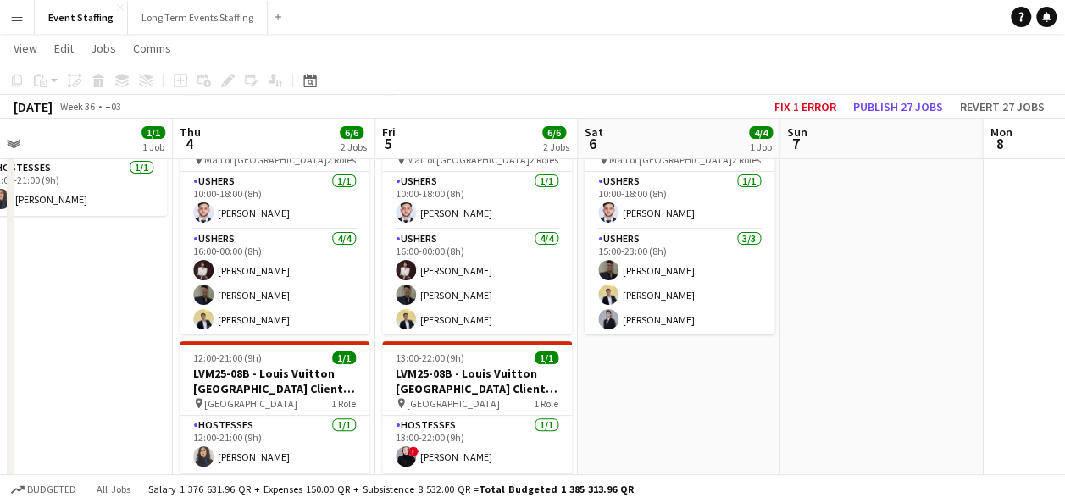
click at [805, 255] on app-date-cell at bounding box center [881, 503] width 202 height 852
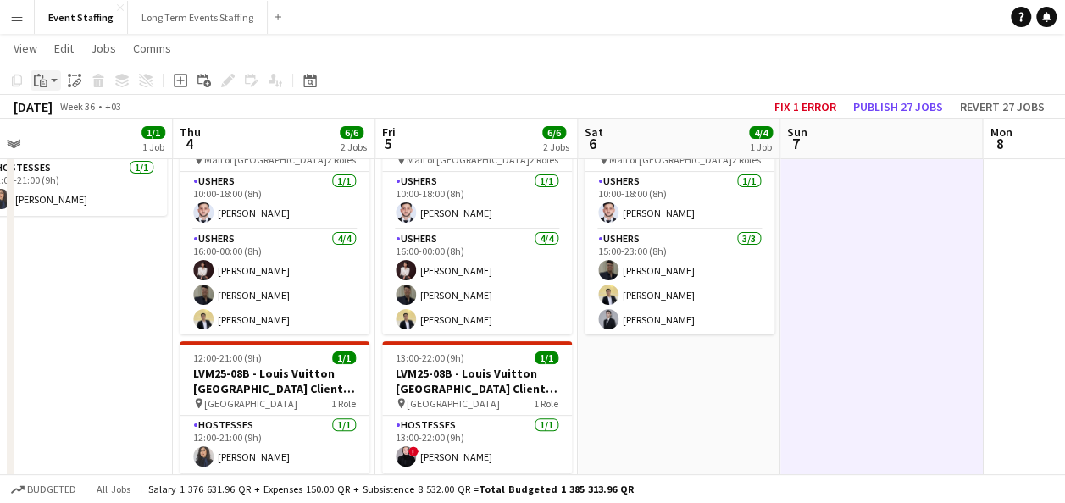
click at [42, 80] on icon "Paste" at bounding box center [41, 81] width 14 height 14
click at [59, 136] on link "Paste with crew Ctrl+Shift+V" at bounding box center [124, 141] width 159 height 15
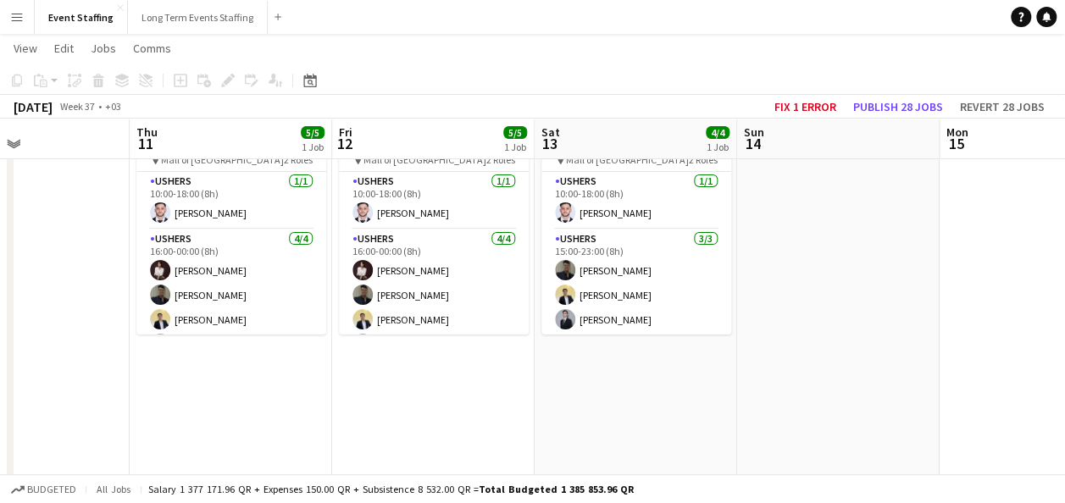
scroll to position [0, 484]
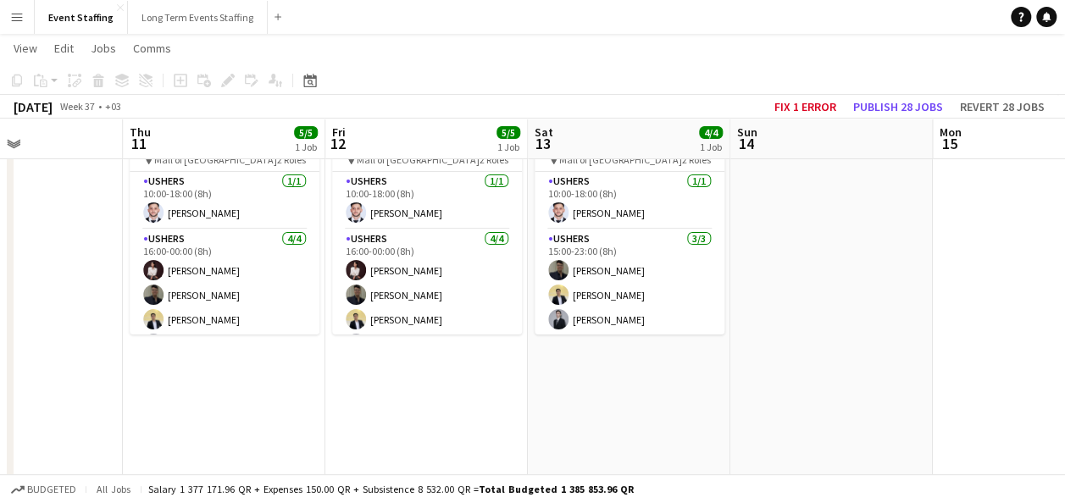
click at [854, 258] on app-date-cell at bounding box center [831, 503] width 202 height 852
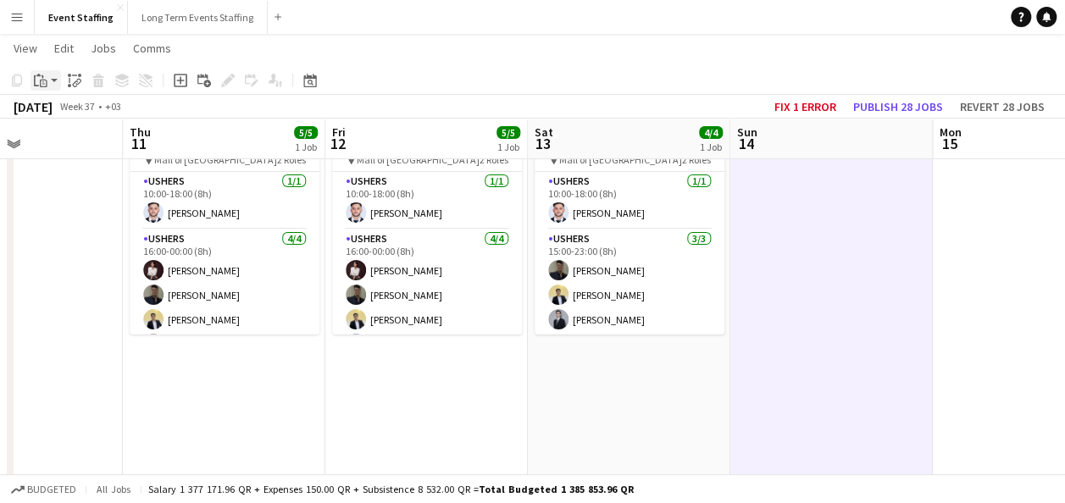
click at [43, 85] on icon "Paste" at bounding box center [41, 81] width 14 height 14
click at [73, 137] on link "Paste with crew Ctrl+Shift+V" at bounding box center [124, 141] width 159 height 15
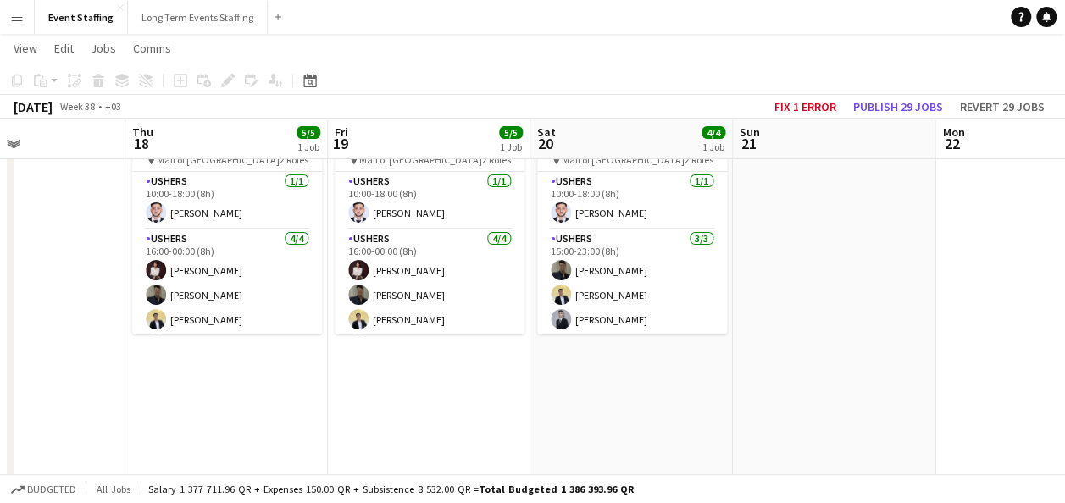
scroll to position [0, 710]
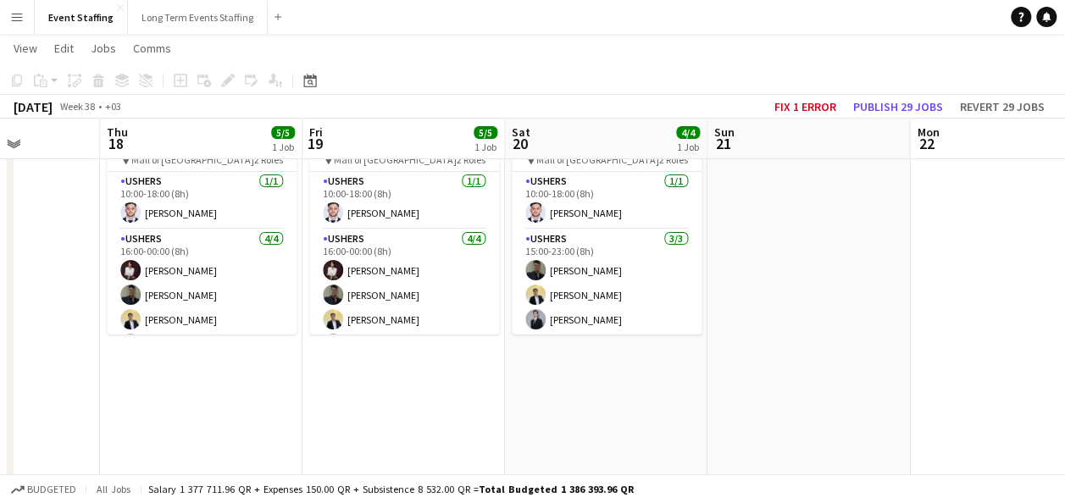
click at [859, 306] on app-date-cell at bounding box center [808, 503] width 202 height 852
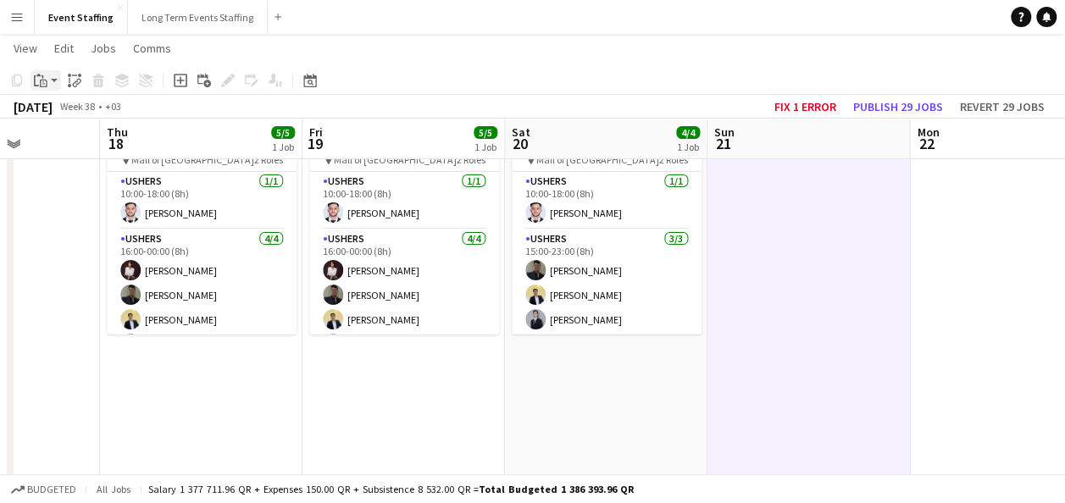
click at [47, 75] on div "Paste" at bounding box center [40, 80] width 20 height 20
click at [75, 136] on link "Paste with crew Ctrl+Shift+V" at bounding box center [124, 141] width 159 height 15
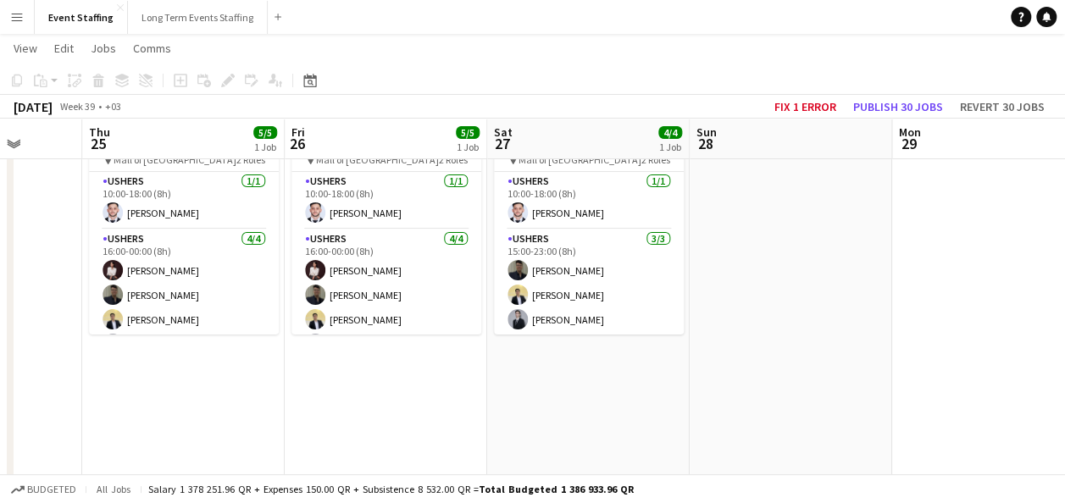
scroll to position [0, 532]
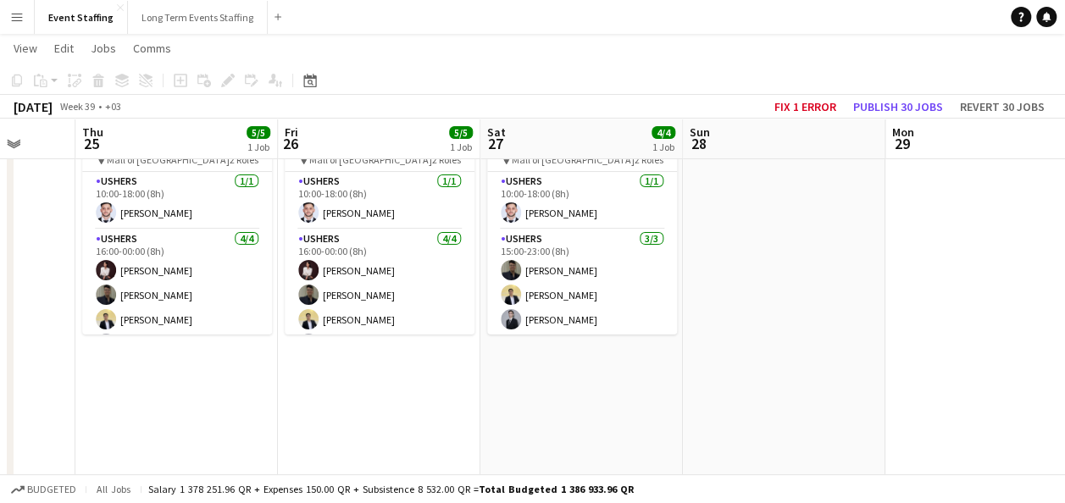
click at [764, 207] on app-date-cell at bounding box center [784, 503] width 202 height 852
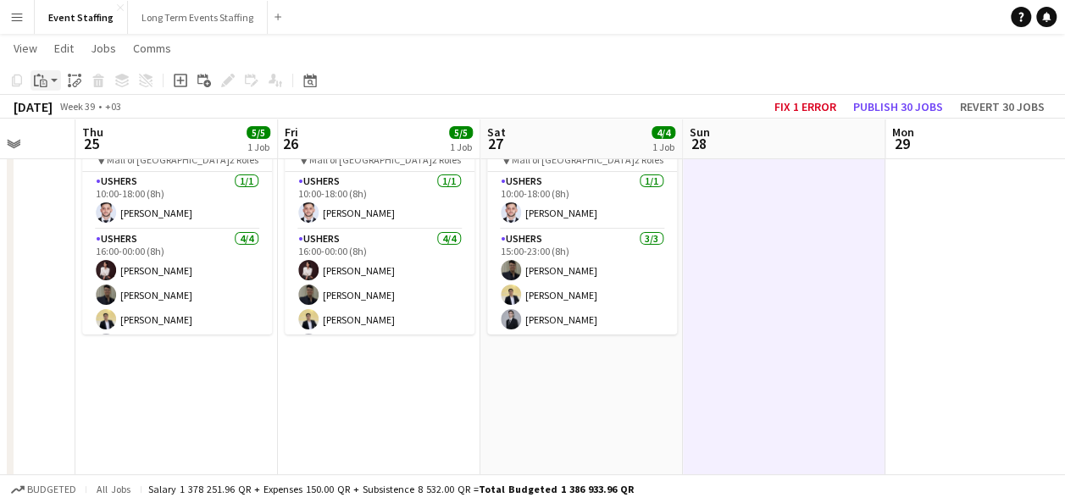
click at [50, 78] on div "Paste" at bounding box center [40, 80] width 20 height 20
click at [80, 140] on link "Paste with crew Ctrl+Shift+V" at bounding box center [124, 141] width 159 height 15
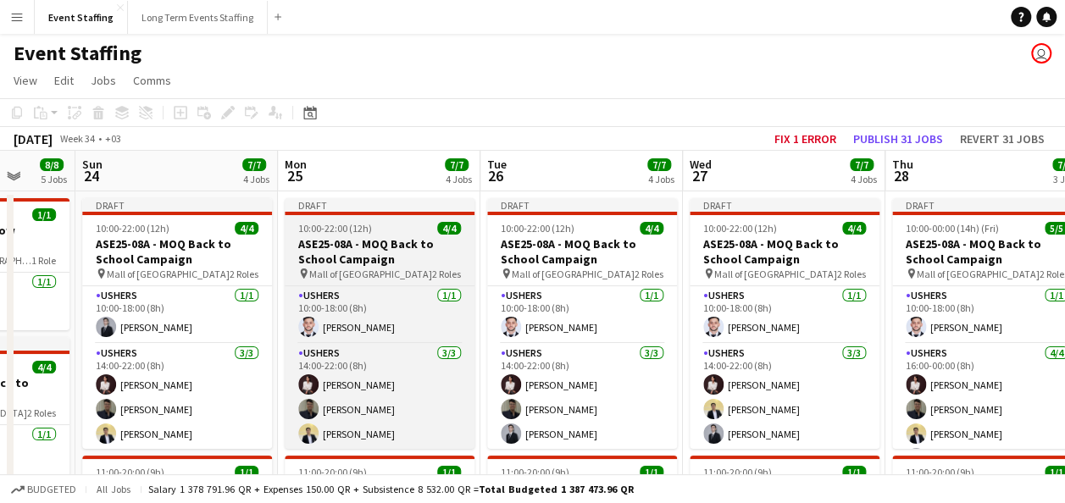
click at [384, 249] on h3 "ASE25-08A - MOQ Back to School Campaign" at bounding box center [380, 251] width 190 height 30
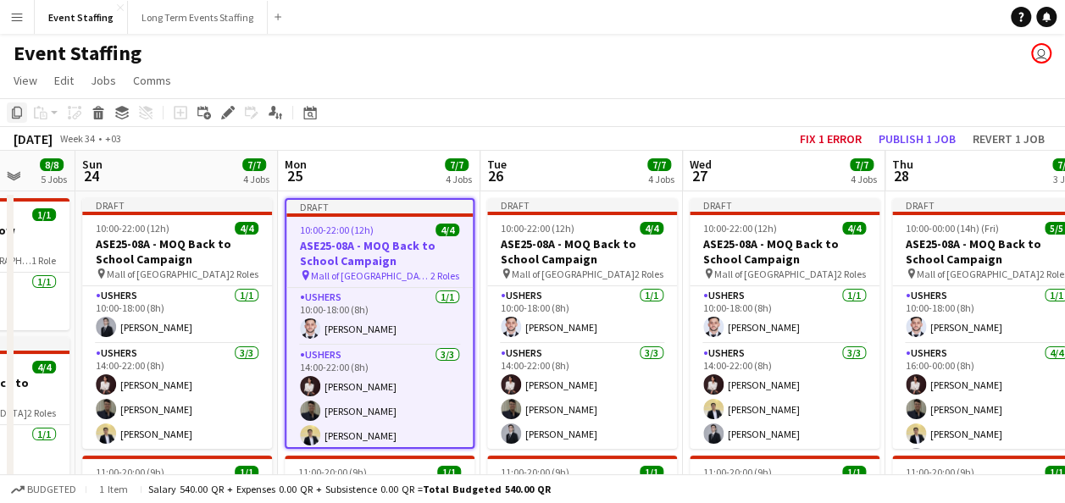
click at [18, 120] on div "Copy" at bounding box center [17, 112] width 20 height 20
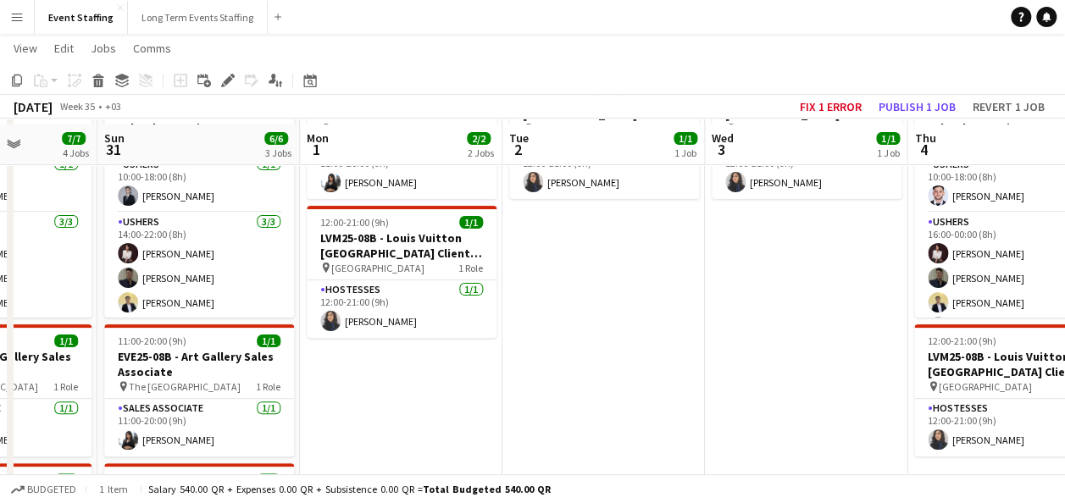
scroll to position [136, 0]
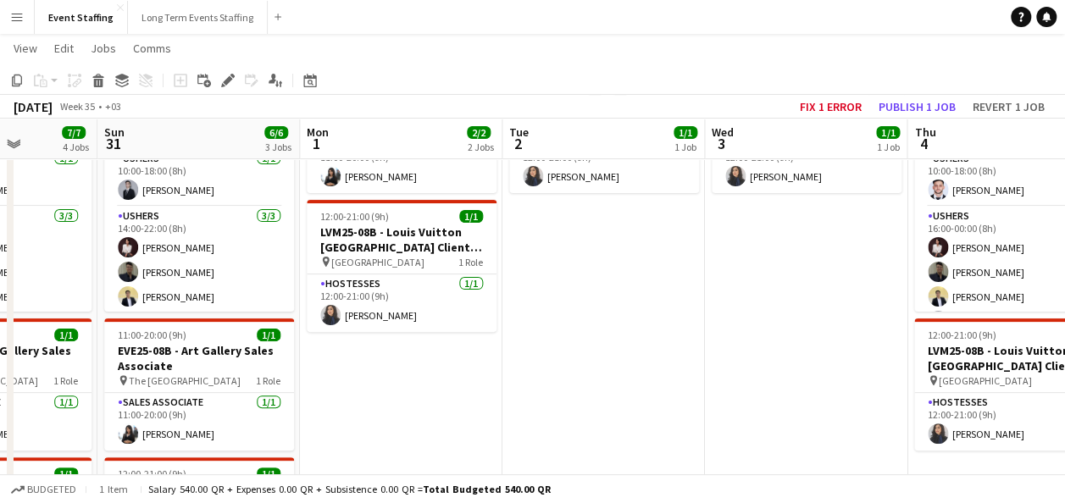
click at [412, 375] on app-date-cell "11:00-20:00 (9h) 1/1 EVE25-08B - Art Gallery Sales Associate pin The Gate Mall …" at bounding box center [401, 480] width 202 height 852
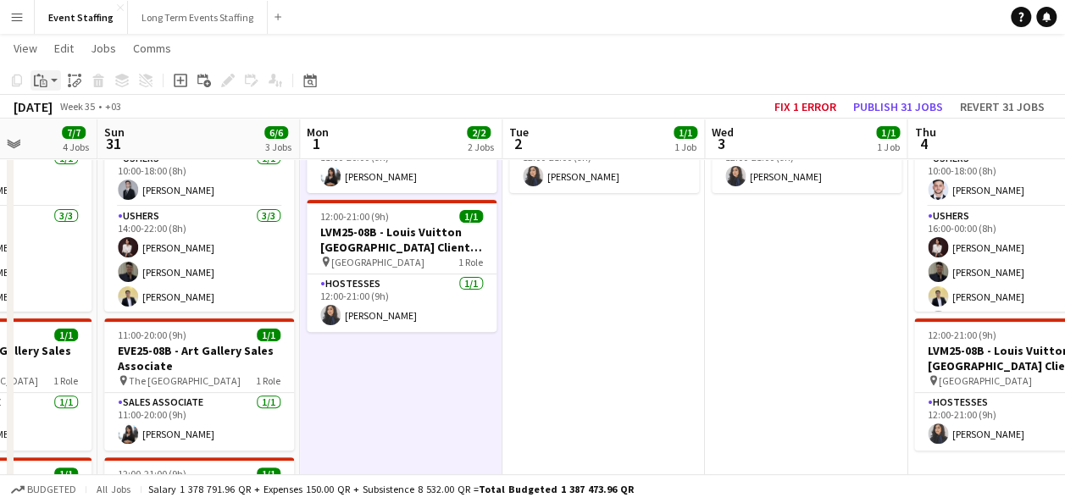
click at [47, 81] on div "Paste" at bounding box center [40, 80] width 20 height 20
click at [73, 136] on link "Paste with crew Ctrl+Shift+V" at bounding box center [124, 141] width 159 height 15
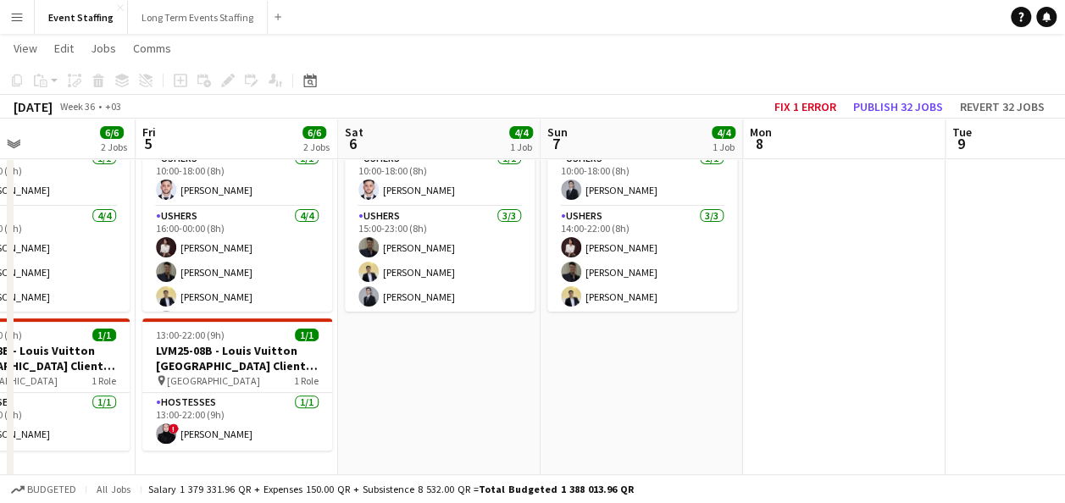
scroll to position [0, 519]
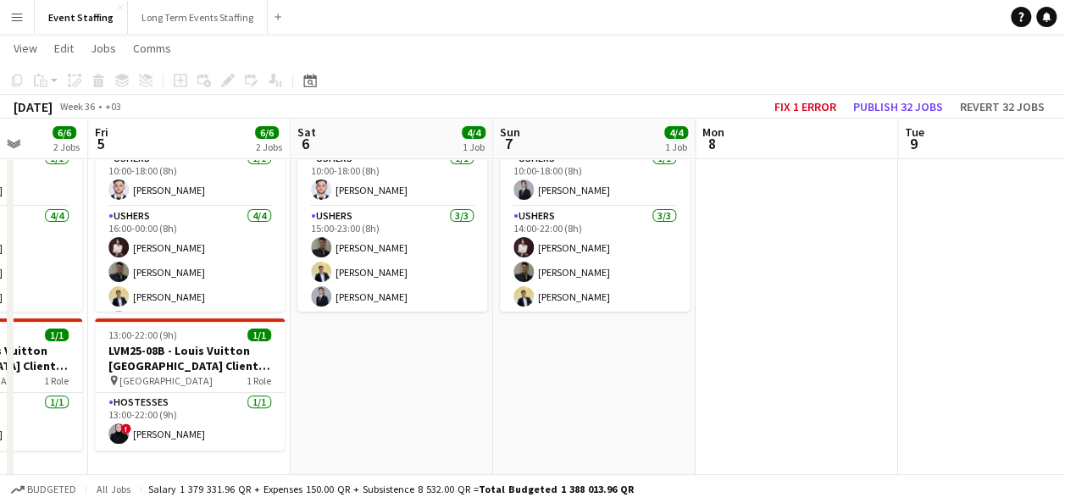
click at [769, 342] on app-date-cell at bounding box center [796, 480] width 202 height 852
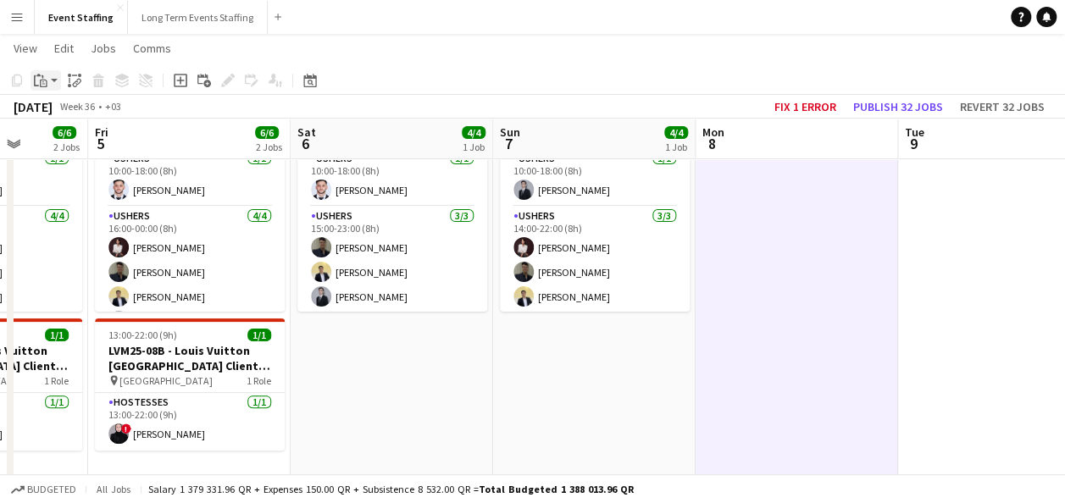
click at [42, 86] on icon at bounding box center [44, 84] width 8 height 8
click at [68, 139] on link "Paste with crew Ctrl+Shift+V" at bounding box center [124, 141] width 159 height 15
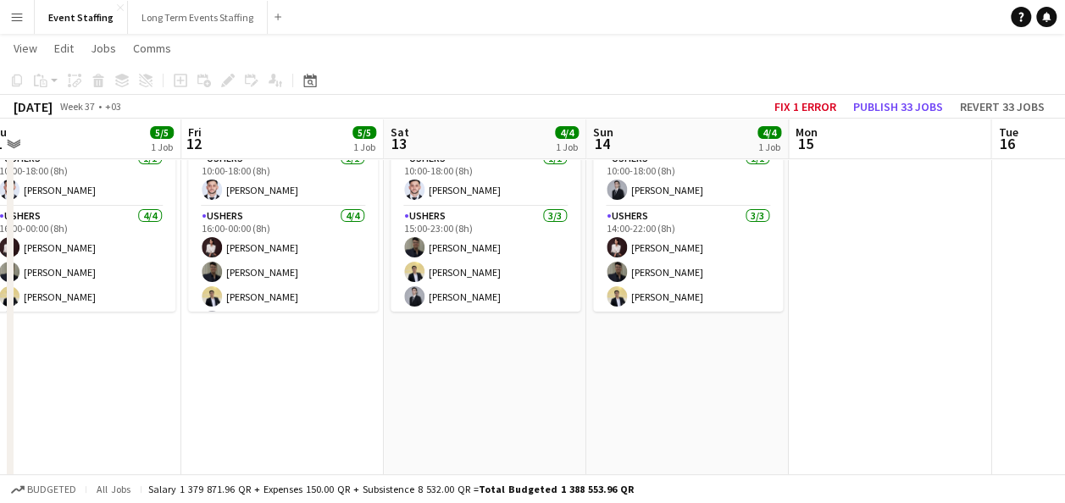
scroll to position [0, 629]
click at [837, 297] on app-date-cell at bounding box center [889, 480] width 202 height 852
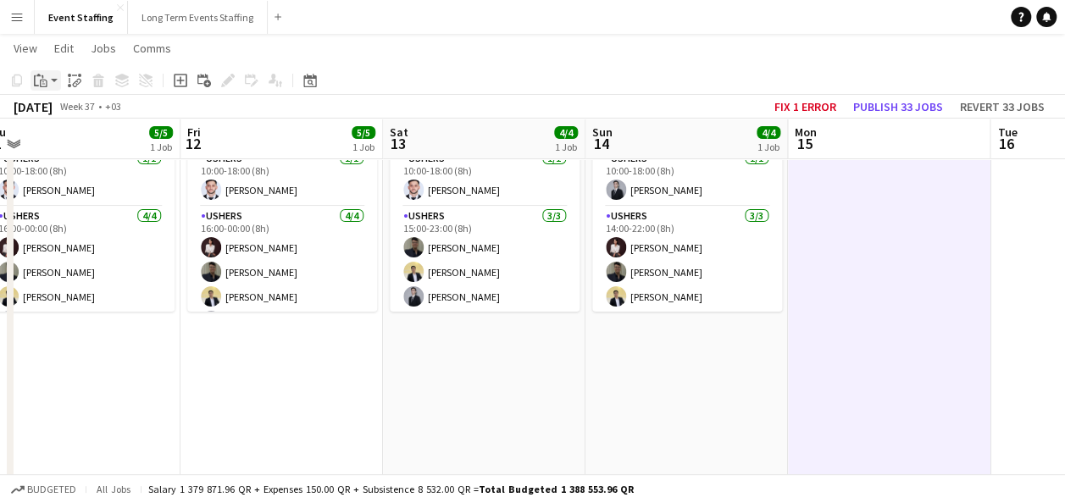
click at [46, 85] on icon at bounding box center [44, 84] width 8 height 8
click at [77, 139] on link "Paste with crew Ctrl+Shift+V" at bounding box center [124, 141] width 159 height 15
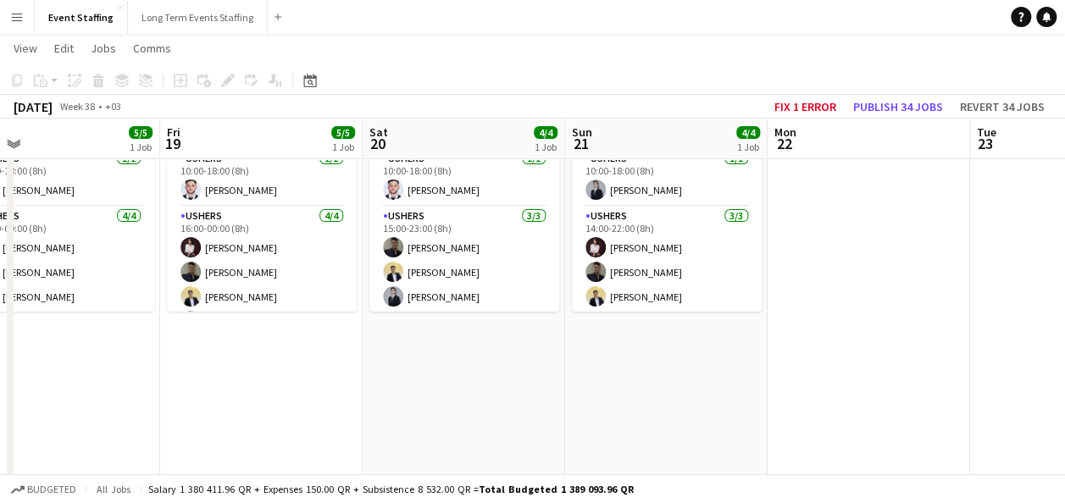
scroll to position [0, 456]
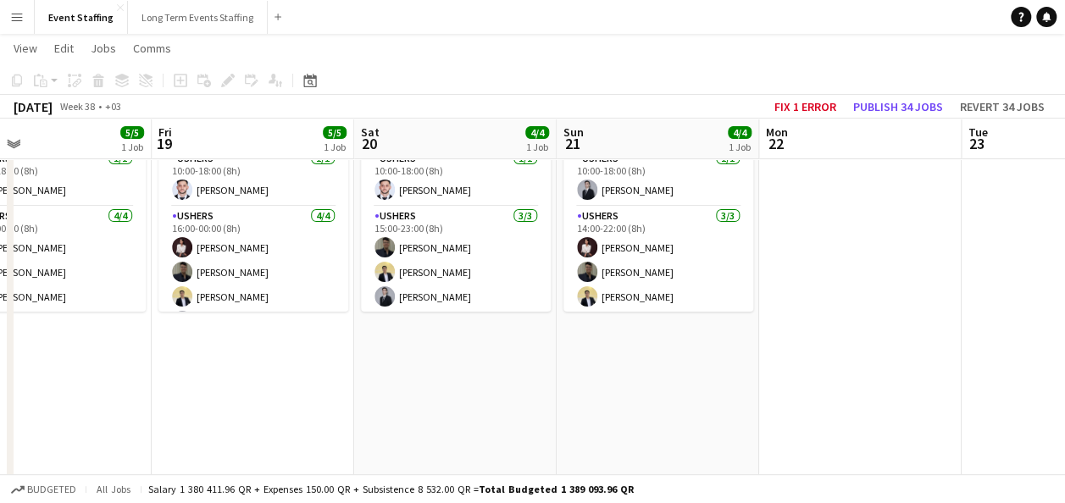
click at [856, 269] on app-date-cell at bounding box center [860, 480] width 202 height 852
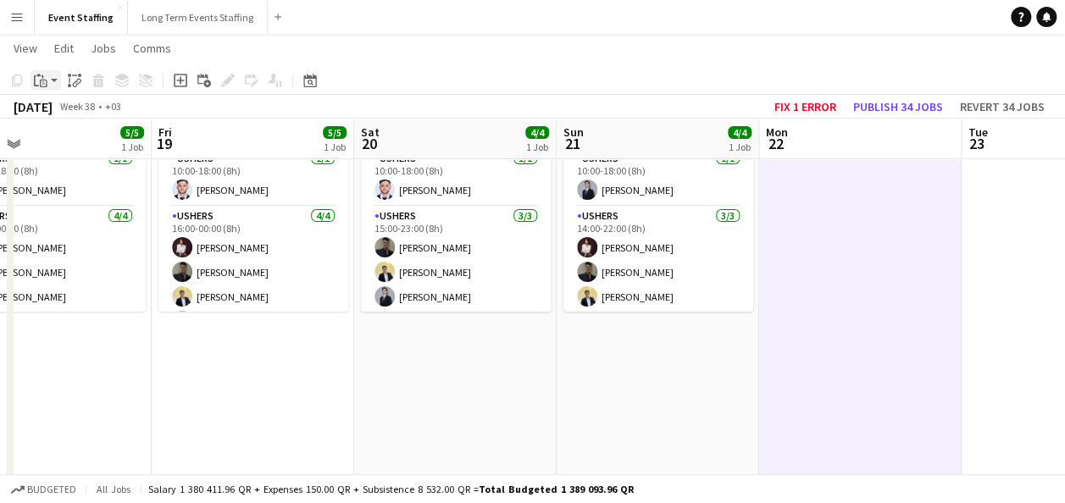
click at [46, 76] on icon "Paste" at bounding box center [41, 81] width 14 height 14
click at [62, 139] on link "Paste with crew Ctrl+Shift+V" at bounding box center [124, 141] width 159 height 15
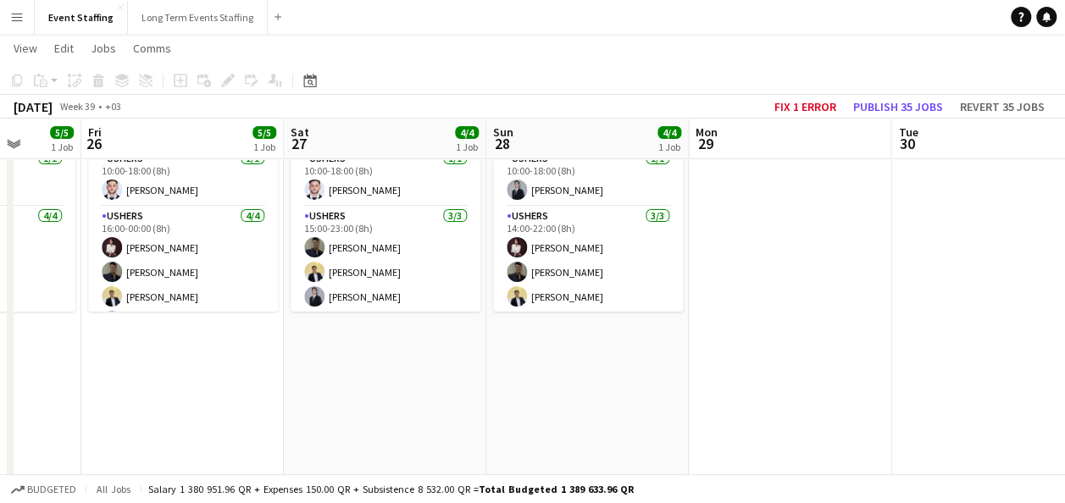
scroll to position [0, 732]
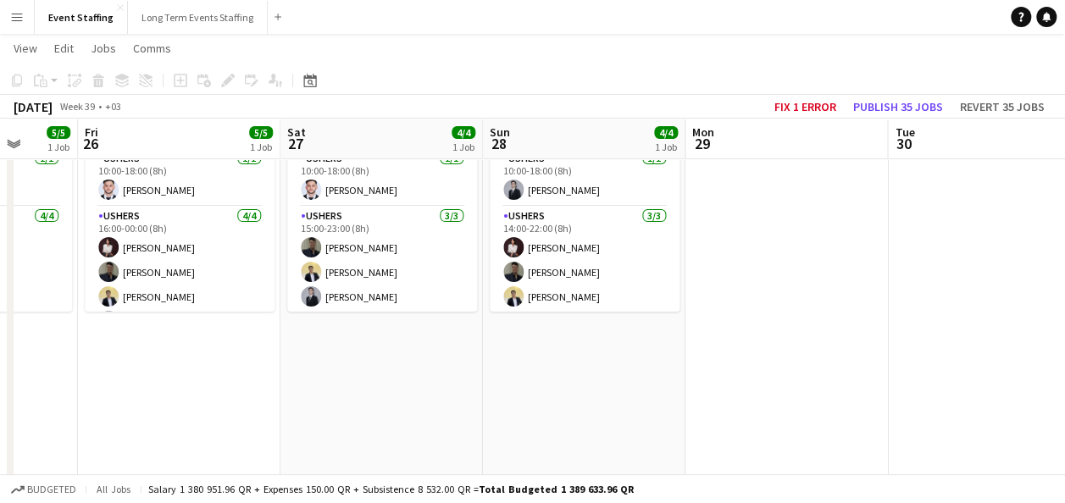
click at [738, 212] on app-date-cell at bounding box center [786, 480] width 202 height 852
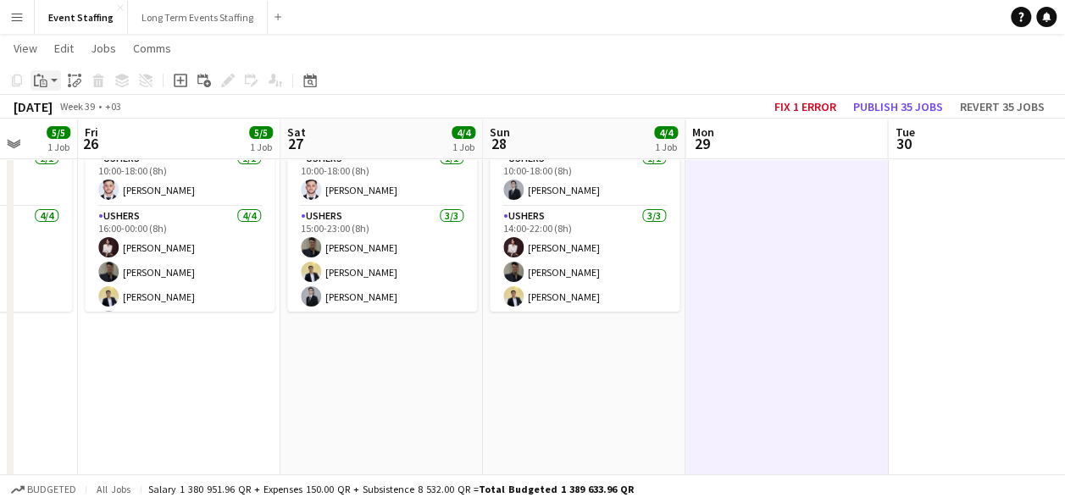
click at [46, 75] on icon "Paste" at bounding box center [41, 81] width 14 height 14
click at [87, 141] on link "Paste with crew Ctrl+Shift+V" at bounding box center [124, 141] width 159 height 15
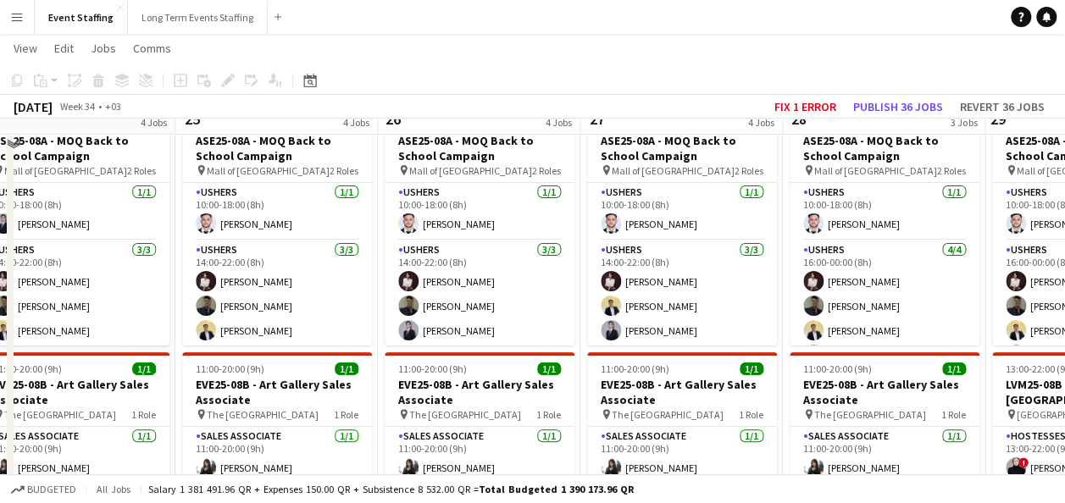
scroll to position [74, 0]
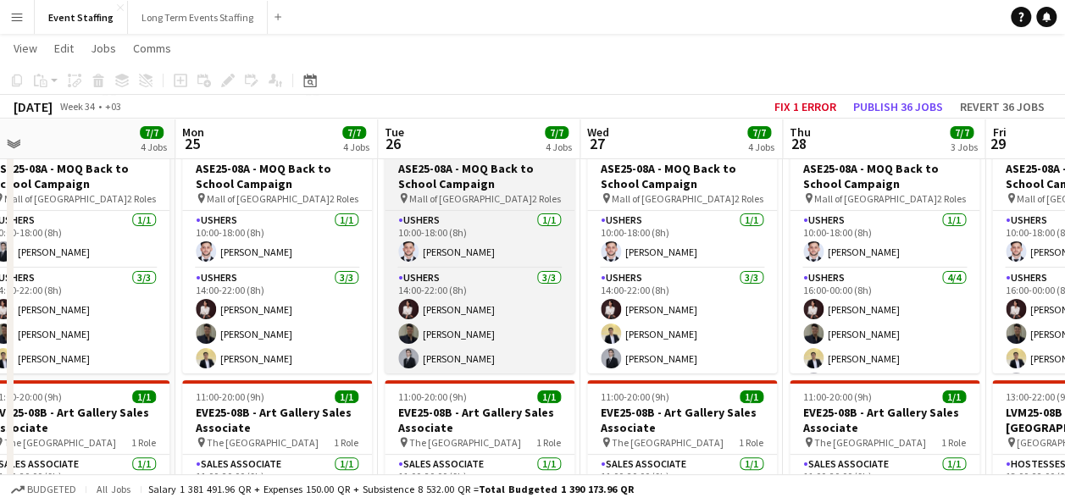
click at [473, 182] on h3 "ASE25-08A - MOQ Back to School Campaign" at bounding box center [480, 176] width 190 height 30
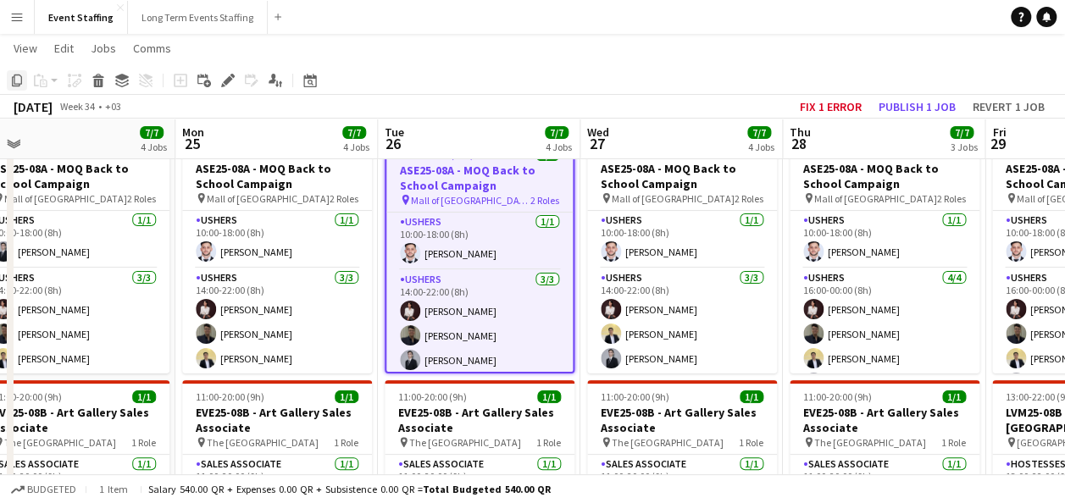
click at [16, 80] on icon "Copy" at bounding box center [17, 81] width 14 height 14
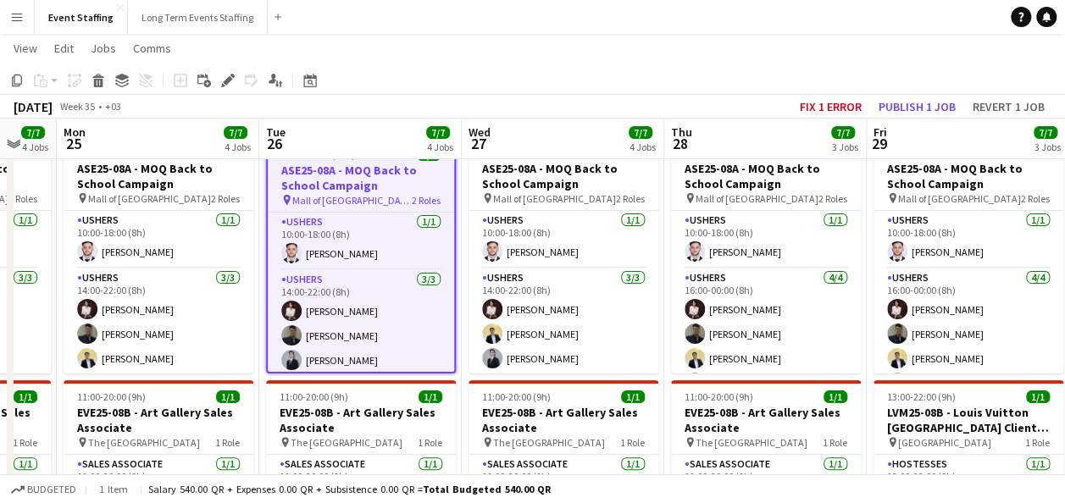
scroll to position [0, 346]
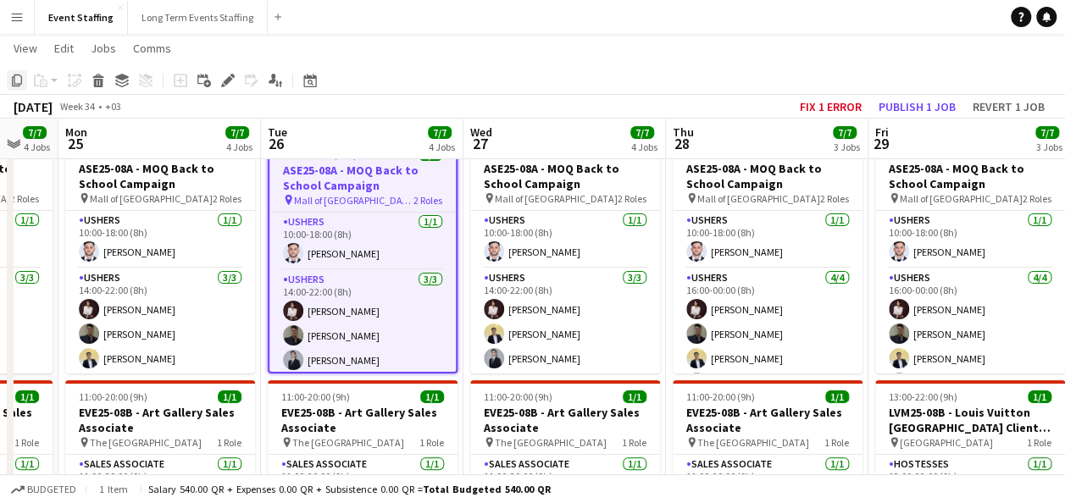
click at [18, 75] on icon "Copy" at bounding box center [17, 81] width 14 height 14
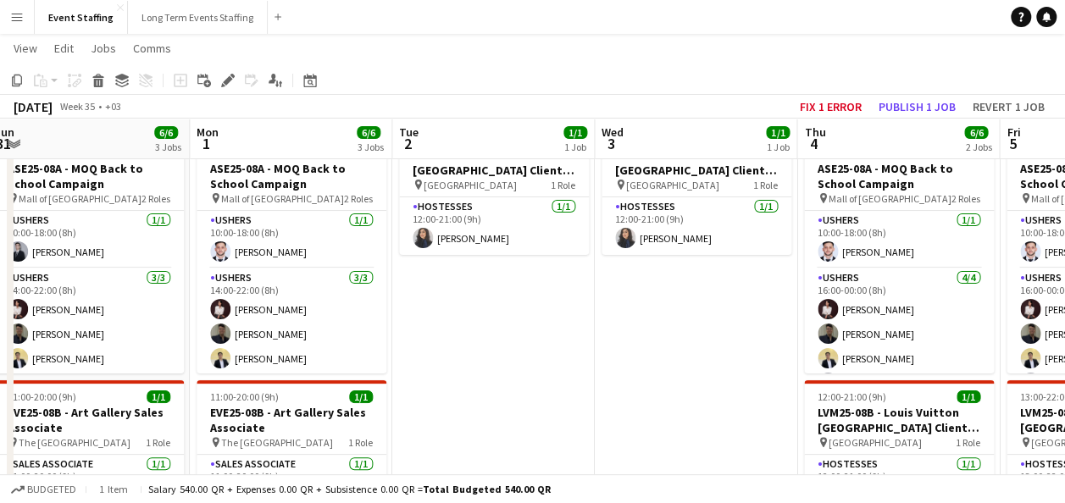
scroll to position [0, 419]
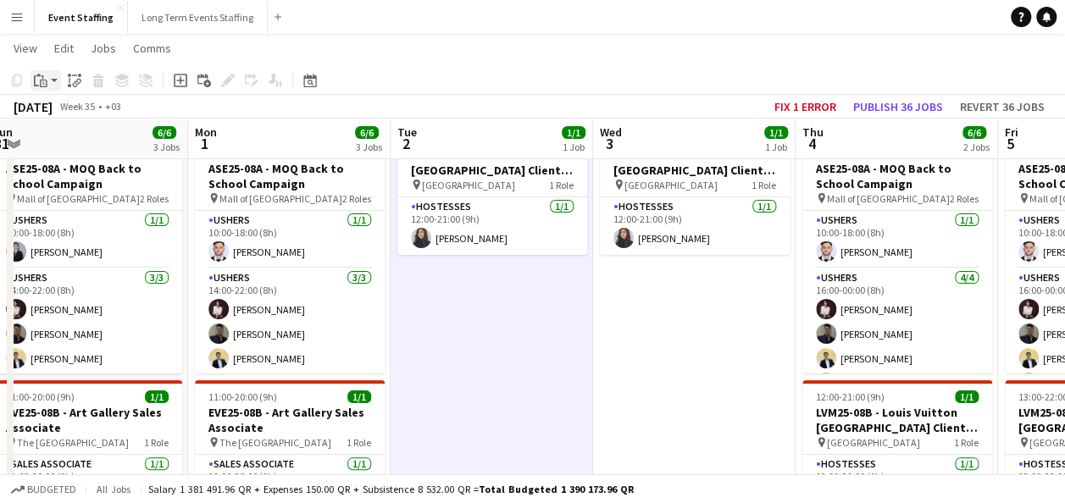
click at [42, 85] on icon "Paste" at bounding box center [41, 81] width 14 height 14
click at [87, 135] on link "Paste with crew Ctrl+Shift+V" at bounding box center [124, 141] width 159 height 15
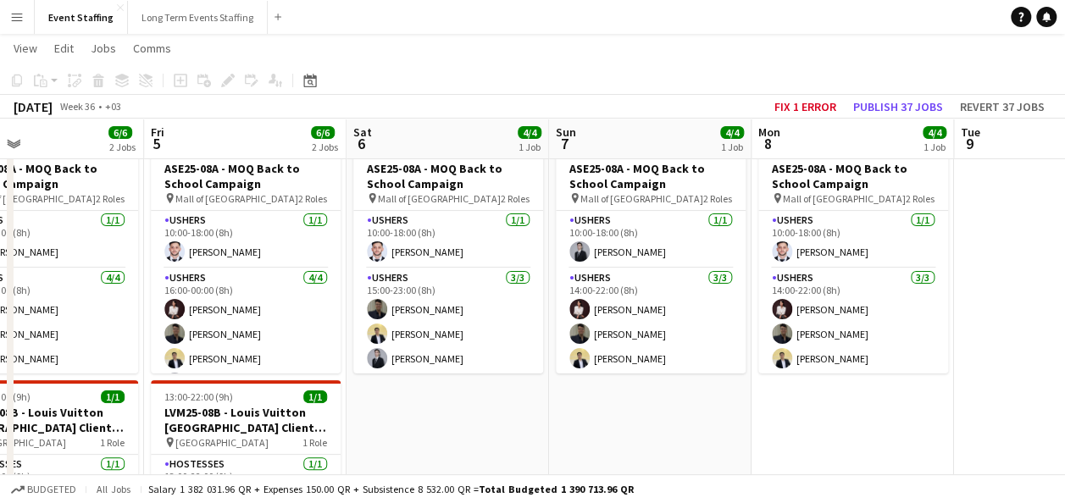
scroll to position [0, 553]
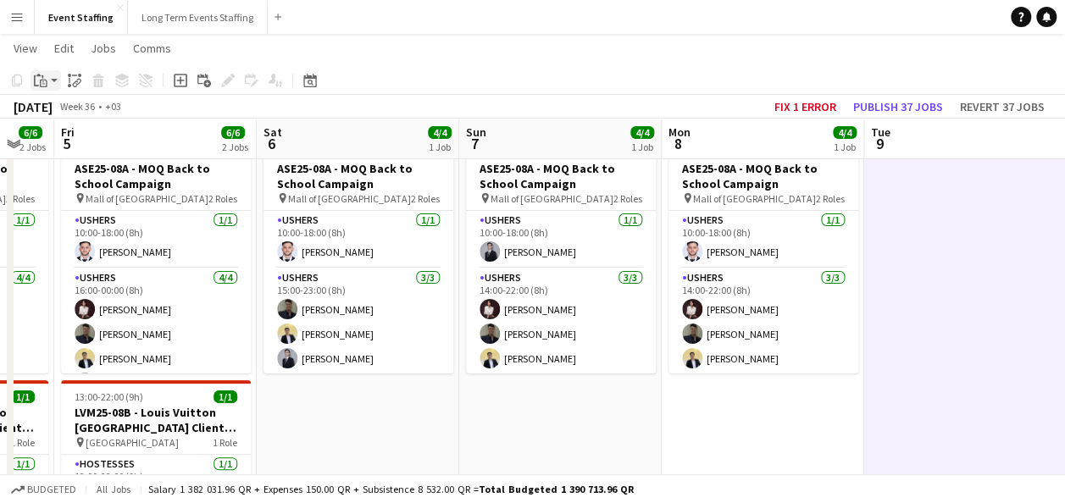
click at [39, 86] on icon "Paste" at bounding box center [41, 81] width 14 height 14
click at [76, 139] on link "Paste with crew Ctrl+Shift+V" at bounding box center [124, 141] width 159 height 15
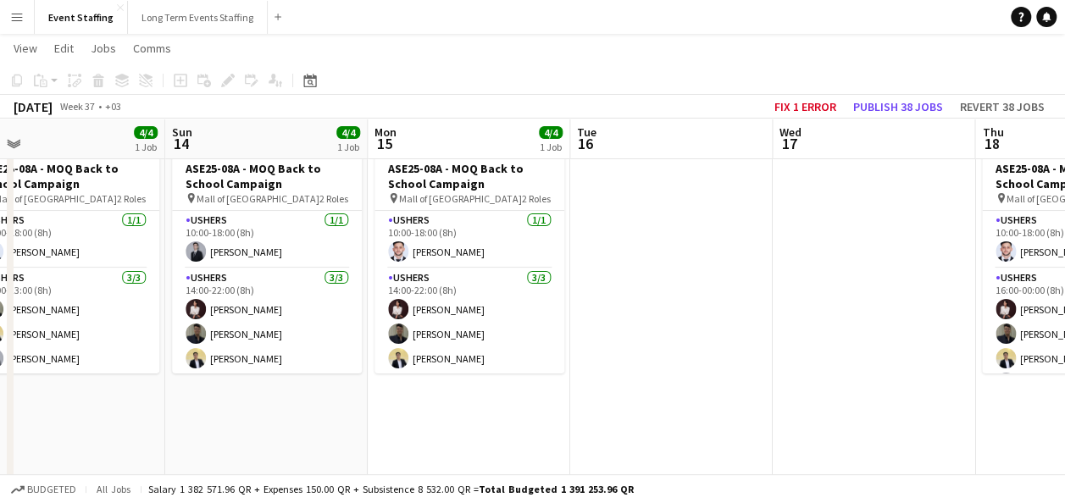
scroll to position [0, 645]
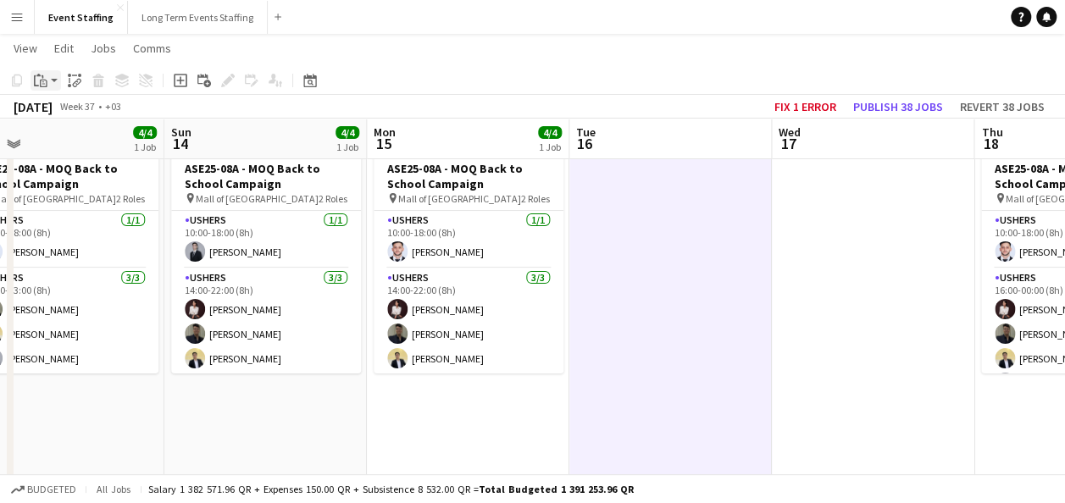
click at [53, 78] on app-action-btn "Paste" at bounding box center [45, 80] width 30 height 20
click at [74, 143] on link "Paste with crew Ctrl+Shift+V" at bounding box center [124, 141] width 159 height 15
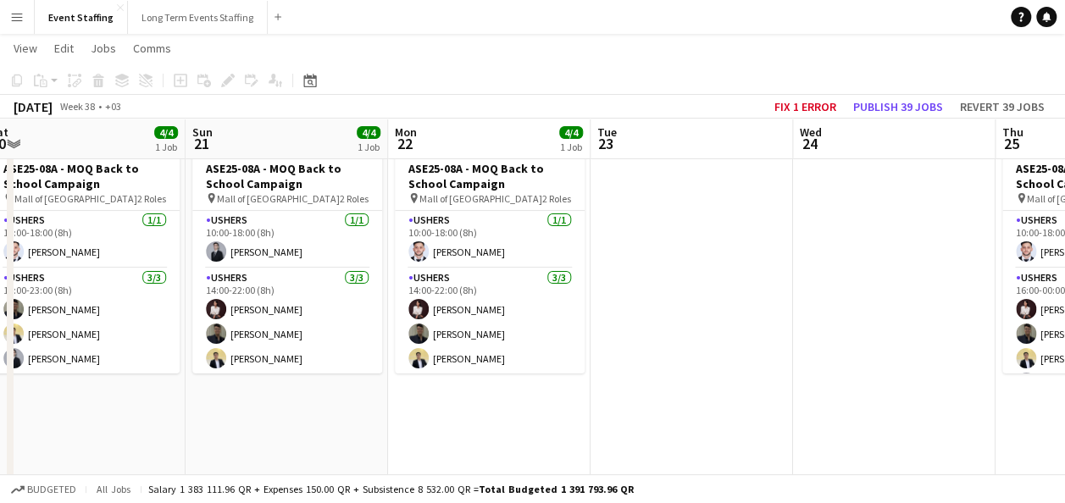
scroll to position [0, 423]
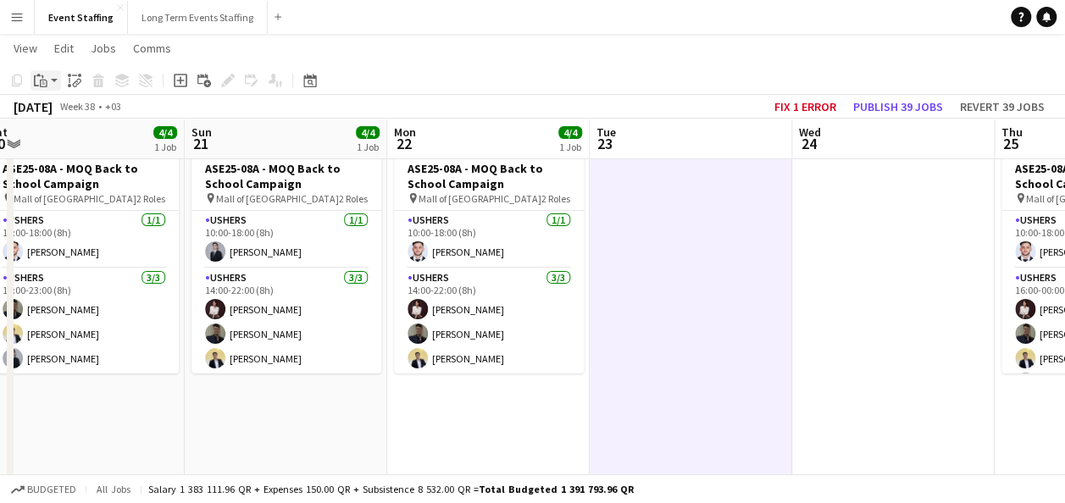
click at [48, 85] on div "Paste" at bounding box center [40, 80] width 20 height 20
click at [69, 136] on link "Paste with crew Ctrl+Shift+V" at bounding box center [124, 141] width 159 height 15
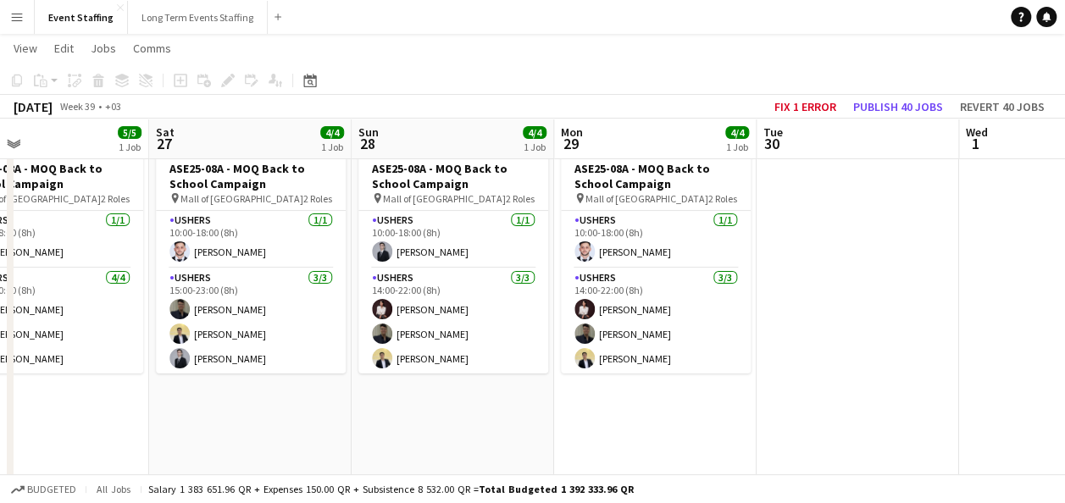
scroll to position [0, 478]
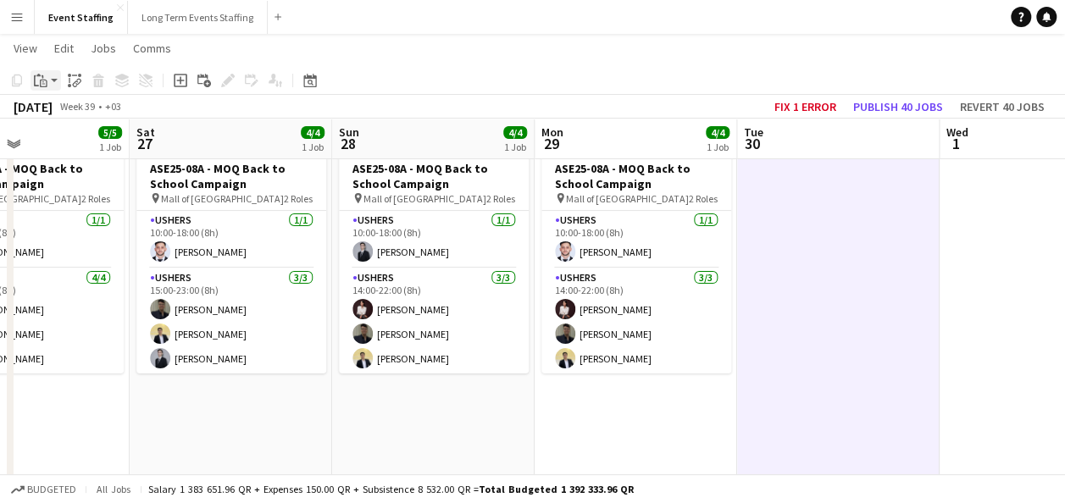
click at [44, 75] on icon "Paste" at bounding box center [41, 81] width 14 height 14
click at [68, 137] on link "Paste with crew Ctrl+Shift+V" at bounding box center [124, 141] width 159 height 15
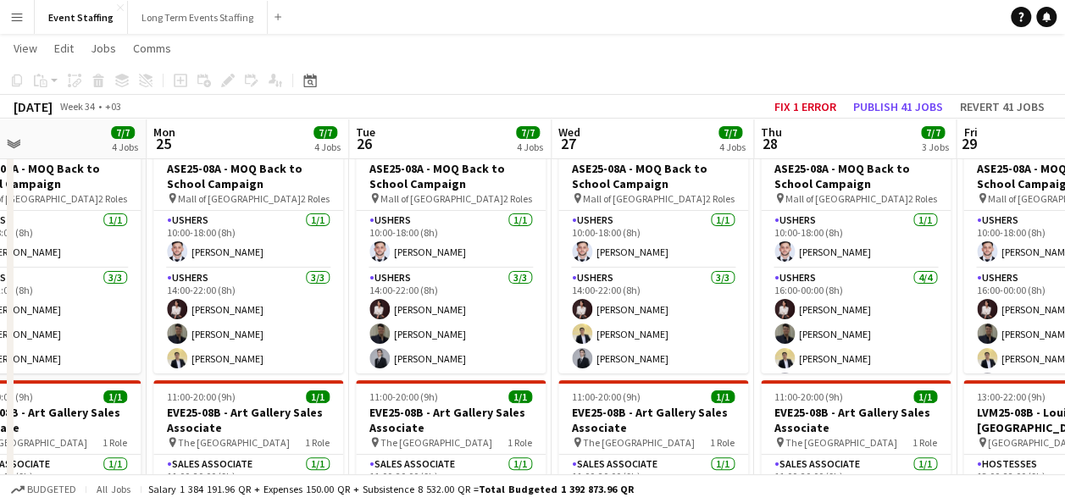
scroll to position [0, 683]
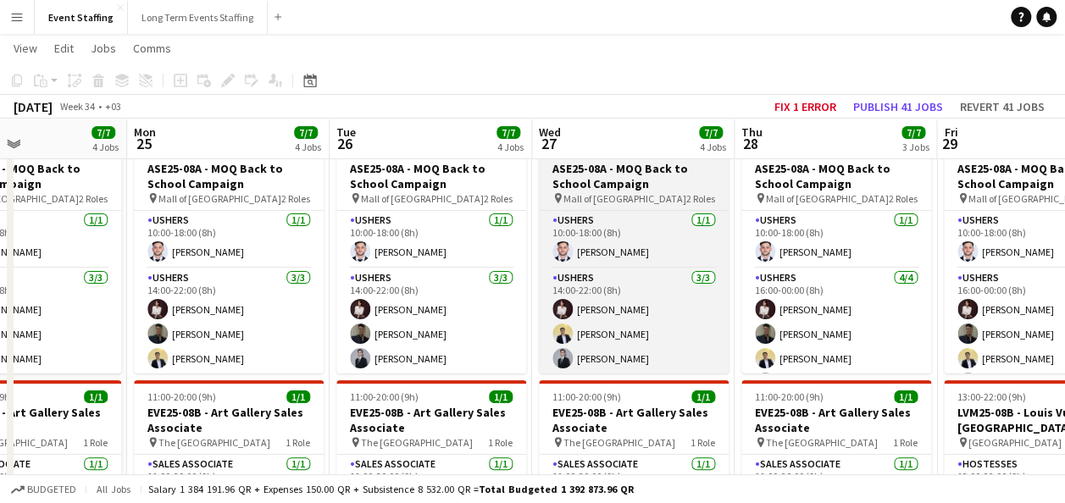
click at [632, 188] on h3 "ASE25-08A - MOQ Back to School Campaign" at bounding box center [634, 176] width 190 height 30
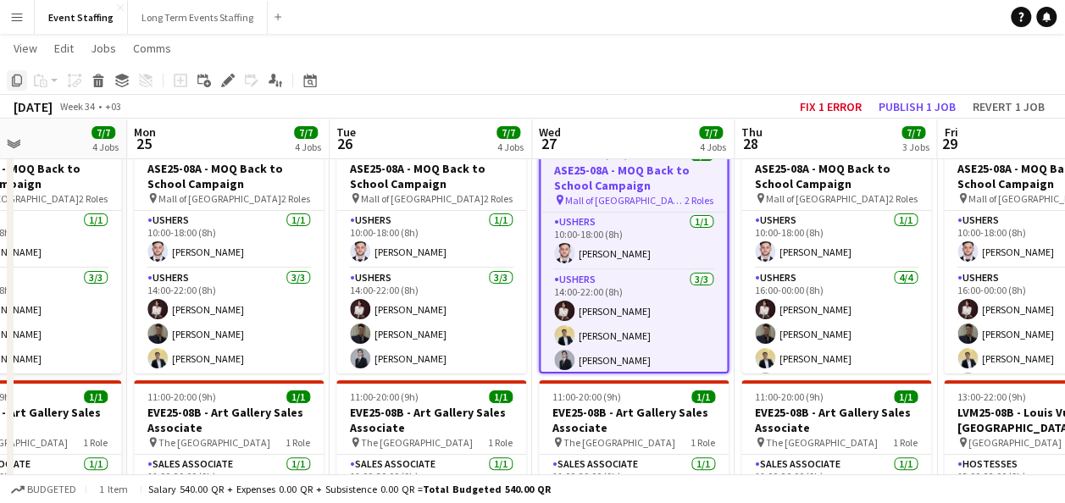
click at [15, 77] on icon "Copy" at bounding box center [17, 81] width 14 height 14
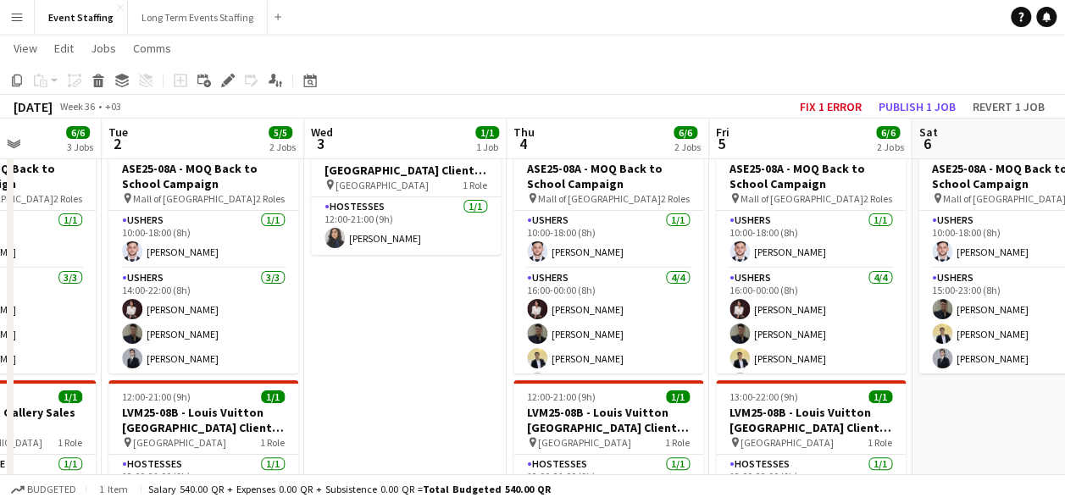
scroll to position [0, 709]
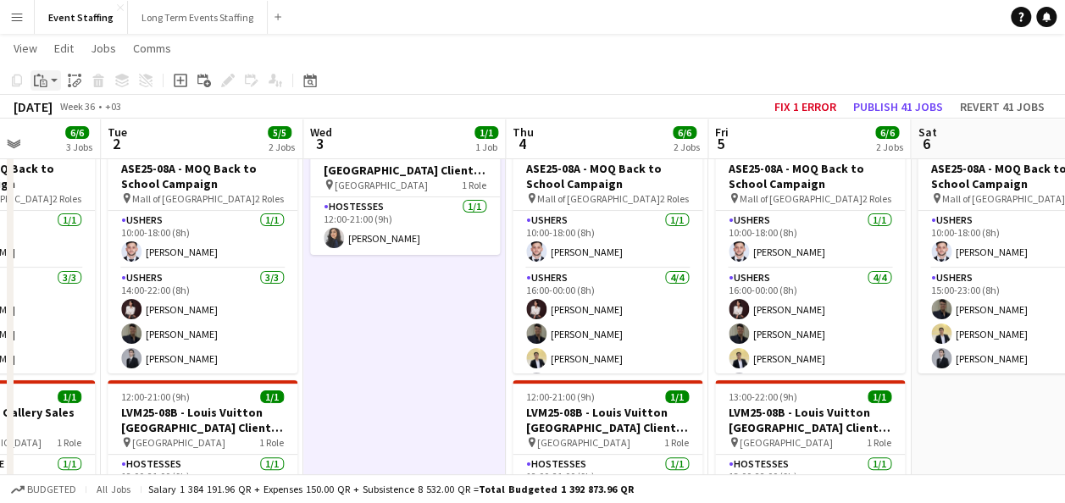
click at [43, 84] on icon at bounding box center [43, 84] width 3 height 1
click at [80, 137] on link "Paste with crew Ctrl+Shift+V" at bounding box center [124, 141] width 159 height 15
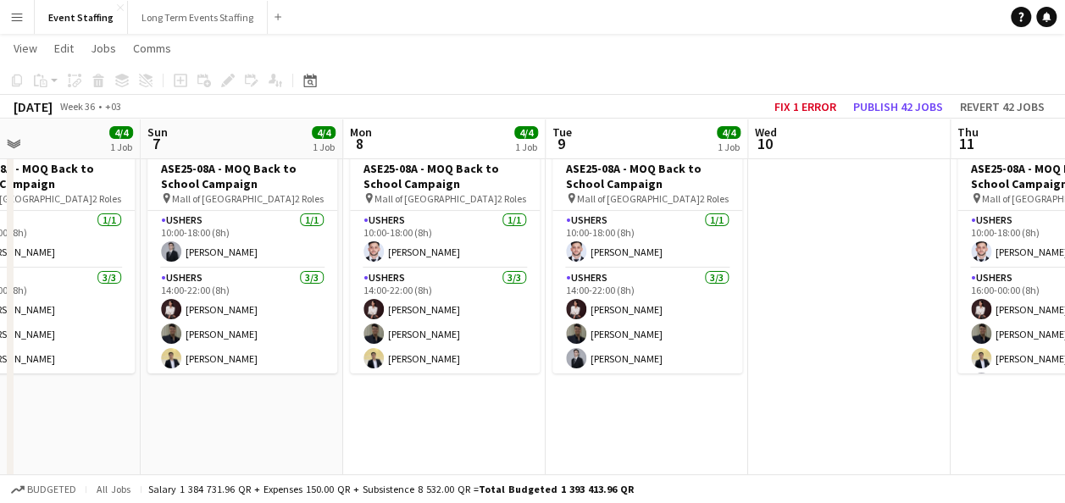
scroll to position [0, 471]
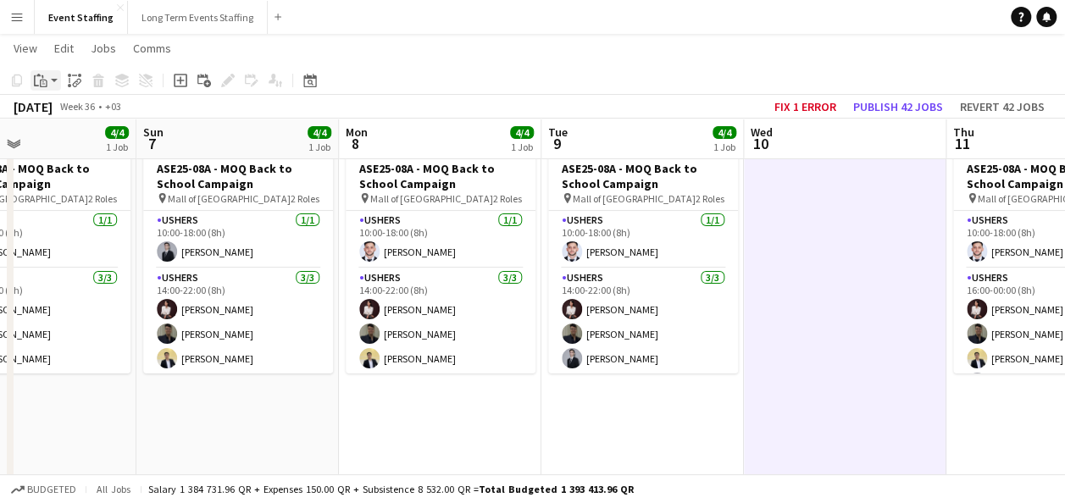
click at [43, 78] on icon "Paste" at bounding box center [41, 81] width 14 height 14
click at [81, 137] on link "Paste with crew Ctrl+Shift+V" at bounding box center [124, 141] width 159 height 15
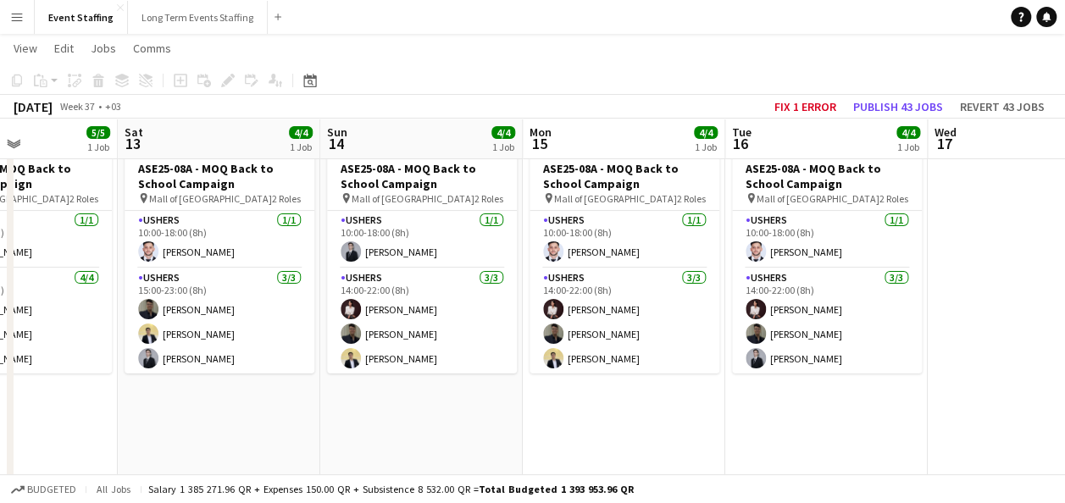
scroll to position [0, 490]
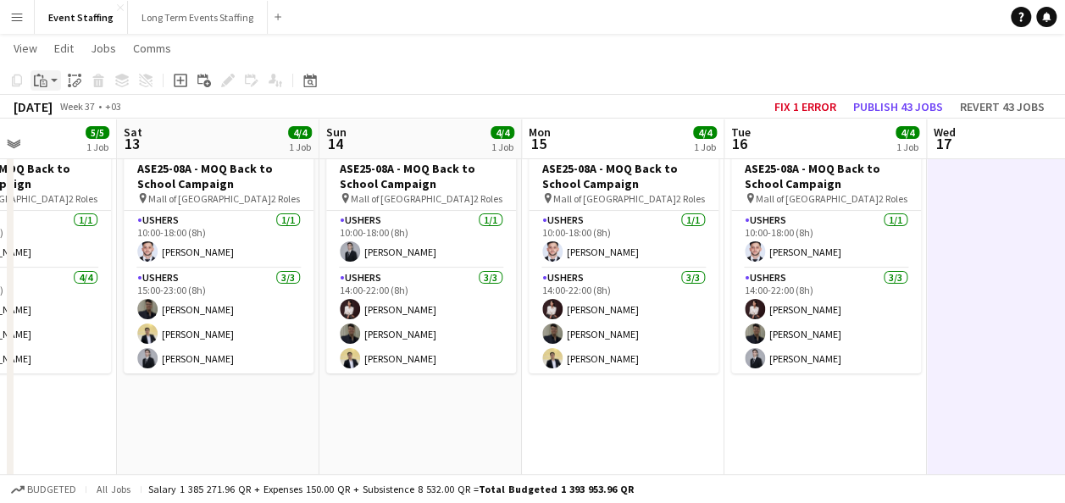
click at [54, 81] on app-action-btn "Paste" at bounding box center [45, 80] width 30 height 20
click at [59, 138] on link "Paste with crew Ctrl+Shift+V" at bounding box center [124, 141] width 159 height 15
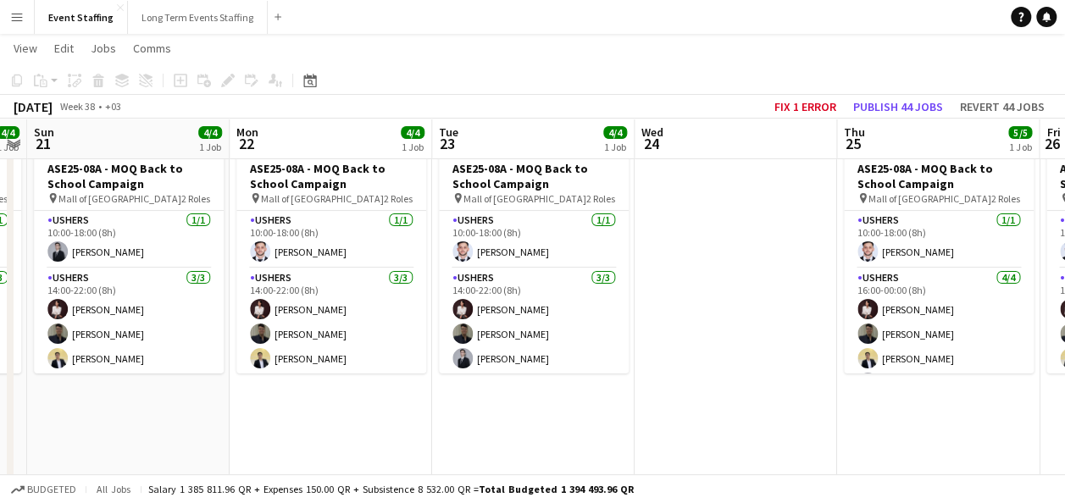
scroll to position [0, 581]
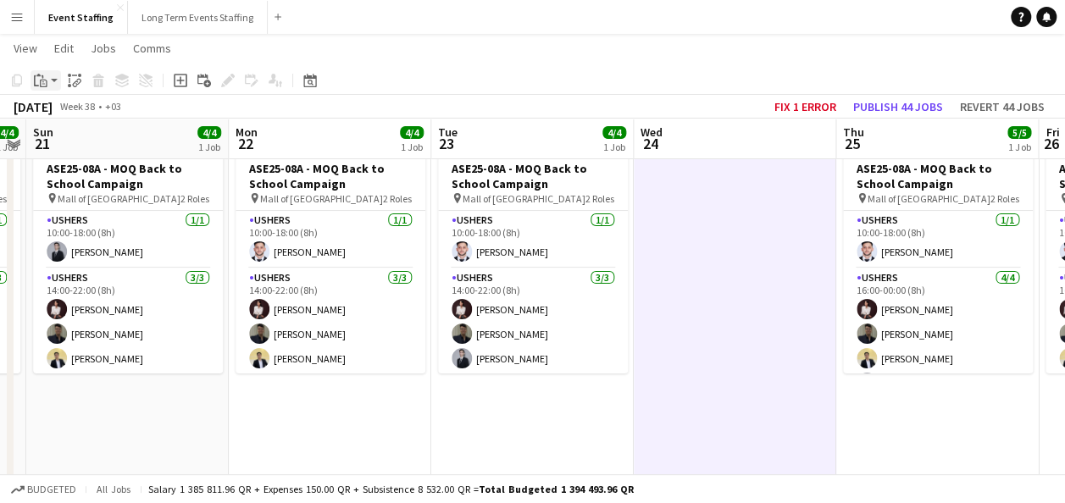
click at [53, 73] on app-action-btn "Paste" at bounding box center [45, 80] width 30 height 20
click at [76, 141] on link "Paste with crew Ctrl+Shift+V" at bounding box center [124, 141] width 159 height 15
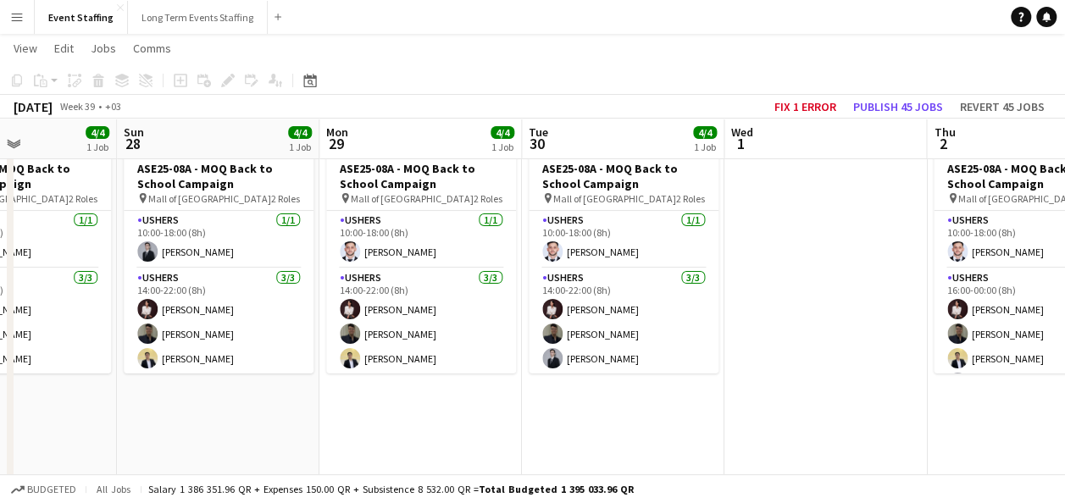
scroll to position [0, 697]
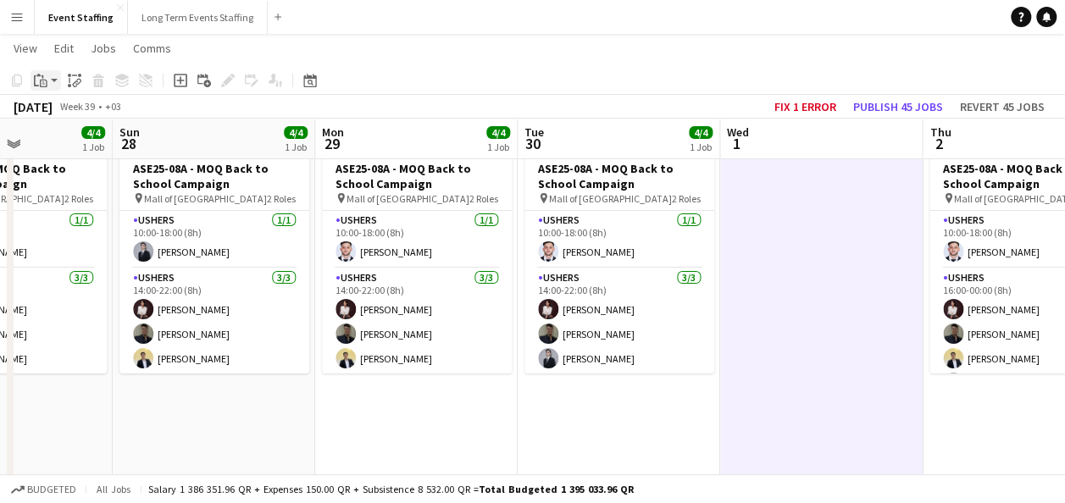
click at [42, 76] on icon at bounding box center [43, 76] width 2 height 3
click at [105, 137] on link "Paste with crew Ctrl+Shift+V" at bounding box center [124, 141] width 159 height 15
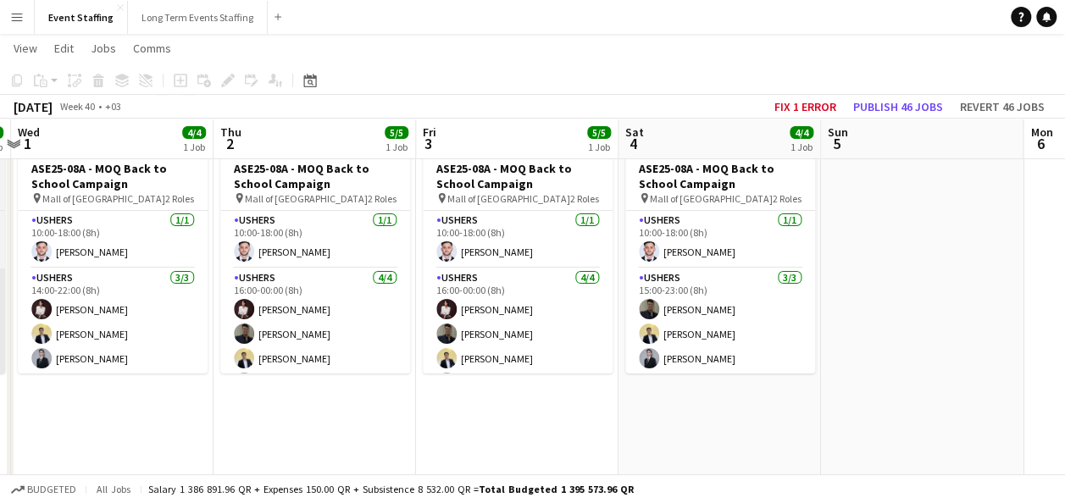
scroll to position [0, 597]
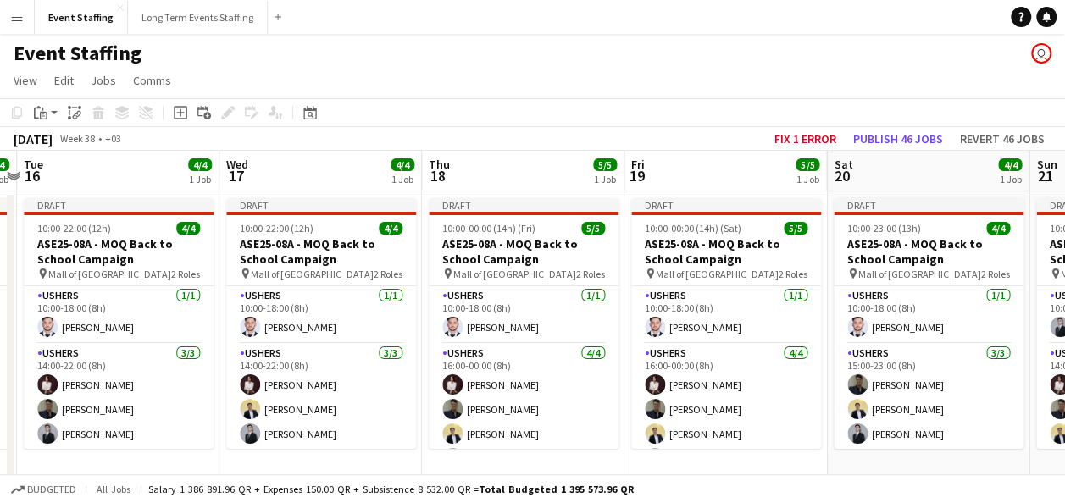
scroll to position [0, 794]
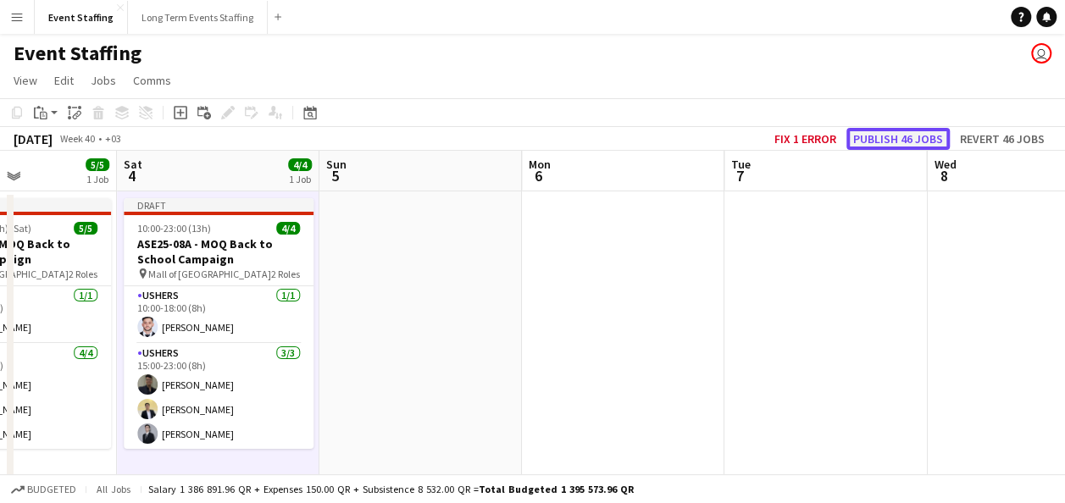
click at [877, 130] on button "Publish 46 jobs" at bounding box center [897, 139] width 103 height 22
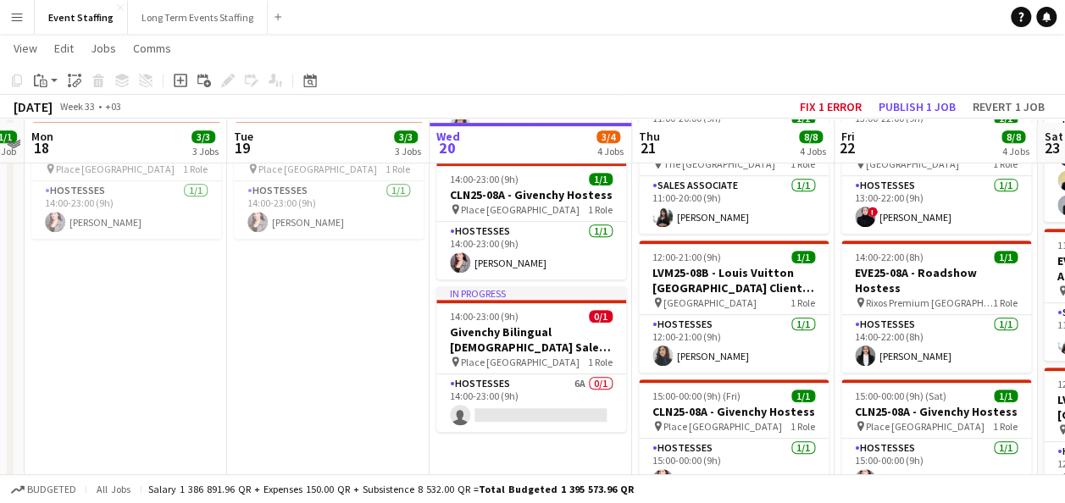
scroll to position [351, 0]
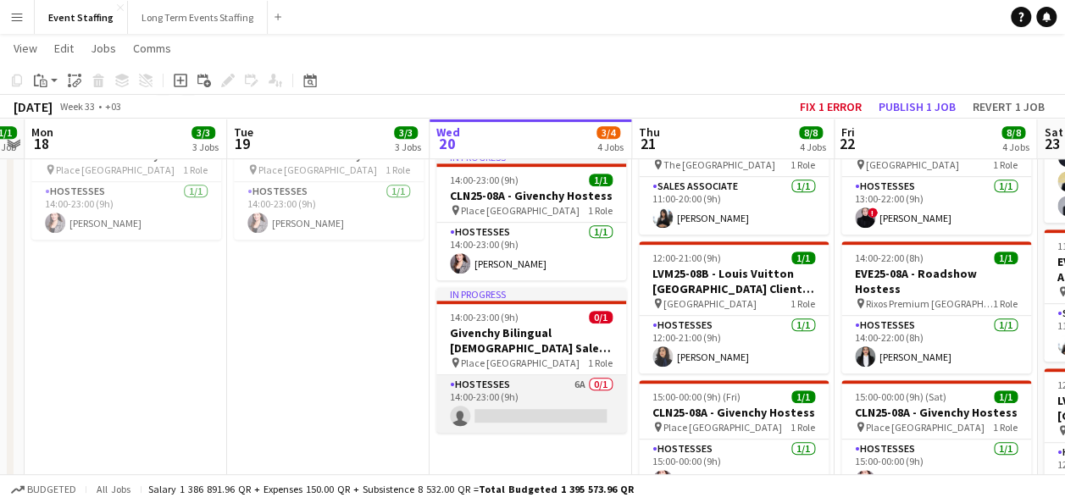
click at [514, 394] on app-card-role "Hostesses 6A 0/1 14:00-23:00 (9h) single-neutral-actions" at bounding box center [531, 404] width 190 height 58
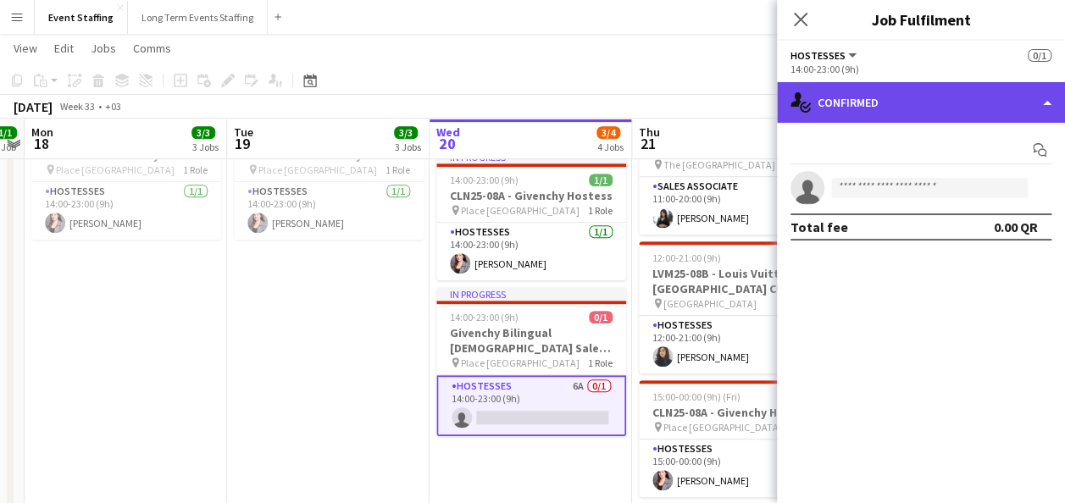
click at [903, 113] on div "single-neutral-actions-check-2 Confirmed" at bounding box center [921, 102] width 288 height 41
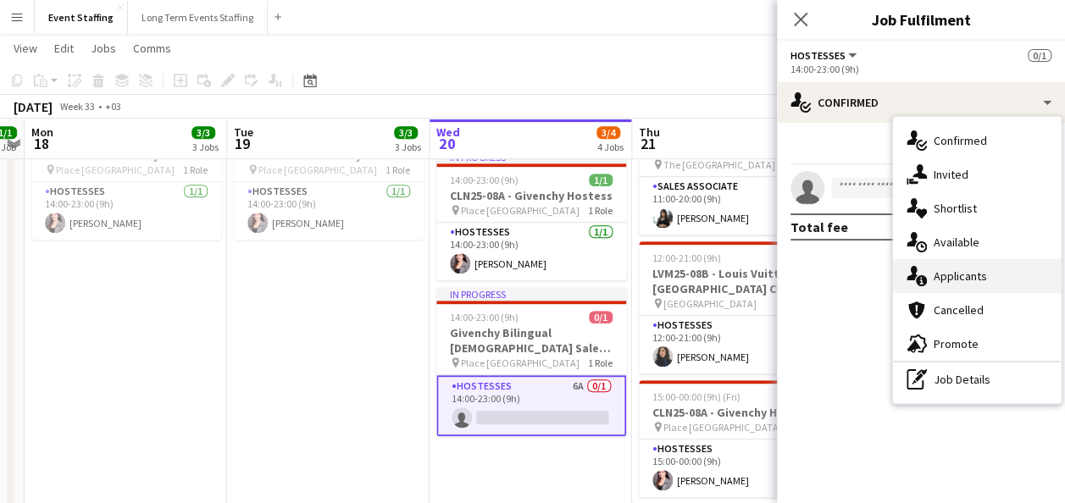
click at [964, 268] on div "single-neutral-actions-information Applicants" at bounding box center [977, 276] width 168 height 34
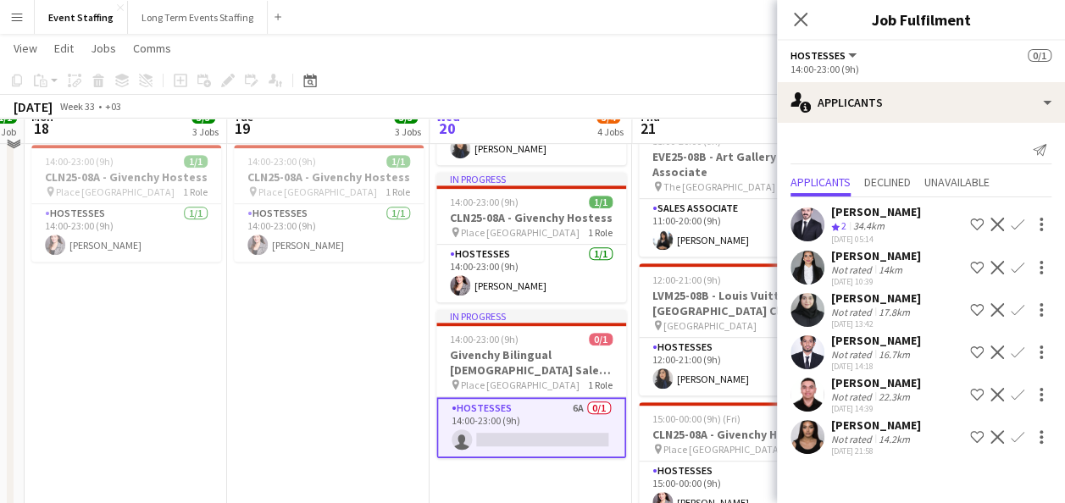
scroll to position [309, 0]
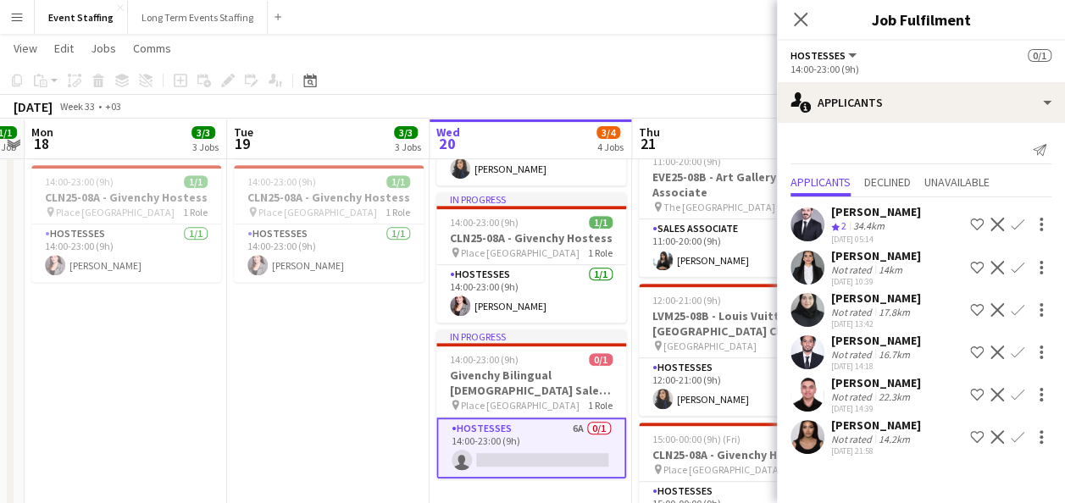
click at [348, 396] on app-date-cell "11:00-20:00 (9h) 1/1 EVE25-08B - Art Gallery Sales Associate pin The Gate Mall …" at bounding box center [328, 307] width 202 height 852
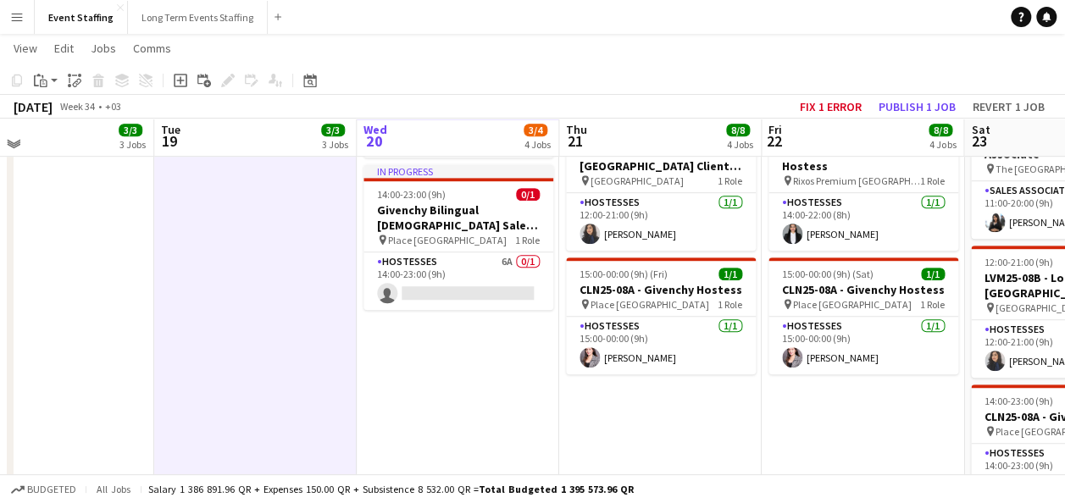
scroll to position [481, 0]
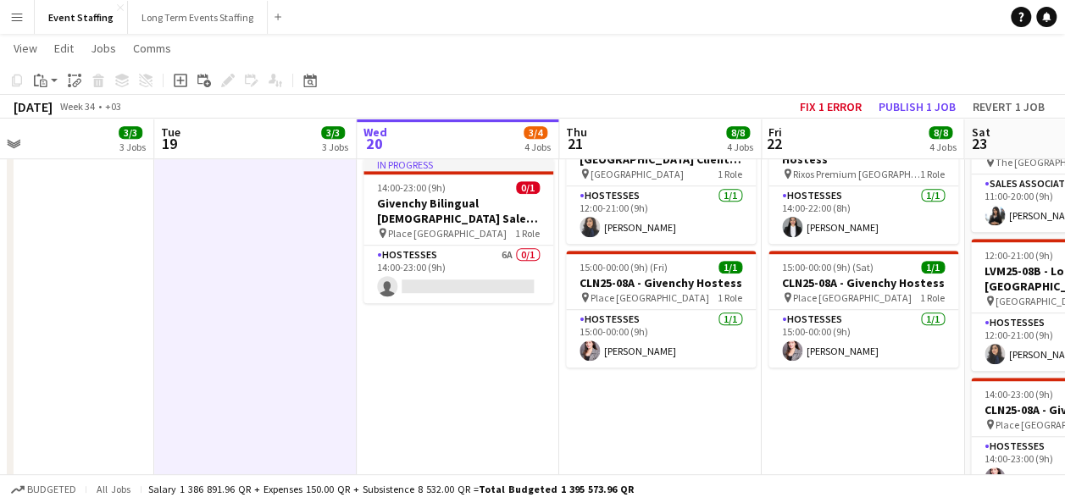
click at [634, 407] on app-date-cell "10:00-00:00 (14h) (Fri) 5/5 ASE25-08A - MOQ Back to School Campaign pin Mall of…" at bounding box center [660, 135] width 202 height 852
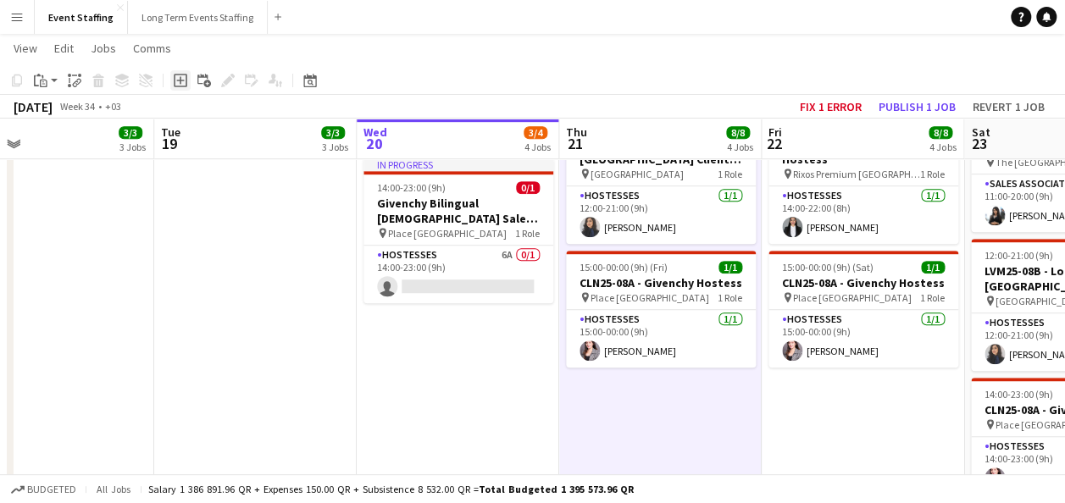
click at [180, 83] on icon "Add job" at bounding box center [181, 81] width 14 height 14
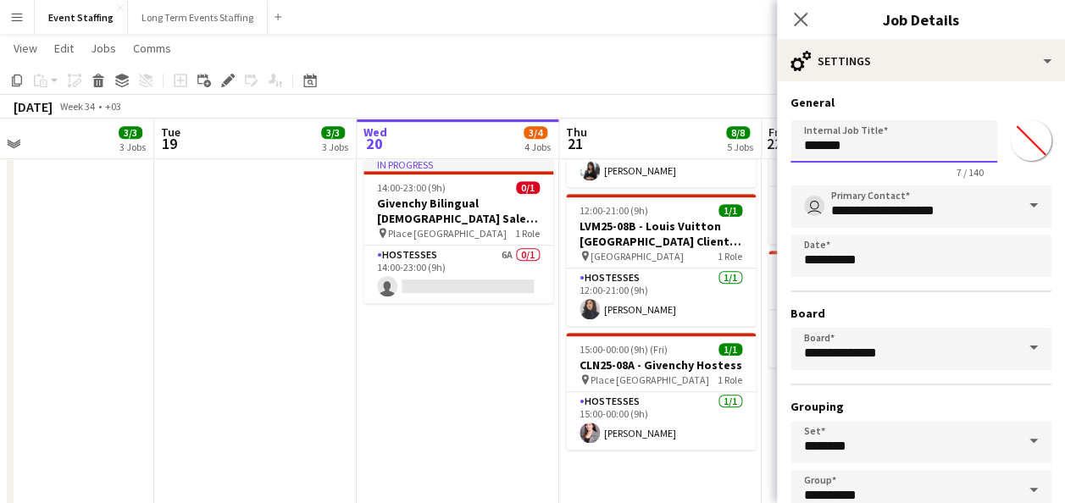
click at [871, 140] on input "*******" at bounding box center [893, 141] width 207 height 42
paste input "**"
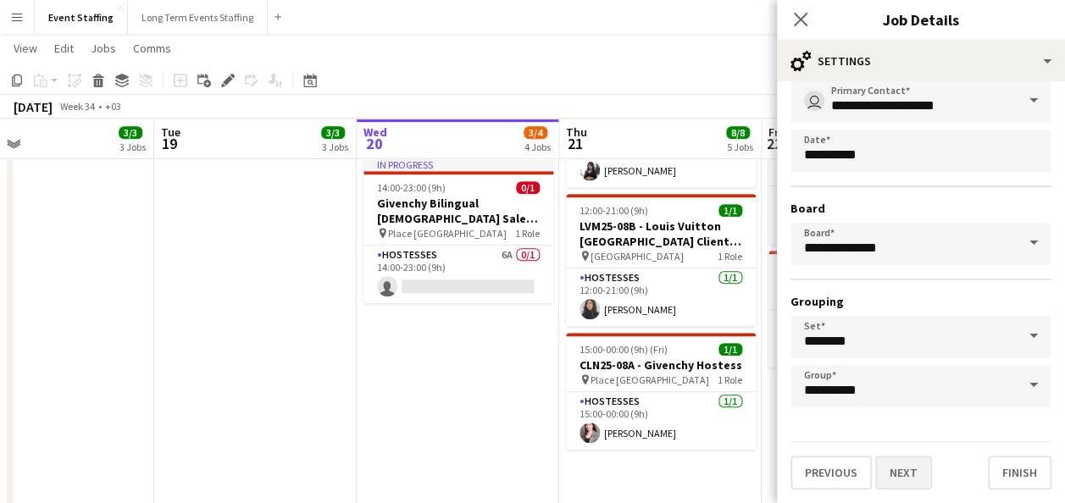
type input "**********"
click at [906, 457] on button "Next" at bounding box center [903, 473] width 57 height 34
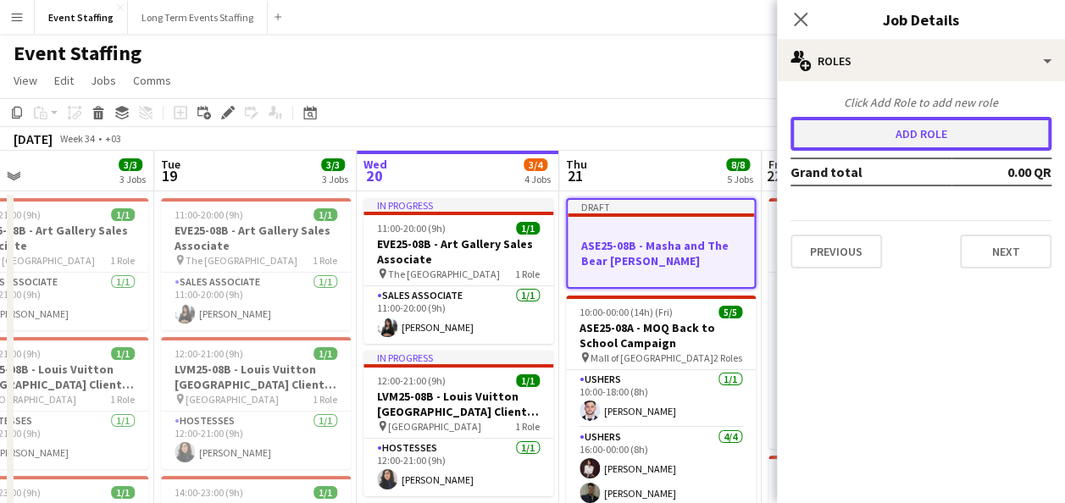
click at [915, 142] on button "Add role" at bounding box center [920, 134] width 261 height 34
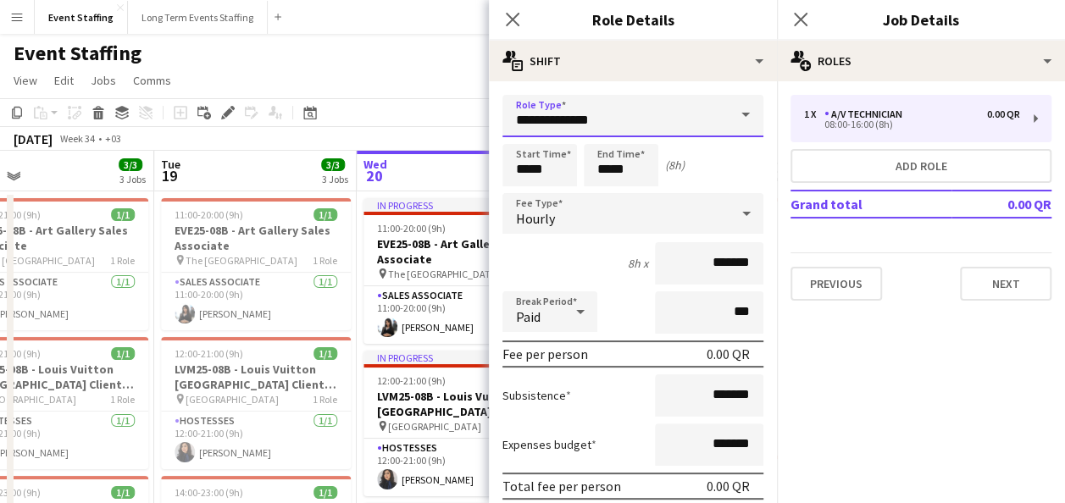
click at [676, 114] on input "**********" at bounding box center [632, 116] width 261 height 42
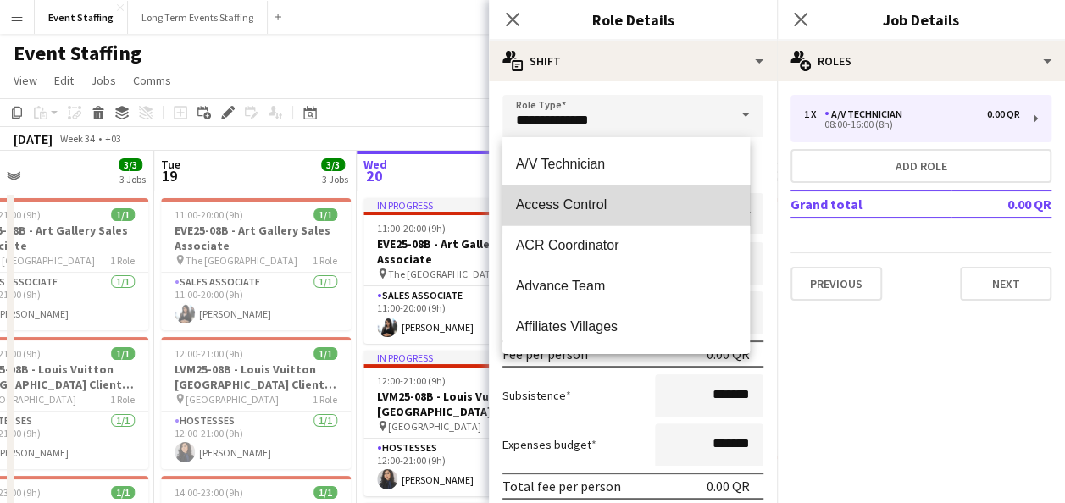
click at [673, 203] on span "Access Control" at bounding box center [626, 204] width 221 height 16
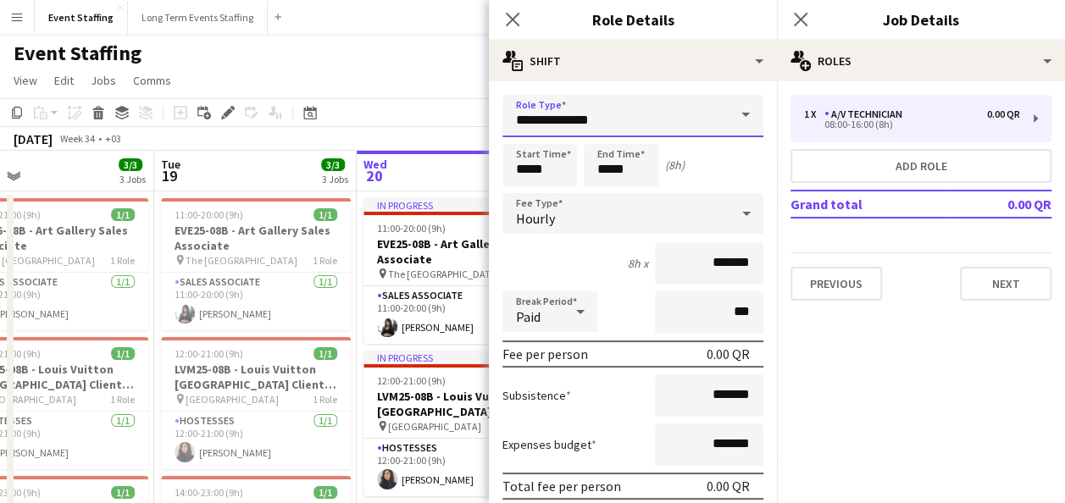
click at [670, 114] on input "**********" at bounding box center [632, 116] width 261 height 42
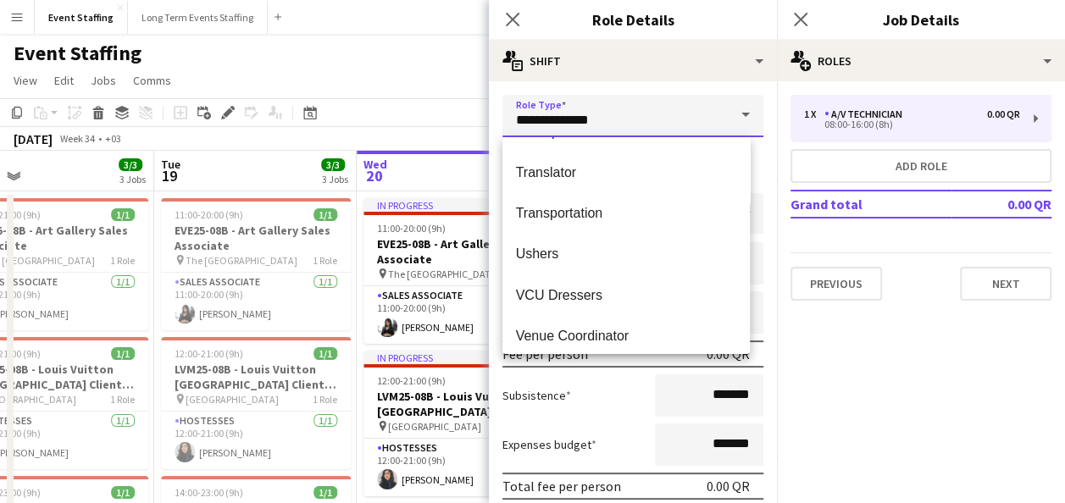
scroll to position [4663, 0]
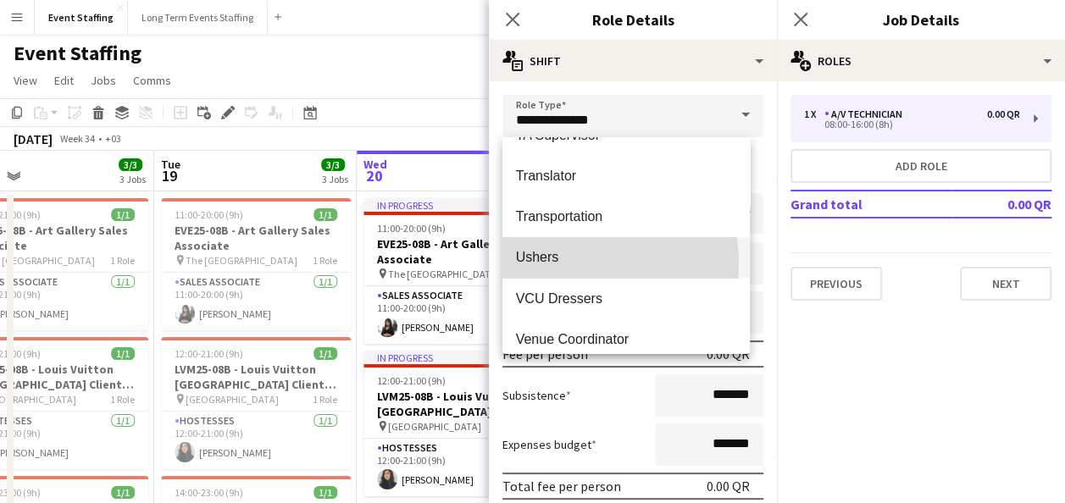
click at [579, 263] on span "Ushers" at bounding box center [626, 257] width 221 height 16
type input "******"
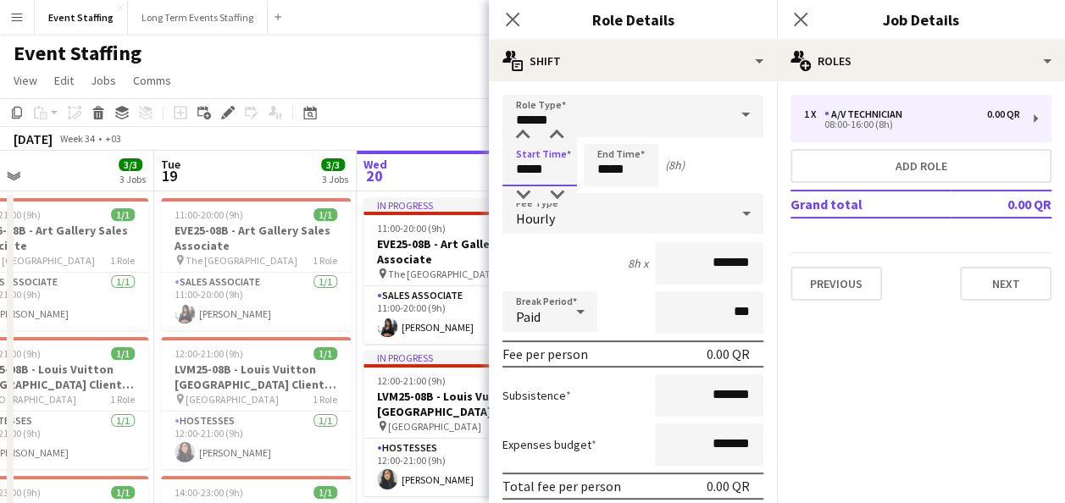
click at [536, 168] on input "*****" at bounding box center [539, 165] width 75 height 42
click at [517, 134] on div at bounding box center [523, 135] width 34 height 17
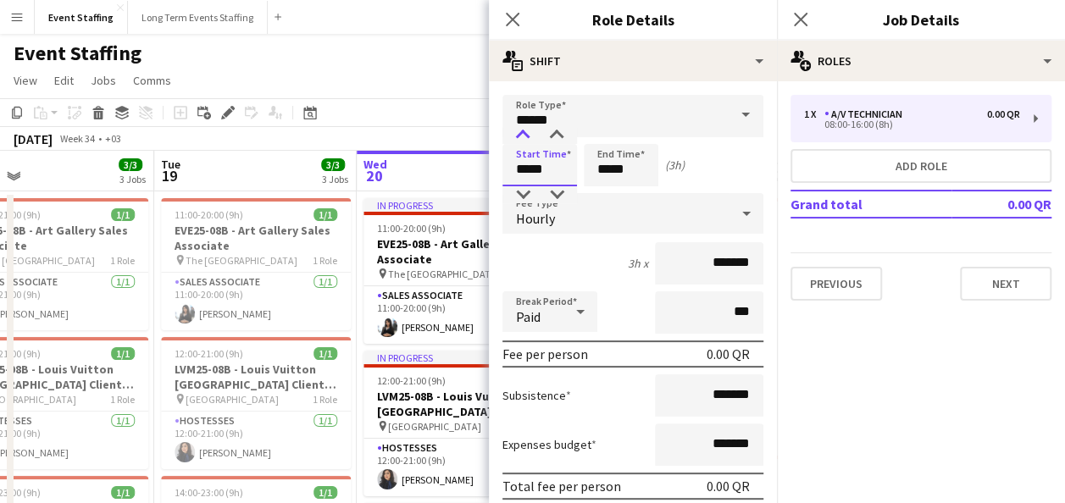
click at [517, 134] on div at bounding box center [523, 135] width 34 height 17
type input "*****"
click at [517, 134] on div at bounding box center [523, 135] width 34 height 17
click at [595, 167] on input "*****" at bounding box center [621, 165] width 75 height 42
click at [605, 134] on div at bounding box center [604, 135] width 34 height 17
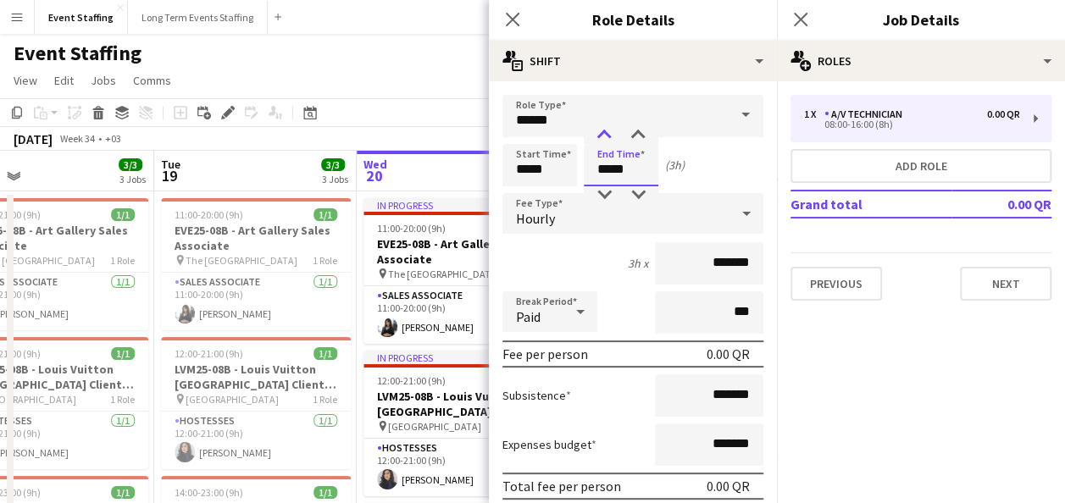
click at [605, 134] on div at bounding box center [604, 135] width 34 height 17
type input "*****"
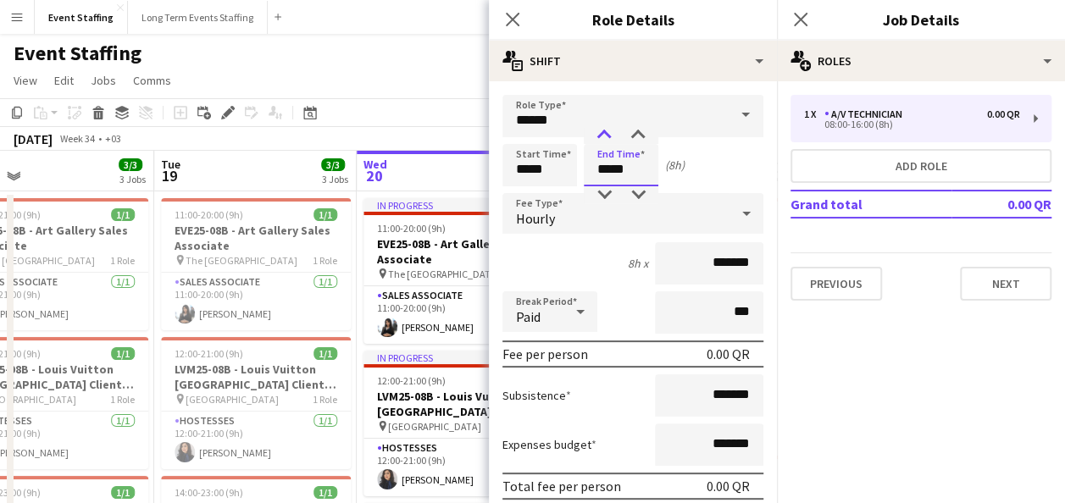
click at [605, 134] on div at bounding box center [604, 135] width 34 height 17
click at [584, 250] on div "8h x *******" at bounding box center [632, 263] width 261 height 42
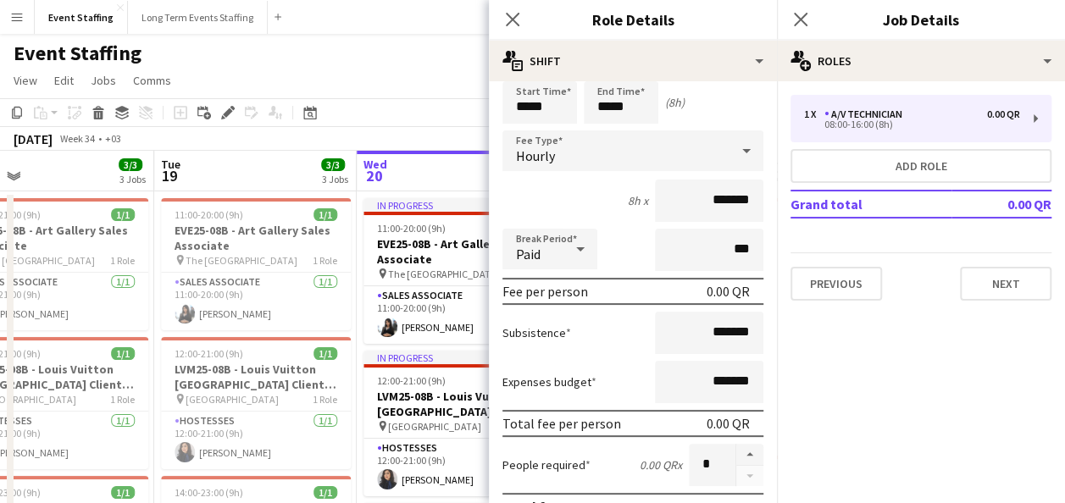
scroll to position [64, 0]
click at [678, 198] on input "*******" at bounding box center [709, 200] width 108 height 42
click at [579, 188] on div "8h x *********" at bounding box center [632, 200] width 261 height 42
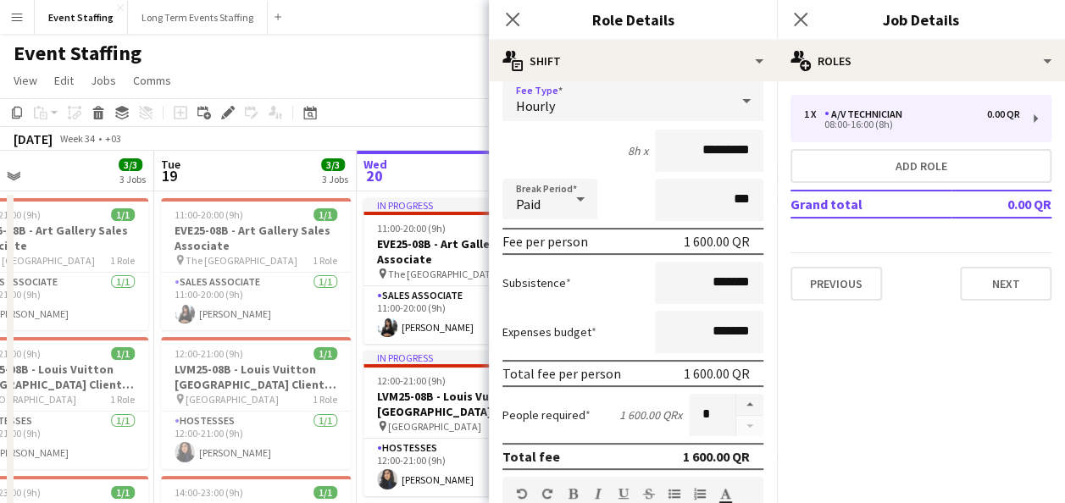
click at [567, 105] on div "Hourly" at bounding box center [615, 100] width 227 height 41
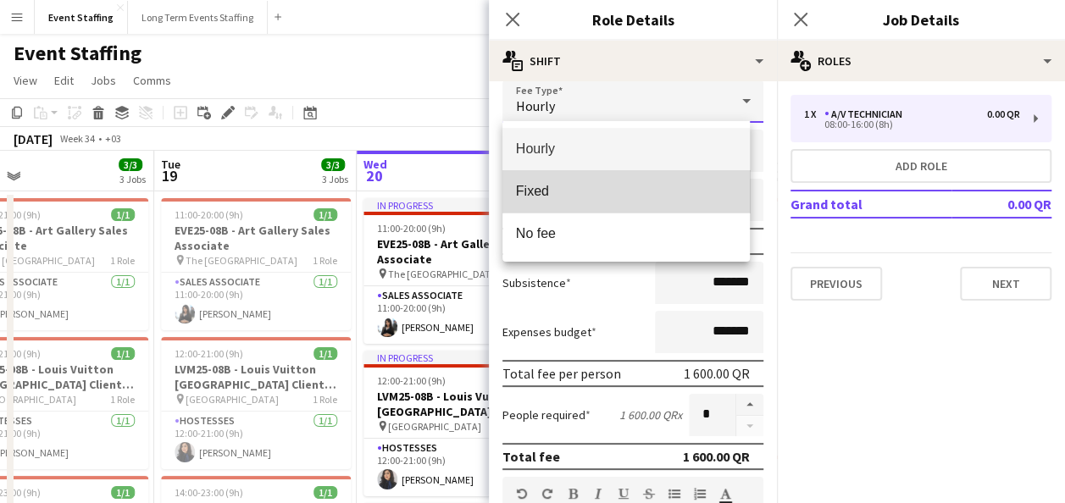
click at [627, 196] on span "Fixed" at bounding box center [626, 191] width 221 height 16
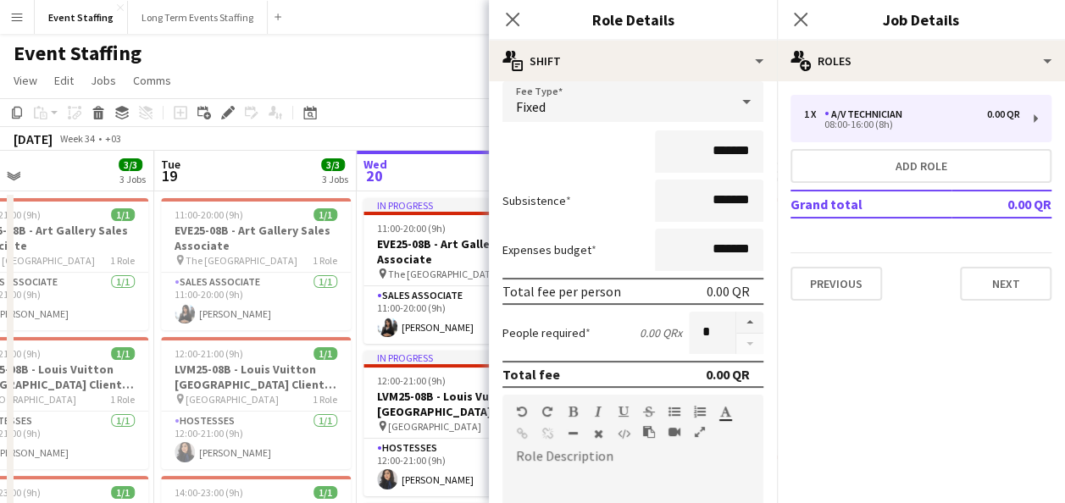
click at [587, 162] on div "*******" at bounding box center [632, 151] width 261 height 42
click at [655, 159] on input "*******" at bounding box center [709, 151] width 108 height 42
type input "*********"
click at [586, 161] on div "*********" at bounding box center [632, 151] width 261 height 42
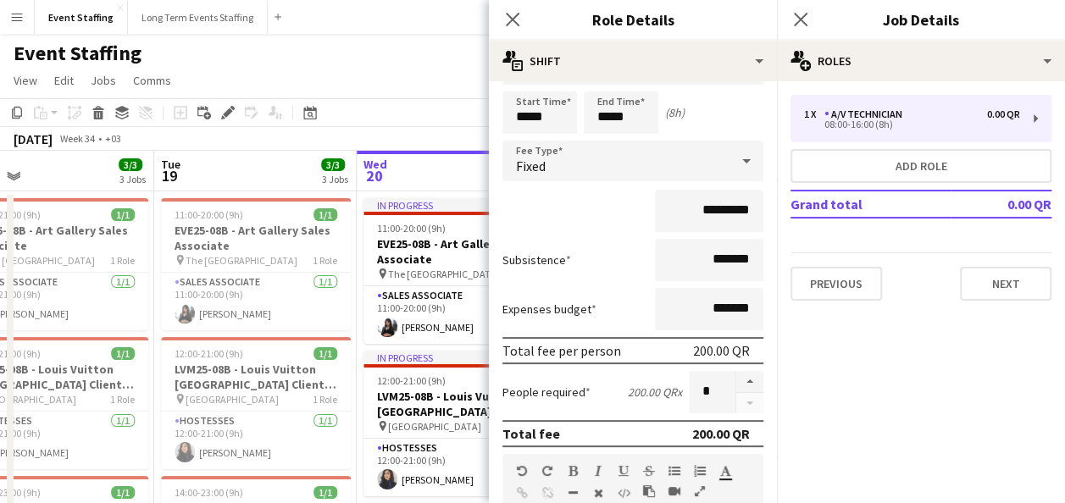
scroll to position [0, 0]
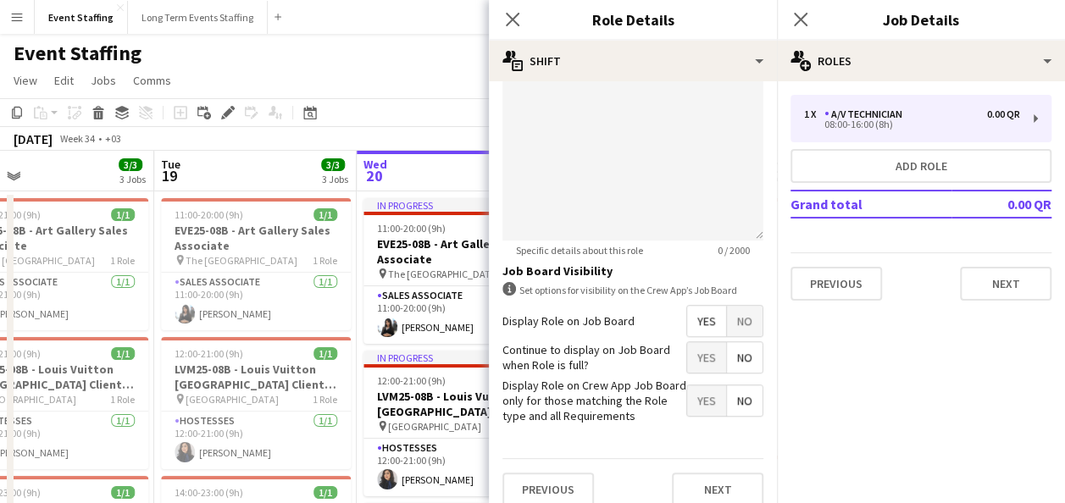
scroll to position [560, 0]
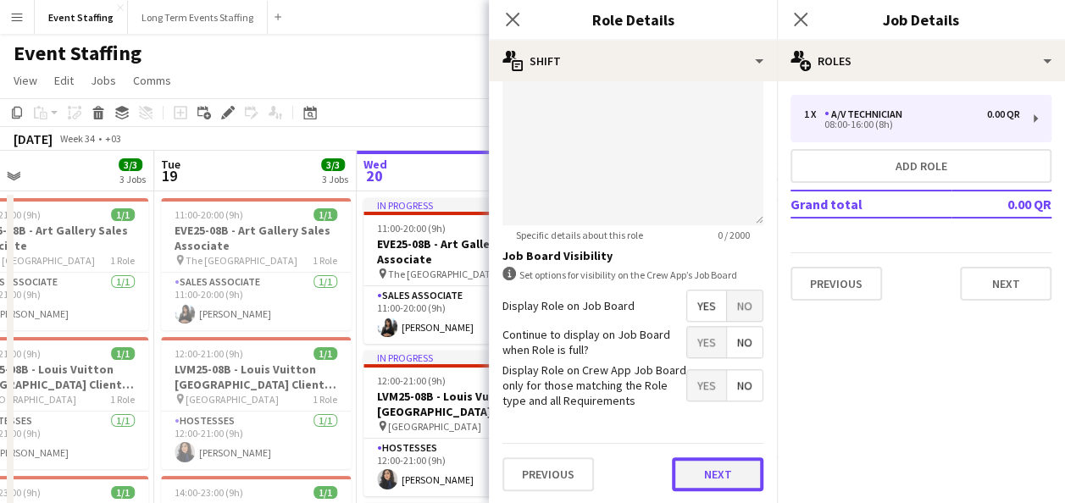
click at [698, 476] on button "Next" at bounding box center [717, 474] width 91 height 34
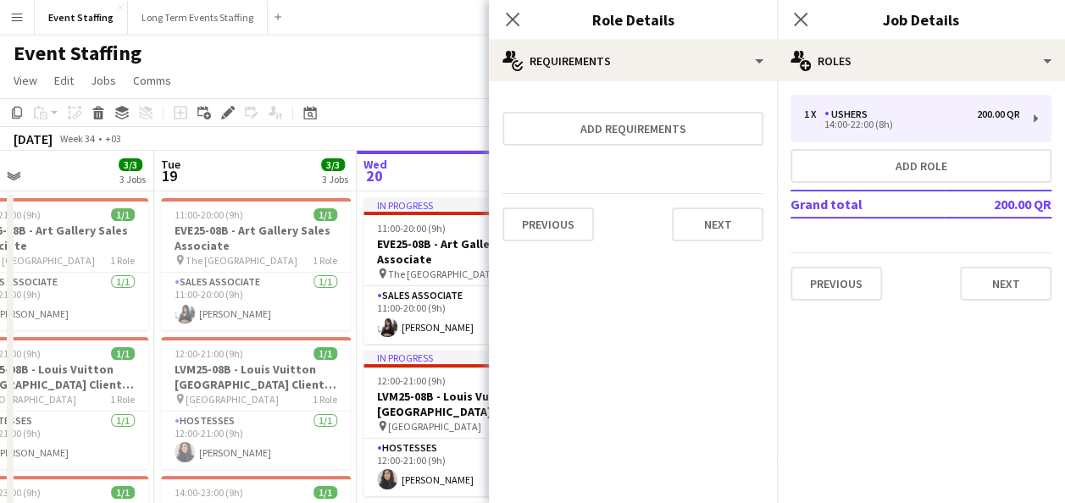
scroll to position [0, 0]
click at [1003, 286] on button "Next" at bounding box center [1005, 284] width 91 height 34
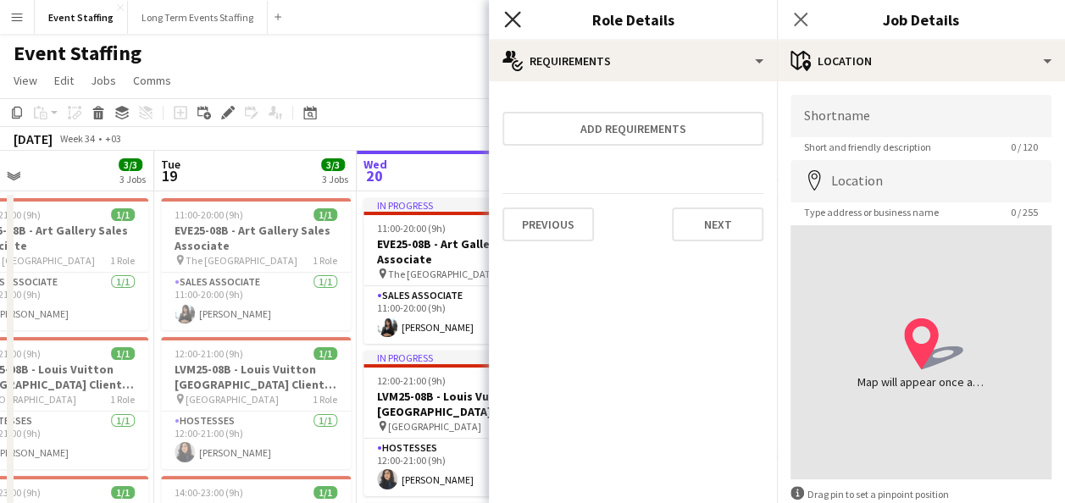
click at [510, 18] on icon at bounding box center [512, 19] width 16 height 16
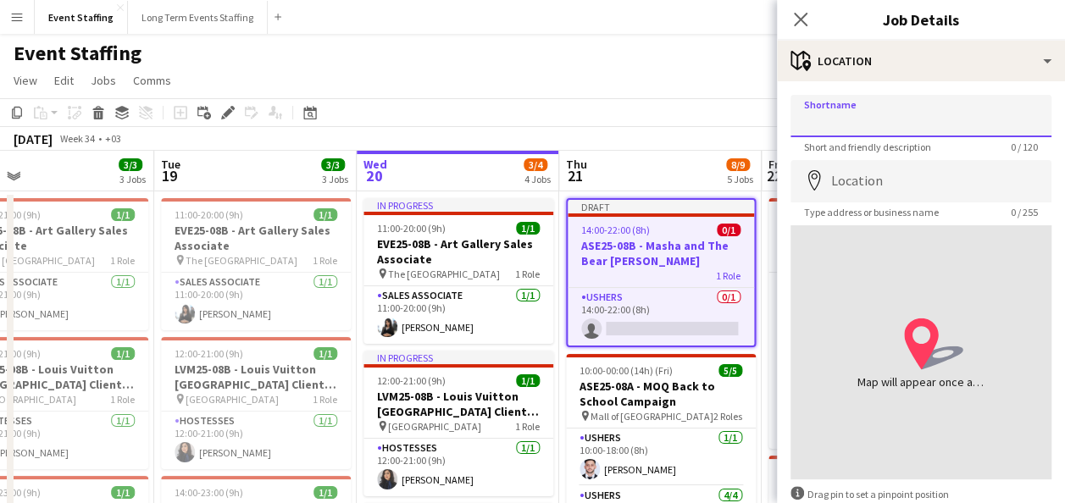
click at [938, 130] on input "Shortname" at bounding box center [920, 116] width 261 height 42
type input "**********"
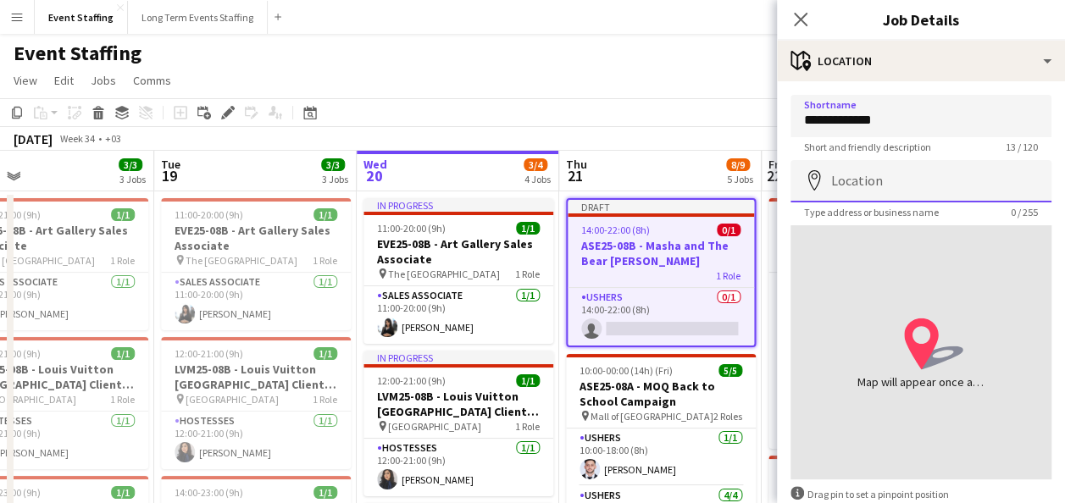
click at [883, 180] on input "Location" at bounding box center [920, 181] width 261 height 42
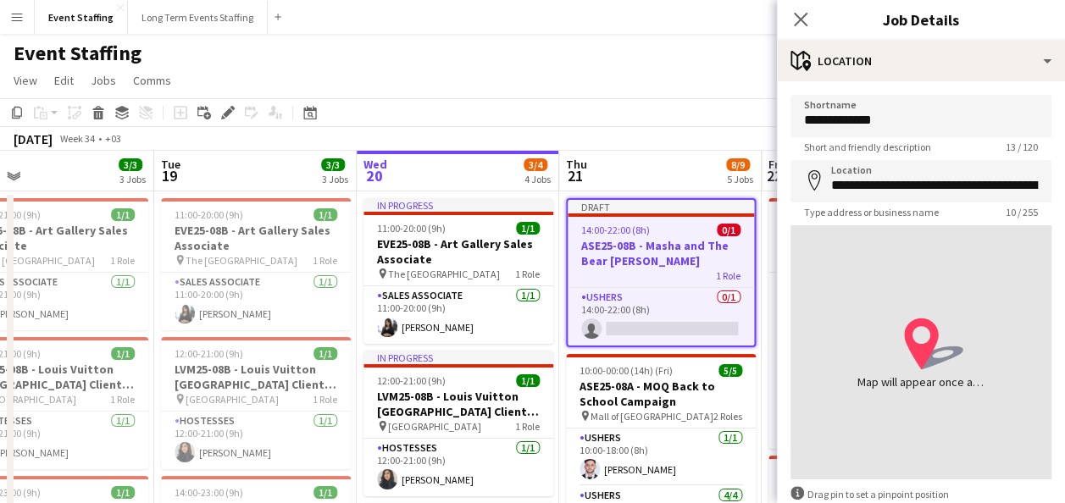
type input "**********"
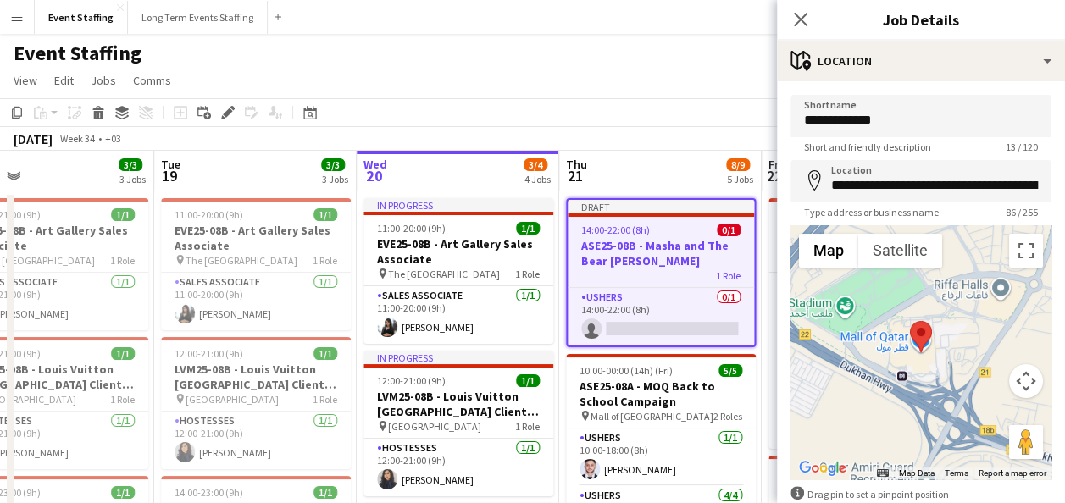
scroll to position [95, 0]
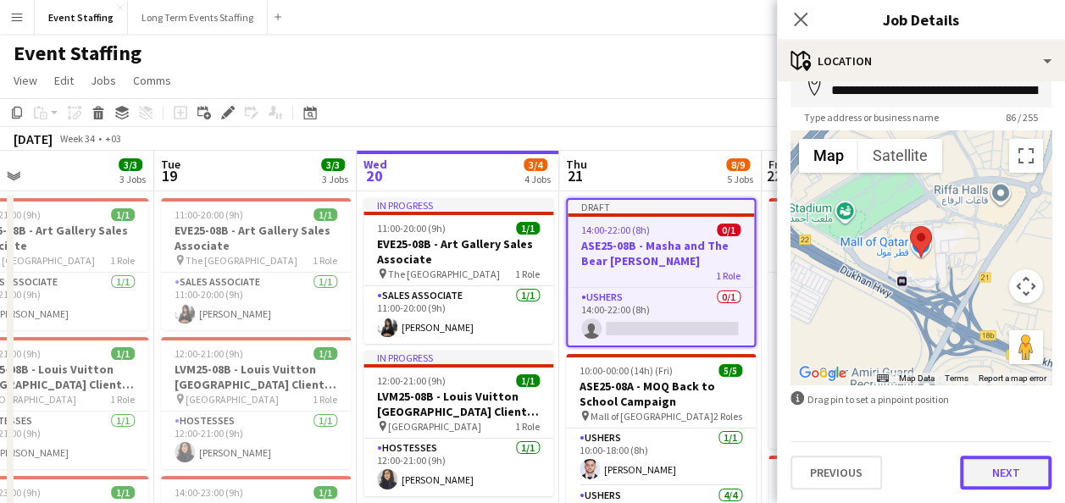
click at [977, 477] on button "Next" at bounding box center [1005, 473] width 91 height 34
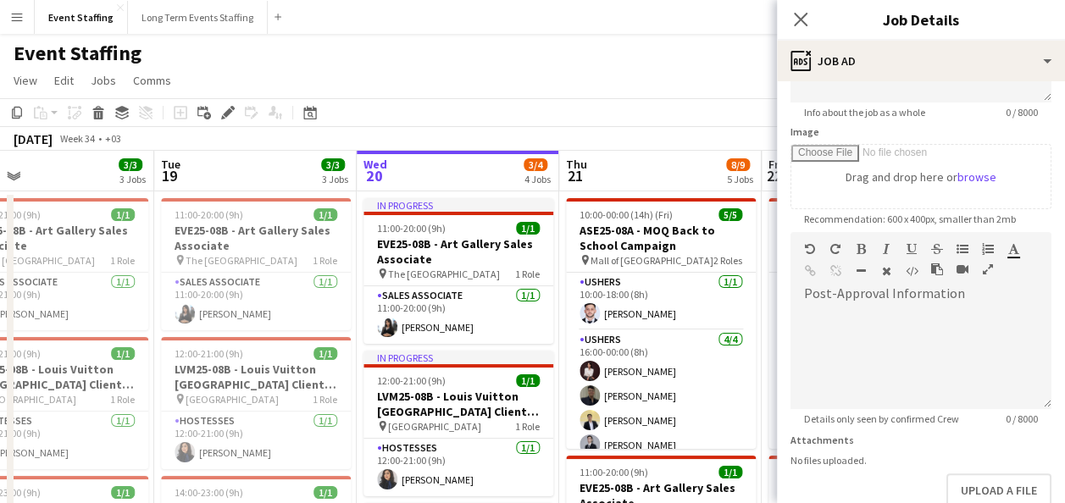
scroll to position [304, 0]
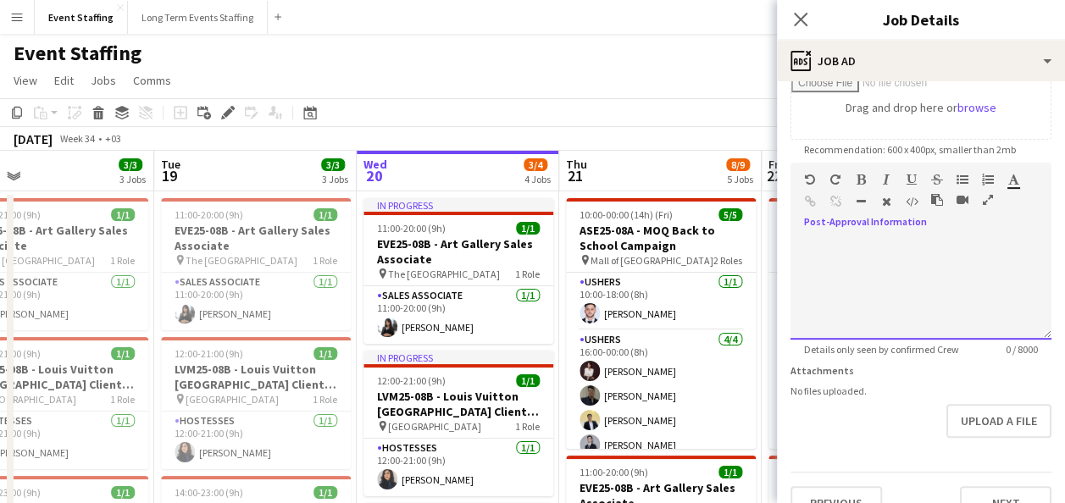
click at [864, 261] on div at bounding box center [920, 289] width 261 height 102
paste div
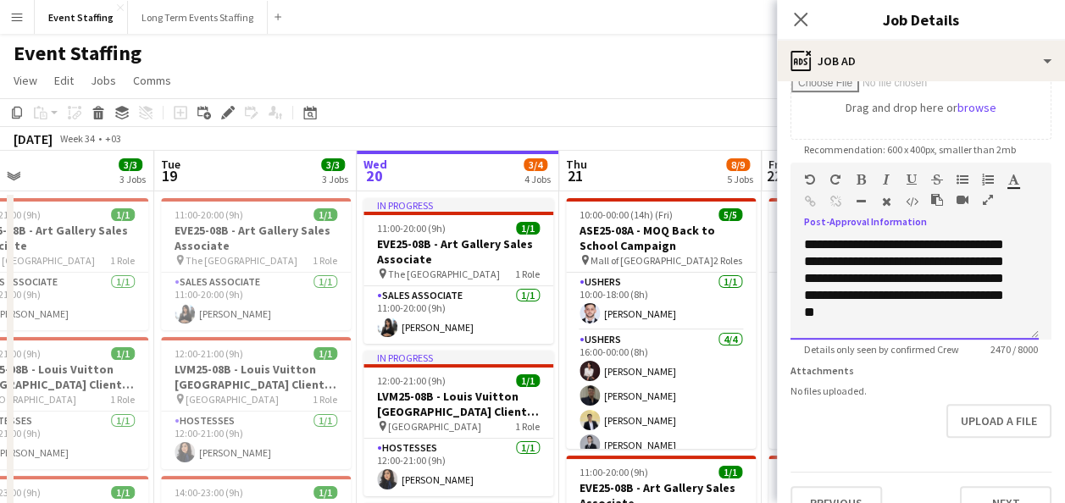
scroll to position [347, 0]
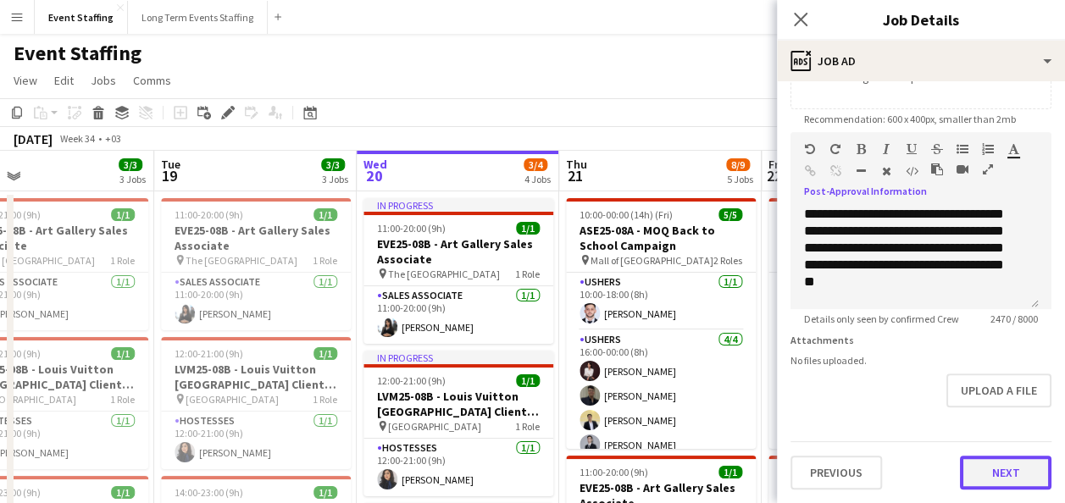
click at [993, 461] on button "Next" at bounding box center [1005, 473] width 91 height 34
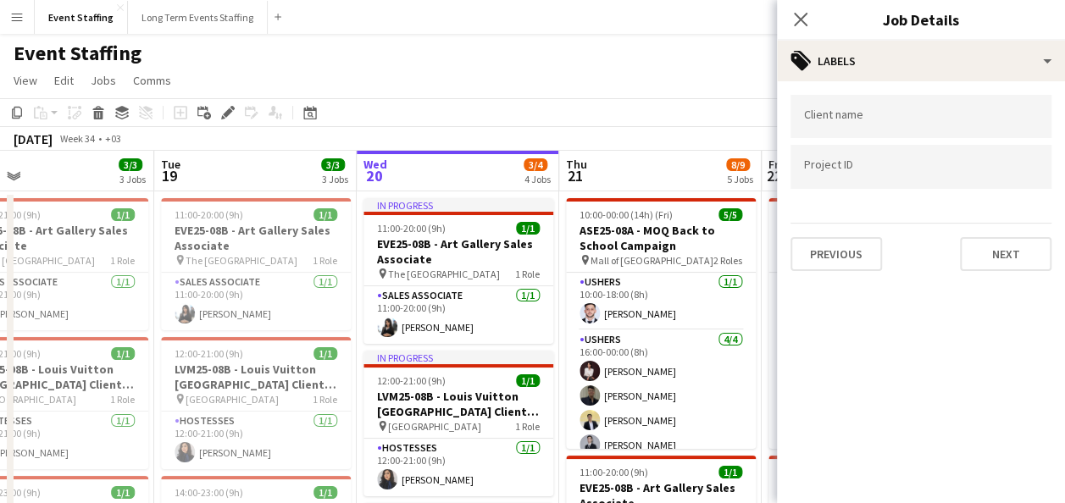
scroll to position [0, 0]
click at [955, 124] on input "Type to search client labels..." at bounding box center [921, 121] width 234 height 15
click at [857, 162] on form at bounding box center [921, 171] width 234 height 18
paste input "*********"
type input "*********"
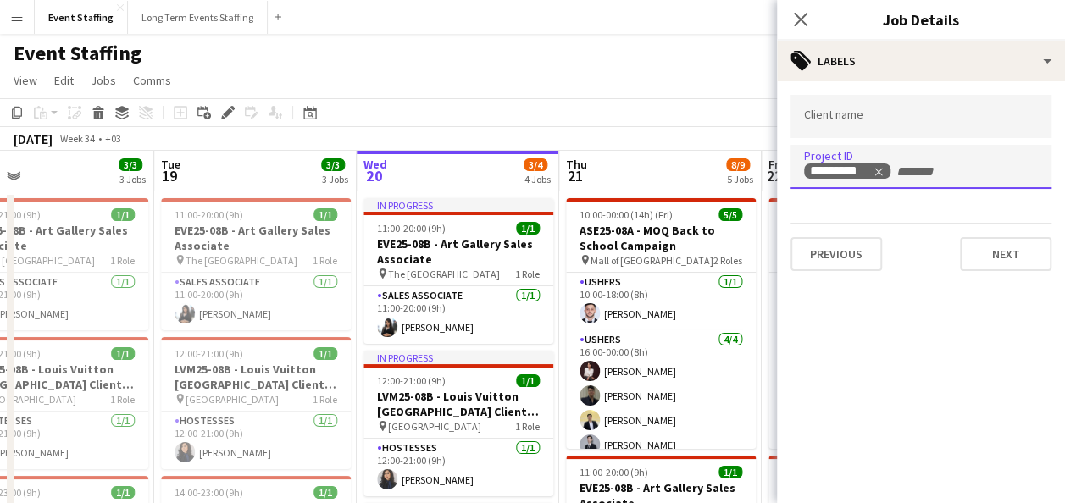
click at [835, 116] on input "Type to search client labels..." at bounding box center [921, 116] width 234 height 15
click at [898, 88] on div "Client name Project ID ********* Previous Next" at bounding box center [921, 182] width 288 height 203
click at [944, 338] on mat-expansion-panel "tags Labels Client name Project ID ********* Previous Next" at bounding box center [921, 292] width 288 height 422
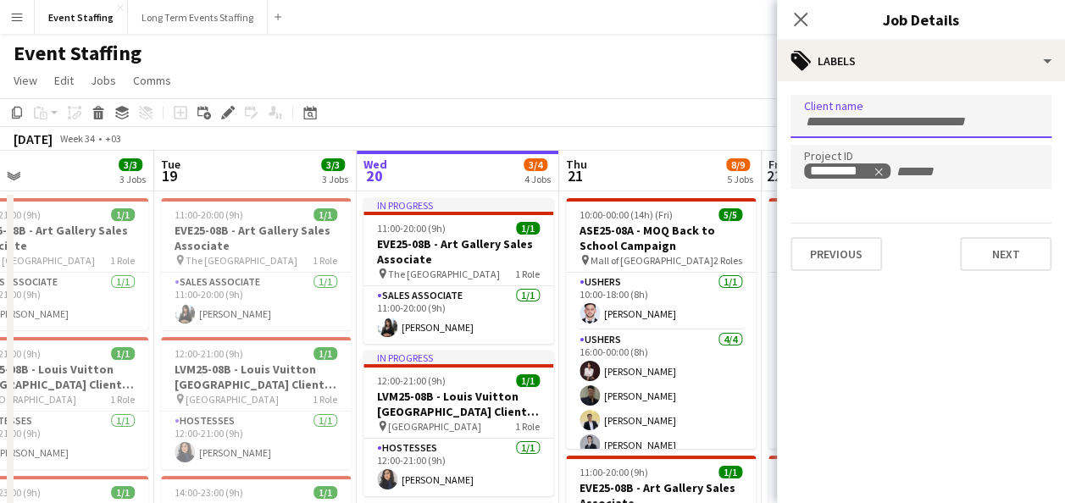
click at [883, 119] on input "Type to search client labels..." at bounding box center [921, 121] width 234 height 15
paste input "**********"
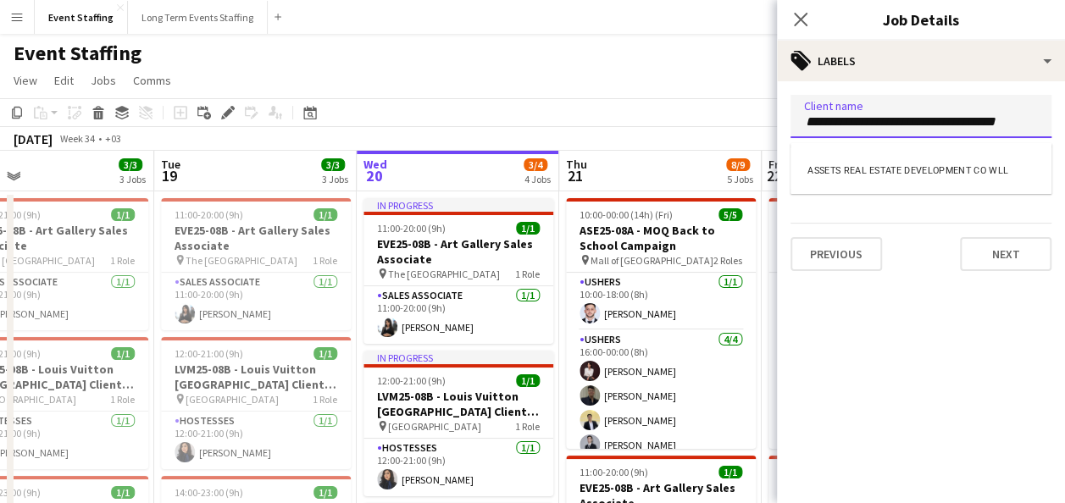
type input "**********"
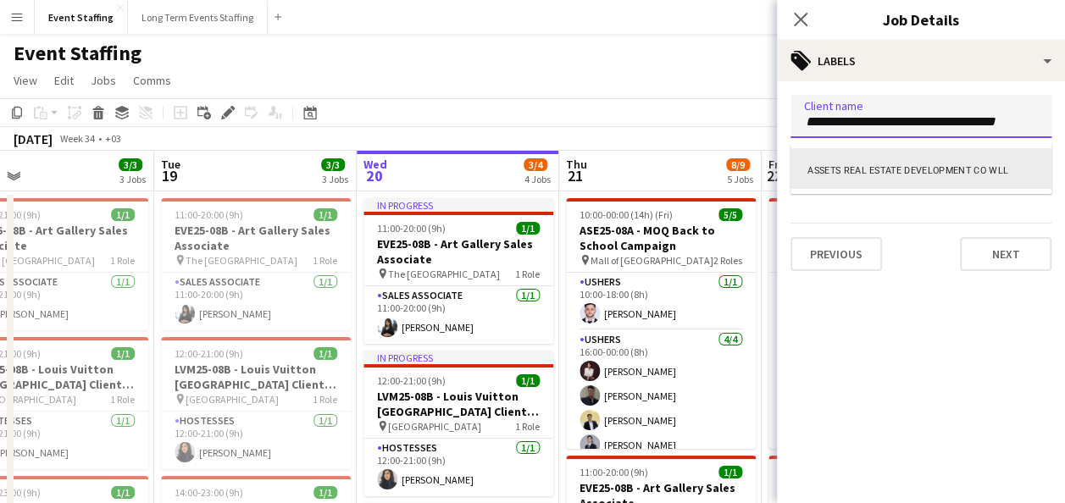
click at [937, 164] on div "ASSETS REAL ESTATE DEVELOPMENT CO WLL" at bounding box center [920, 168] width 261 height 41
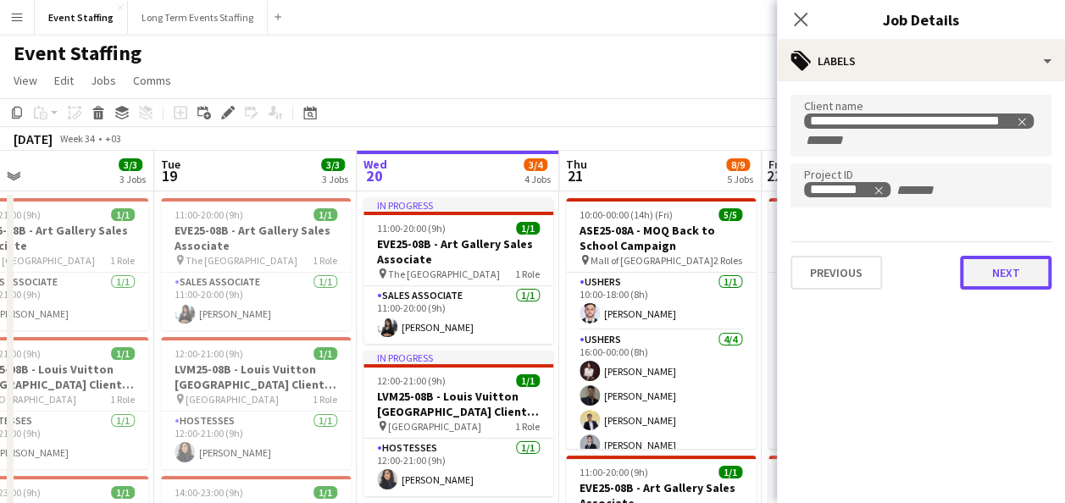
click at [1008, 268] on button "Next" at bounding box center [1005, 273] width 91 height 34
type input "*******"
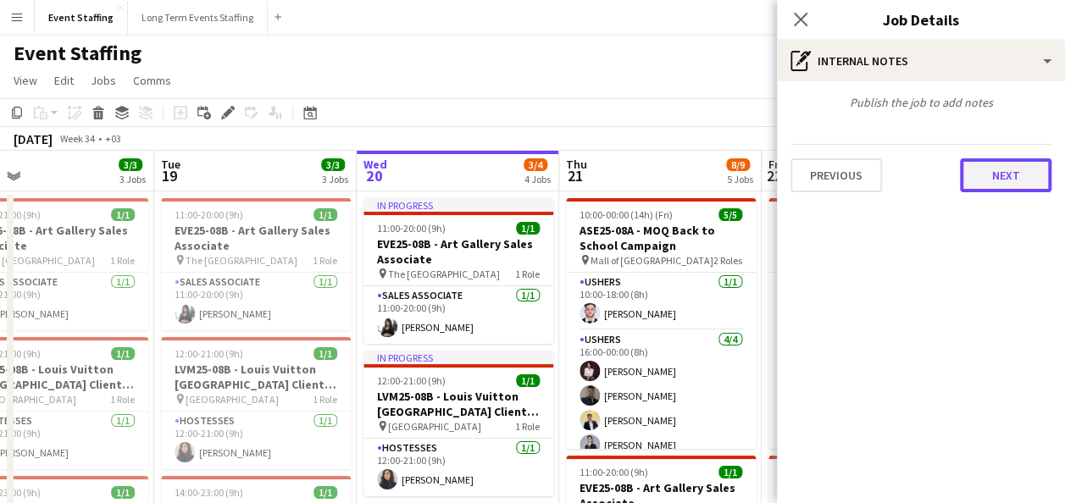
click at [1007, 179] on button "Next" at bounding box center [1005, 175] width 91 height 34
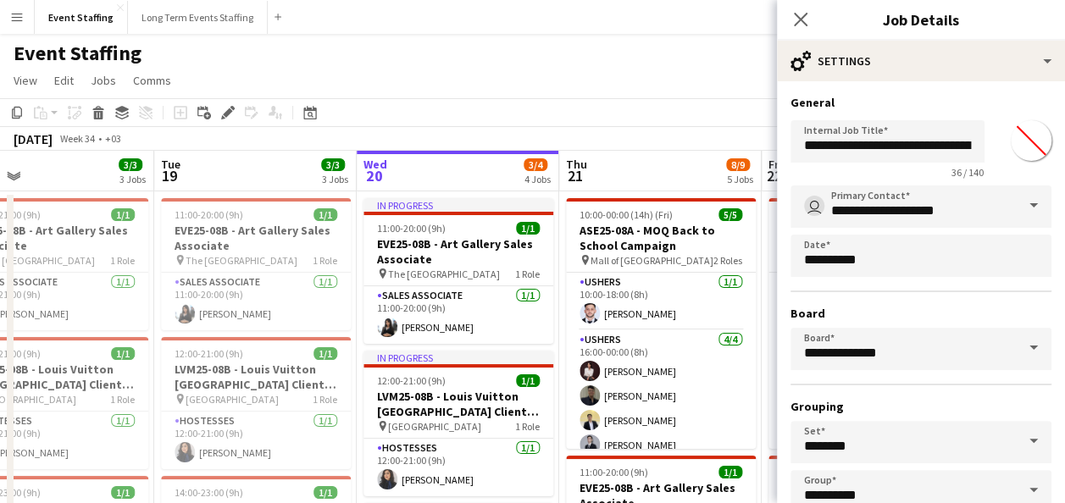
scroll to position [105, 0]
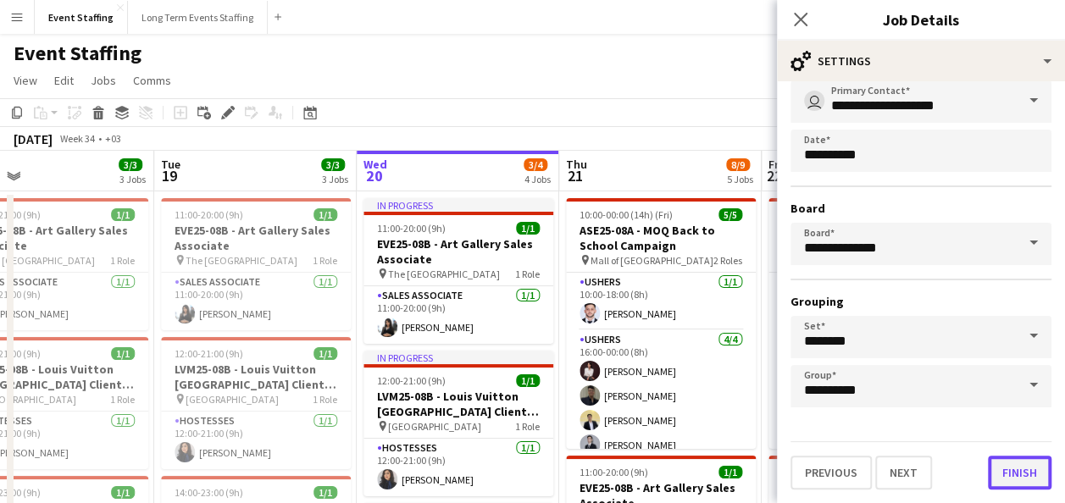
click at [994, 476] on button "Finish" at bounding box center [1020, 473] width 64 height 34
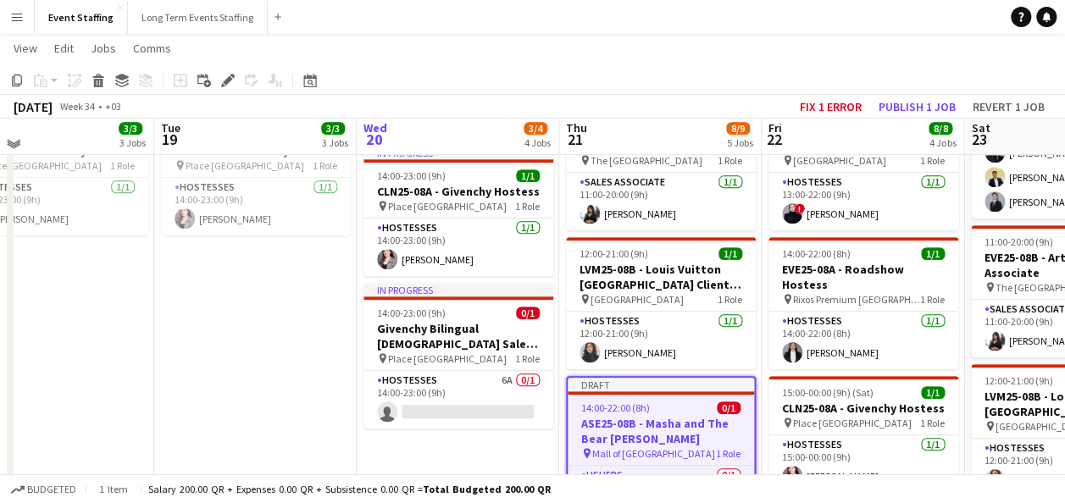
scroll to position [369, 0]
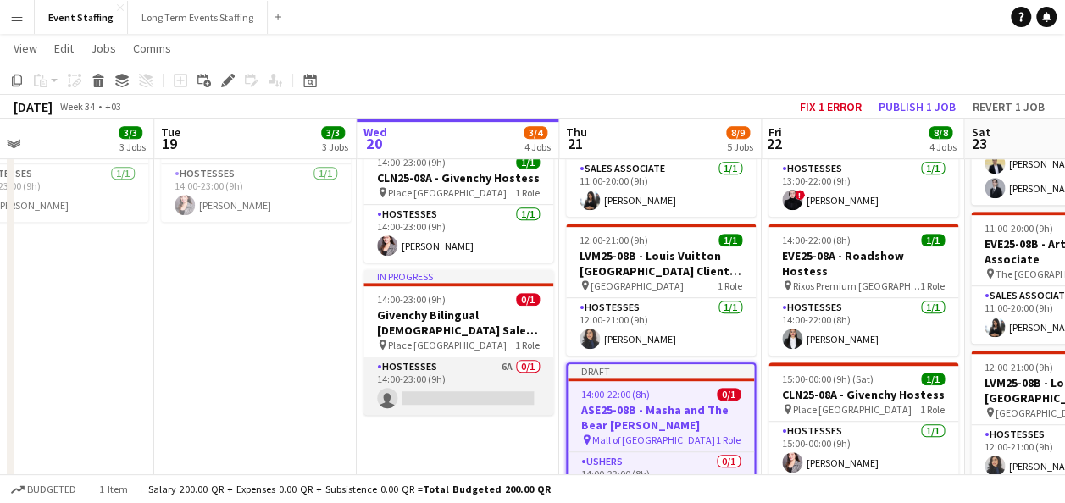
click at [488, 378] on app-card-role "Hostesses 6A 0/1 14:00-23:00 (9h) single-neutral-actions" at bounding box center [458, 386] width 190 height 58
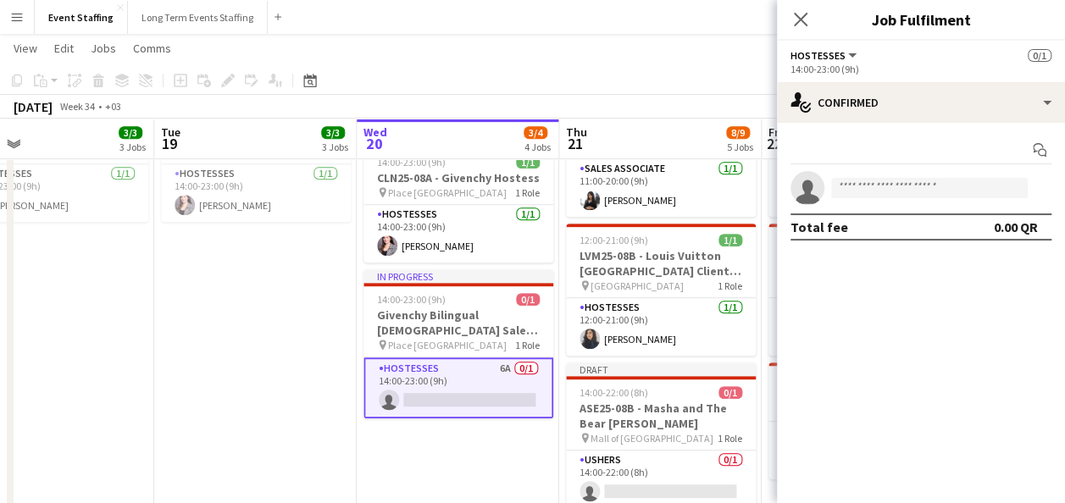
click at [307, 263] on app-date-cell "11:00-20:00 (9h) 1/1 EVE25-08B - Art Gallery Sales Associate pin The Gate Mall …" at bounding box center [255, 246] width 202 height 852
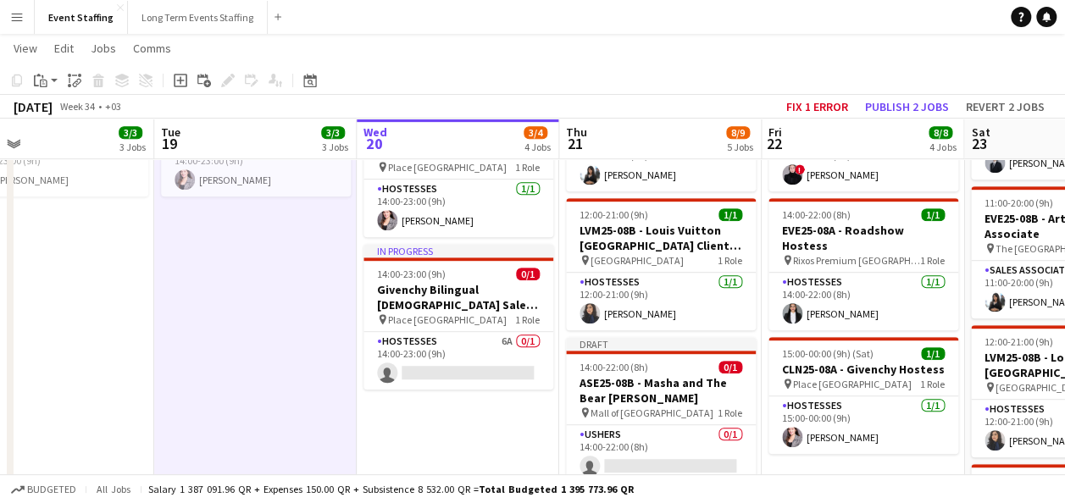
scroll to position [501, 0]
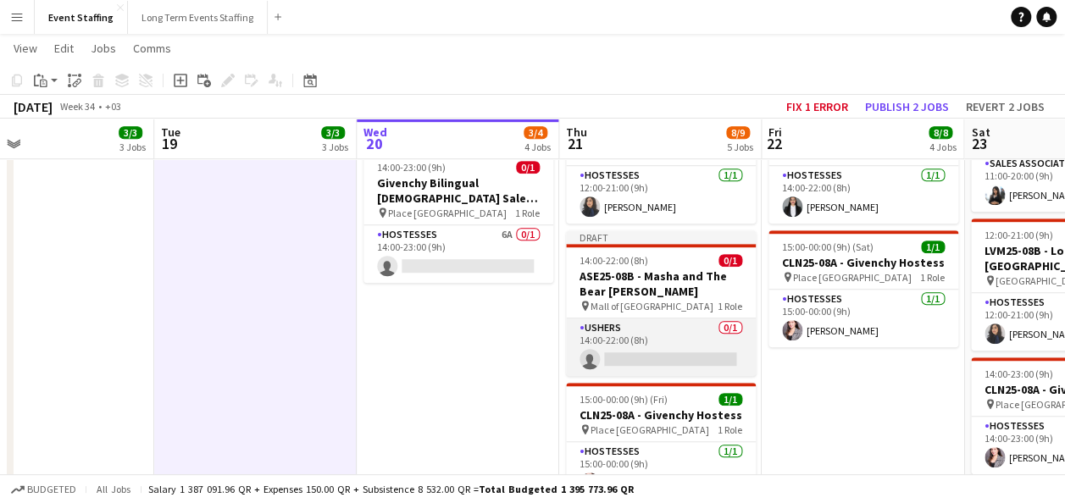
click at [654, 353] on app-card-role "Ushers 0/1 14:00-22:00 (8h) single-neutral-actions" at bounding box center [661, 347] width 190 height 58
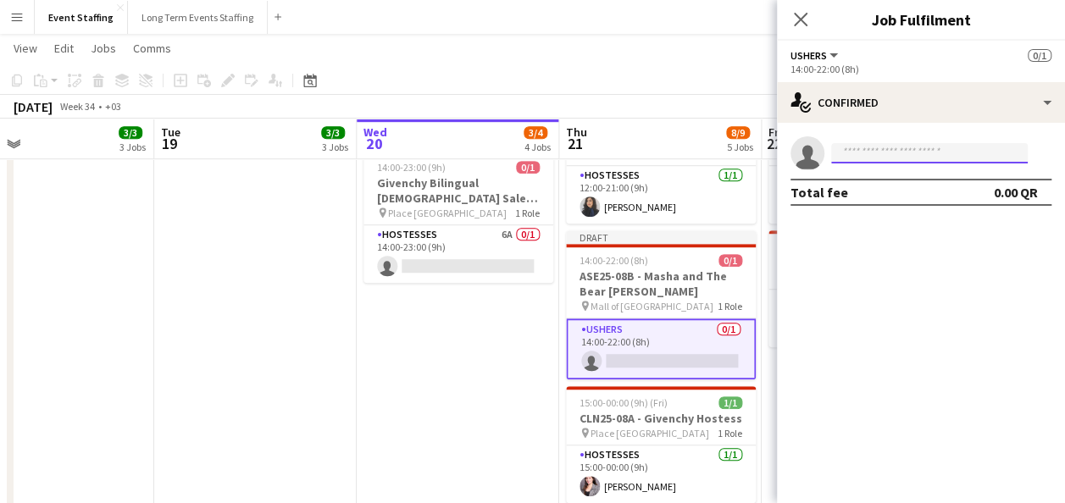
click at [863, 152] on input at bounding box center [929, 153] width 196 height 20
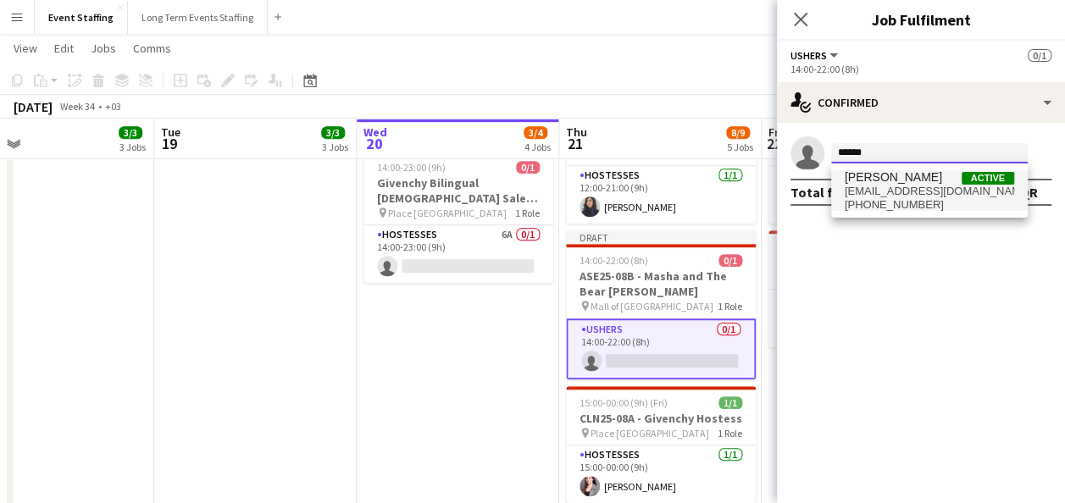
type input "******"
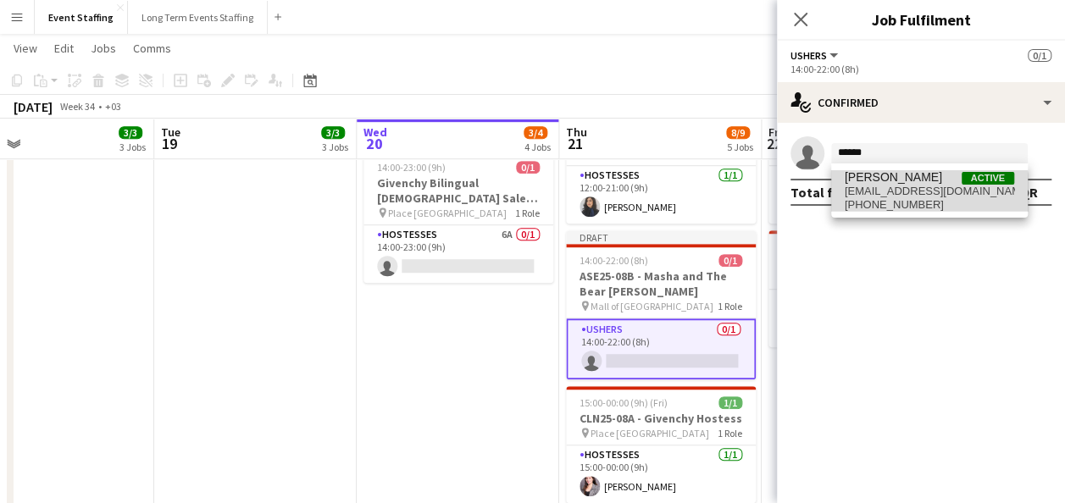
click at [916, 198] on span "[PHONE_NUMBER]" at bounding box center [928, 205] width 169 height 14
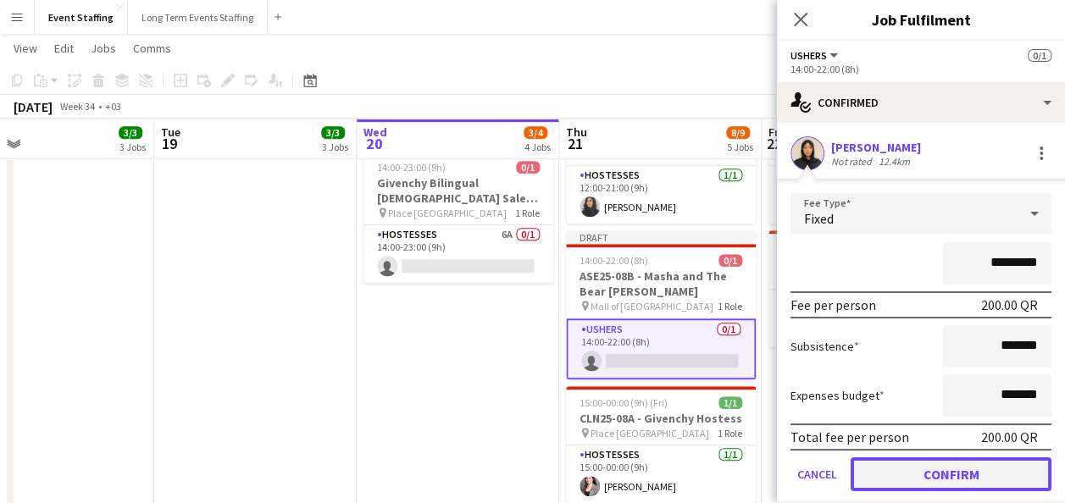
click at [930, 464] on button "Confirm" at bounding box center [950, 474] width 201 height 34
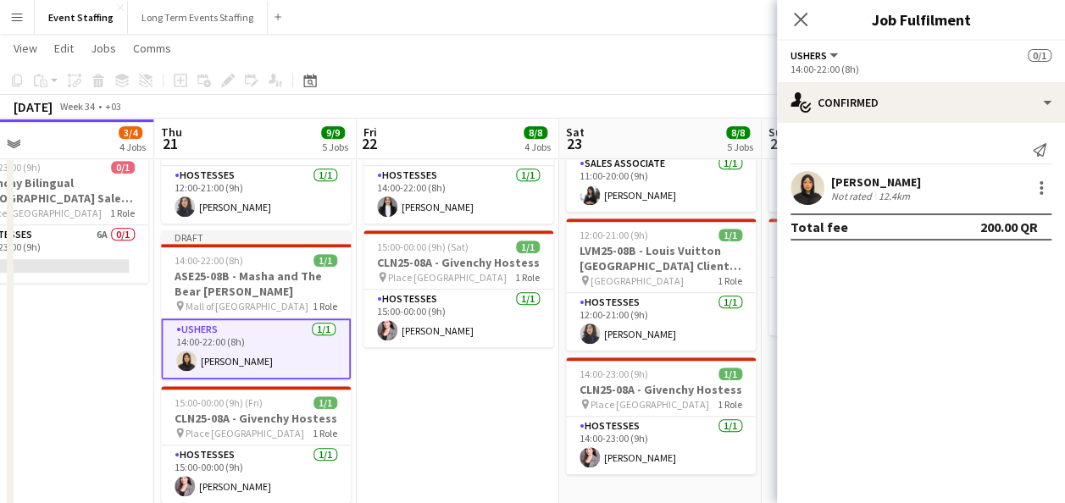
scroll to position [0, 446]
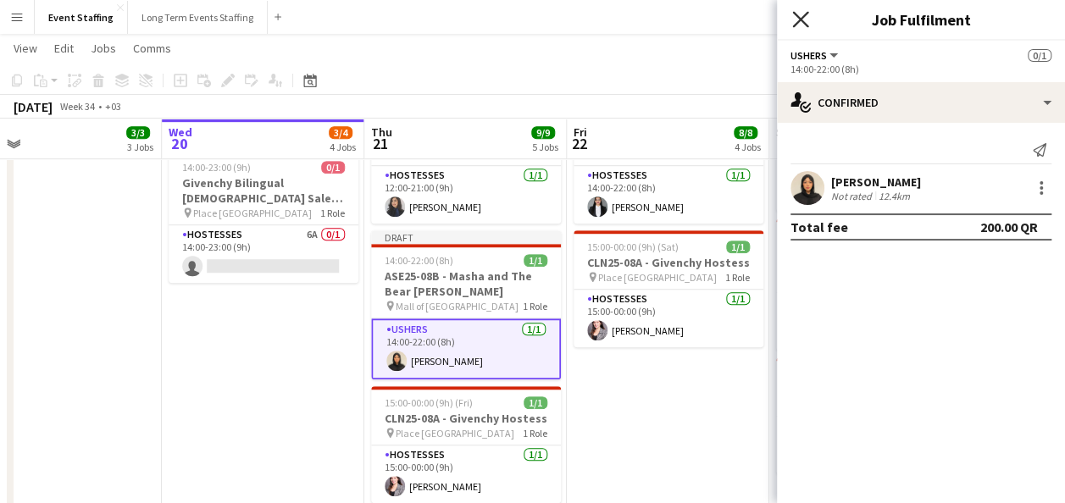
click at [801, 18] on icon at bounding box center [800, 19] width 16 height 16
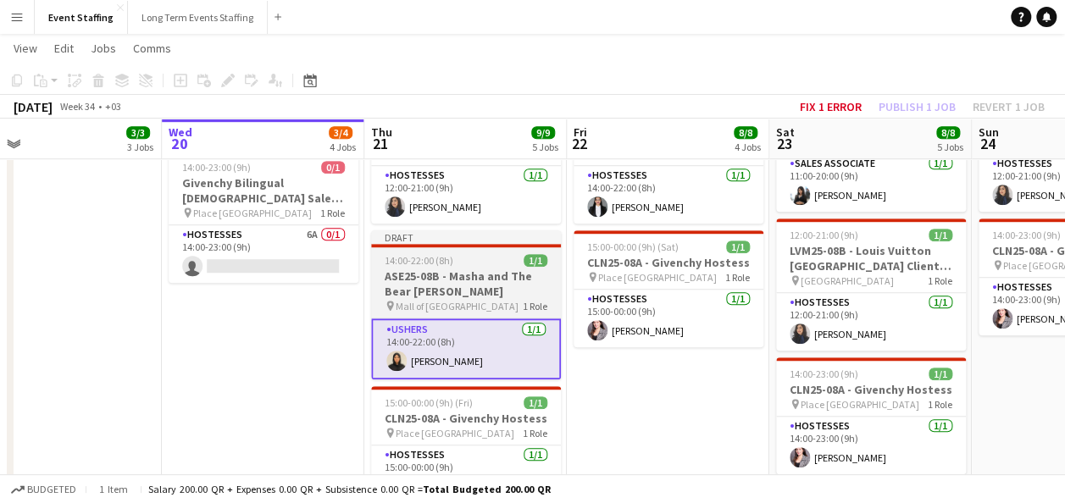
click at [497, 273] on h3 "ASE25-08B - Masha and The Bear [PERSON_NAME]" at bounding box center [466, 283] width 190 height 30
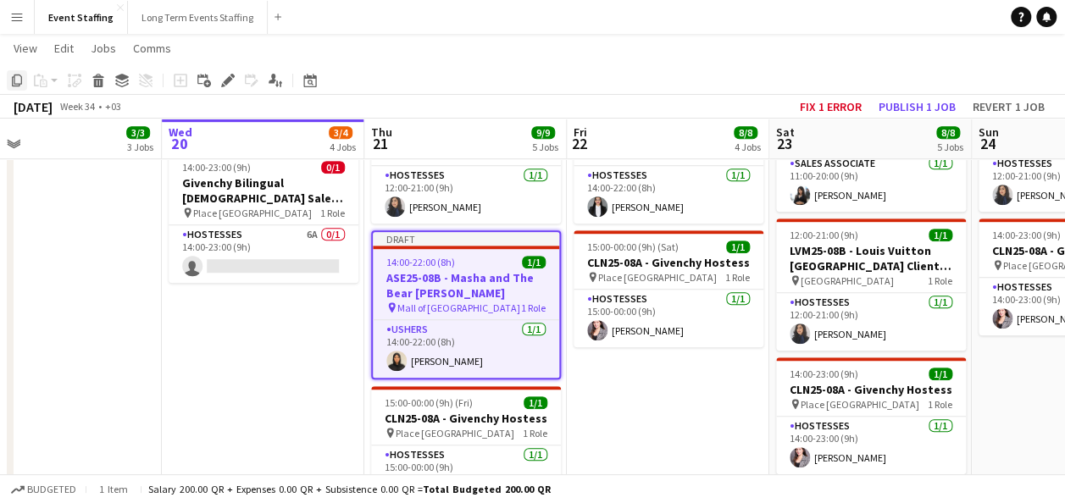
click at [22, 75] on icon "Copy" at bounding box center [17, 81] width 14 height 14
click at [649, 396] on app-date-cell "10:00-00:00 (14h) (Sat) 5/5 ASE25-08A - MOQ Back to School Campaign pin Mall of…" at bounding box center [668, 114] width 202 height 852
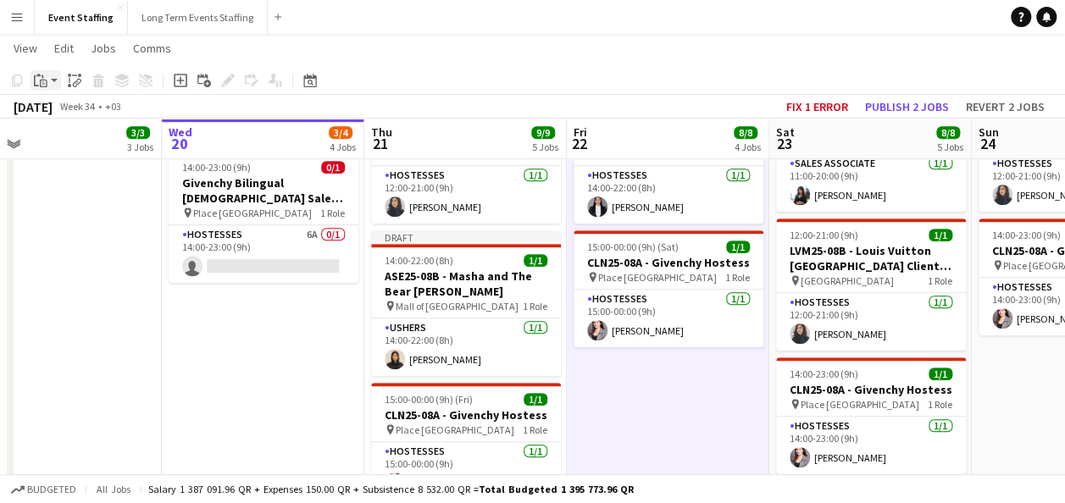
click at [47, 81] on icon at bounding box center [44, 84] width 8 height 8
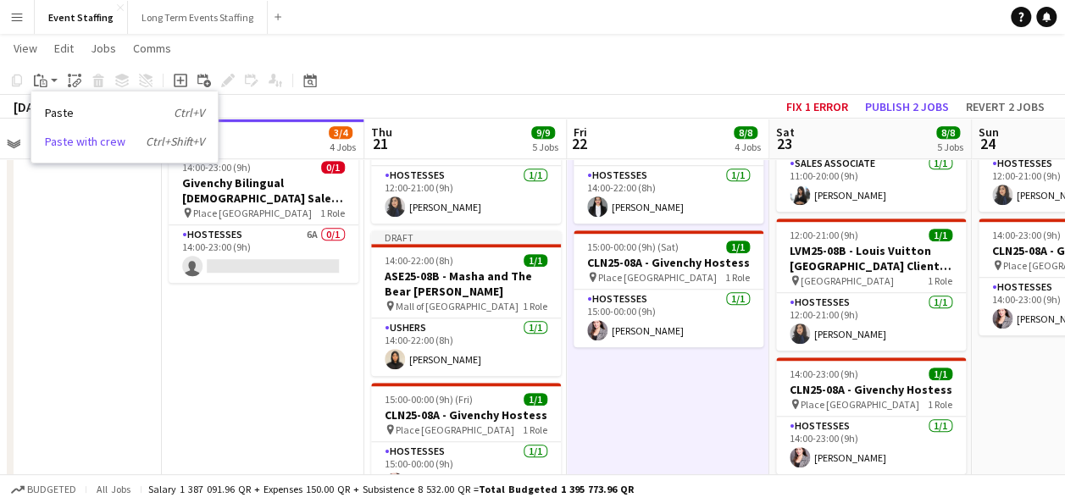
click at [95, 141] on link "Paste with crew Ctrl+Shift+V" at bounding box center [124, 141] width 159 height 15
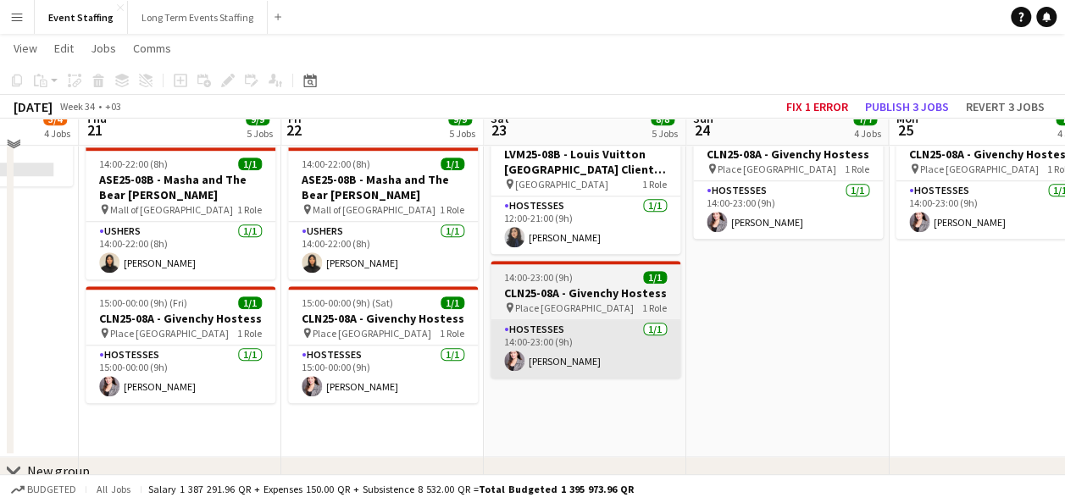
scroll to position [599, 0]
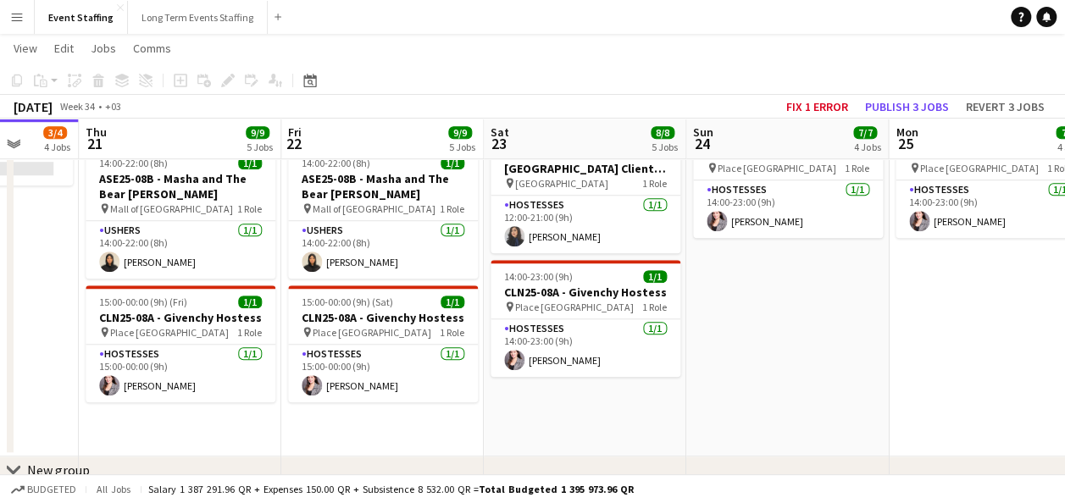
click at [601, 400] on app-date-cell "10:00-20:00 (10h) 1/1 EVE25-08A - Roadshow Hostess pin Rixos Premium [GEOGRAPHI…" at bounding box center [585, 24] width 202 height 866
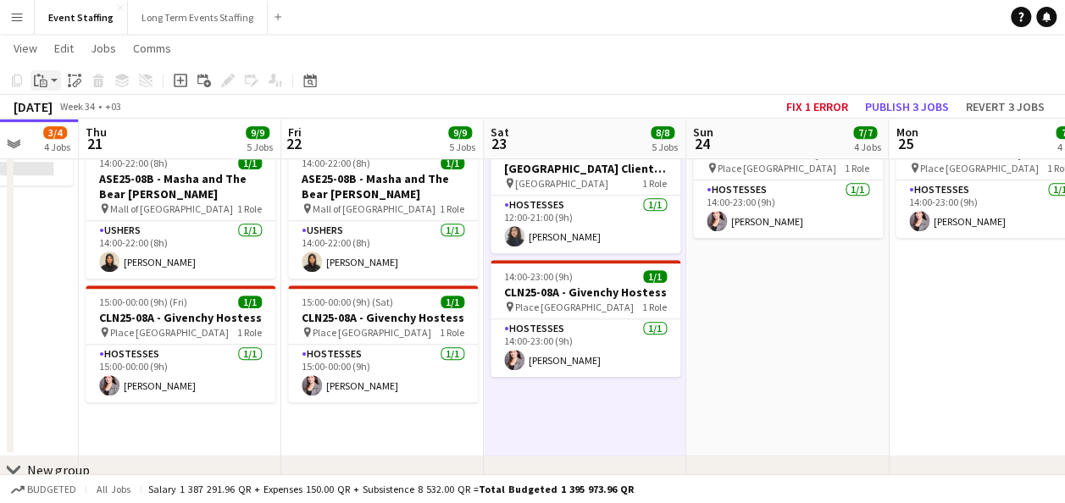
click at [39, 78] on icon "Paste" at bounding box center [41, 81] width 14 height 14
click at [80, 136] on link "Paste with crew Ctrl+Shift+V" at bounding box center [124, 141] width 159 height 15
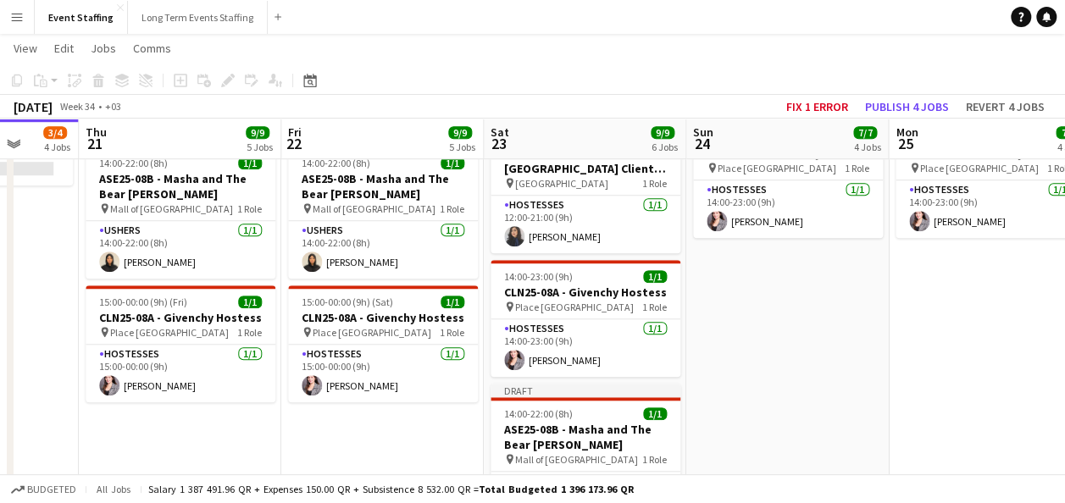
click at [736, 296] on app-date-cell "10:00-22:00 (12h) 4/4 ASE25-08A - MOQ Back to School Campaign pin Mall of Qatar…" at bounding box center [787, 94] width 202 height 1006
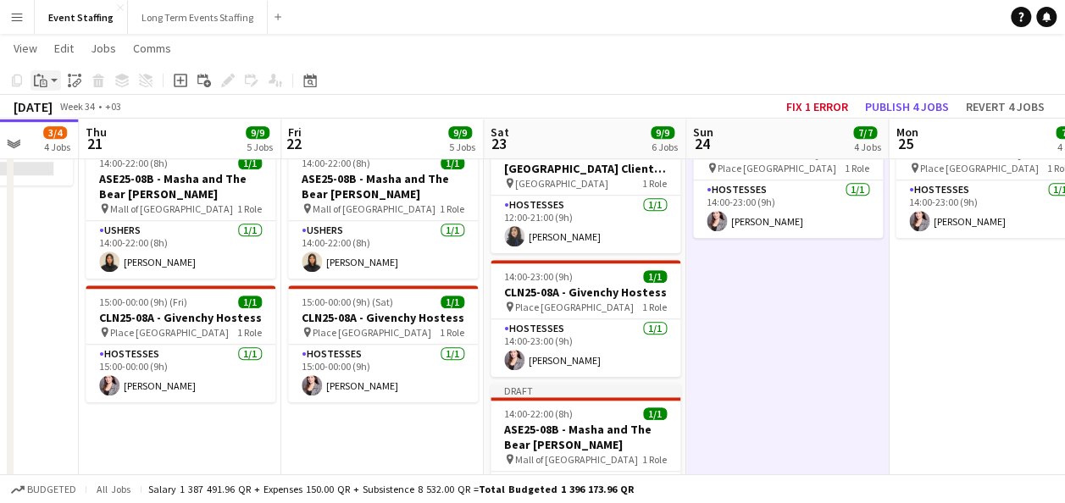
click at [43, 84] on icon at bounding box center [43, 84] width 3 height 1
click at [85, 136] on link "Paste with crew Ctrl+Shift+V" at bounding box center [124, 141] width 159 height 15
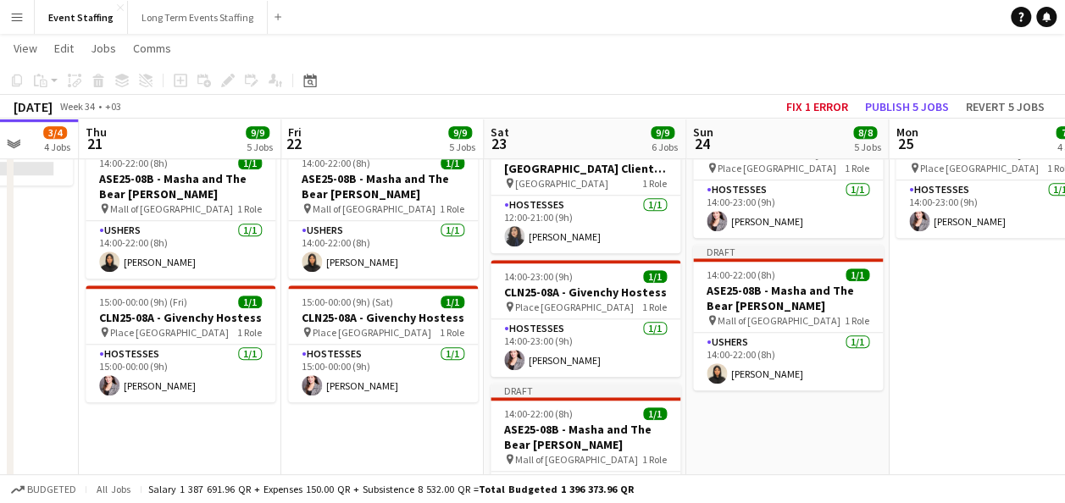
click at [940, 334] on app-date-cell "10:00-22:00 (12h) 4/4 ASE25-08A - MOQ Back to School Campaign pin Mall of Qatar…" at bounding box center [989, 94] width 202 height 1006
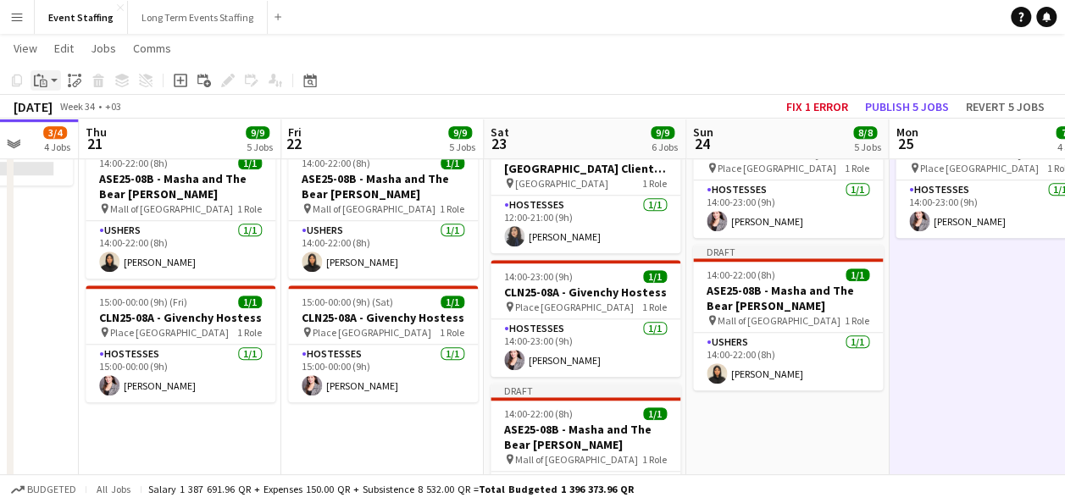
click at [44, 80] on icon at bounding box center [44, 84] width 8 height 8
click at [73, 137] on link "Paste with crew Ctrl+Shift+V" at bounding box center [124, 141] width 159 height 15
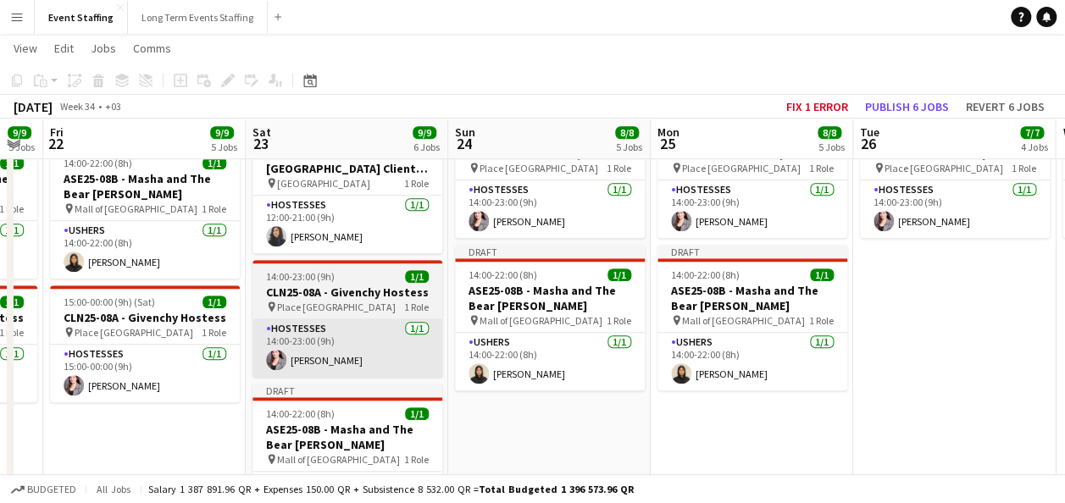
scroll to position [0, 580]
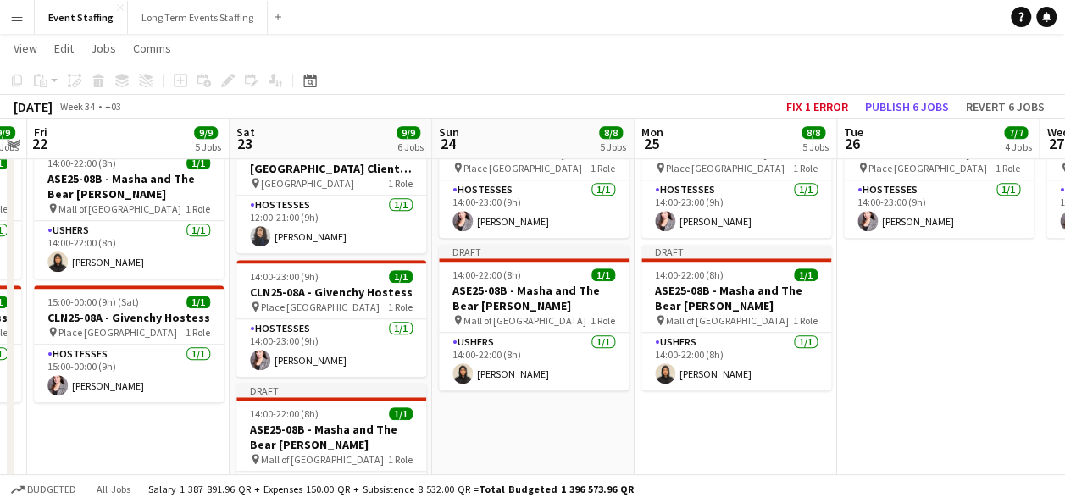
click at [944, 347] on app-date-cell "10:00-22:00 (12h) 4/4 ASE25-08A - MOQ Back to School Campaign pin Mall of Qatar…" at bounding box center [938, 94] width 202 height 1006
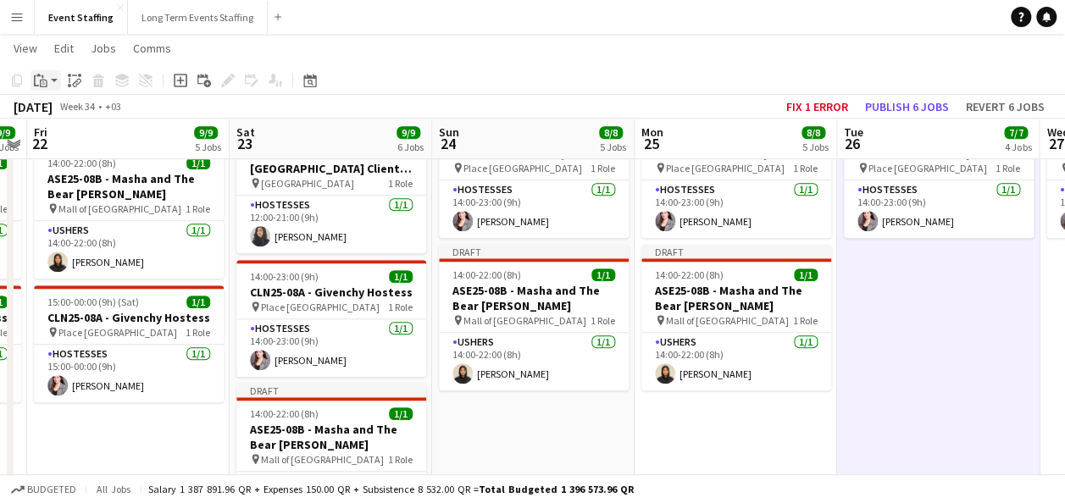
click at [47, 86] on icon at bounding box center [44, 84] width 8 height 8
click at [78, 141] on link "Paste with crew Ctrl+Shift+V" at bounding box center [124, 141] width 159 height 15
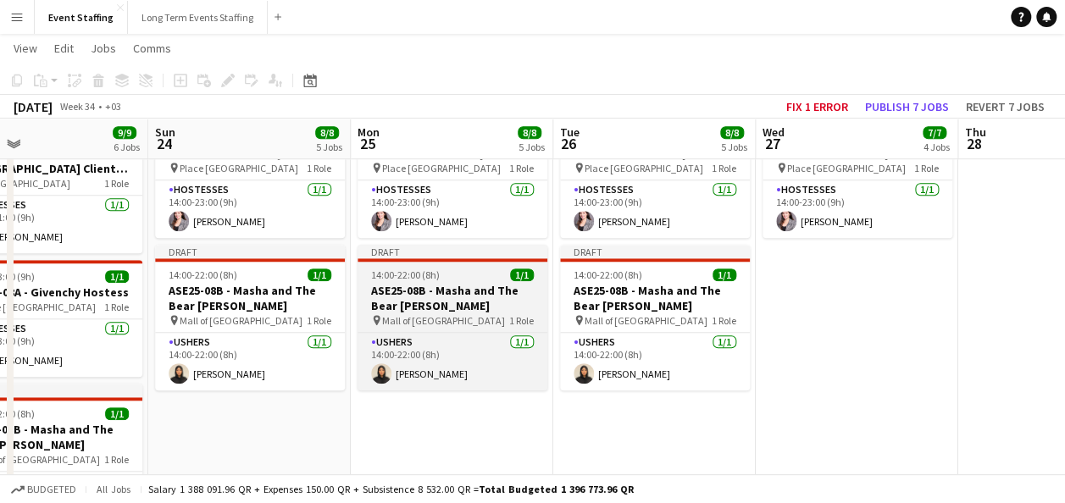
scroll to position [0, 473]
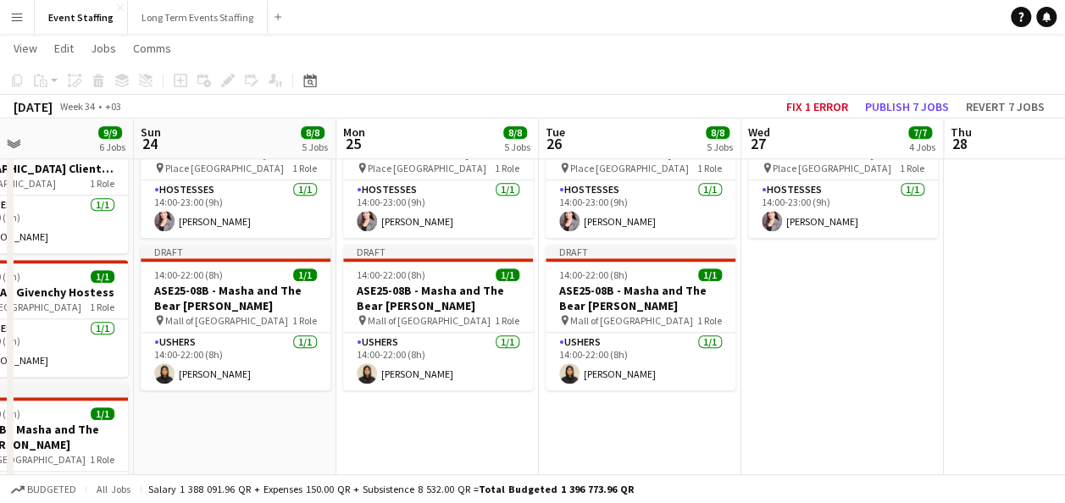
click at [894, 302] on app-date-cell "10:00-22:00 (12h) 4/4 ASE25-08A - MOQ Back to School Campaign pin Mall of Qatar…" at bounding box center [842, 94] width 202 height 1006
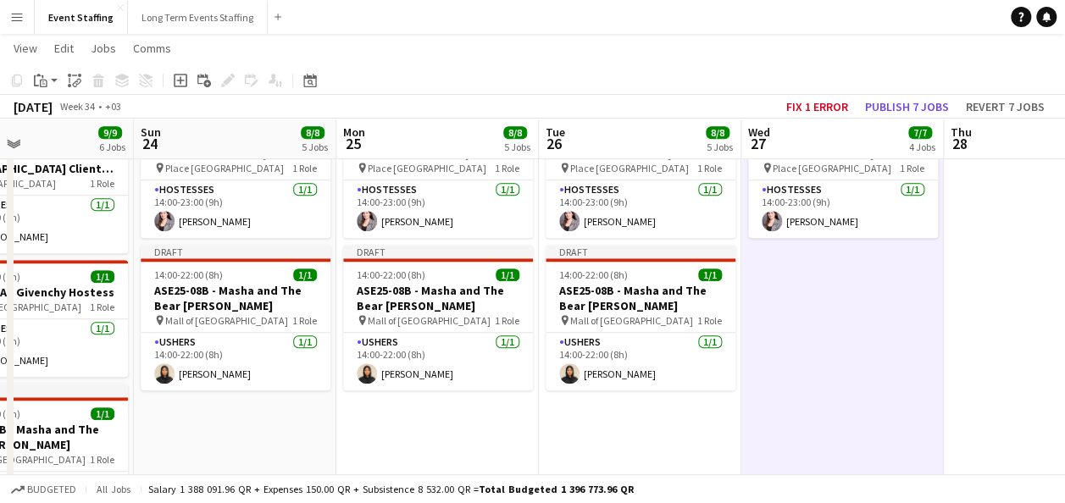
click at [27, 77] on div "Copy Paste Paste Ctrl+V Paste with crew Ctrl+Shift+V Paste linked Job [GEOGRAPH…" at bounding box center [81, 80] width 149 height 20
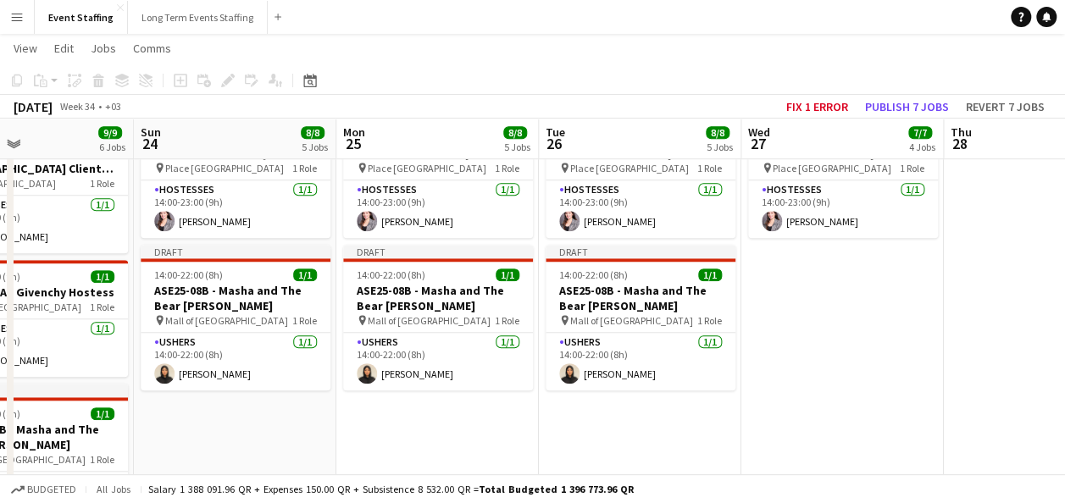
click at [803, 335] on app-date-cell "10:00-22:00 (12h) 4/4 ASE25-08A - MOQ Back to School Campaign pin Mall of Qatar…" at bounding box center [842, 94] width 202 height 1006
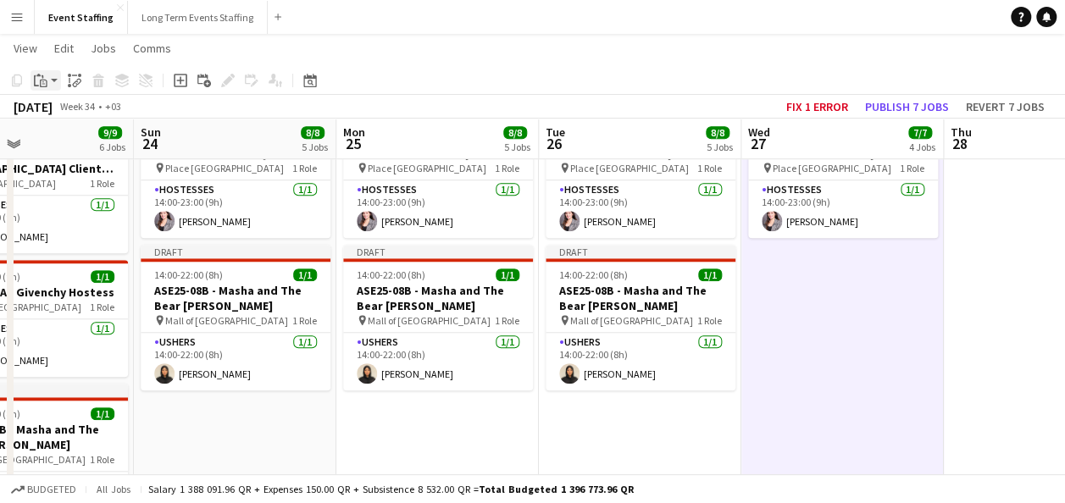
click at [53, 80] on app-action-btn "Paste" at bounding box center [45, 80] width 30 height 20
click at [78, 139] on link "Paste with crew Ctrl+Shift+V" at bounding box center [124, 141] width 159 height 15
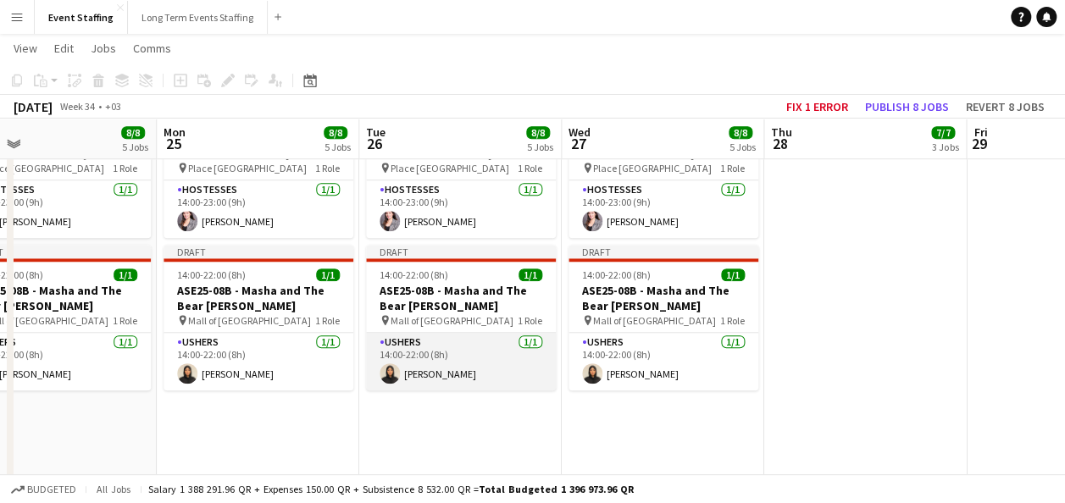
scroll to position [0, 654]
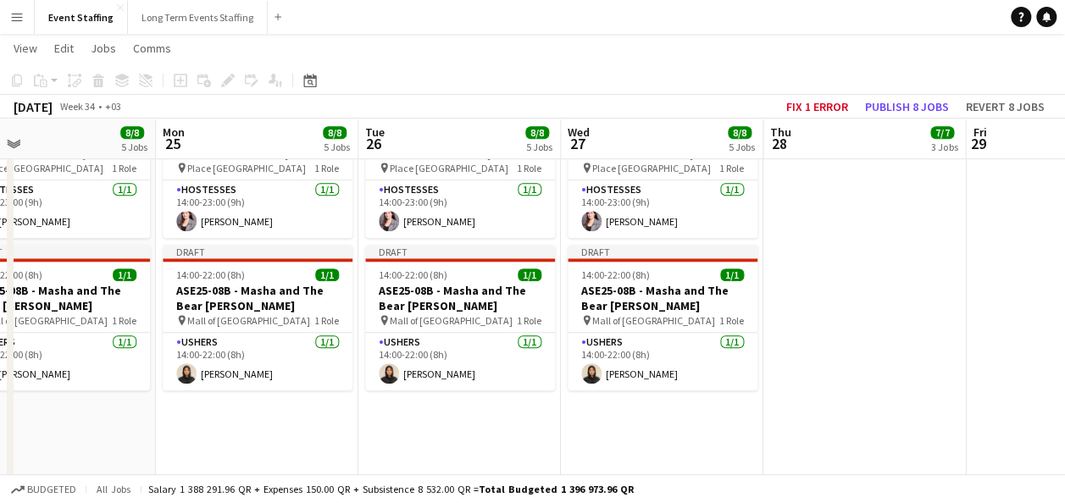
click at [876, 302] on app-date-cell "10:00-00:00 (14h) (Fri) 5/5 ASE25-08A - MOQ Back to School Campaign pin Mall of…" at bounding box center [864, 94] width 202 height 1006
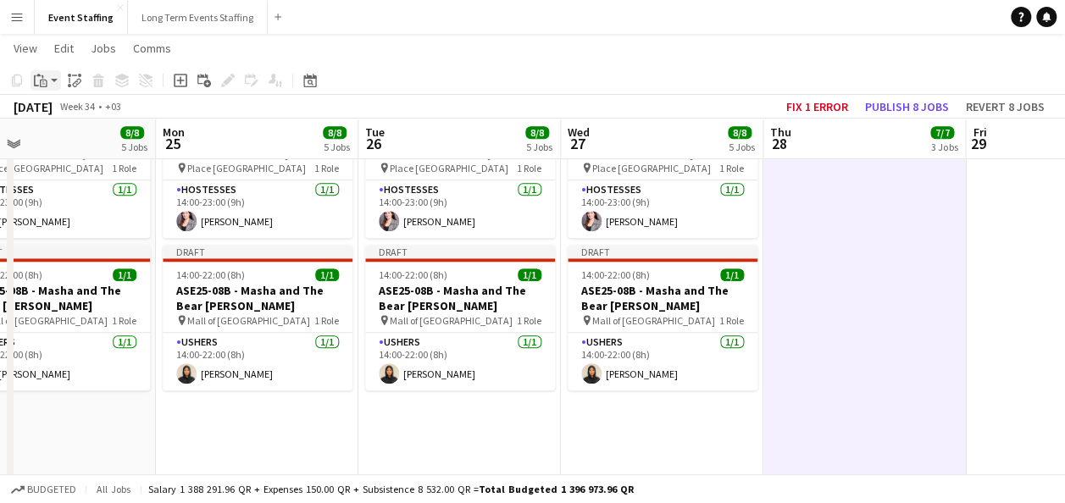
click at [51, 80] on app-action-btn "Paste" at bounding box center [45, 80] width 30 height 20
click at [76, 142] on link "Paste with crew Ctrl+Shift+V" at bounding box center [124, 141] width 159 height 15
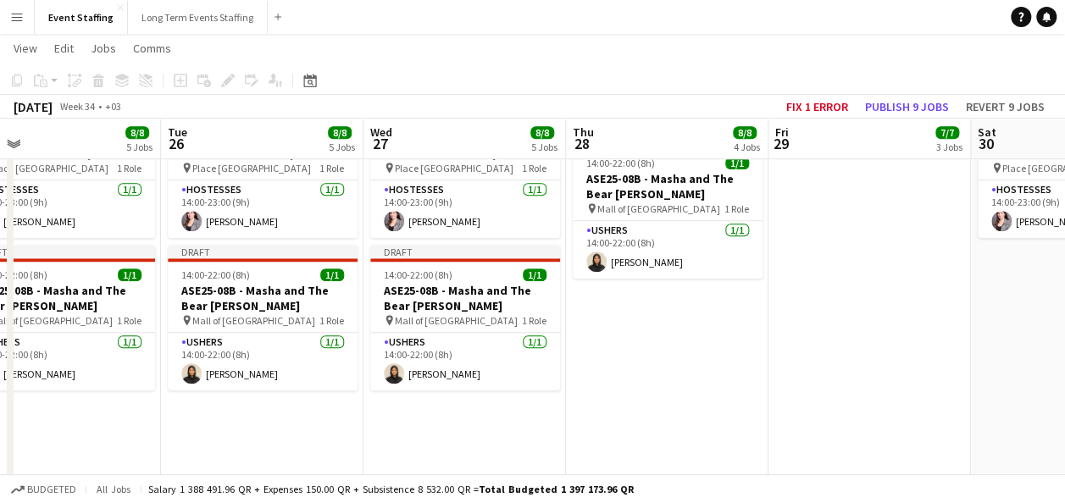
scroll to position [0, 447]
click at [861, 274] on app-date-cell "10:00-00:00 (14h) (Sat) 5/5 ASE25-08A - MOQ Back to School Campaign pin Mall of…" at bounding box center [868, 94] width 202 height 1006
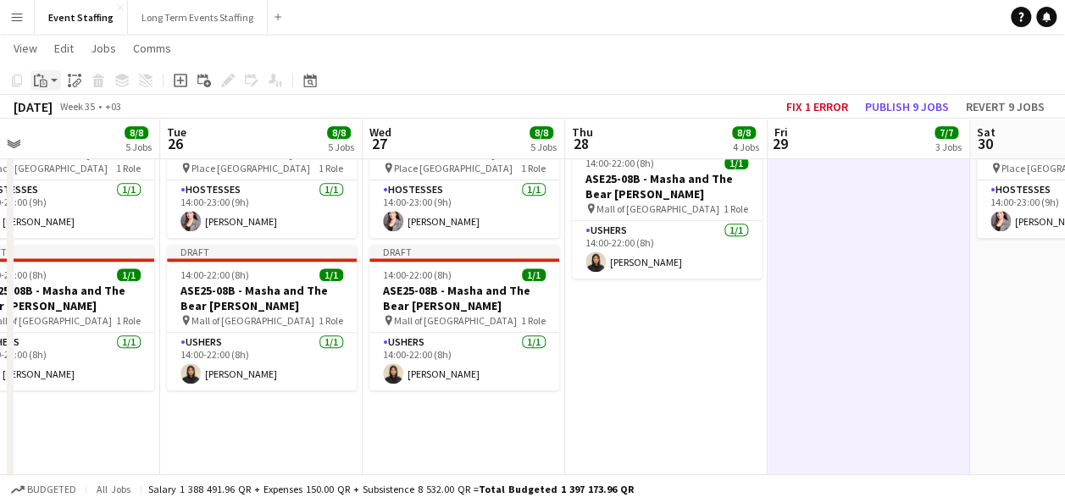
click at [49, 86] on div "Paste" at bounding box center [40, 80] width 20 height 20
click at [77, 141] on link "Paste with crew Ctrl+Shift+V" at bounding box center [124, 141] width 159 height 15
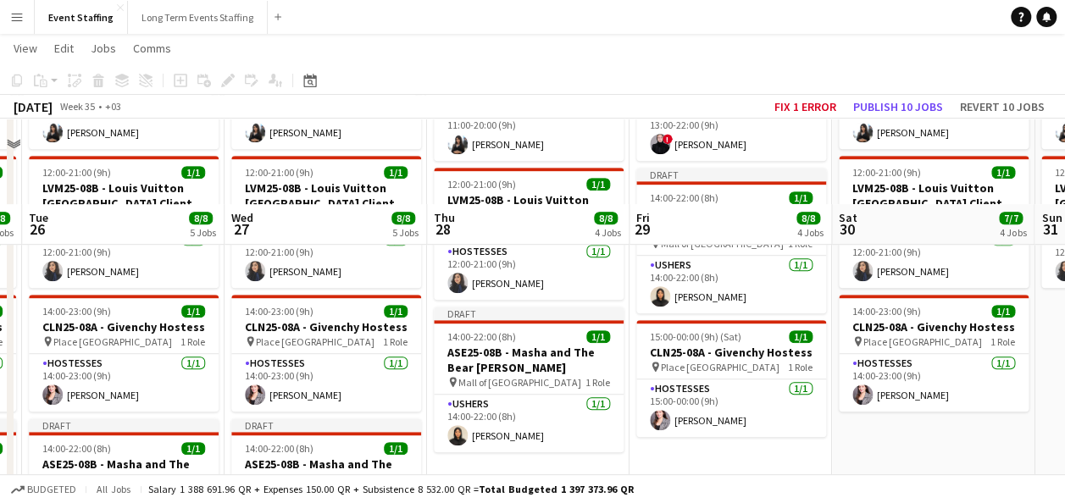
scroll to position [512, 0]
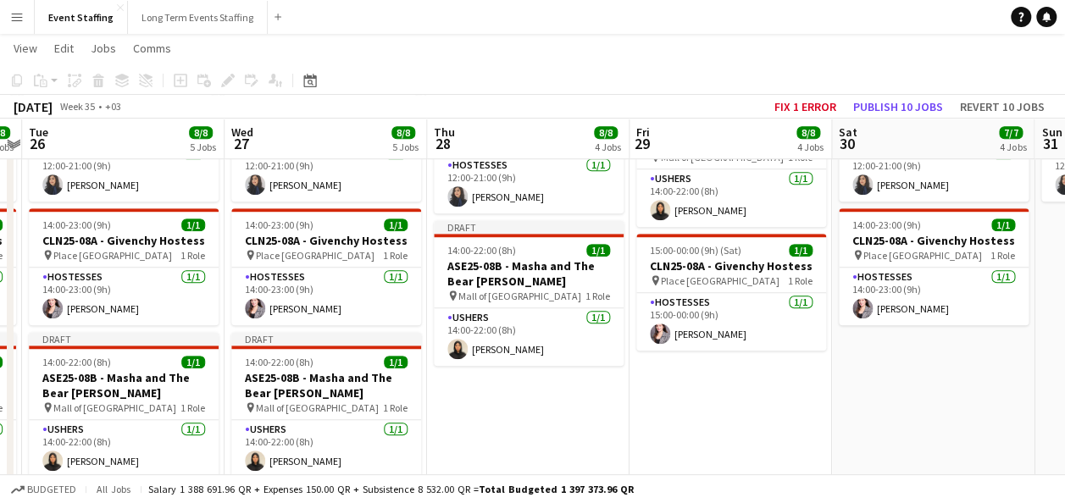
click at [846, 389] on app-date-cell "10:00-23:00 (13h) 4/4 ASE25-08A - MOQ Back to School Campaign pin Mall of Qatar…" at bounding box center [933, 181] width 202 height 1006
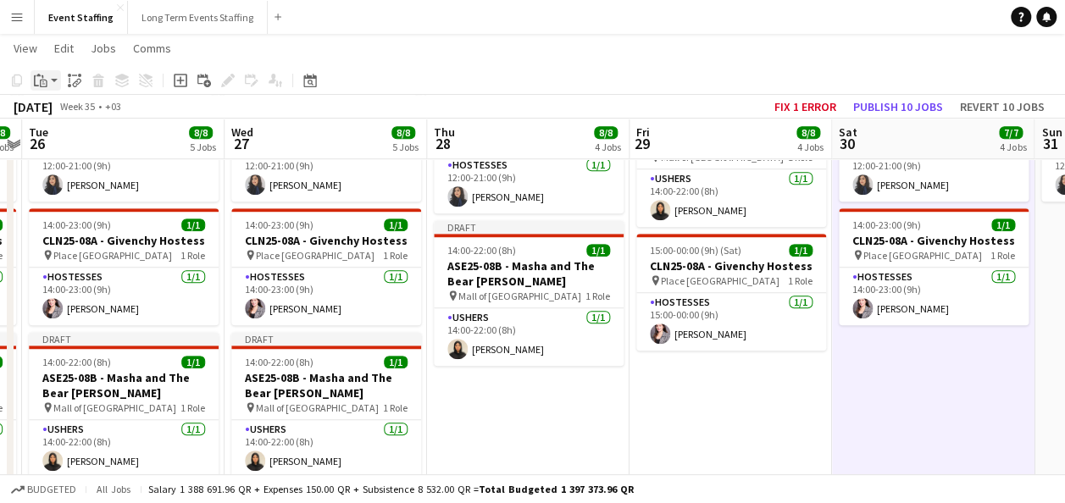
click at [56, 80] on app-action-btn "Paste" at bounding box center [45, 80] width 30 height 20
click at [85, 141] on link "Paste with crew Ctrl+Shift+V" at bounding box center [124, 141] width 159 height 15
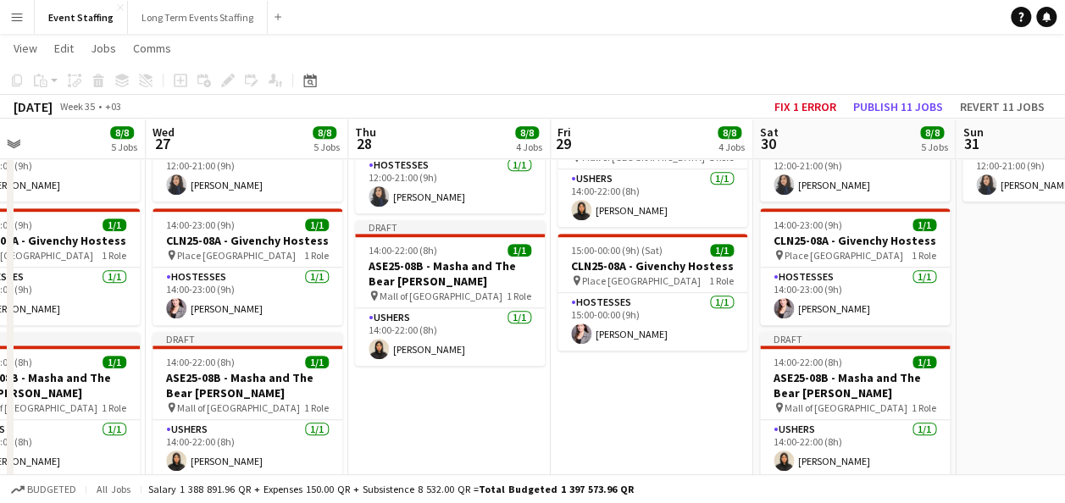
scroll to position [0, 667]
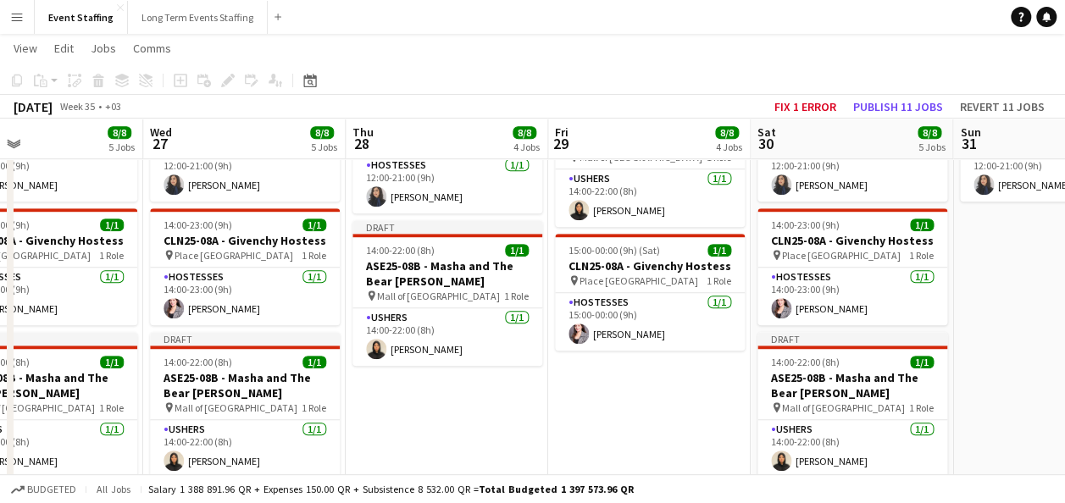
click at [740, 64] on app-page-menu "View Day view expanded Day view collapsed Month view Date picker Jump to [DATE]…" at bounding box center [532, 50] width 1065 height 32
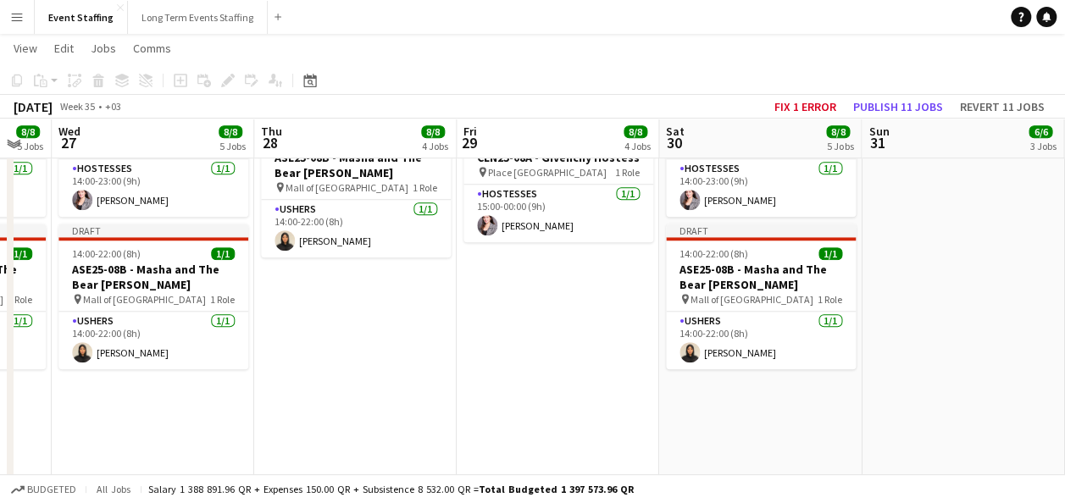
scroll to position [619, 0]
click at [892, 105] on button "Publish 11 jobs" at bounding box center [897, 107] width 103 height 22
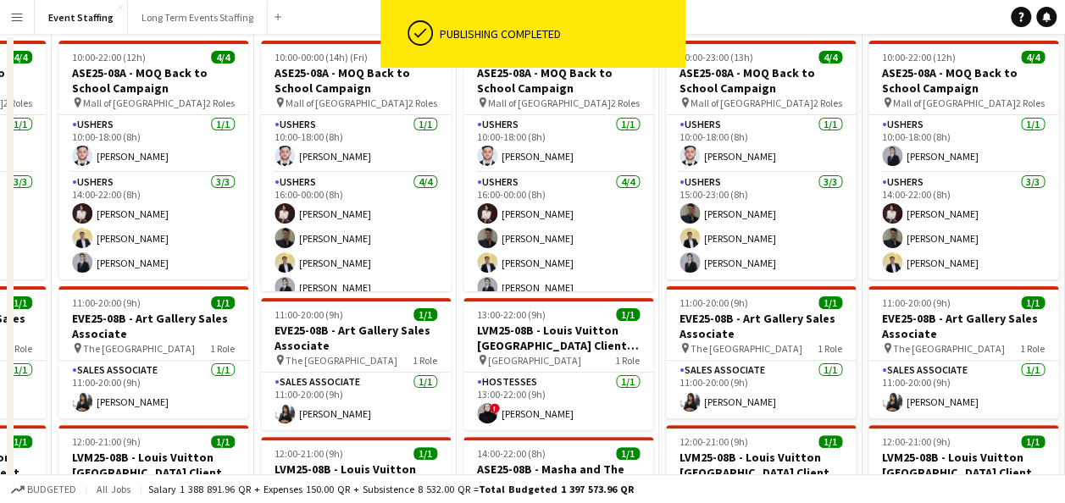
scroll to position [0, 0]
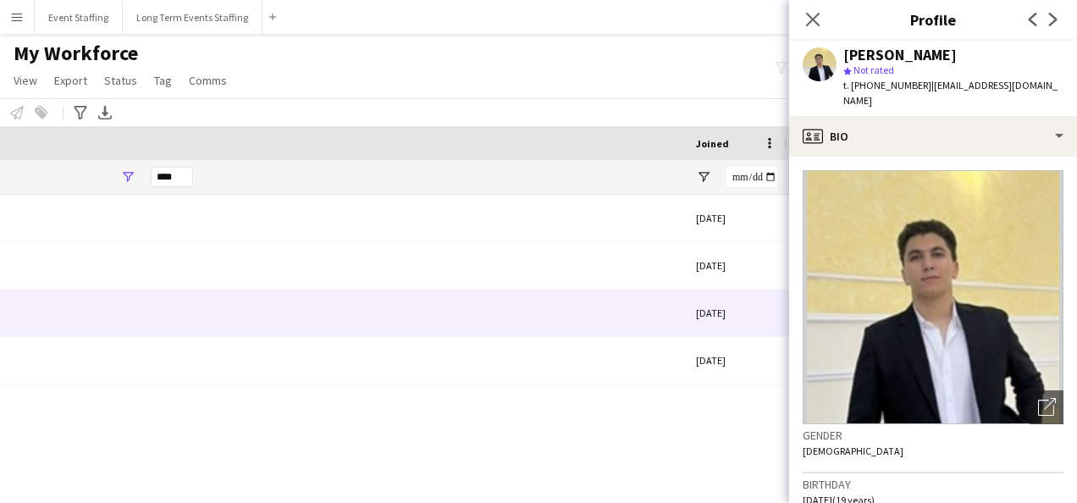
click at [317, 54] on div "My Workforce View Views Default view New view Update view Delete view Edit name…" at bounding box center [538, 70] width 1077 height 58
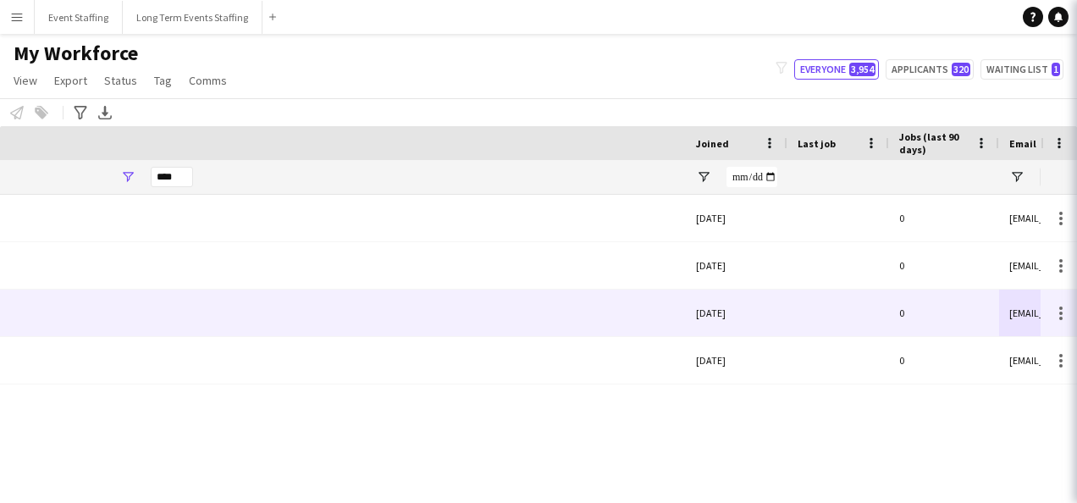
scroll to position [0, 857]
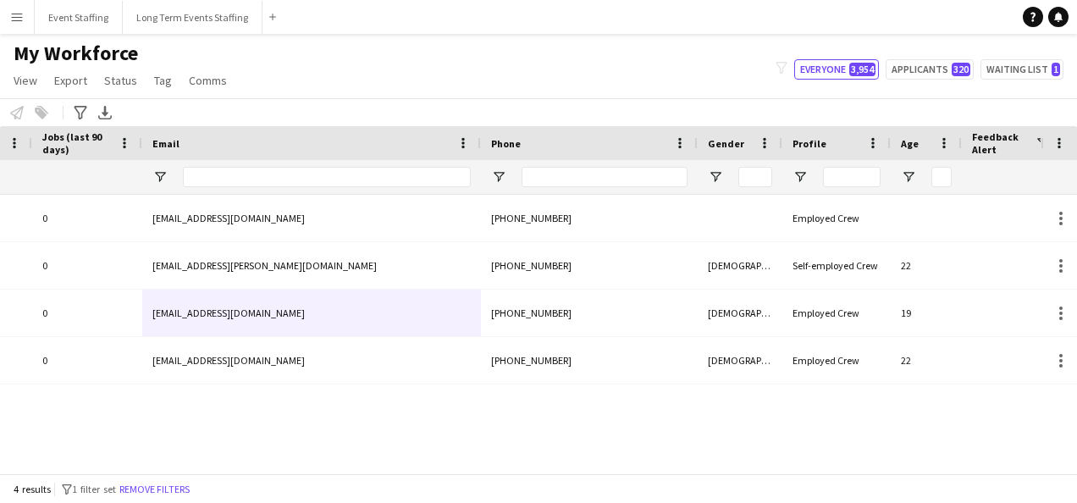
click at [8, 20] on button "Menu" at bounding box center [17, 17] width 34 height 34
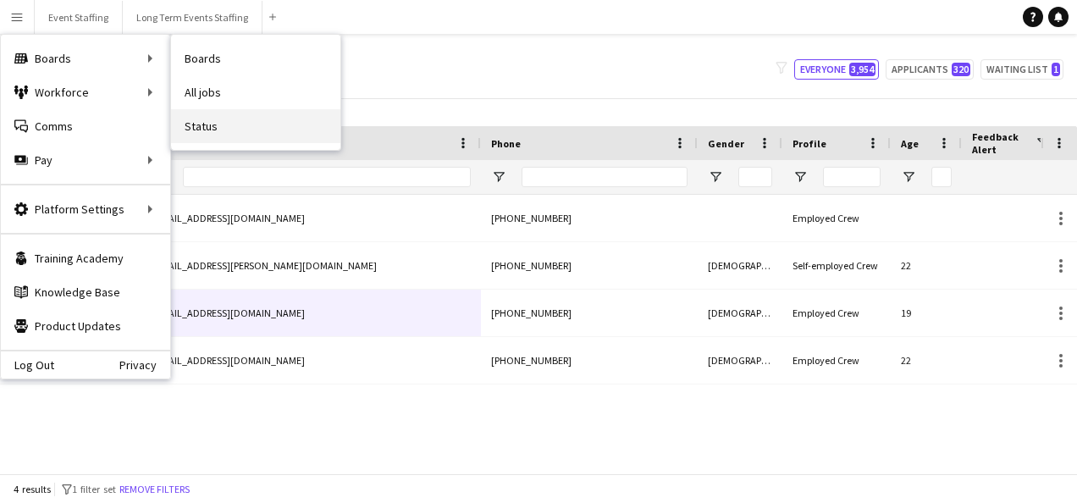
click at [235, 113] on link "Status" at bounding box center [255, 126] width 169 height 34
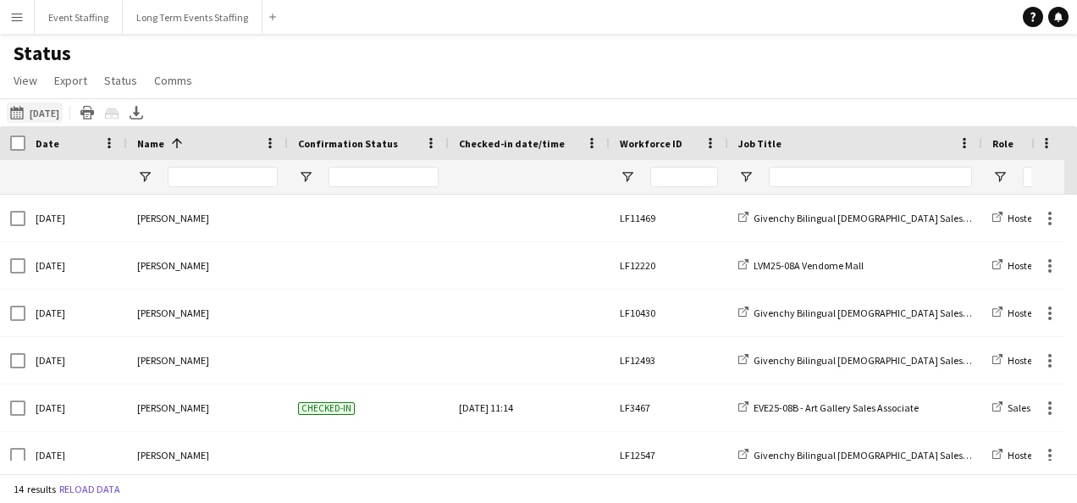
click at [39, 110] on button "Today Today" at bounding box center [35, 112] width 56 height 20
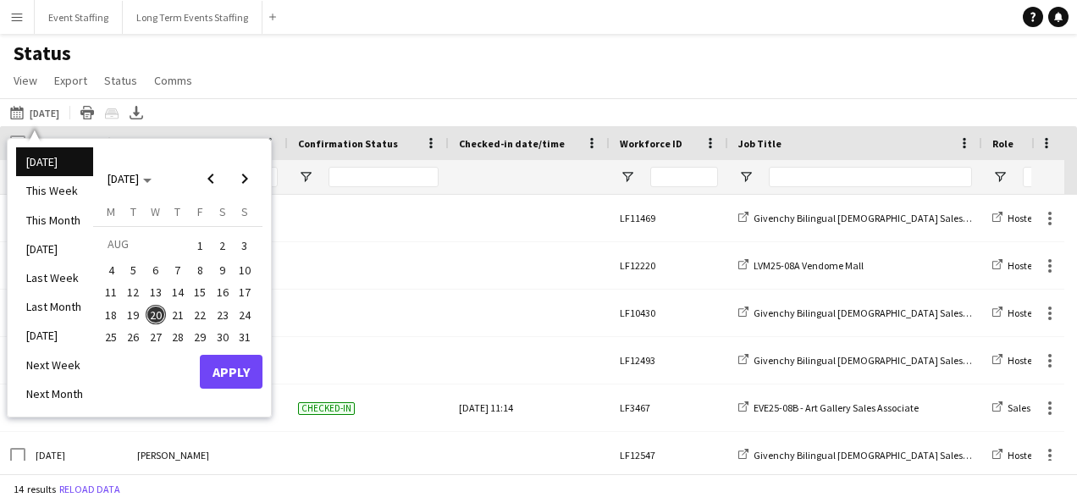
click at [174, 313] on span "21" at bounding box center [178, 315] width 20 height 20
click at [249, 177] on span "Next month" at bounding box center [245, 179] width 34 height 34
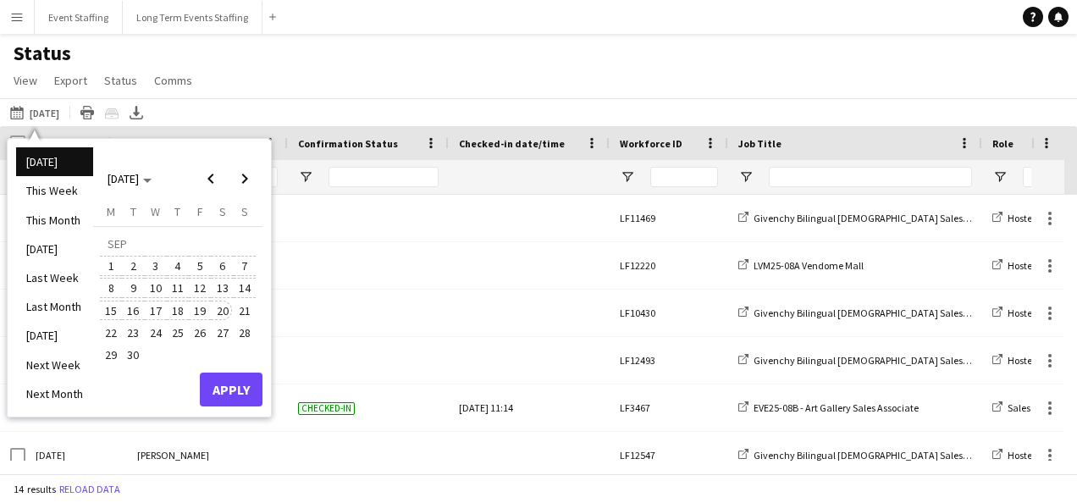
click at [222, 315] on span "20" at bounding box center [223, 311] width 20 height 20
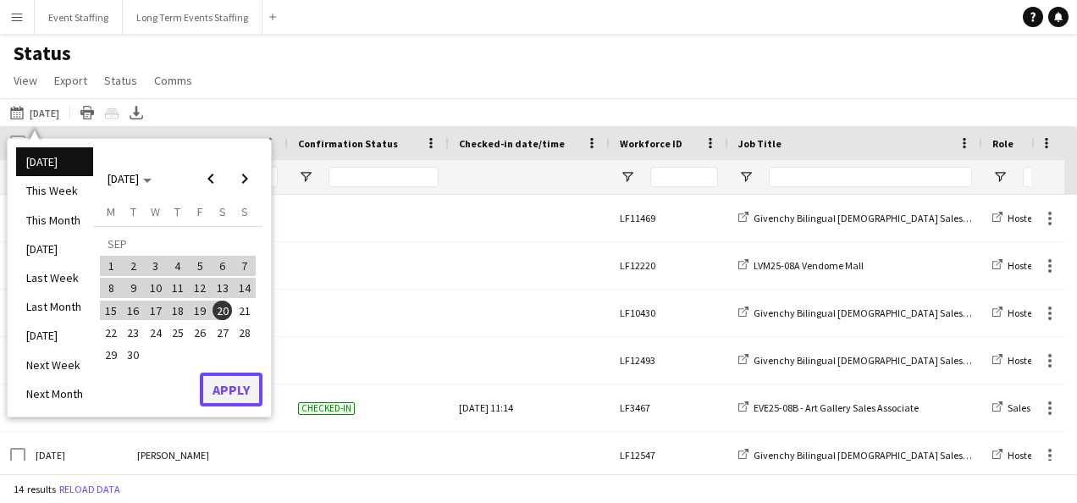
click at [237, 393] on button "Apply" at bounding box center [231, 390] width 63 height 34
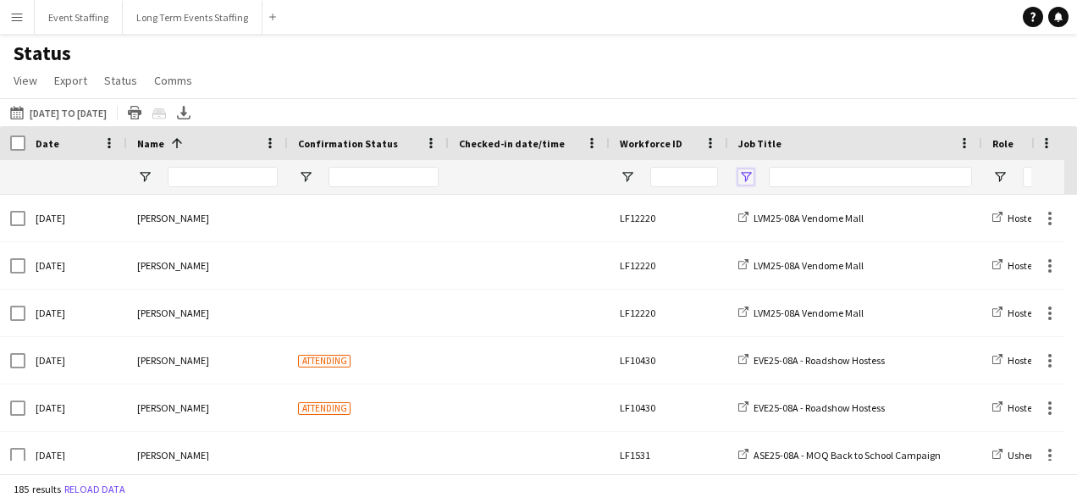
click at [742, 176] on span "Open Filter Menu" at bounding box center [746, 176] width 15 height 15
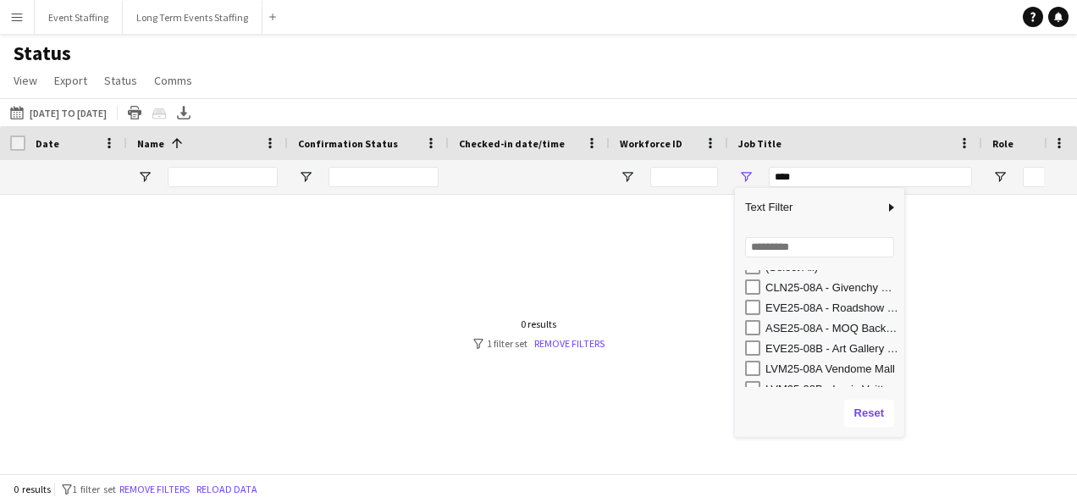
scroll to position [25, 0]
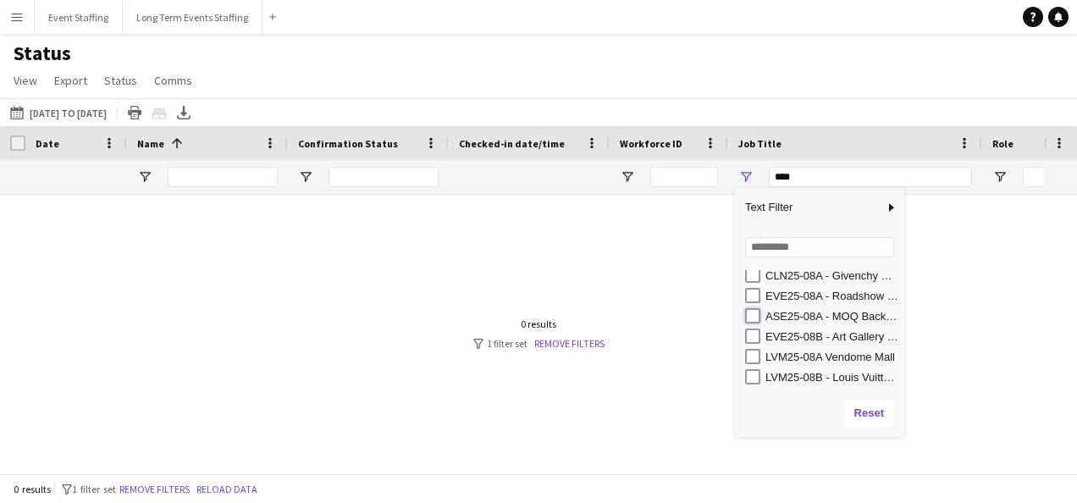
type input "**********"
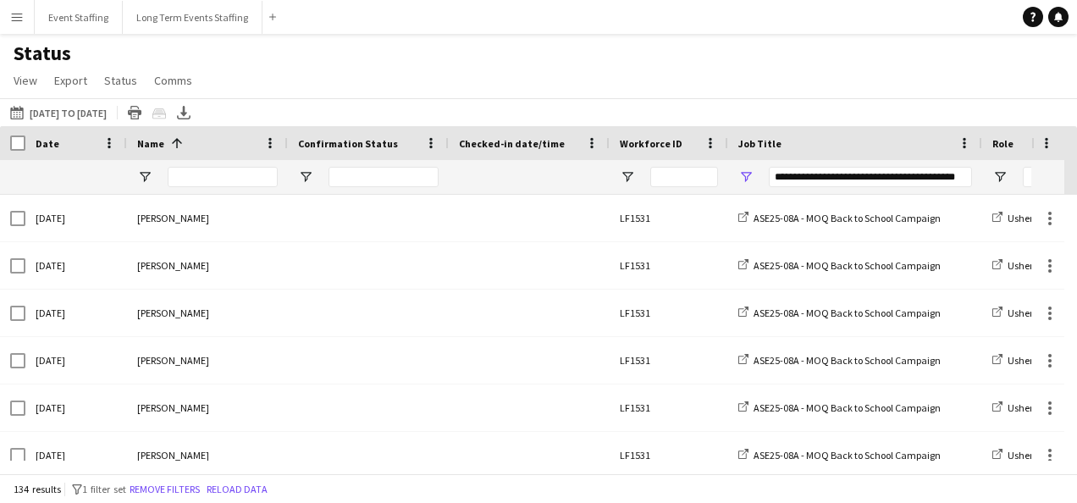
click at [628, 112] on div "Today 21-08-2025 to 20-09-2025 Today This Week This Month Yesterday Last Week L…" at bounding box center [538, 112] width 1077 height 28
click at [76, 81] on span "Export" at bounding box center [70, 80] width 33 height 15
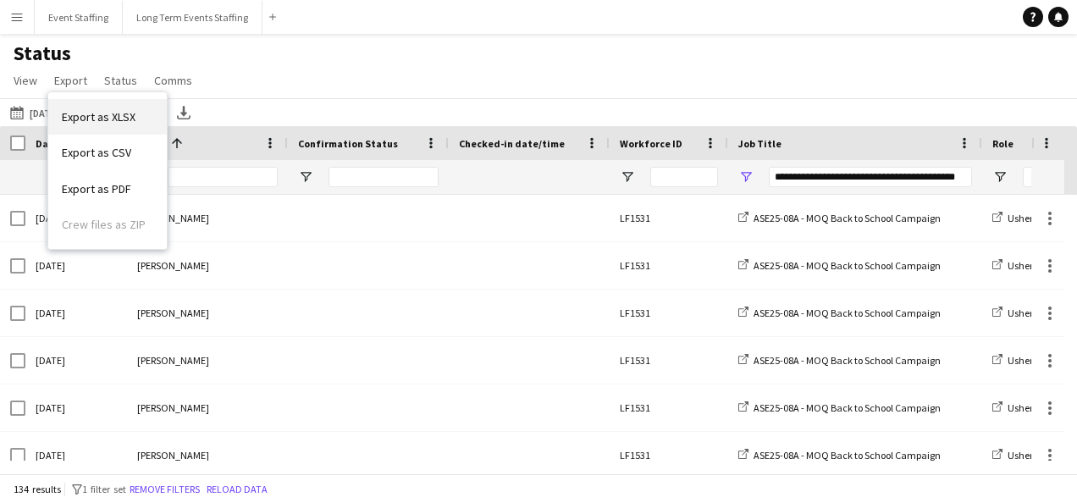
click at [108, 112] on span "Export as XLSX" at bounding box center [99, 116] width 74 height 15
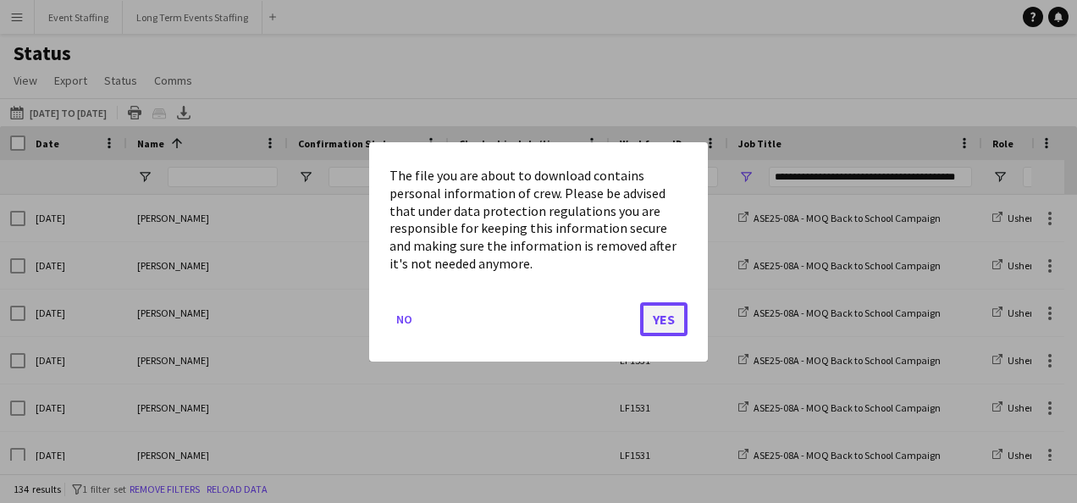
click at [672, 311] on button "Yes" at bounding box center [663, 319] width 47 height 34
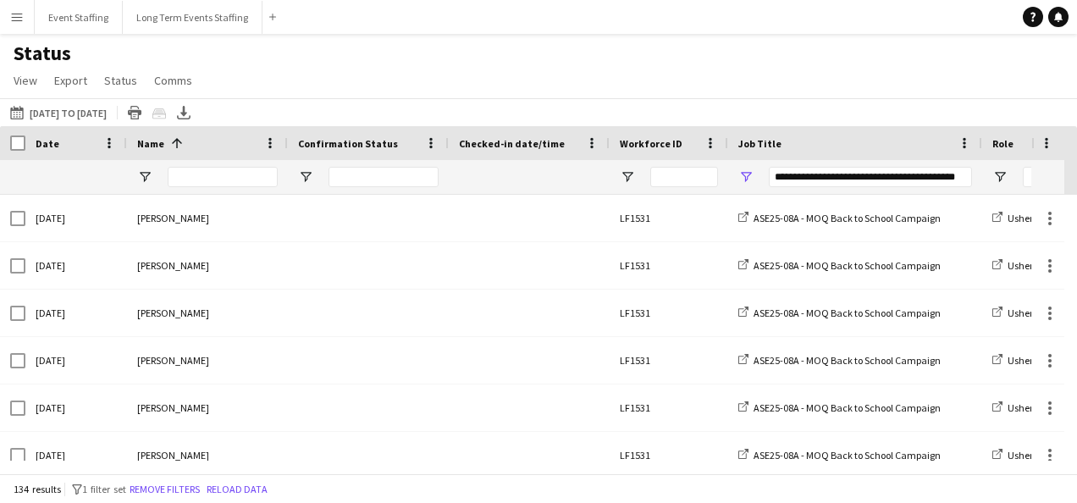
click at [543, 57] on div "Status View Views Default view New view Update view Delete view Edit name Custo…" at bounding box center [538, 70] width 1077 height 58
click at [13, 17] on app-icon "Menu" at bounding box center [17, 17] width 14 height 14
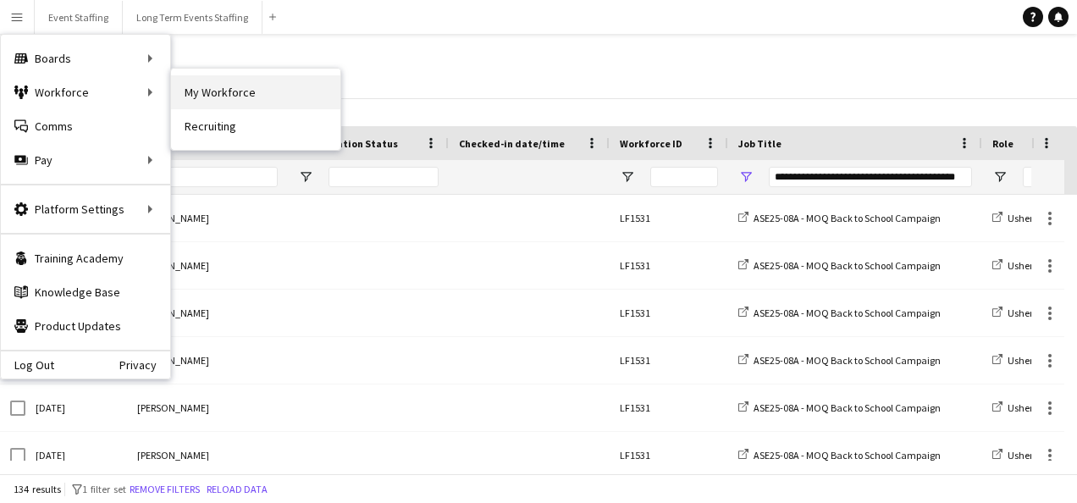
click at [194, 90] on link "My Workforce" at bounding box center [255, 92] width 169 height 34
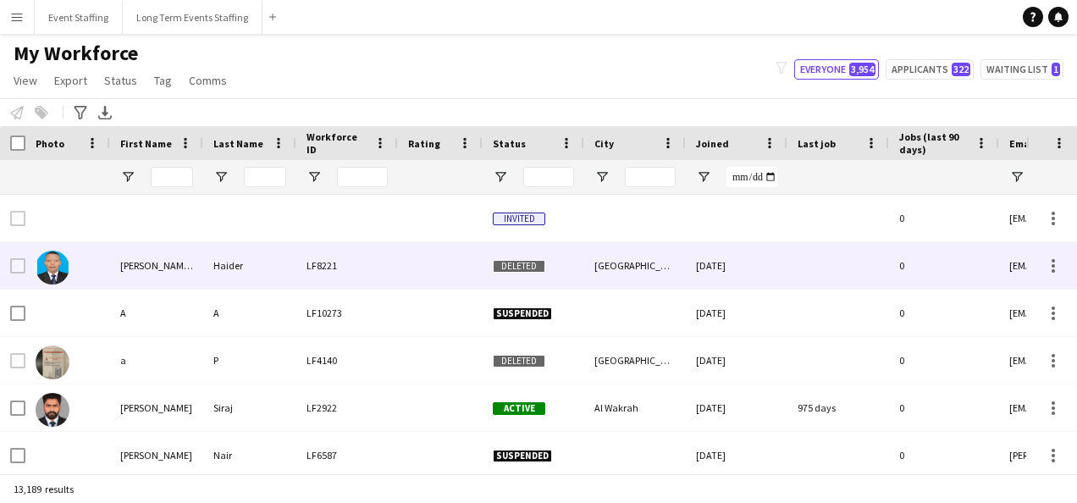
type input "****"
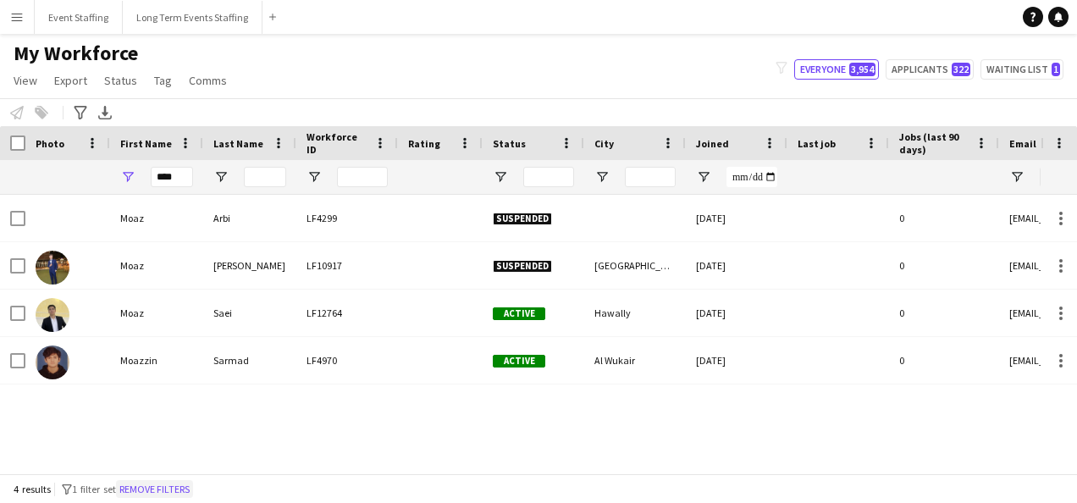
click at [167, 483] on button "Remove filters" at bounding box center [154, 489] width 77 height 19
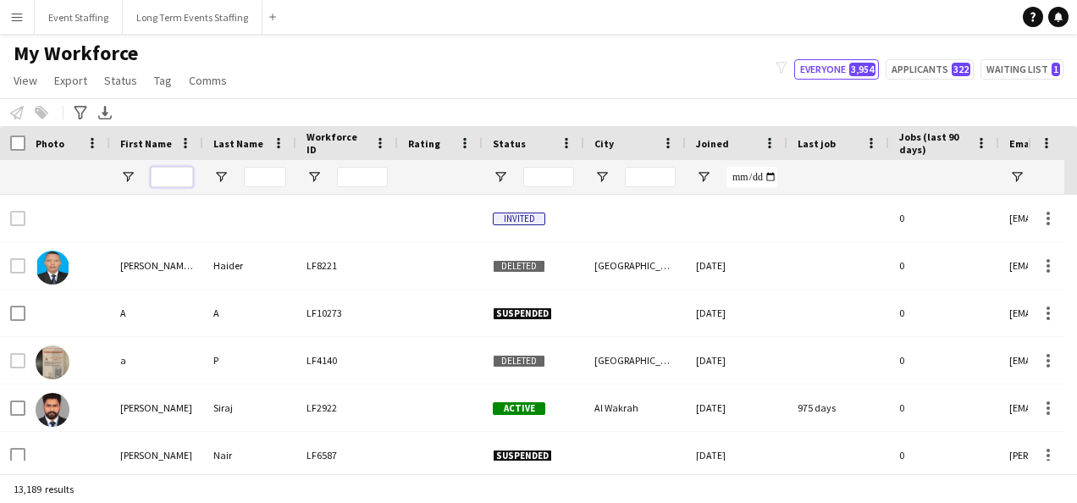
click at [166, 177] on input "First Name Filter Input" at bounding box center [172, 177] width 42 height 20
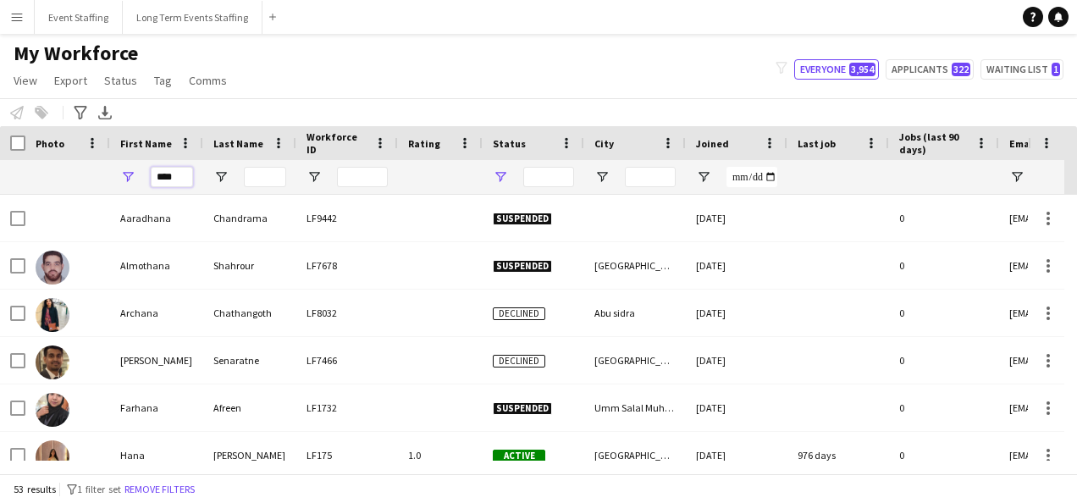
type input "****"
click at [500, 180] on span "Open Filter Menu" at bounding box center [500, 176] width 15 height 15
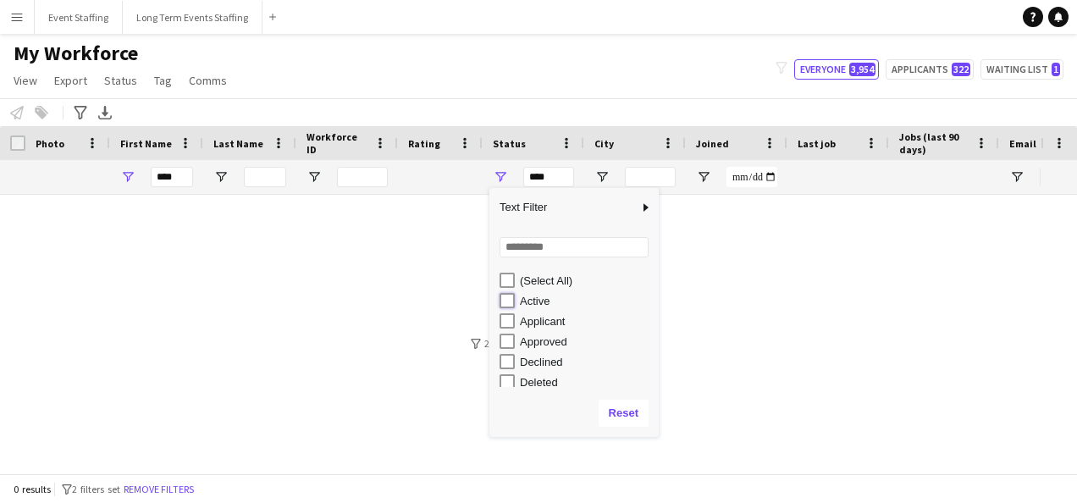
type input "**********"
